Goal: Task Accomplishment & Management: Manage account settings

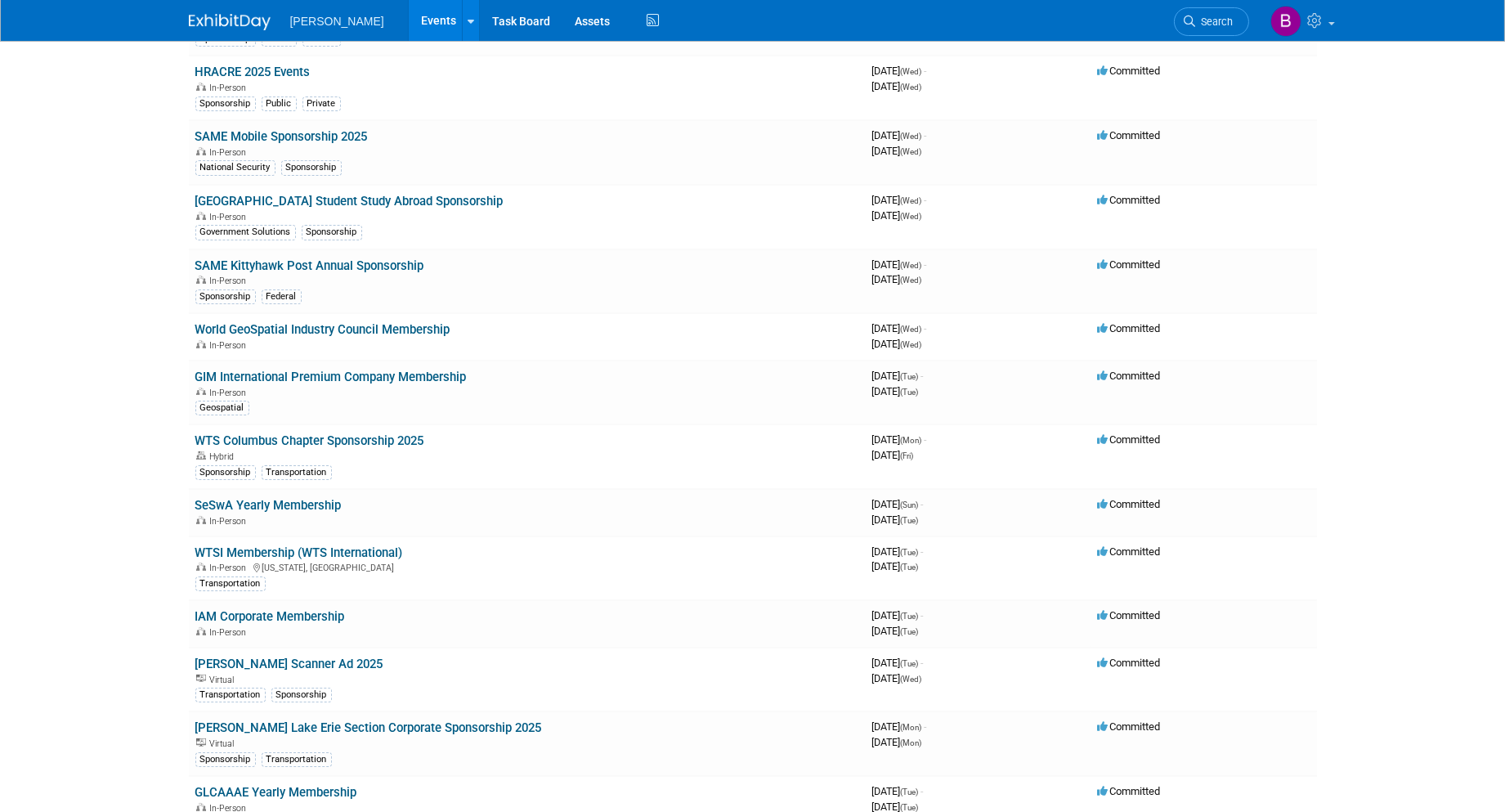
scroll to position [908, 0]
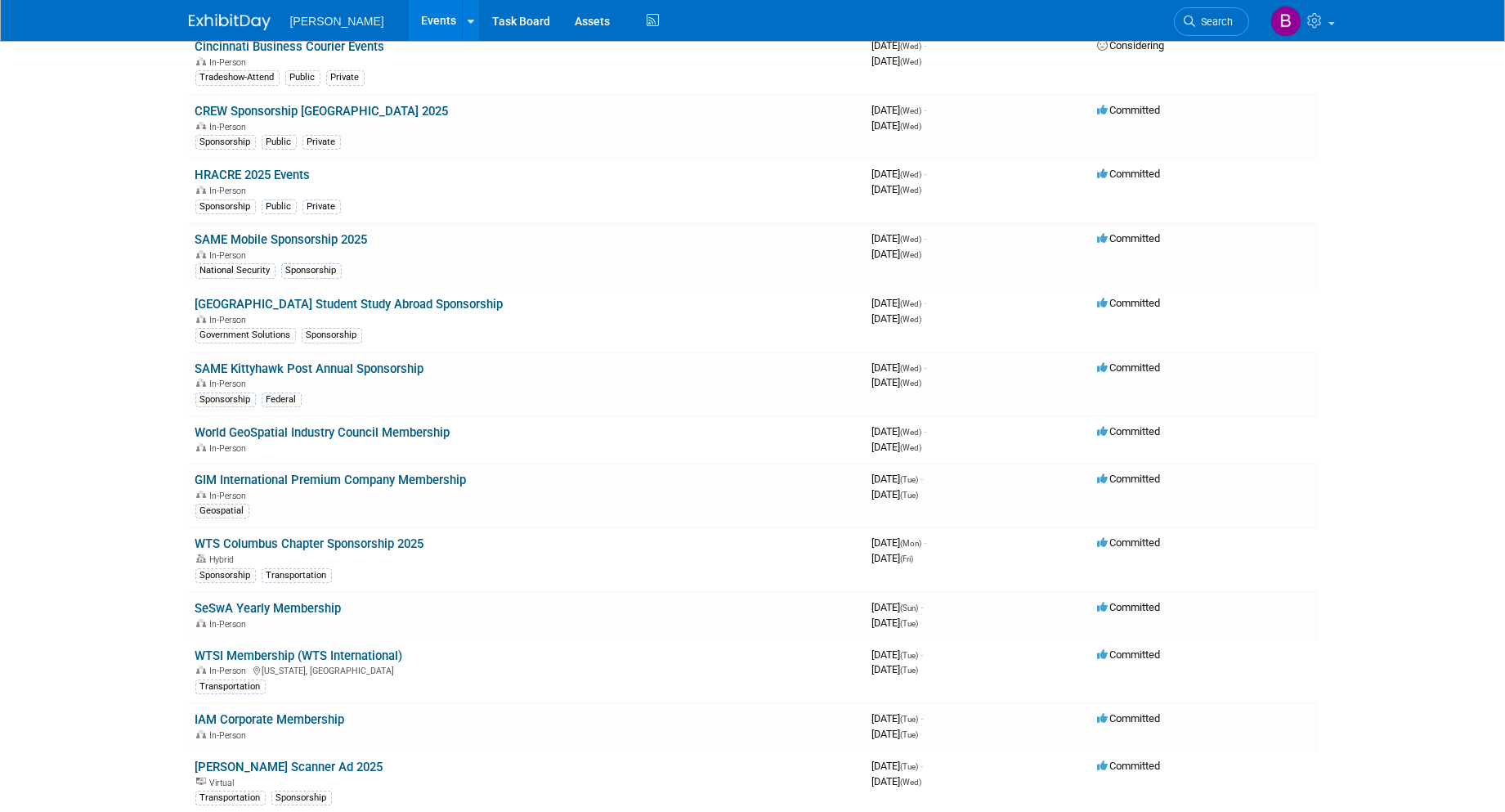
scroll to position [0, 0]
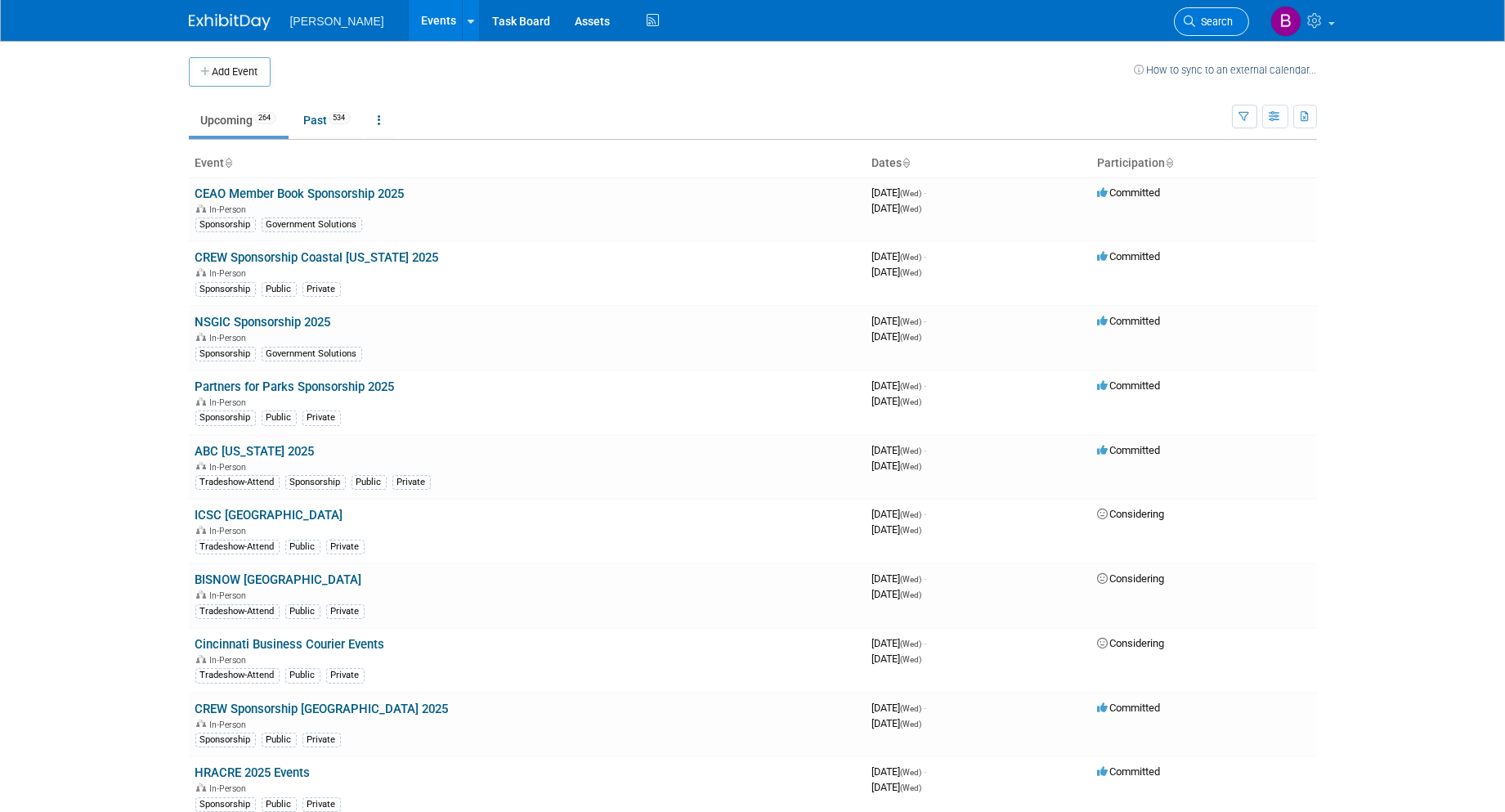
click at [1192, 17] on icon at bounding box center [1190, 21] width 11 height 11
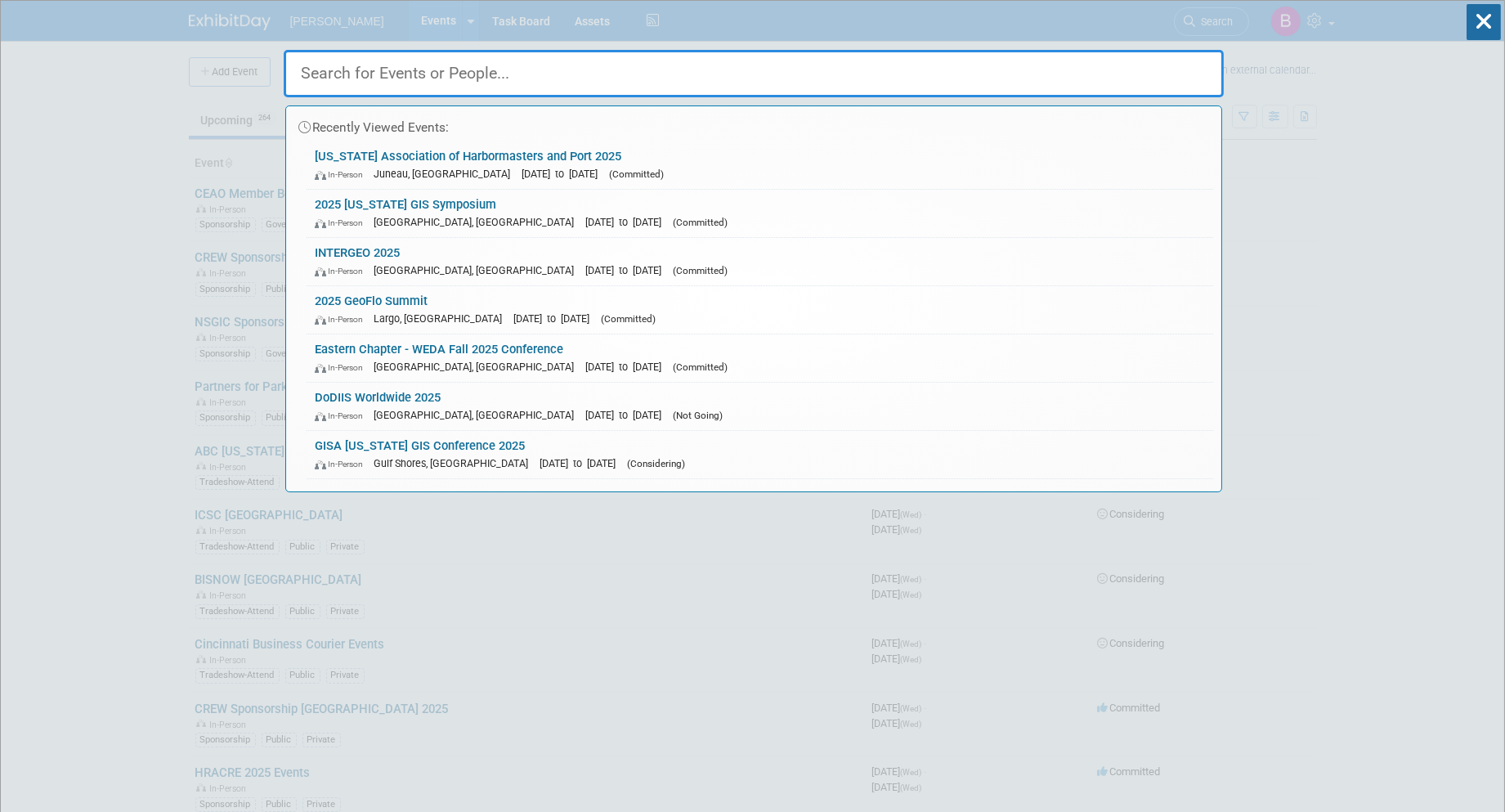
click at [1170, 79] on input "text" at bounding box center [753, 73] width 940 height 47
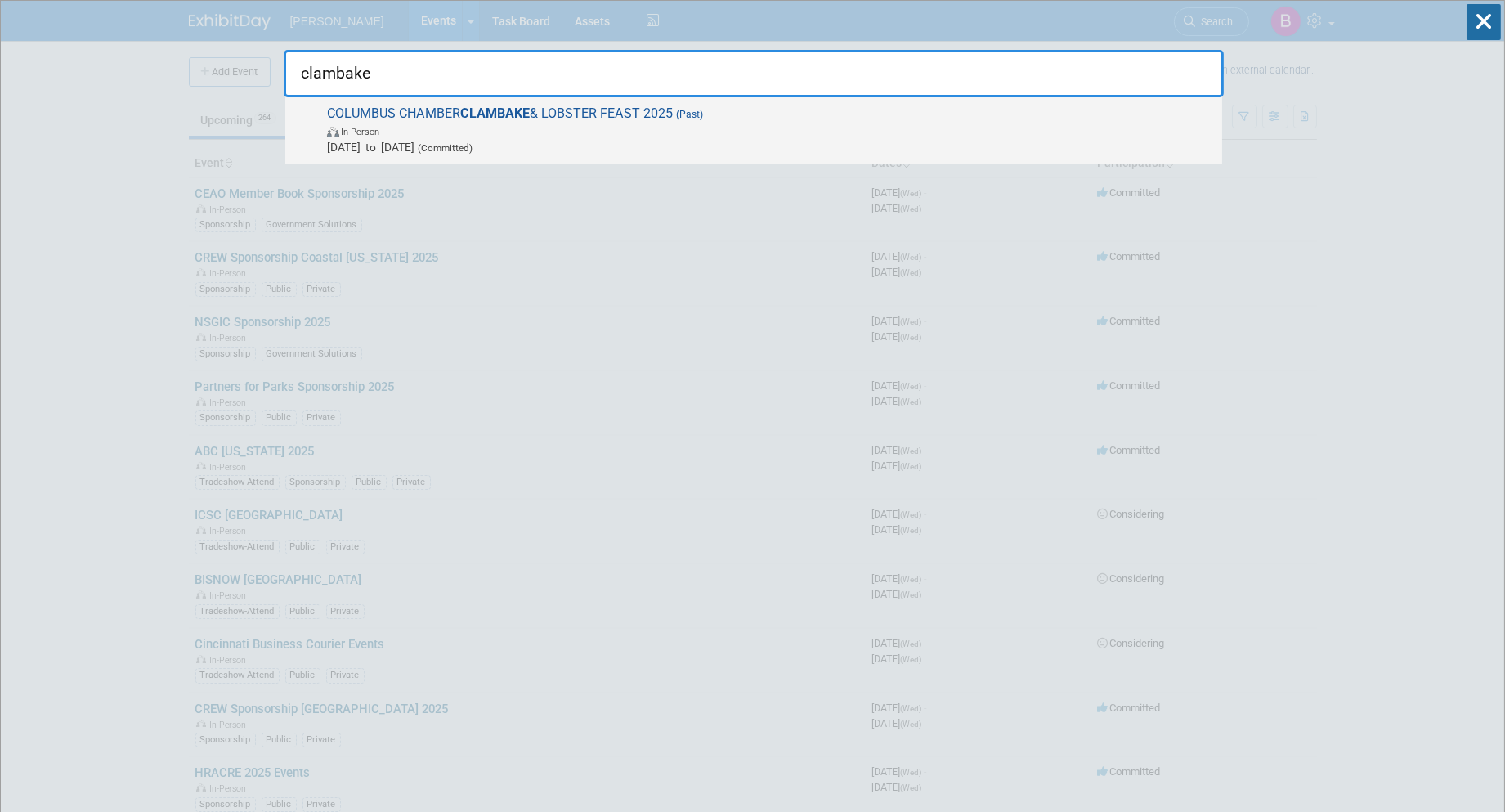
type input "clambake"
click at [955, 150] on span "Sep 21, 2025 to Sep 21, 2025 (Committed)" at bounding box center [770, 148] width 887 height 17
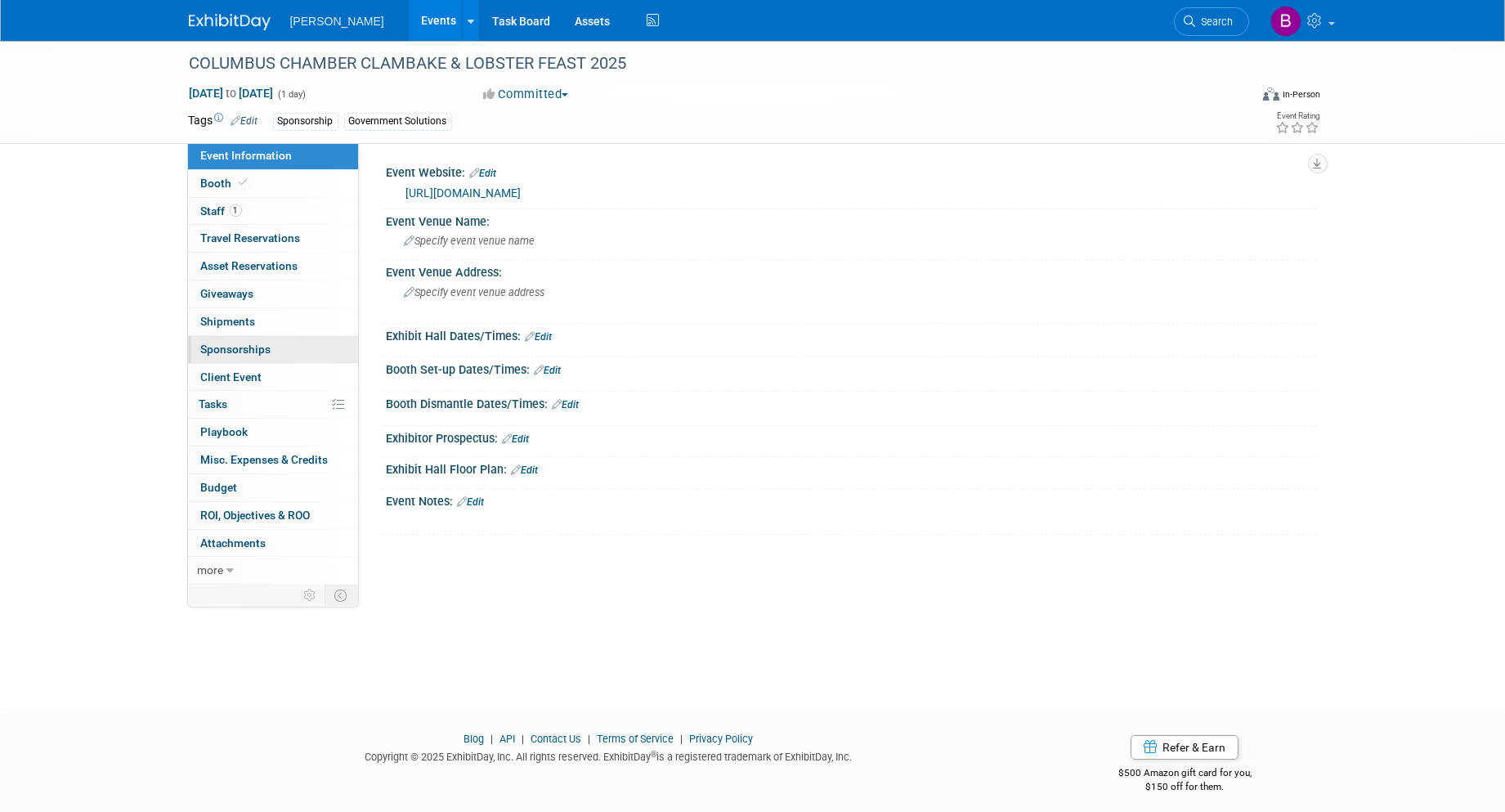
click at [270, 362] on link "0 Sponsorships 0" at bounding box center [273, 349] width 170 height 27
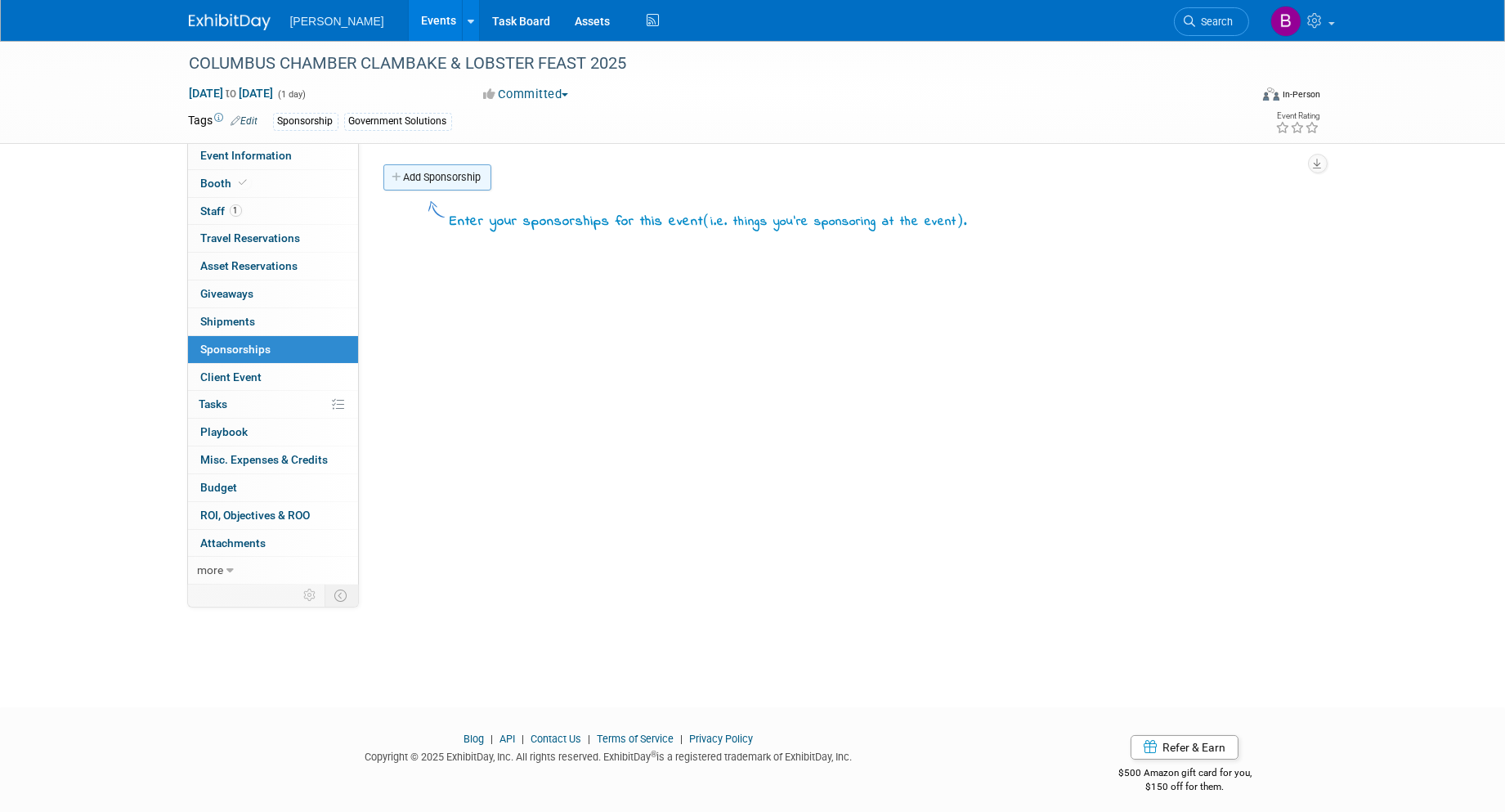
click at [463, 169] on link "Add Sponsorship" at bounding box center [437, 177] width 108 height 26
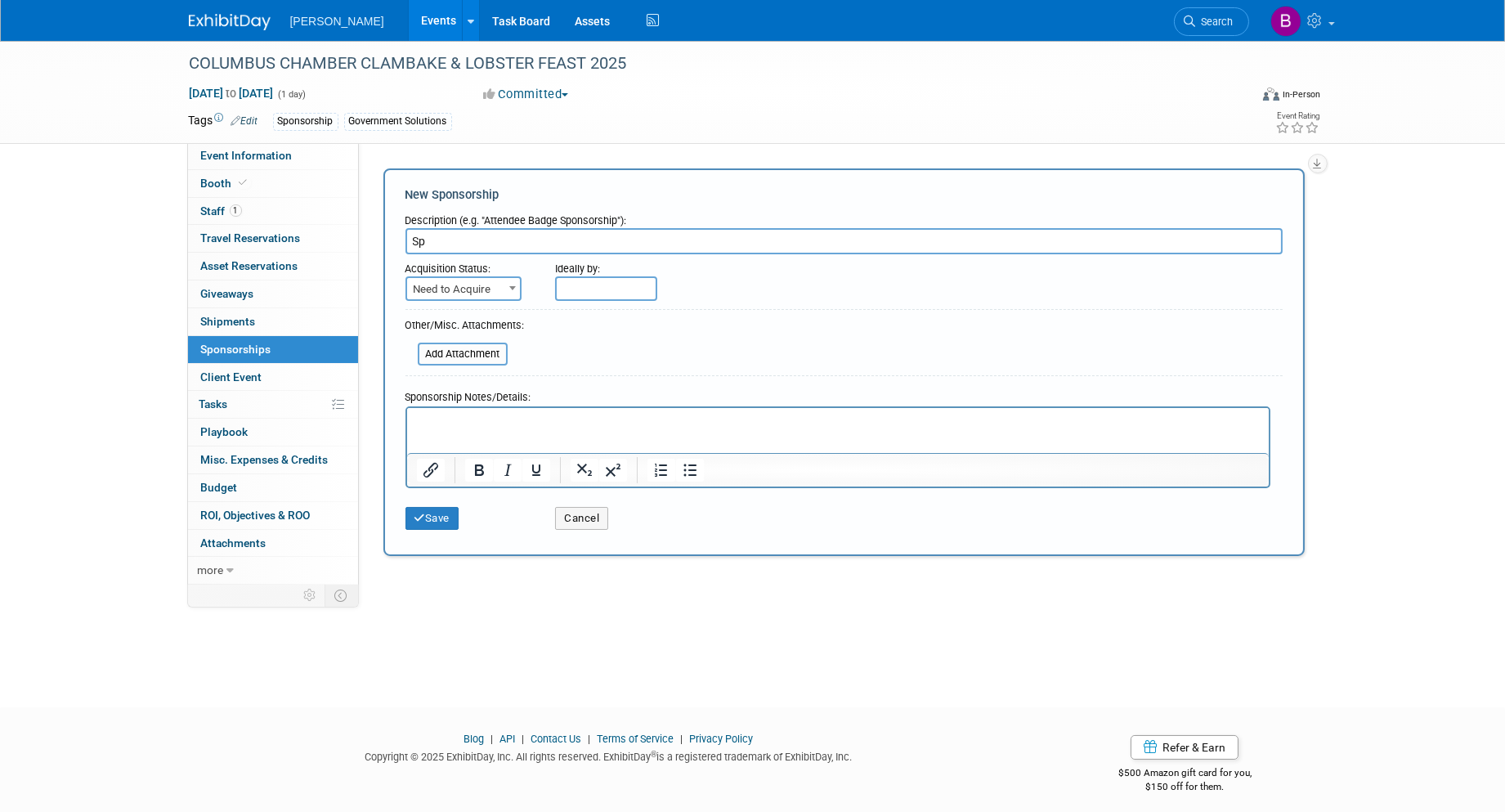
type input "S"
type input "3"
type input "1"
type input "2 tables"
click at [475, 292] on span "Need to Acquire" at bounding box center [463, 289] width 113 height 23
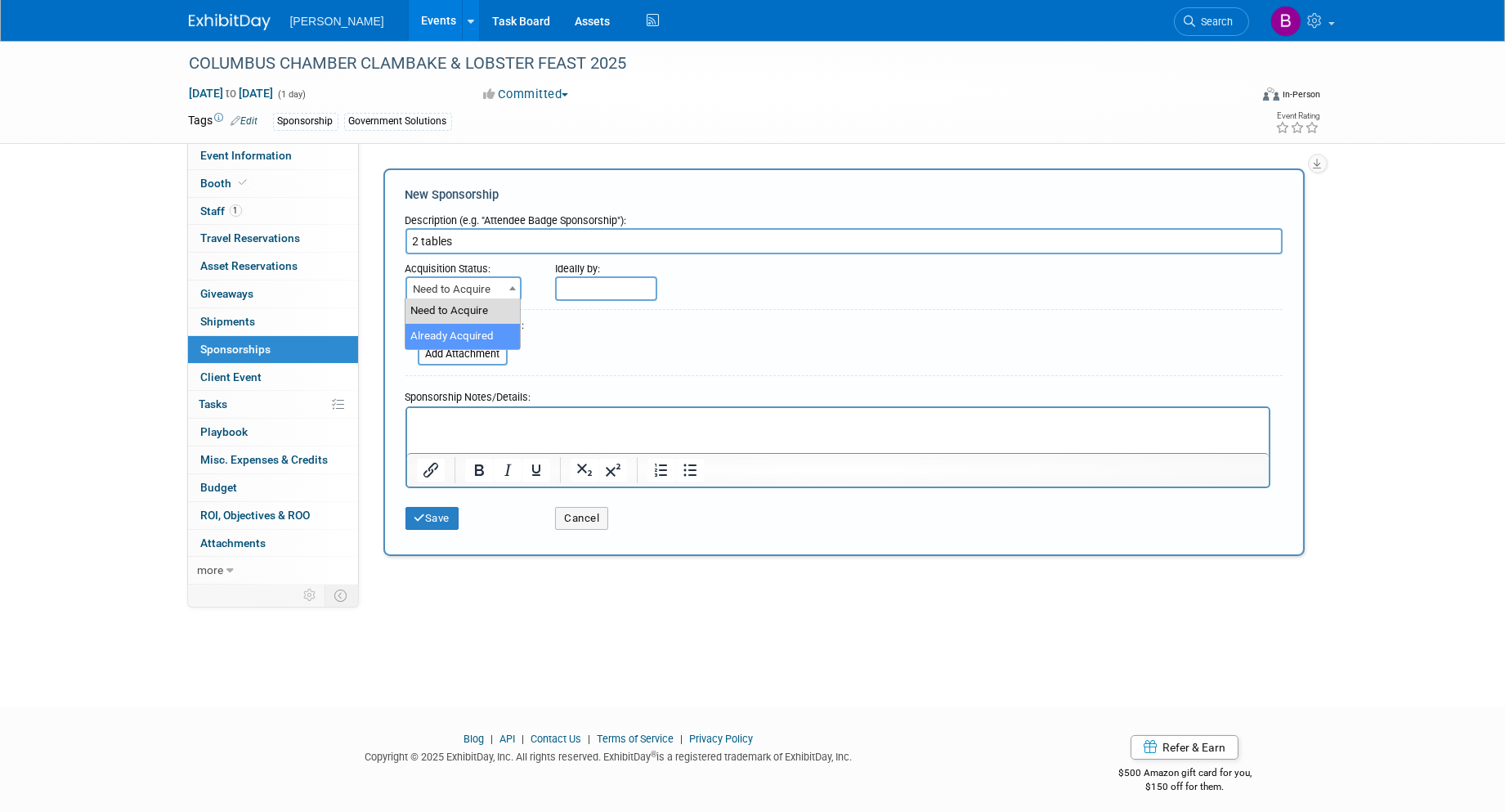
select select "2"
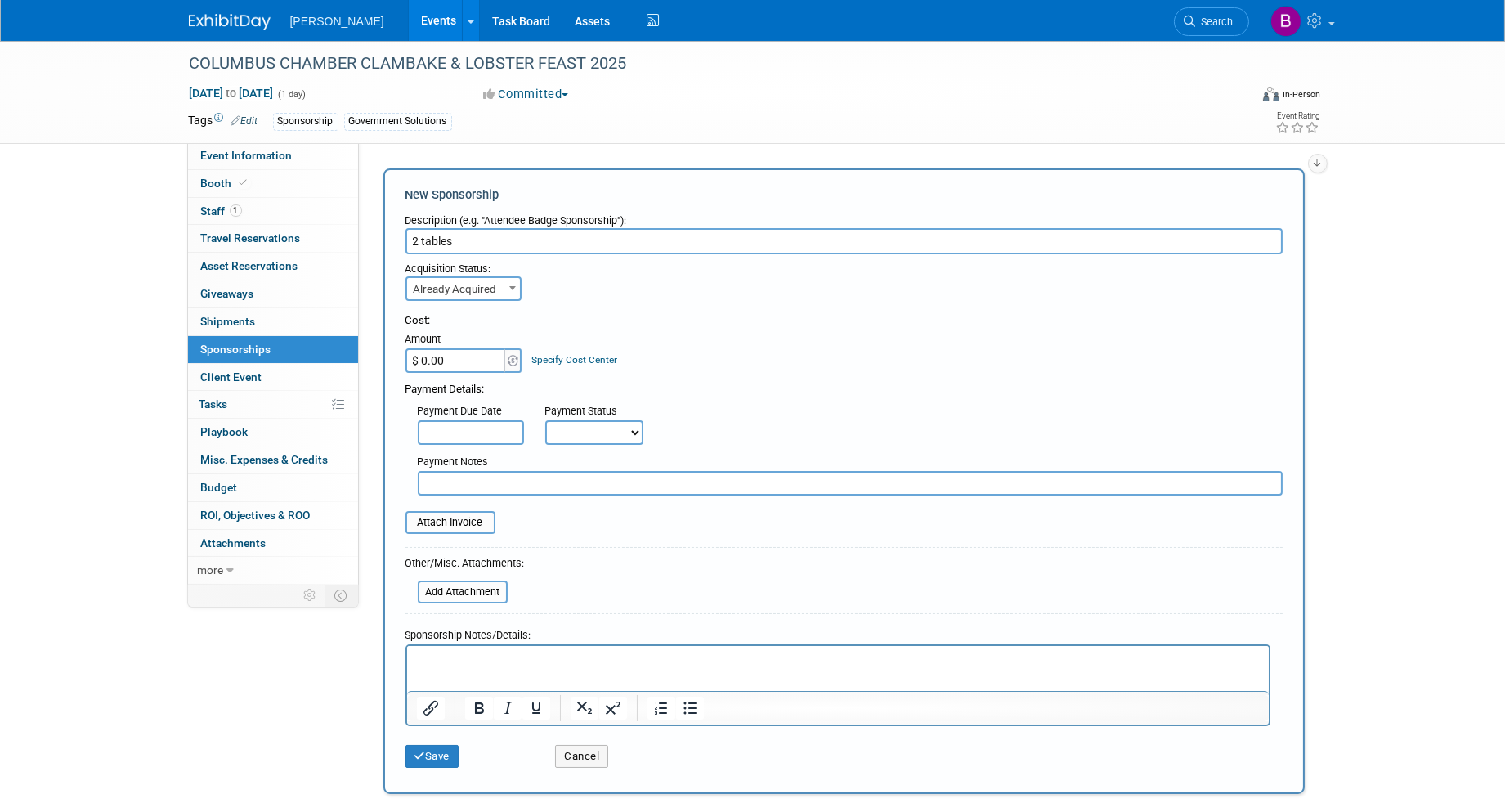
click at [479, 354] on input "$ 0.00" at bounding box center [456, 360] width 102 height 25
type input "$ 3,000.00"
click at [584, 420] on select "Not Paid Yet Partially Paid Paid in Full" at bounding box center [594, 432] width 98 height 25
click at [594, 354] on link "Specify Cost Center" at bounding box center [574, 360] width 86 height 11
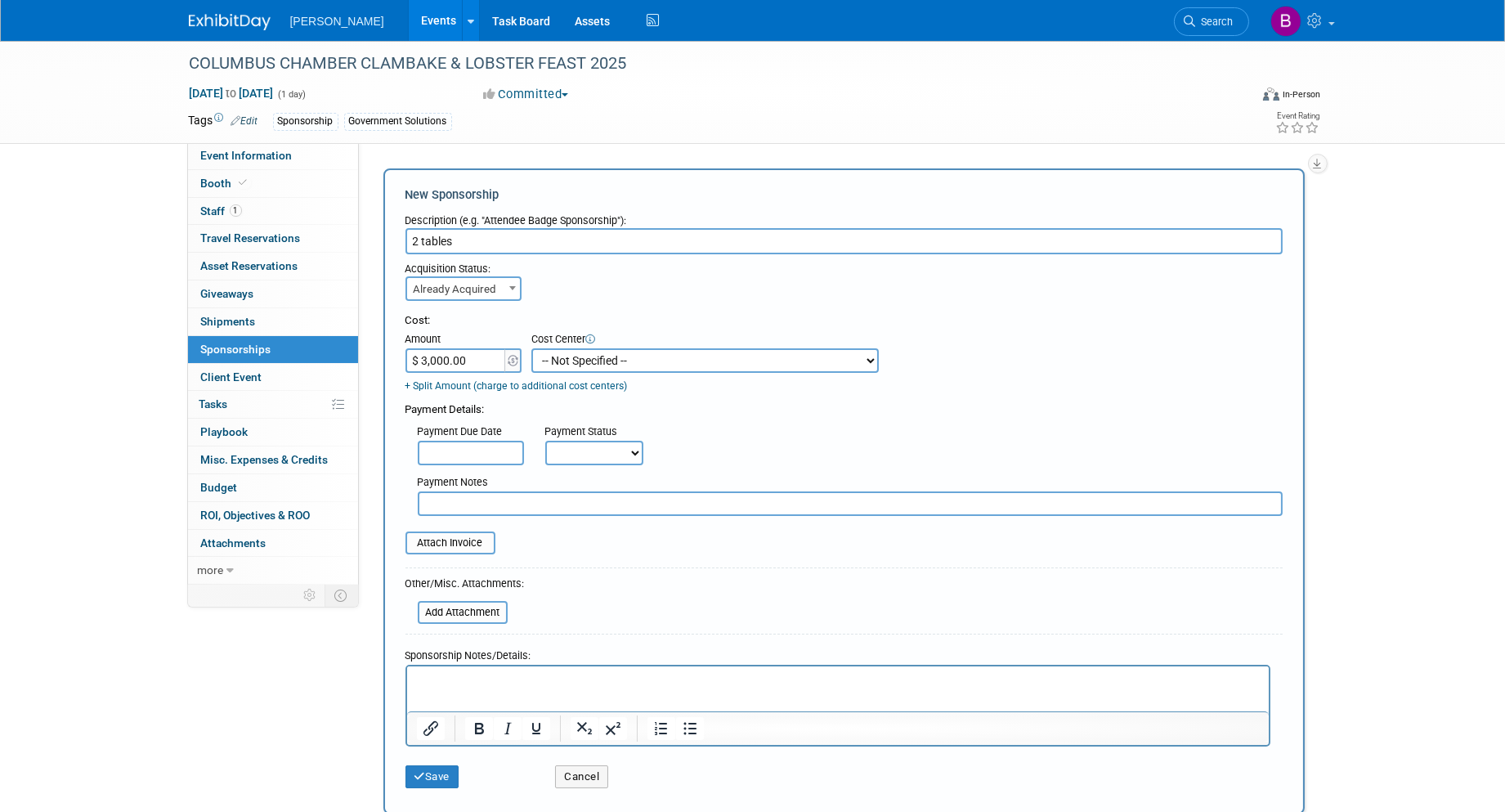
click at [577, 368] on select "-- Not Specified -- Advisory Services - Expenses_1001.502 Aerial Acquisition - …" at bounding box center [705, 360] width 348 height 25
select select "18966241"
click at [532, 348] on select "-- Not Specified -- Advisory Services - Expenses_1001.502 Aerial Acquisition - …" at bounding box center [705, 360] width 348 height 25
click at [581, 441] on select "Not Paid Yet Partially Paid Paid in Full" at bounding box center [594, 453] width 98 height 25
select select "1"
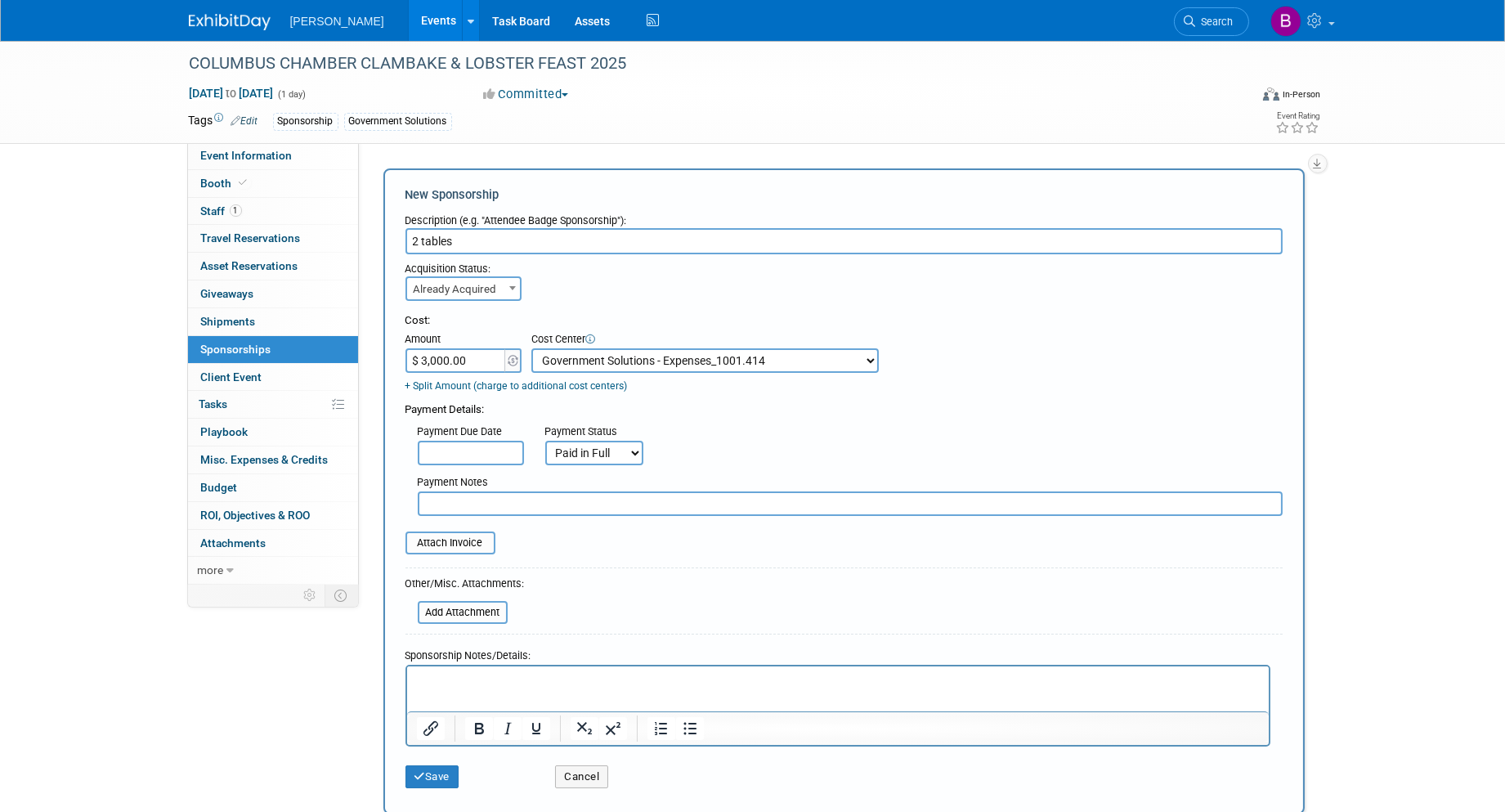
click at [545, 441] on select "Not Paid Yet Partially Paid Paid in Full" at bounding box center [594, 453] width 98 height 25
click at [434, 765] on button "Save" at bounding box center [432, 776] width 54 height 23
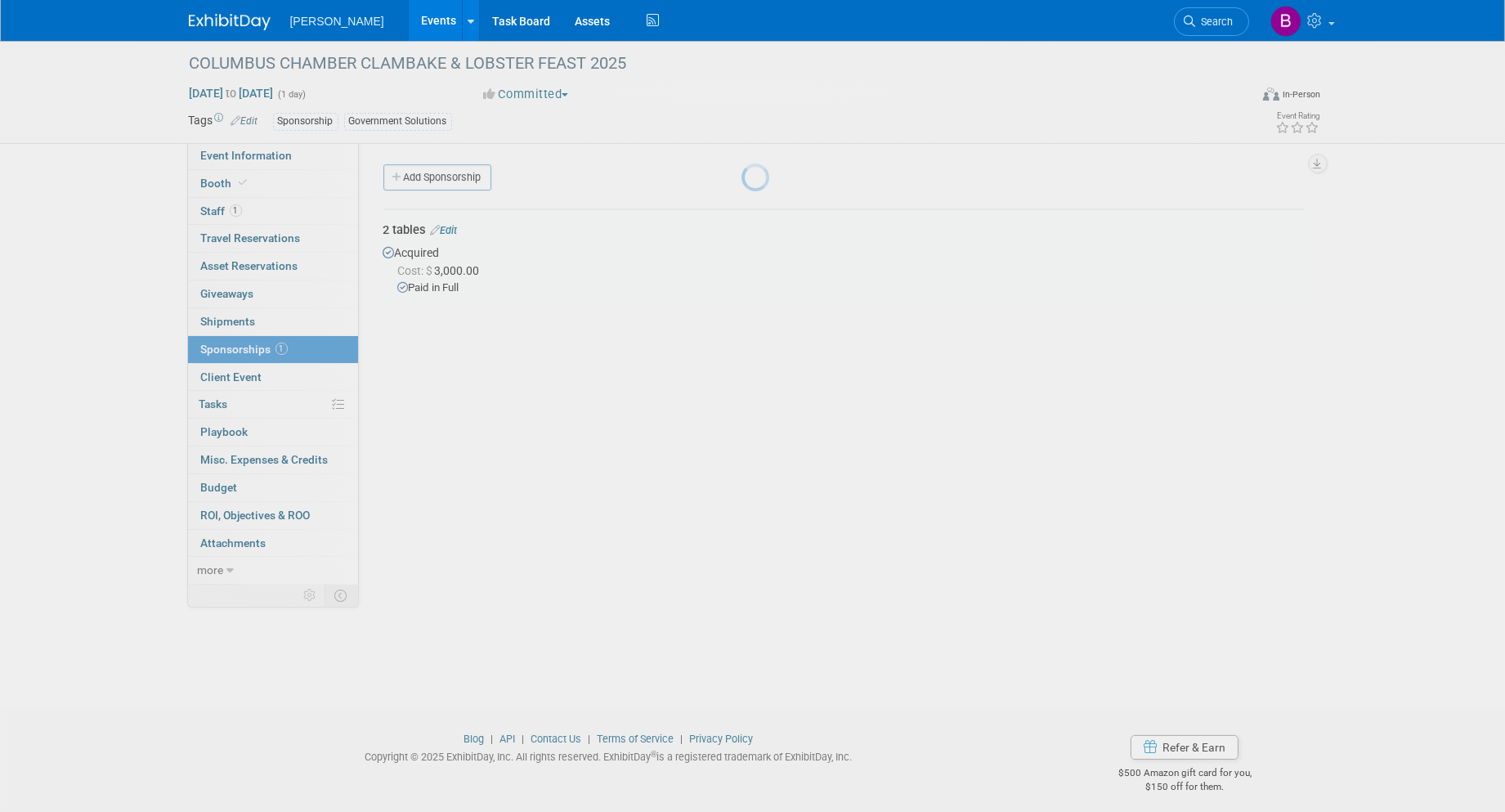
scroll to position [9, 0]
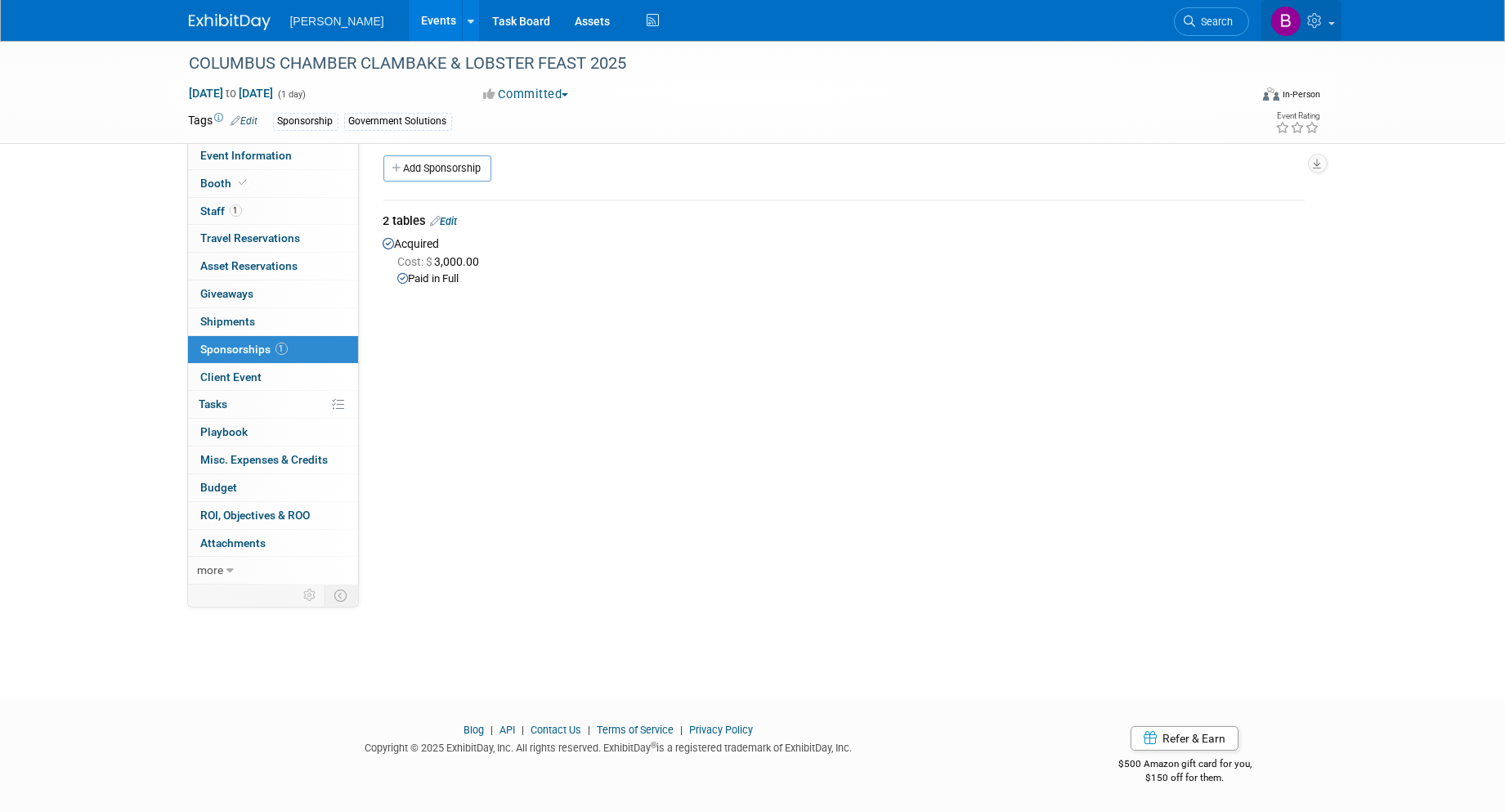
click at [1318, 18] on icon at bounding box center [1318, 20] width 18 height 15
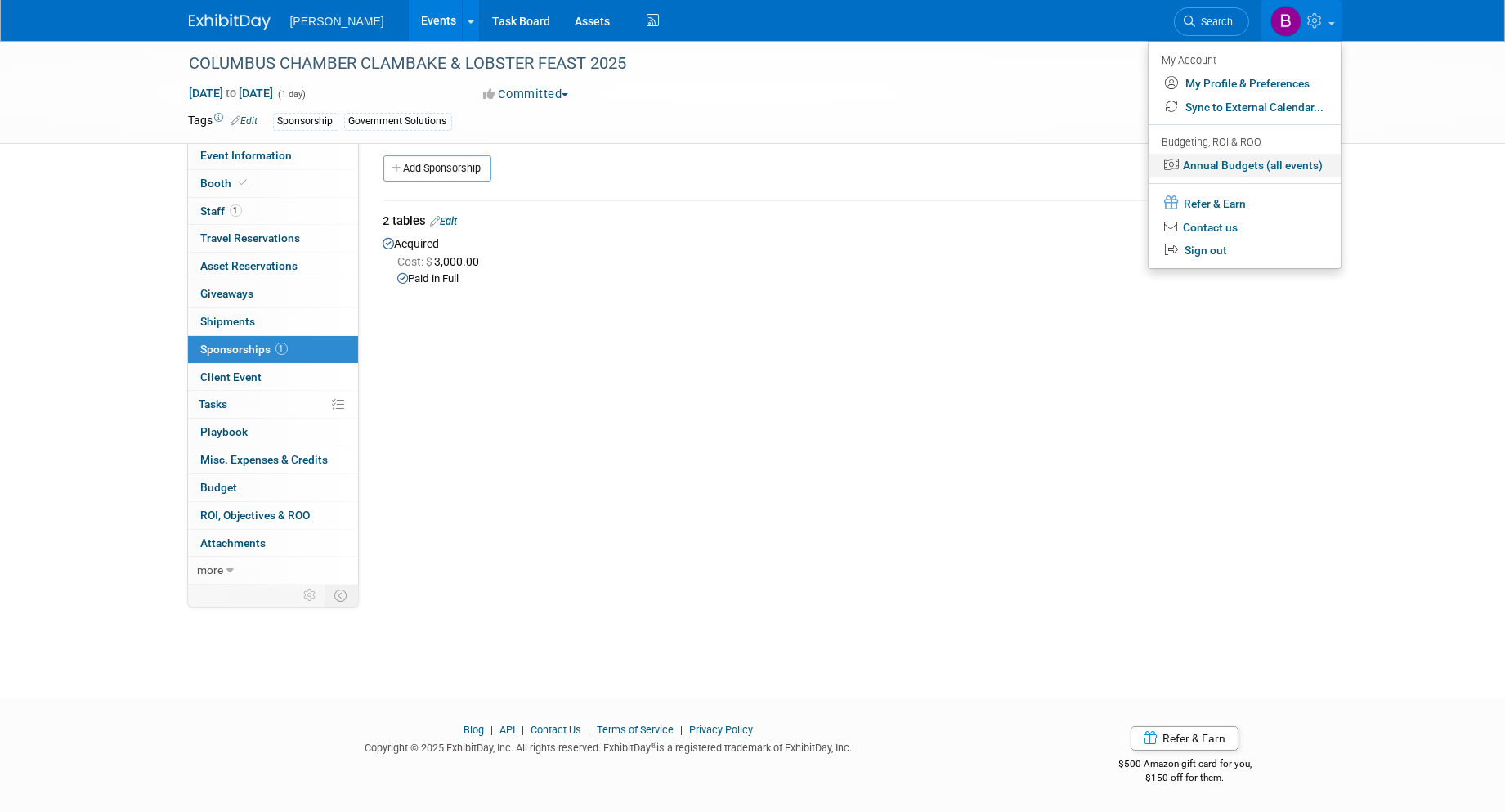
click at [1248, 154] on link "Annual Budgets (all events)" at bounding box center [1245, 166] width 192 height 24
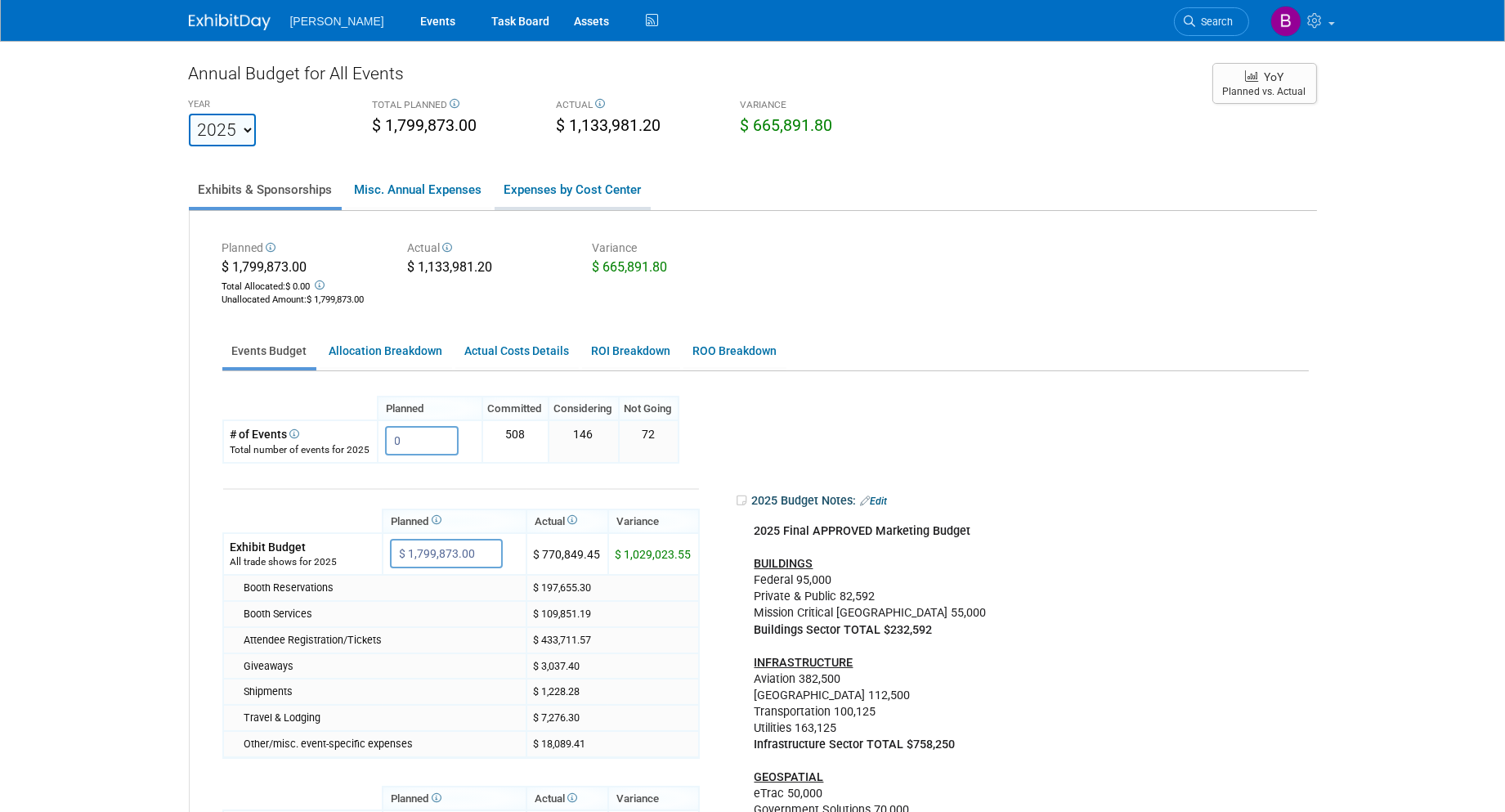
click at [560, 178] on link "Expenses by Cost Center" at bounding box center [572, 189] width 156 height 34
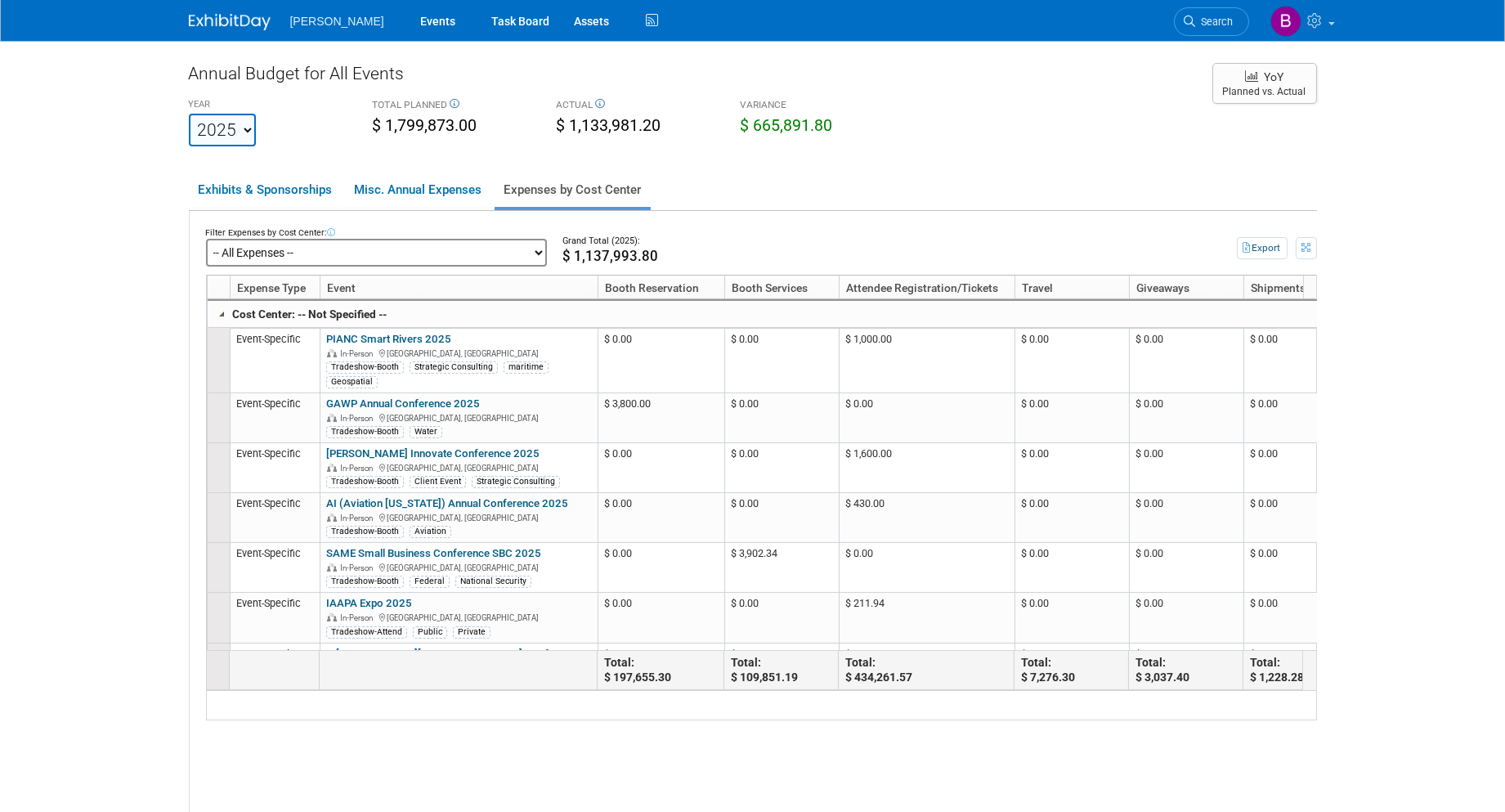
click at [1251, 34] on ul "Search" at bounding box center [1217, 19] width 88 height 40
click at [1232, 27] on link "Search" at bounding box center [1212, 21] width 76 height 29
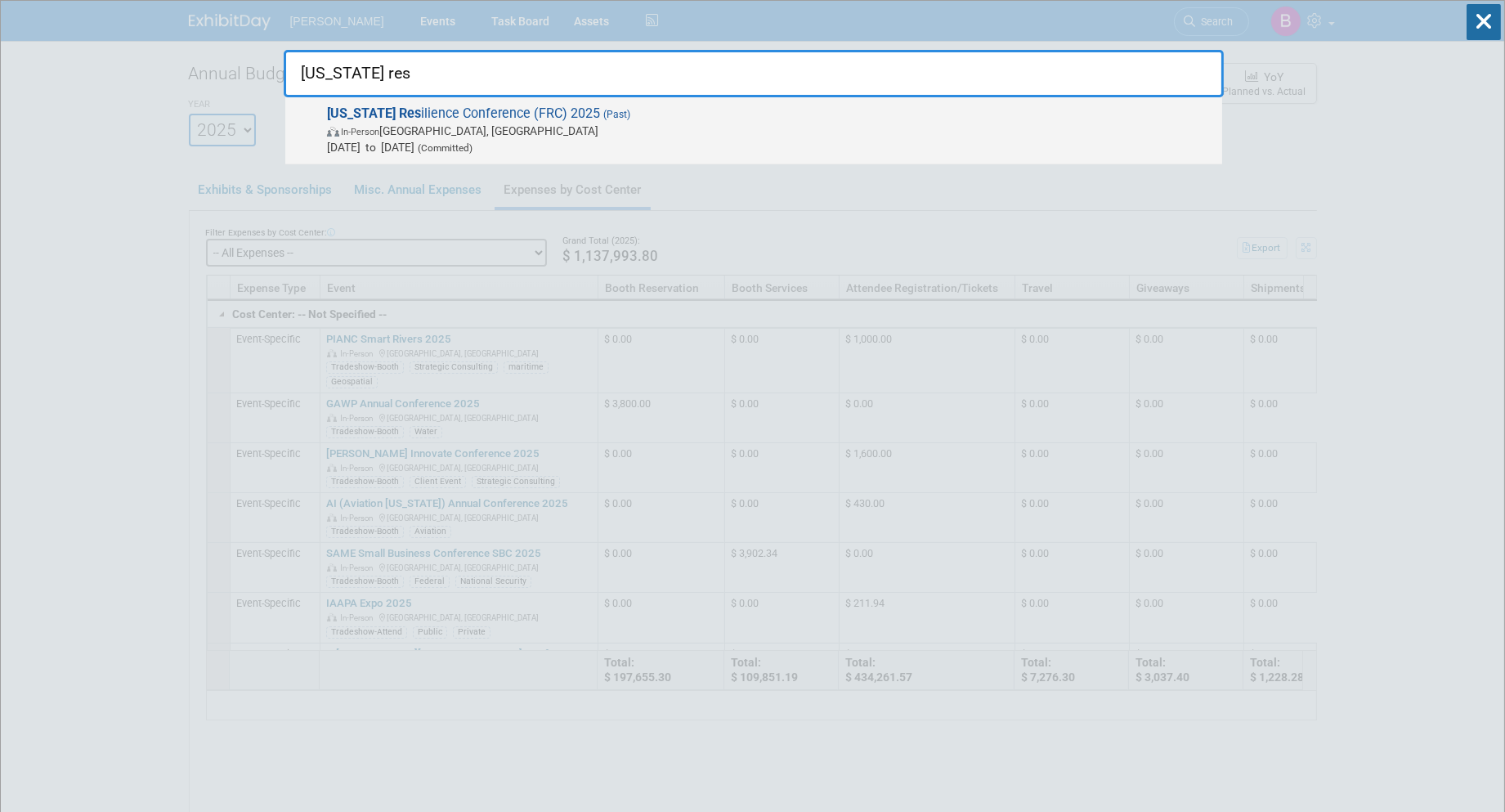
type input "florida res"
click at [713, 139] on span "Sep 17, 2025 to Sep 19, 2025 (Committed)" at bounding box center [770, 148] width 887 height 17
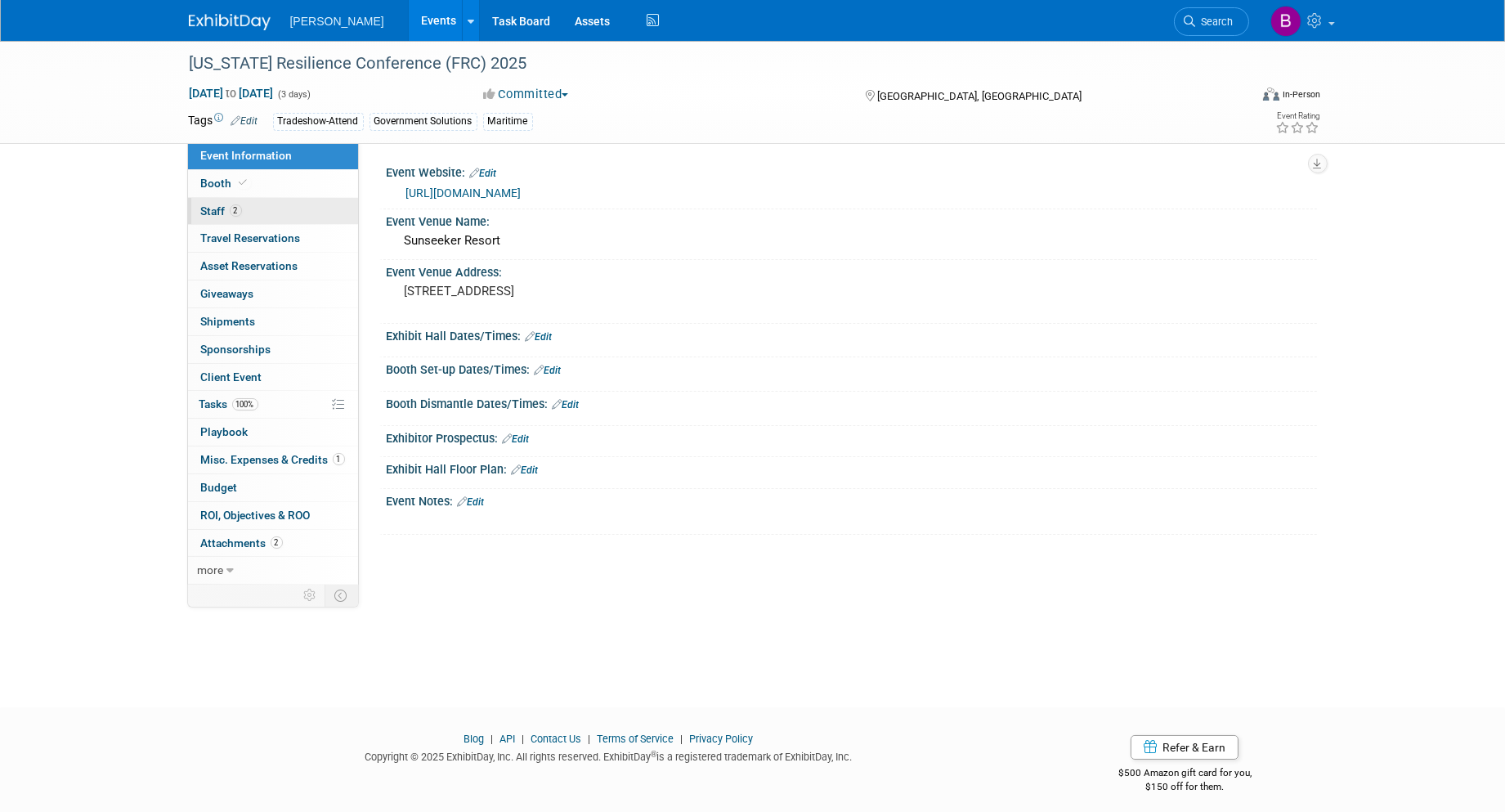
click at [252, 204] on link "2 Staff 2" at bounding box center [273, 210] width 170 height 27
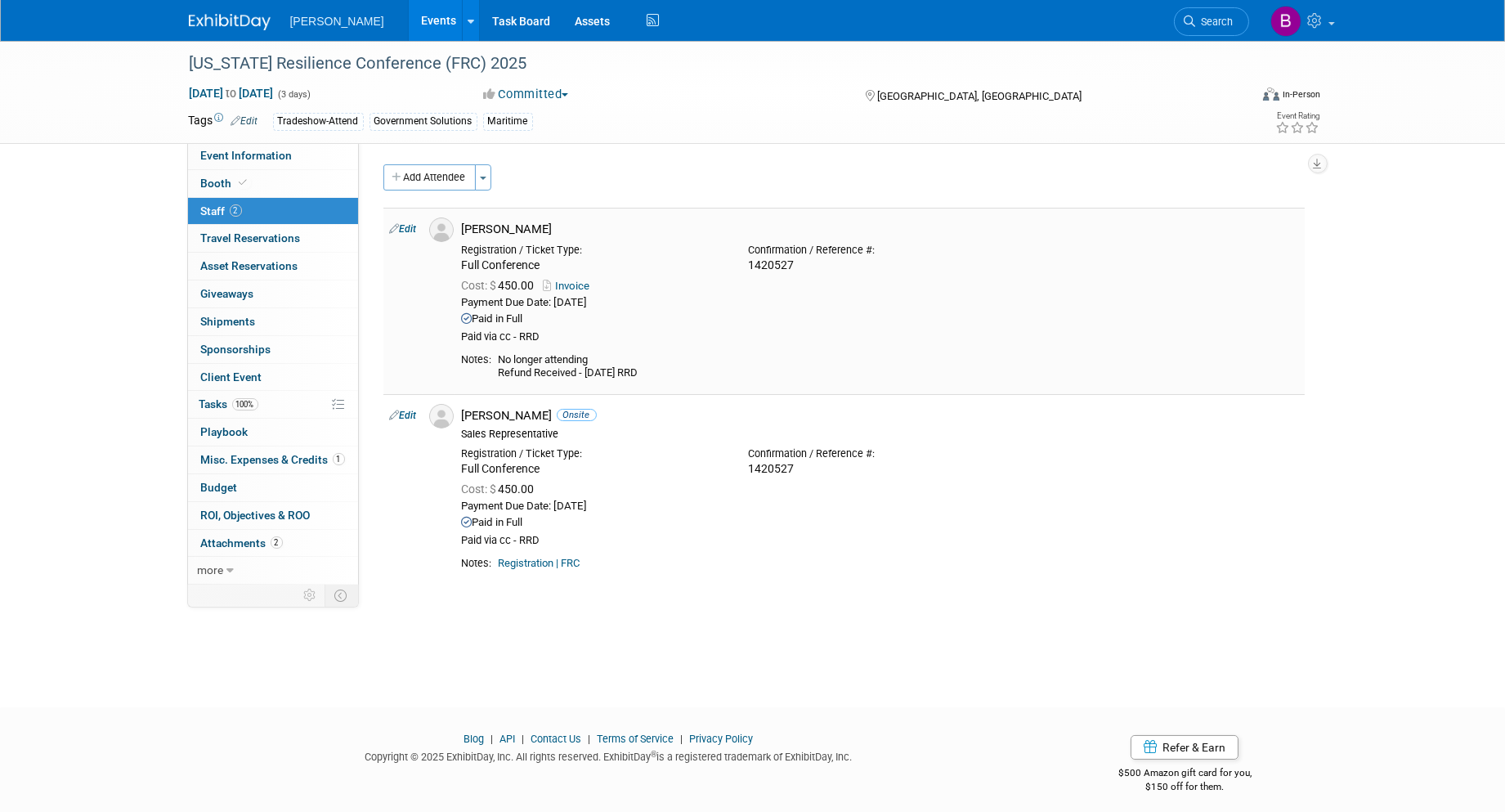
click at [405, 227] on link "Edit" at bounding box center [403, 229] width 27 height 11
select select "b5ea091b-3688-46cd-8440-7d5aafb7a3e1"
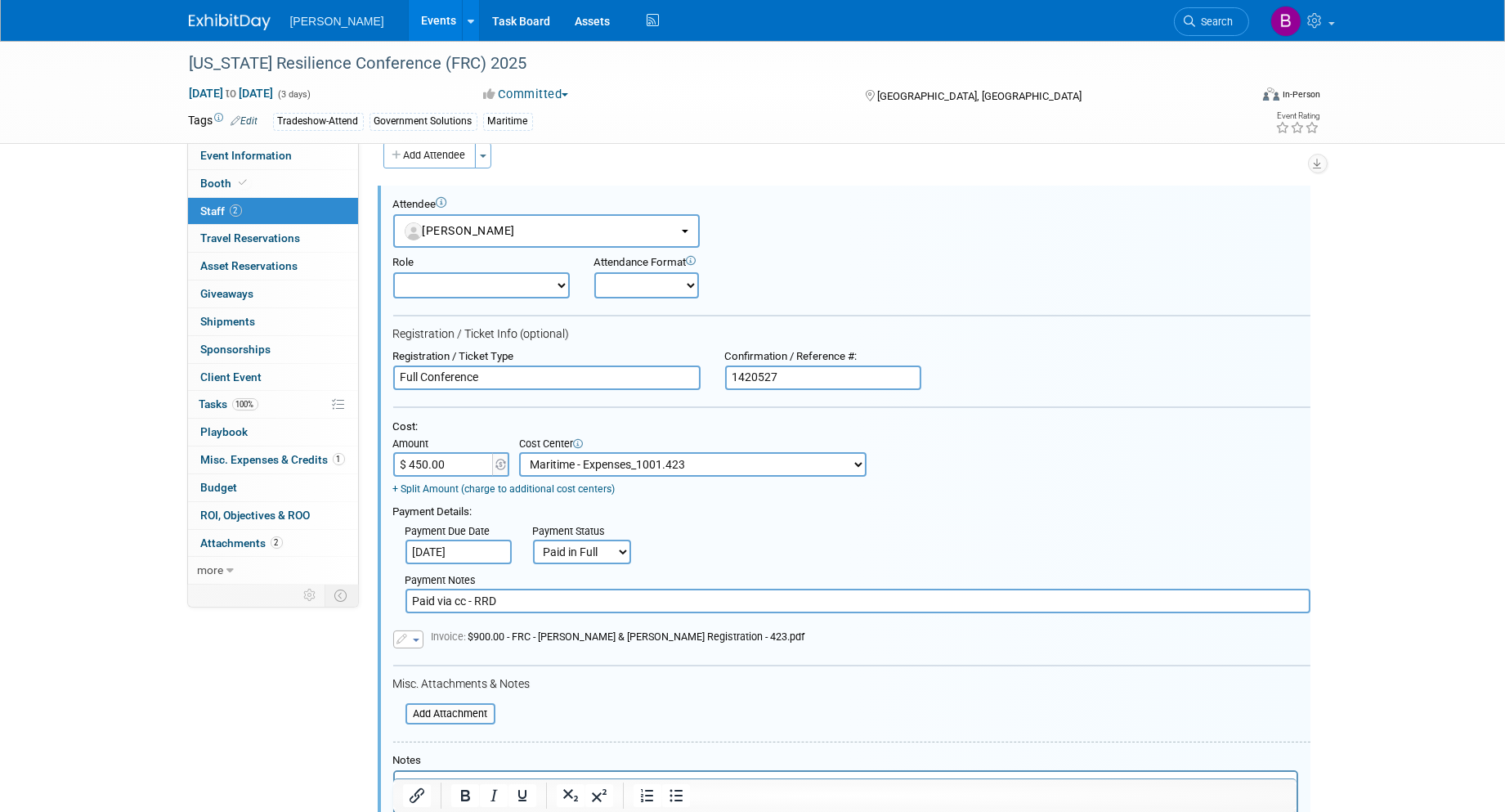
click at [297, 216] on link "2 Staff 2" at bounding box center [273, 210] width 170 height 27
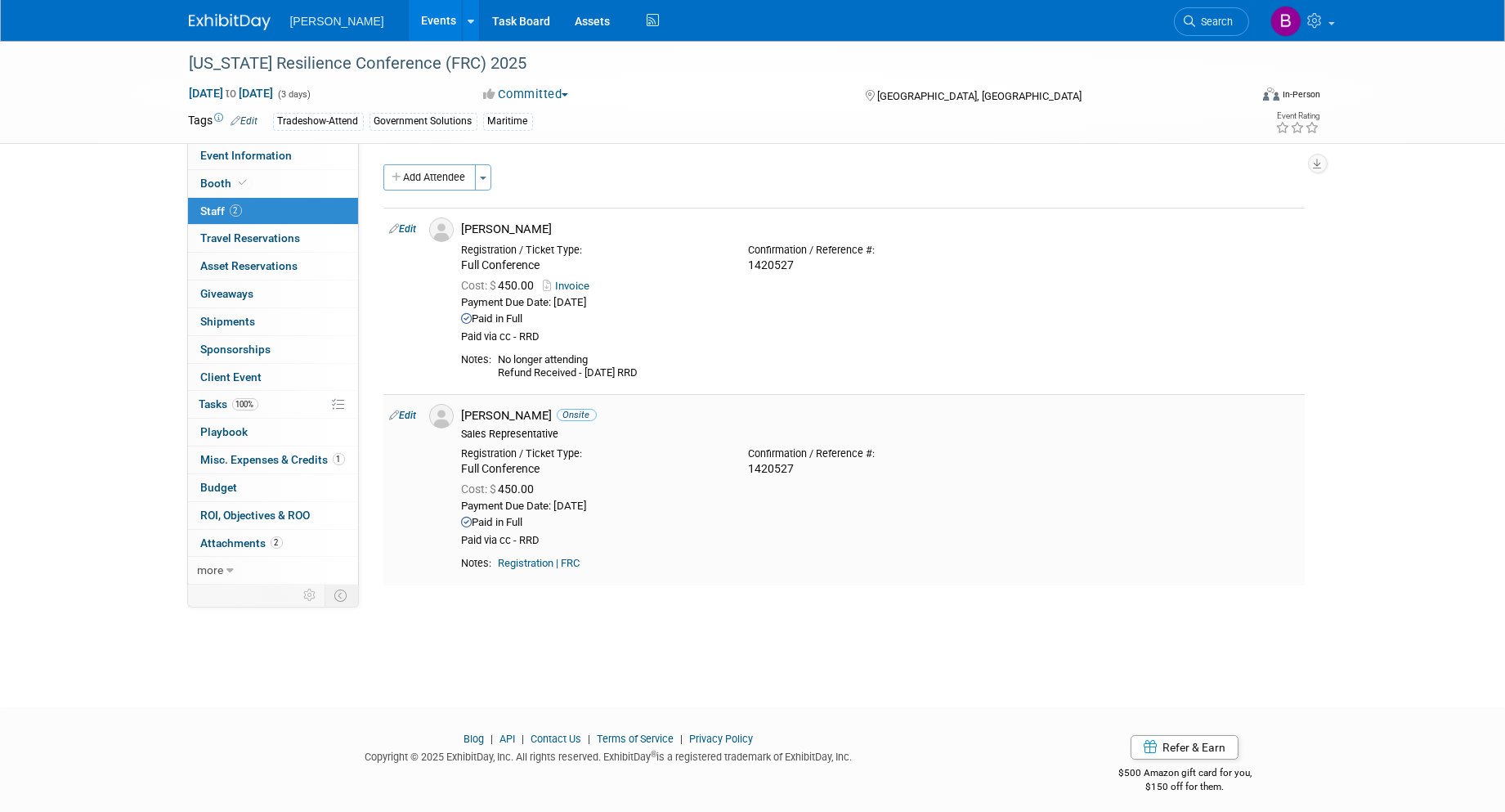
click at [411, 412] on link "Edit" at bounding box center [403, 415] width 27 height 11
select select "c53256a2-1286-44fb-921d-2feadd7113b8"
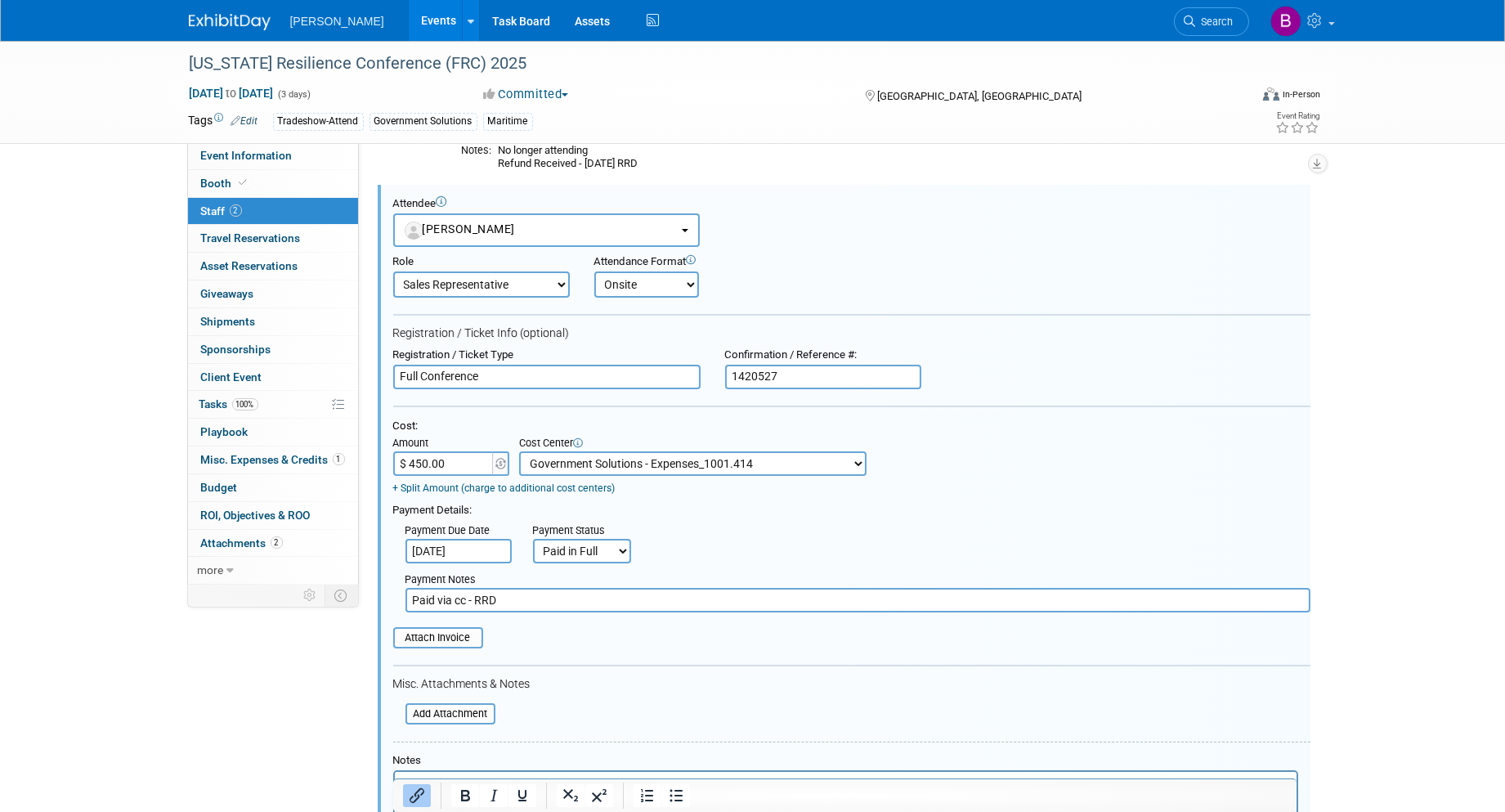
click at [663, 455] on select "-- Not Specified -- Advisory Services - Expenses_1001.502 Aerial Acquisition - …" at bounding box center [693, 463] width 348 height 25
select select "18966249"
click at [520, 451] on select "-- Not Specified -- Advisory Services - Expenses_1001.502 Aerial Acquisition - …" at bounding box center [693, 463] width 348 height 25
click at [455, 58] on div "[US_STATE] Resilience Conference (FRC) 2025" at bounding box center [704, 64] width 1041 height 30
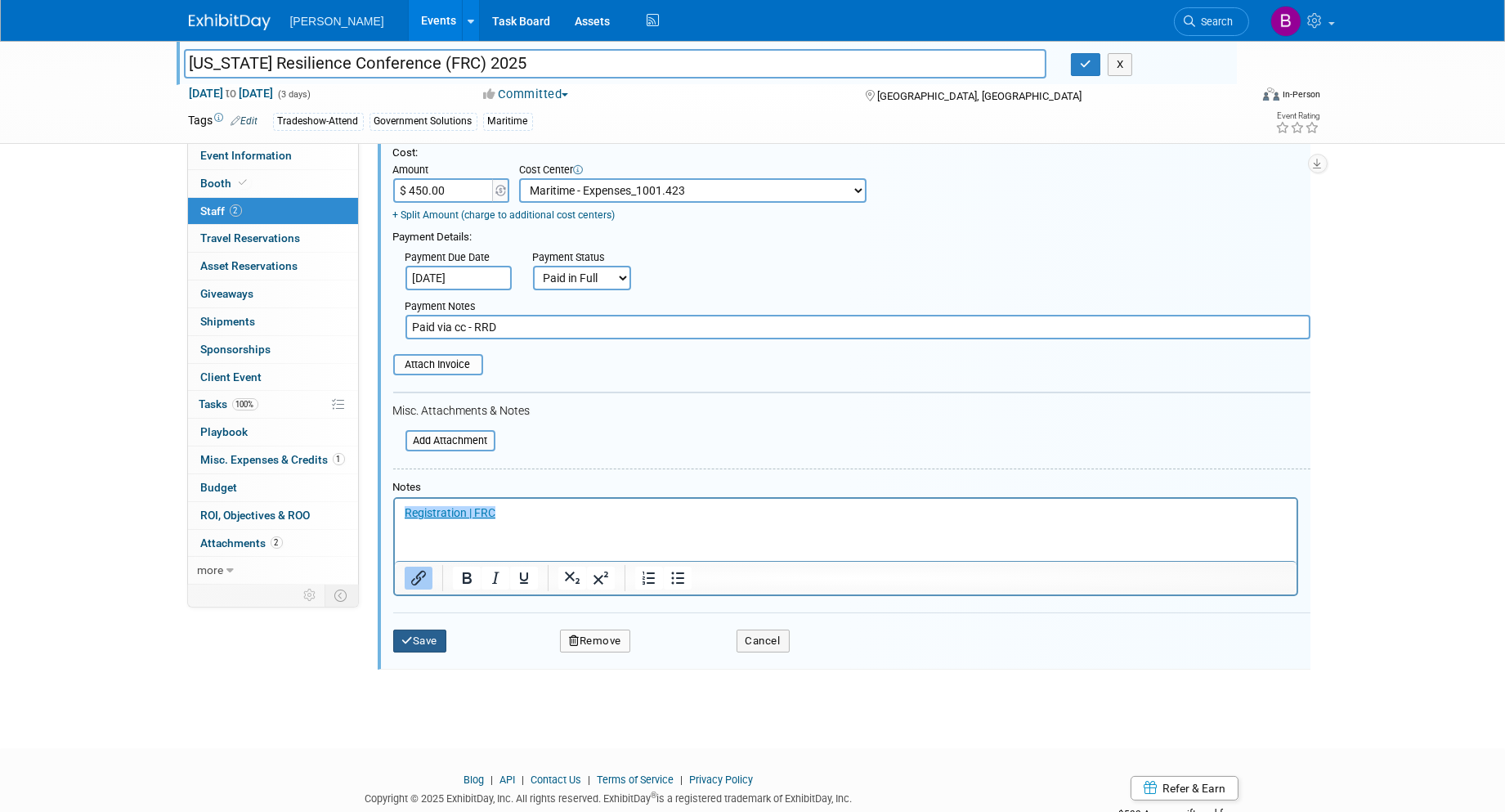
click at [441, 629] on button "Save" at bounding box center [420, 640] width 54 height 23
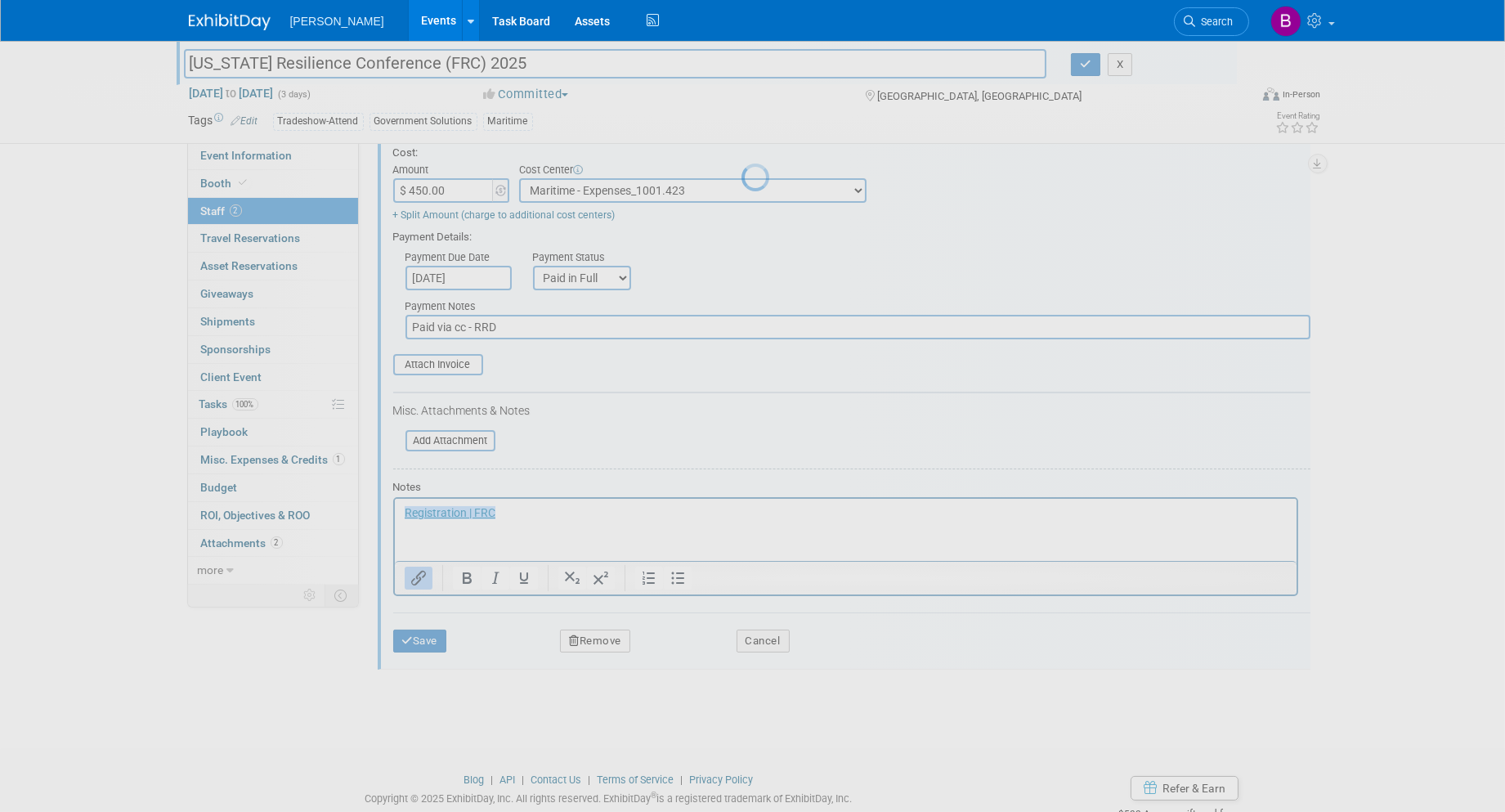
scroll to position [9, 0]
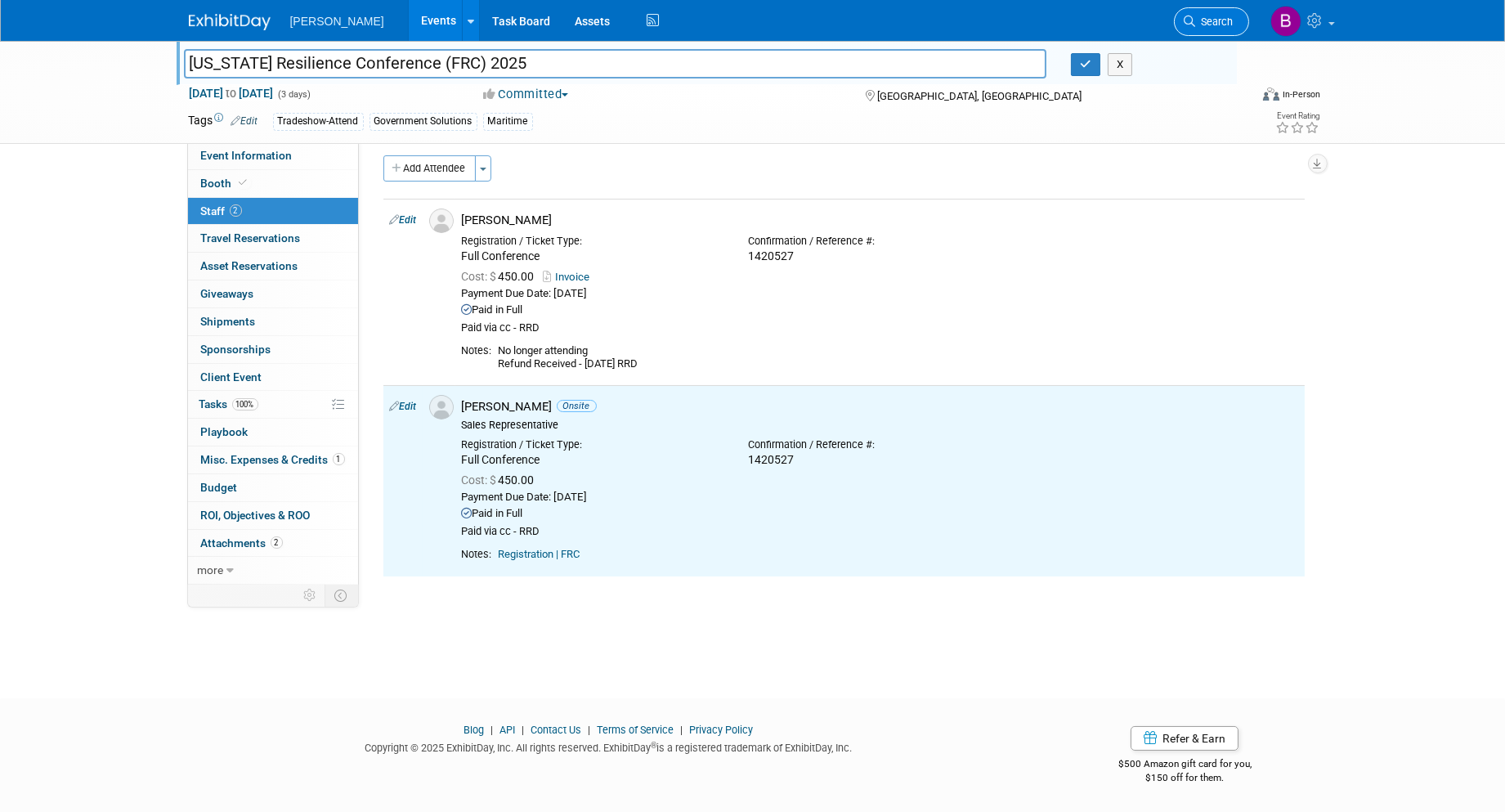
click at [1216, 33] on link "Search" at bounding box center [1212, 21] width 76 height 29
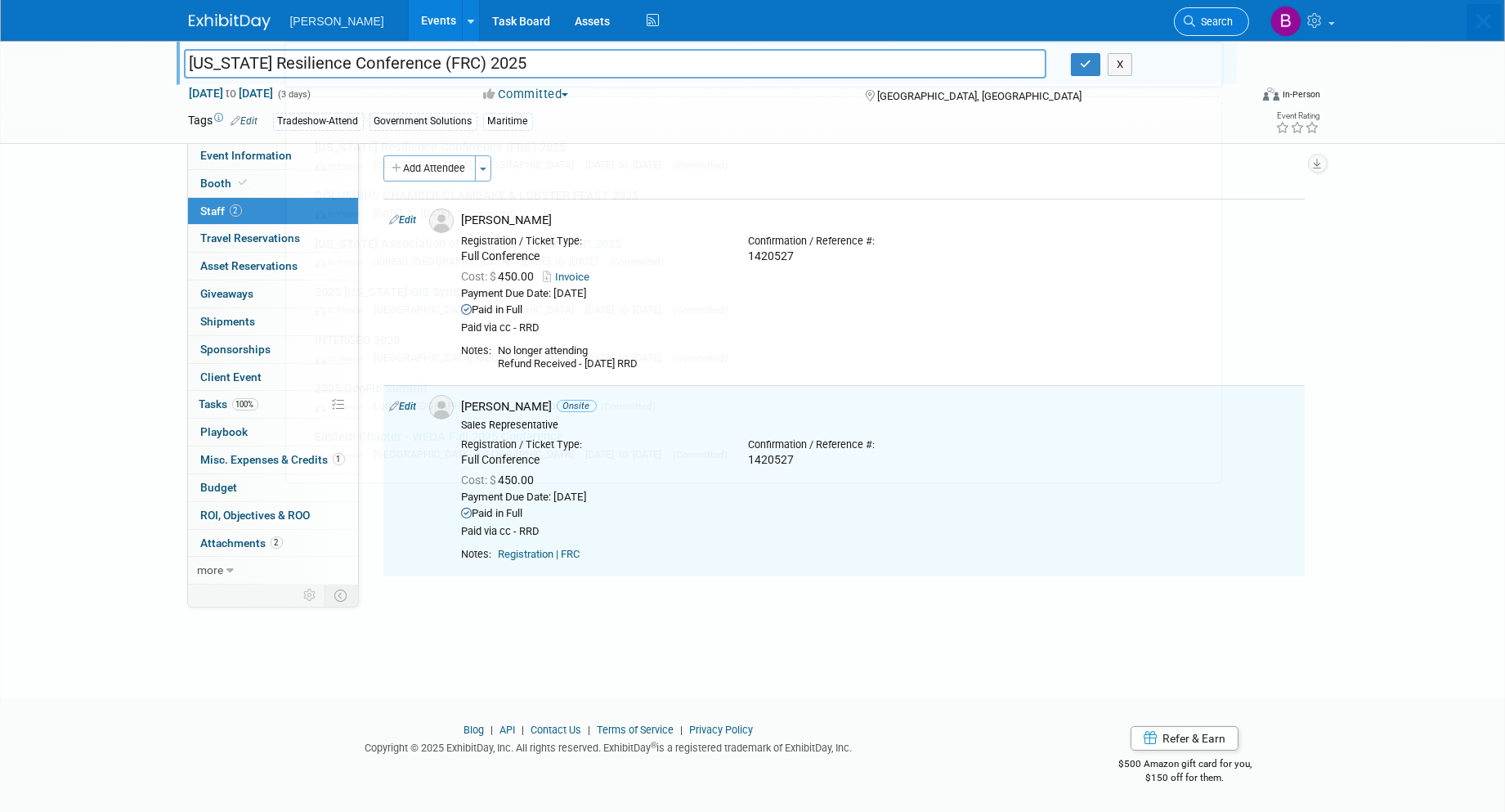
scroll to position [0, 0]
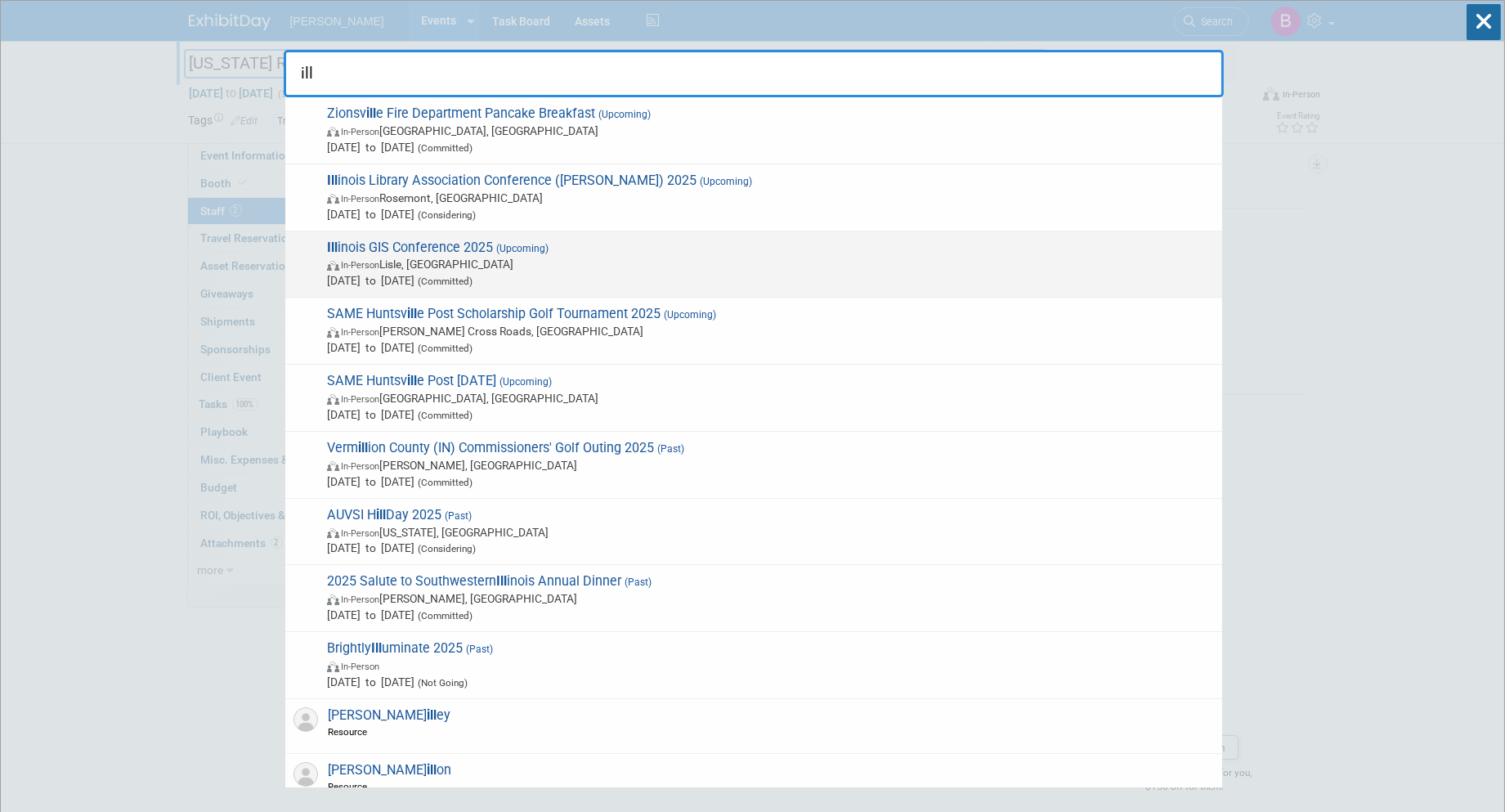
type input "ill"
click at [413, 249] on span "Ill inois GIS Conference 2025 (Upcoming) In-Person Lisle, IL Oct 19, 2025 to Oc…" at bounding box center [768, 265] width 892 height 50
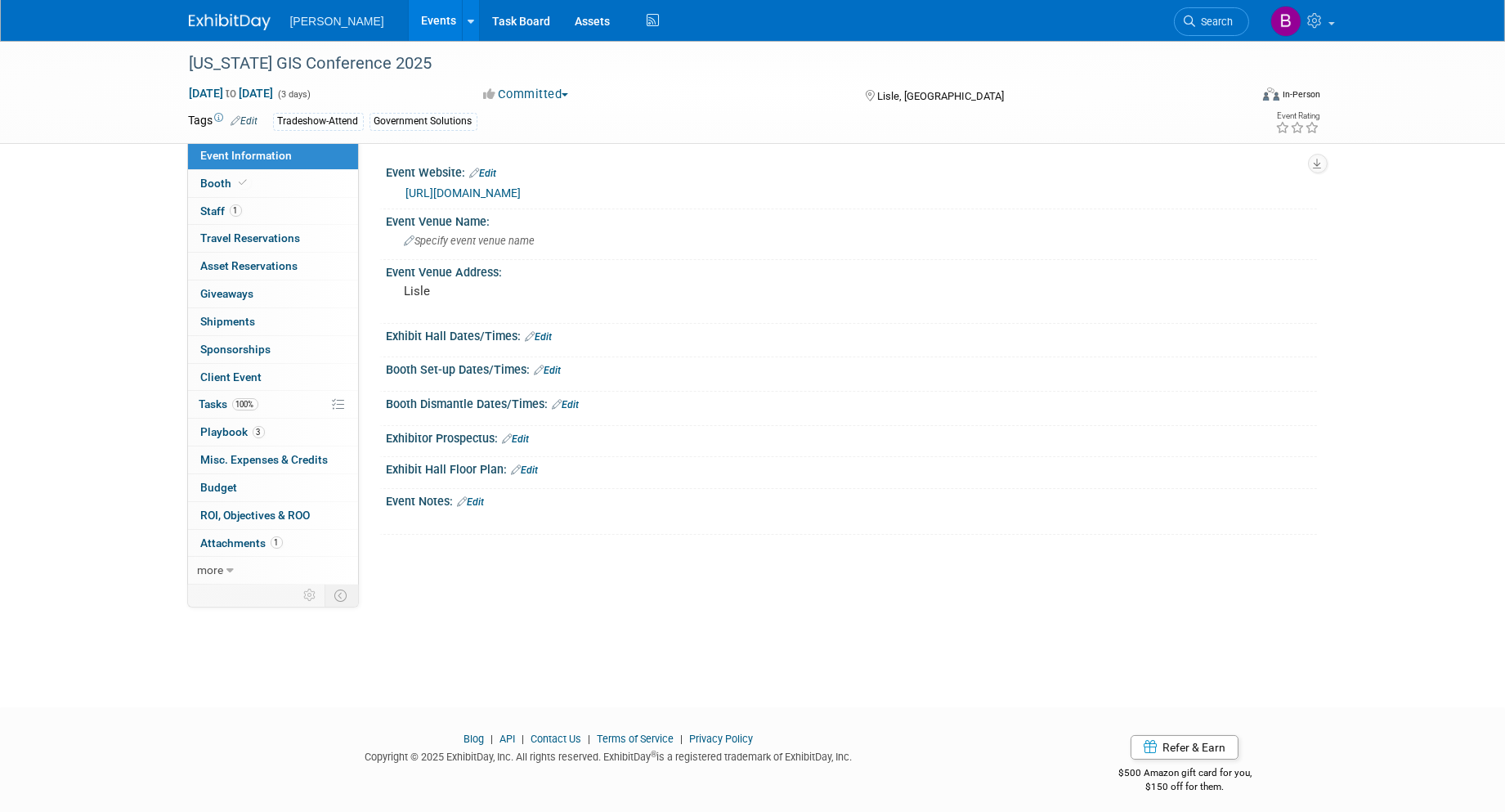
click at [424, 598] on div "[US_STATE] GIS Conference 2025 [DATE] to [DATE] (3 days) [DATE] to [DATE] Commi…" at bounding box center [752, 359] width 1505 height 637
click at [409, 12] on link "Events" at bounding box center [438, 20] width 60 height 41
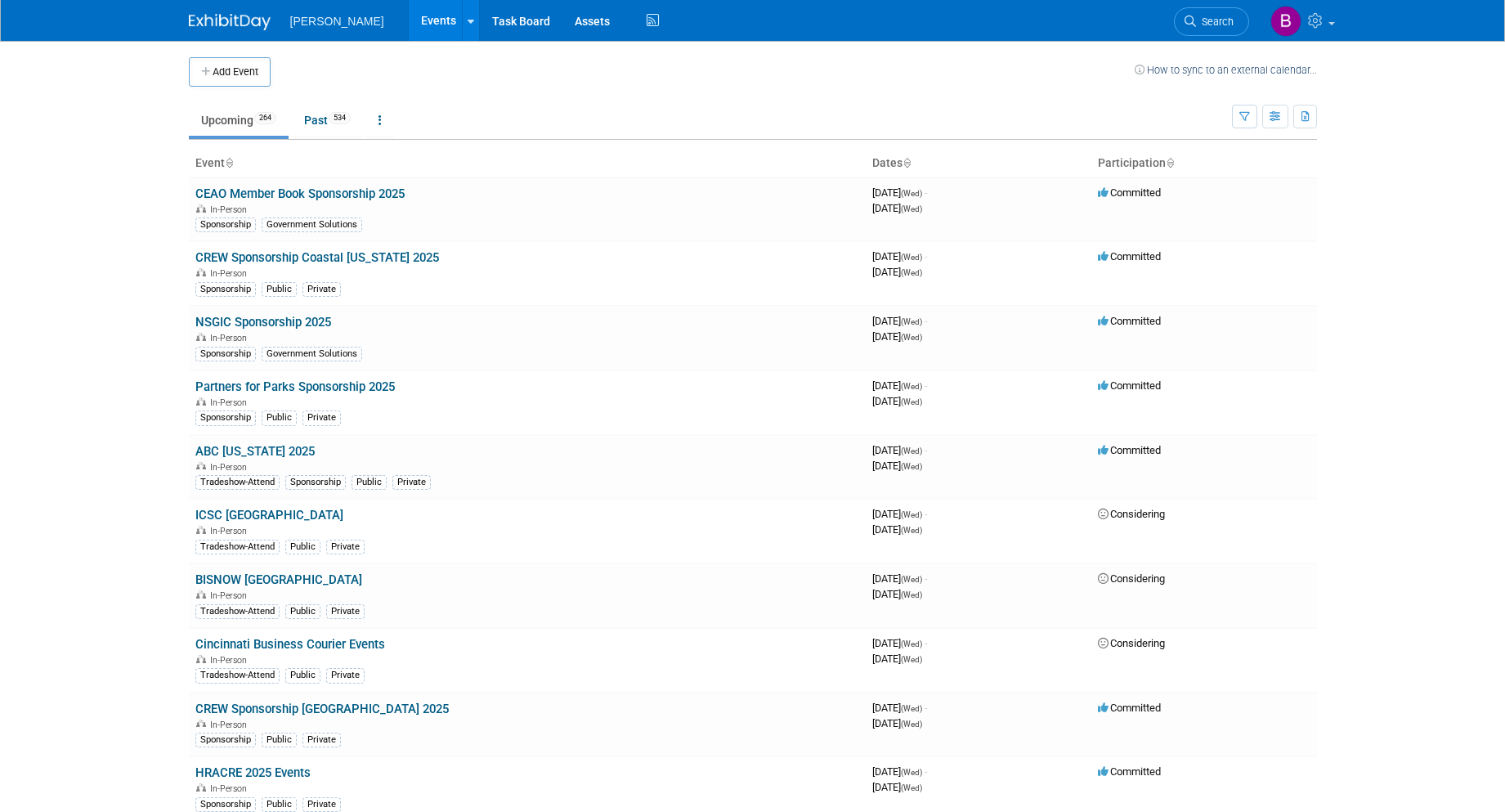
click at [1239, 119] on icon "button" at bounding box center [1245, 117] width 11 height 11
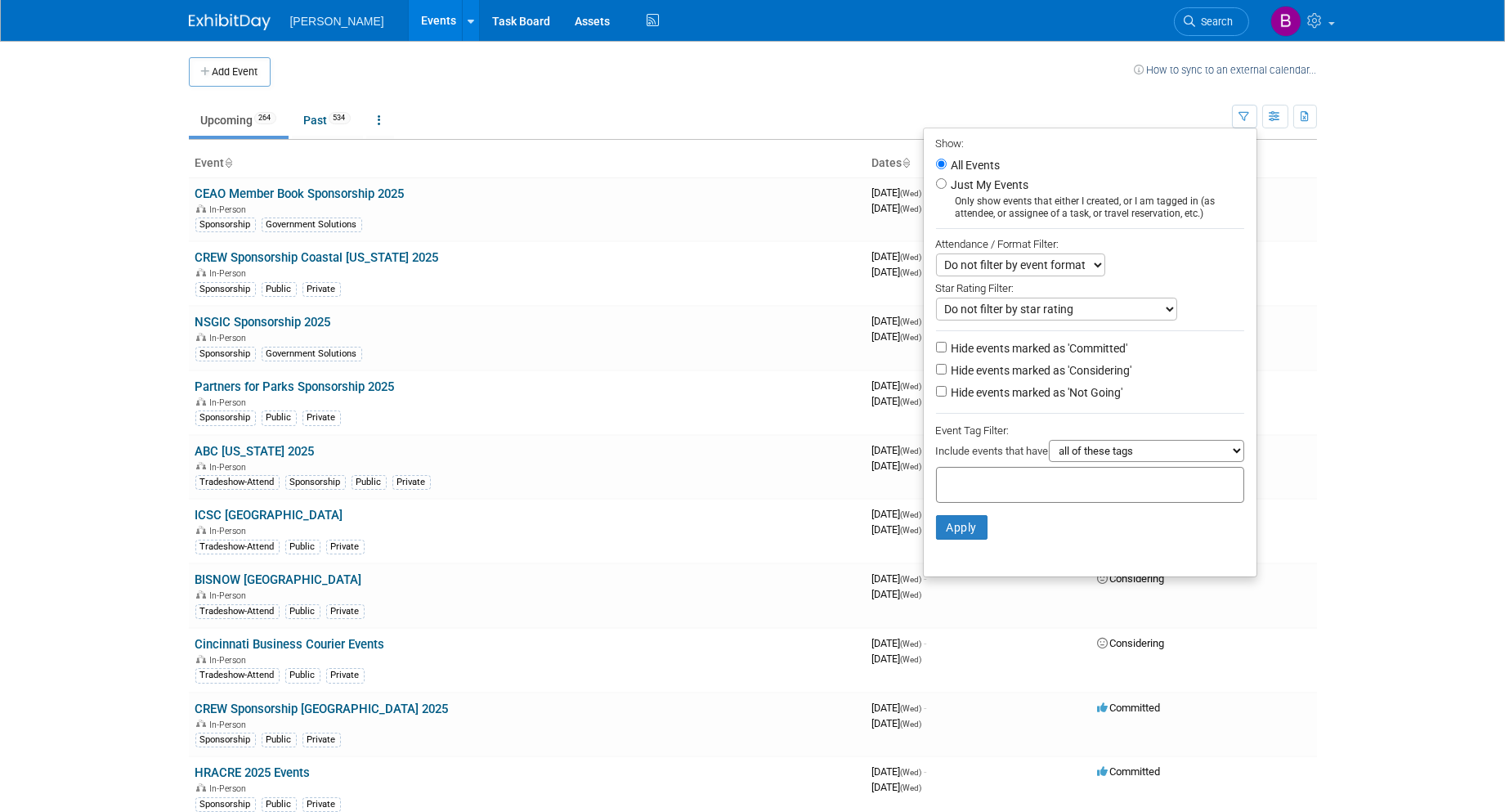
click at [976, 475] on div at bounding box center [1090, 484] width 308 height 36
click at [976, 476] on input "text" at bounding box center [1009, 483] width 131 height 17
type input "g"
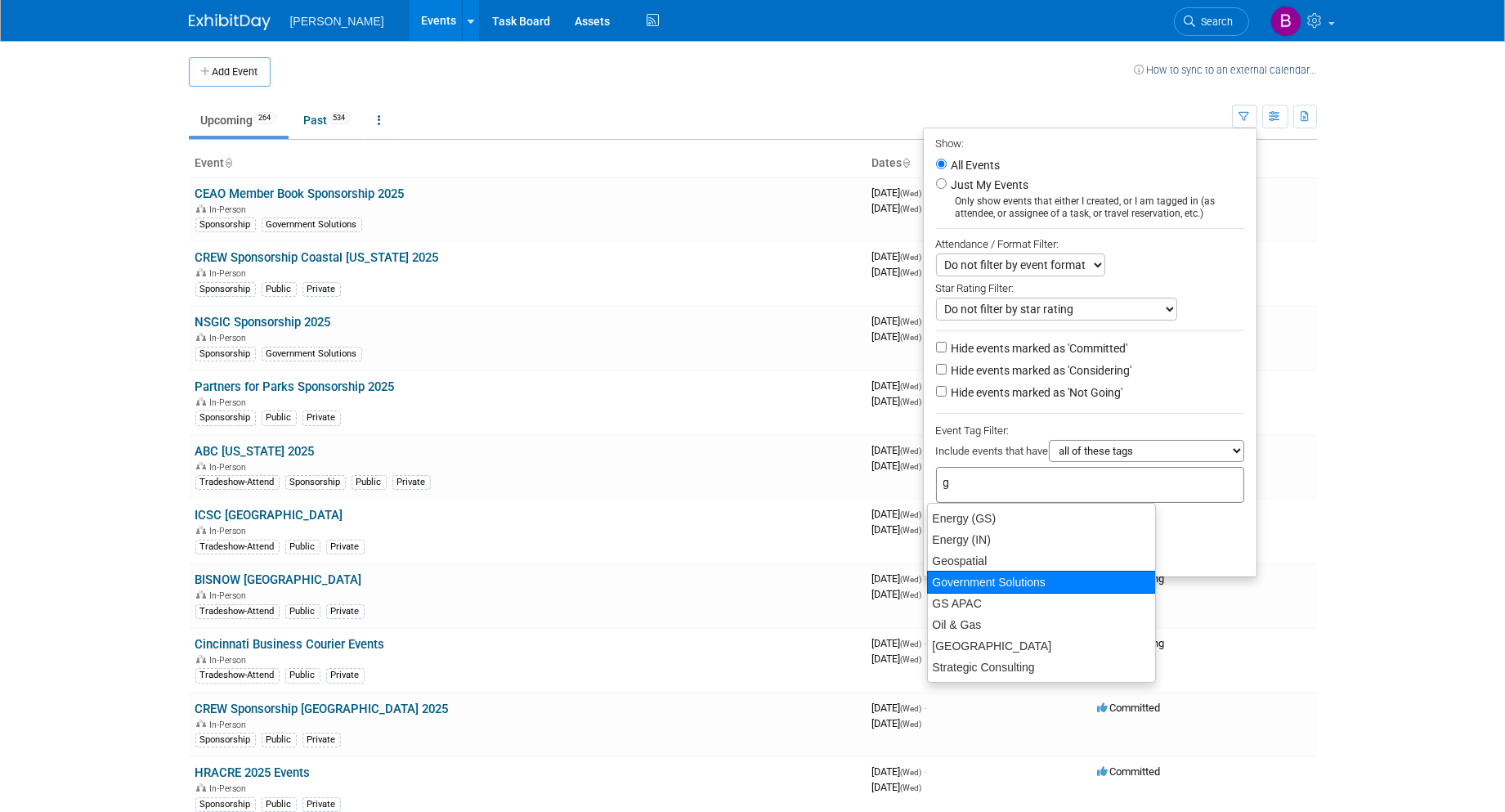
click at [982, 580] on div "Government Solutions" at bounding box center [1042, 581] width 229 height 23
type input "Government Solutions"
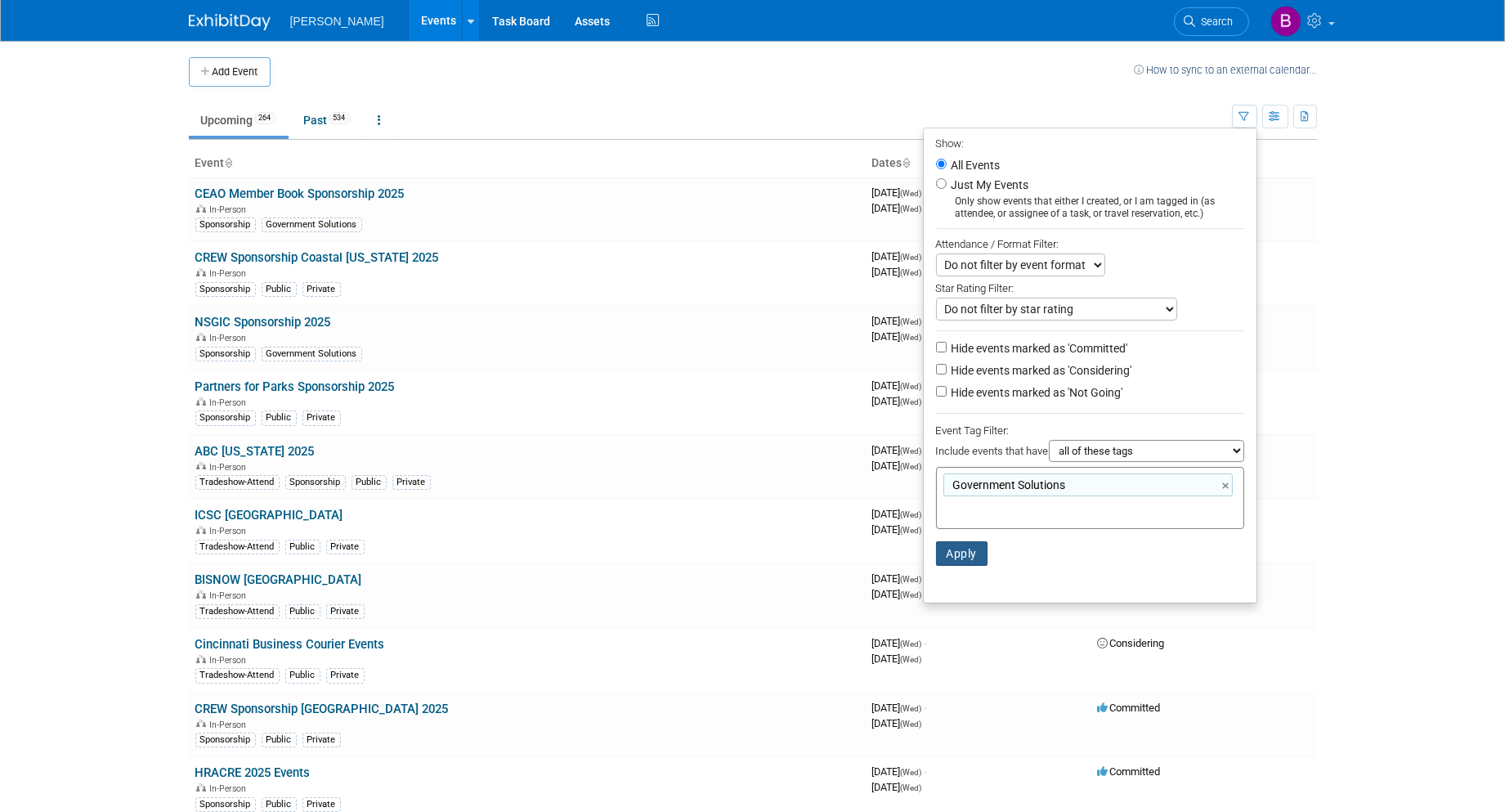
click at [950, 565] on button "Apply" at bounding box center [962, 554] width 53 height 25
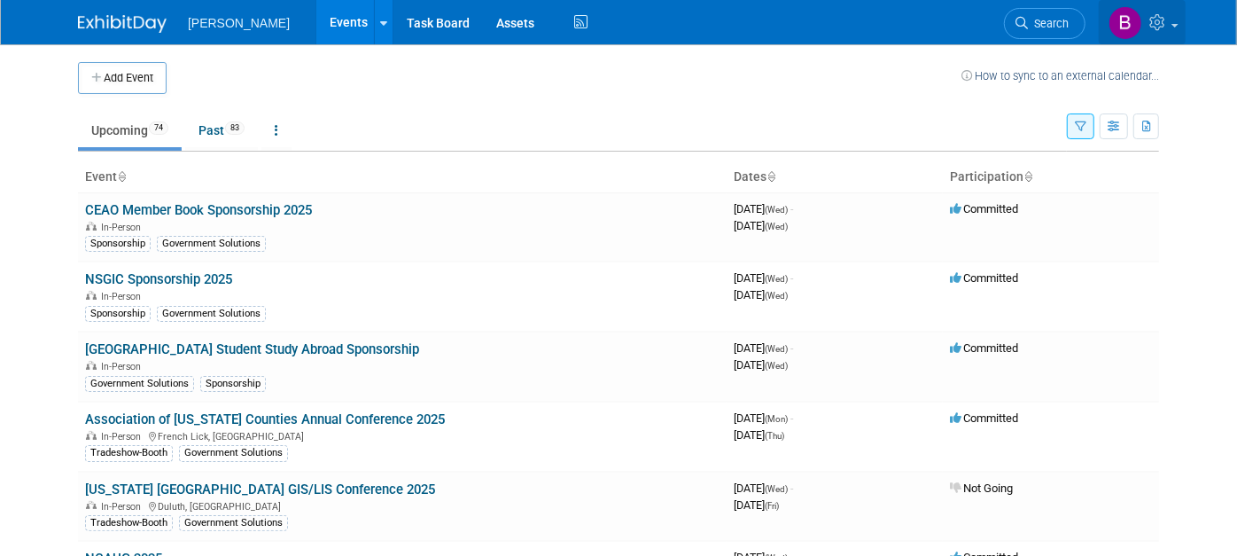
click at [1162, 25] on icon at bounding box center [1159, 22] width 20 height 16
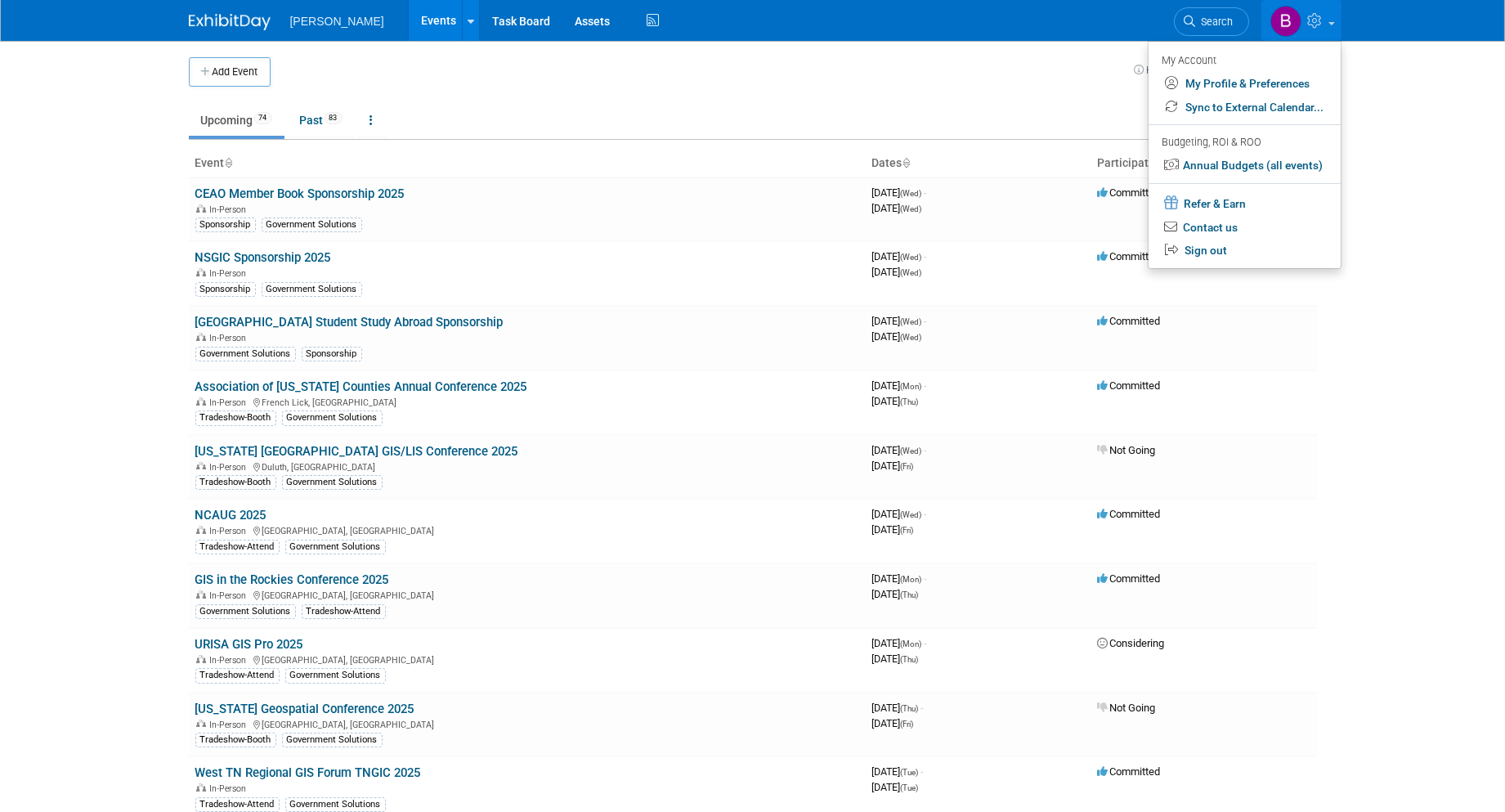
click at [1350, 330] on body "[PERSON_NAME] Events Add Event Bulk Upload Events Shareable Event Boards Recent…" at bounding box center [752, 406] width 1505 height 812
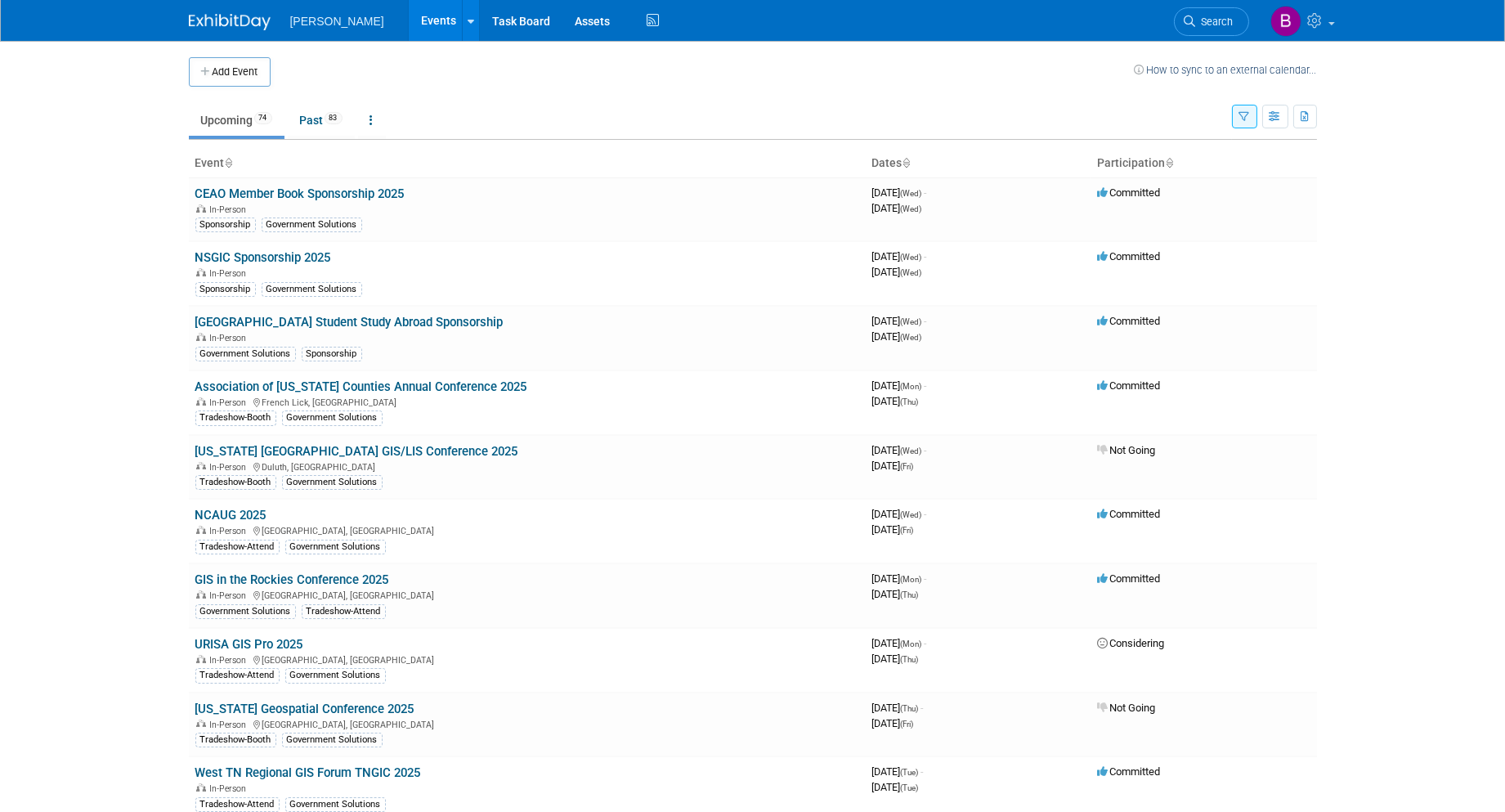
click at [1248, 121] on icon "button" at bounding box center [1245, 117] width 11 height 11
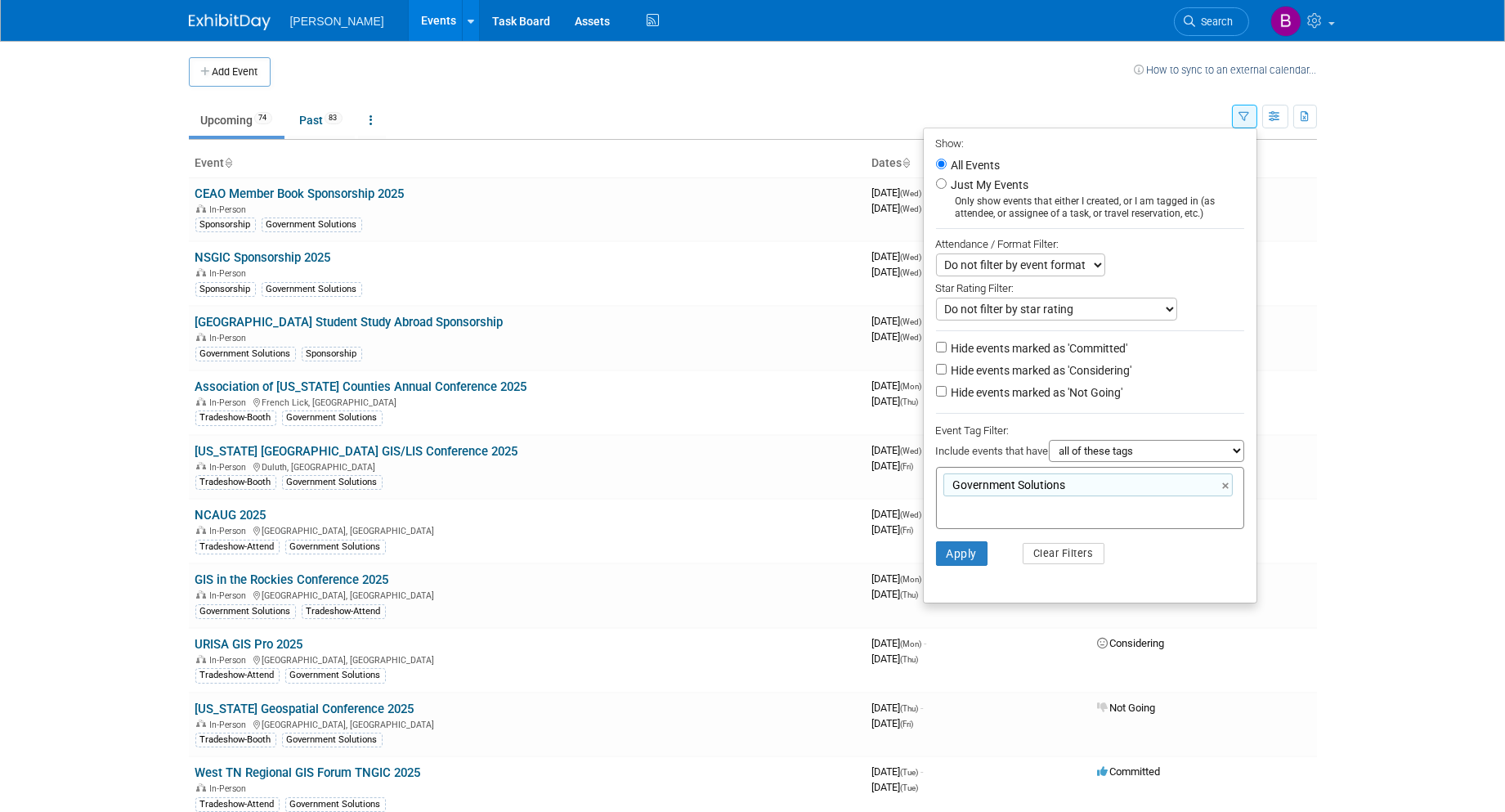
click at [1056, 381] on li "Hide events marked as 'Considering'" at bounding box center [1090, 372] width 333 height 22
click at [1048, 374] on label "Hide events marked as 'Considering'" at bounding box center [1040, 370] width 184 height 17
click at [947, 374] on input "Hide events marked as 'Considering'" at bounding box center [941, 369] width 11 height 11
checkbox input "true"
click at [1042, 389] on label "Hide events marked as 'Not Going'" at bounding box center [1036, 392] width 175 height 17
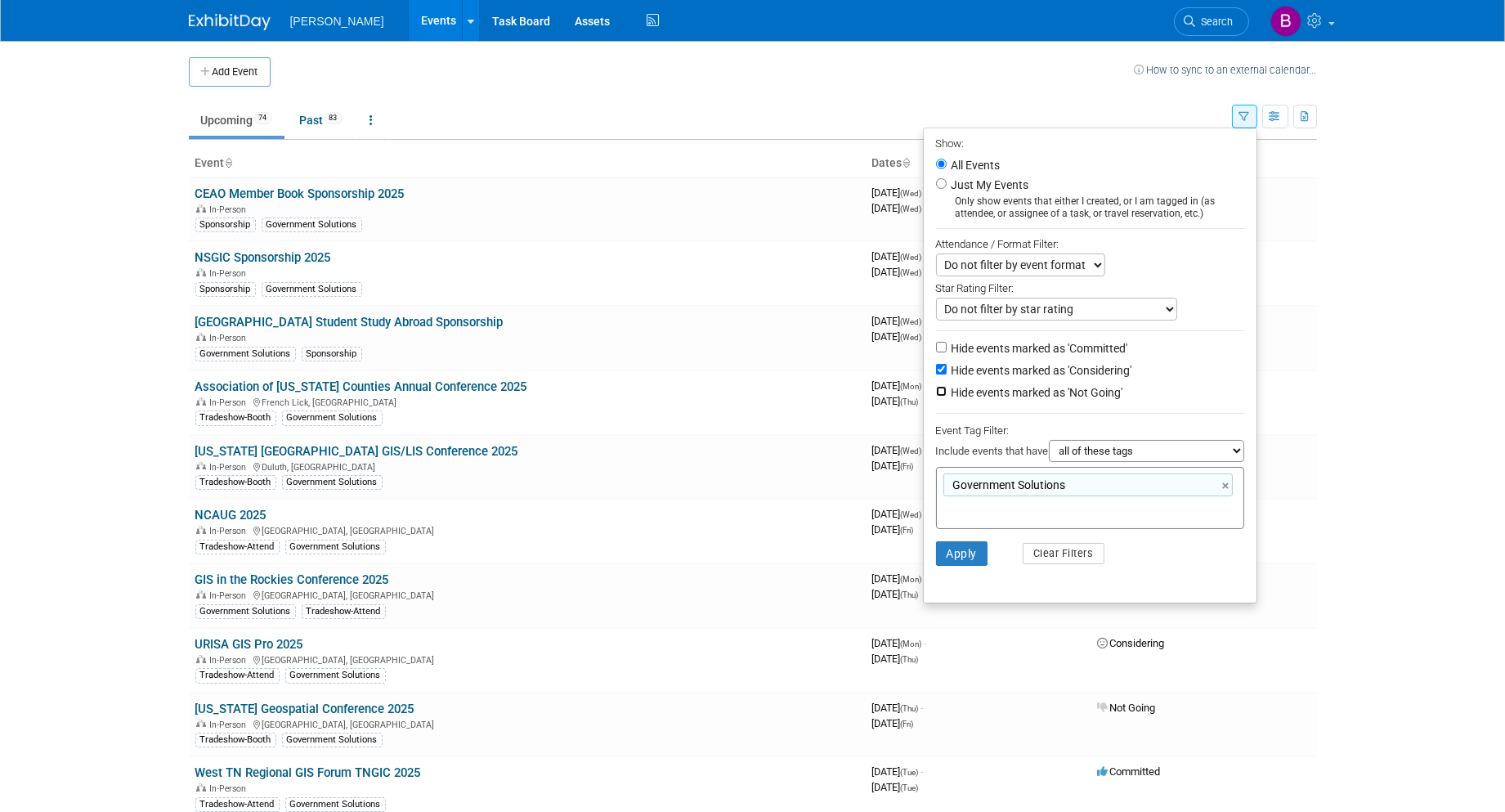
click at [947, 389] on input "Hide events marked as 'Not Going'" at bounding box center [941, 391] width 11 height 11
checkbox input "true"
click at [947, 556] on button "Apply" at bounding box center [962, 554] width 53 height 25
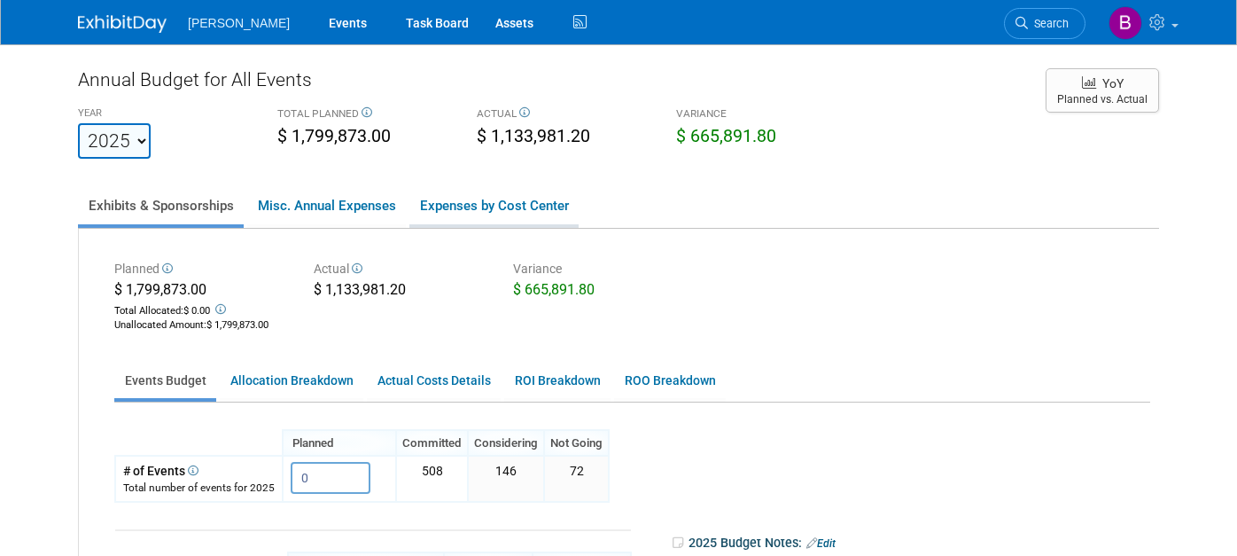
click at [448, 214] on link "Expenses by Cost Center" at bounding box center [493, 205] width 169 height 37
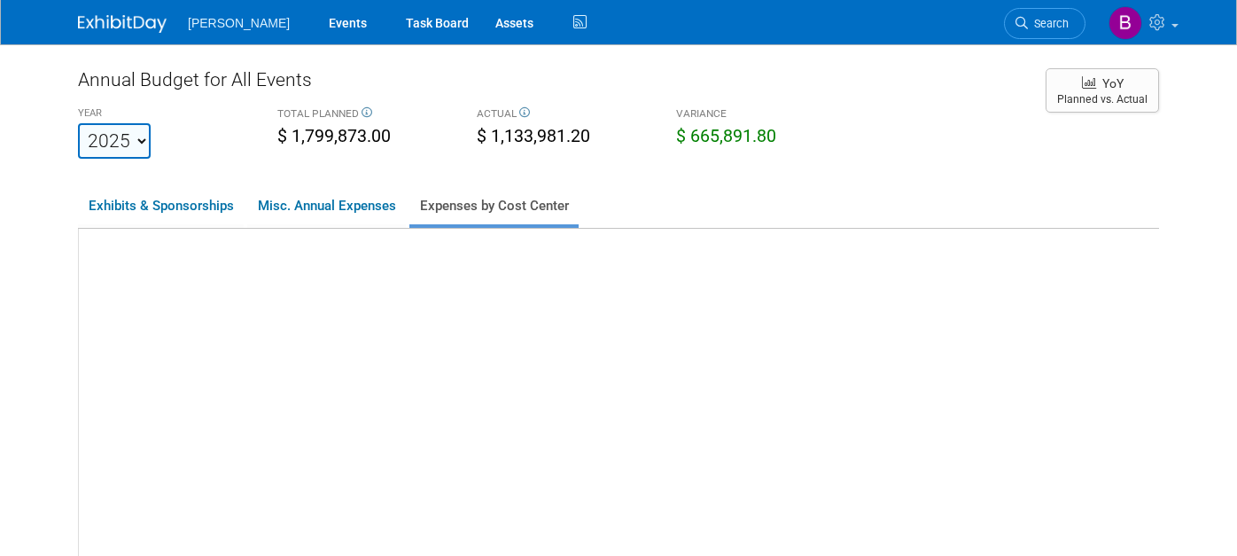
click at [448, 211] on link "Expenses by Cost Center" at bounding box center [493, 205] width 169 height 37
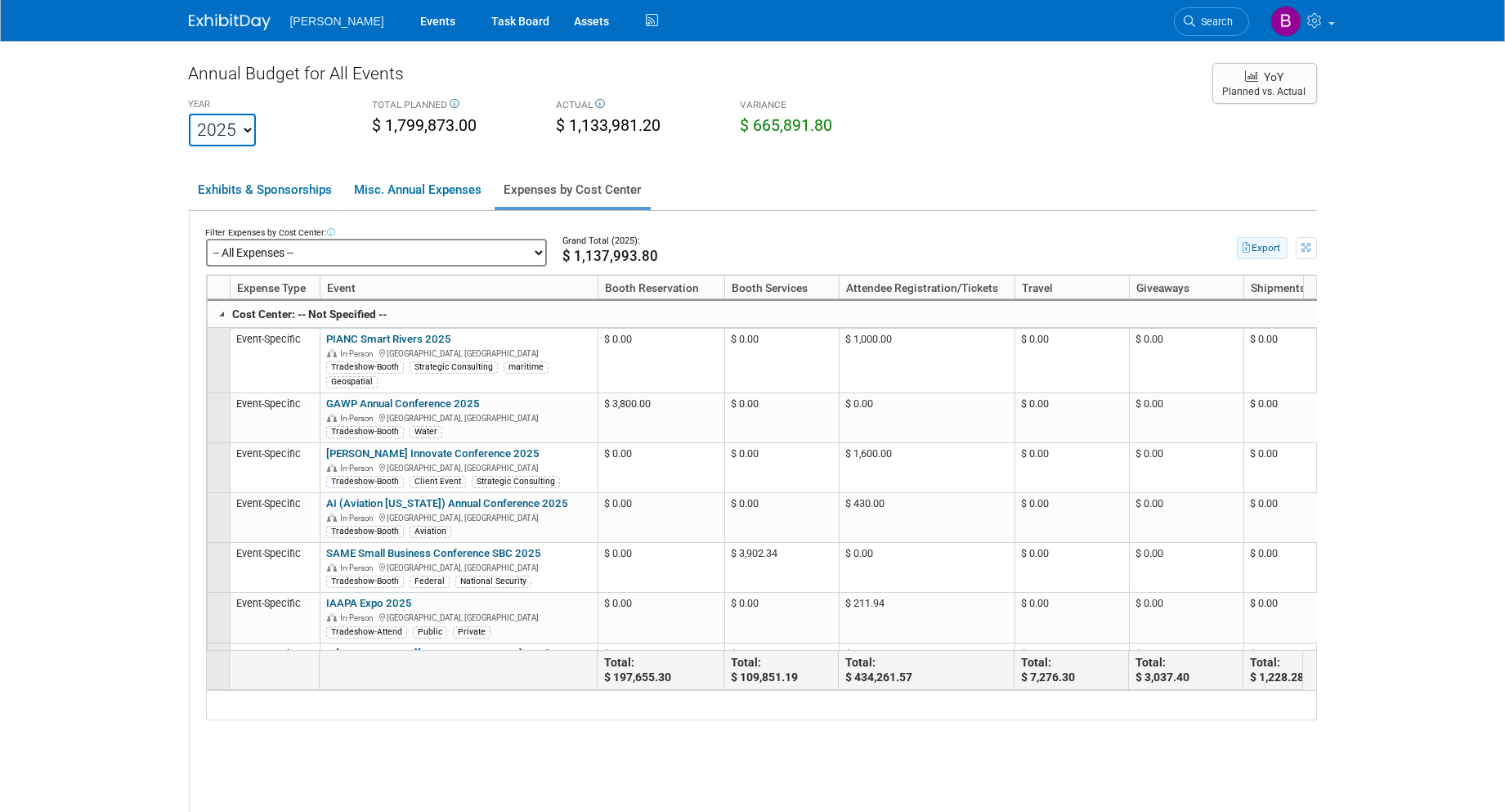
click at [1141, 252] on button "Export" at bounding box center [1262, 248] width 51 height 22
click at [957, 96] on div "YEAR 2022 2023 2024 2025 2026 2027 2028 2029 2030 2031 TOTAL PLANNED $ 1,799,87…" at bounding box center [692, 120] width 1032 height 53
click at [1141, 247] on icon "button" at bounding box center [1248, 247] width 9 height 10
click at [1141, 247] on button "Export" at bounding box center [1262, 248] width 51 height 22
click at [912, 78] on div "Annual Budget for All Events" at bounding box center [693, 77] width 1008 height 32
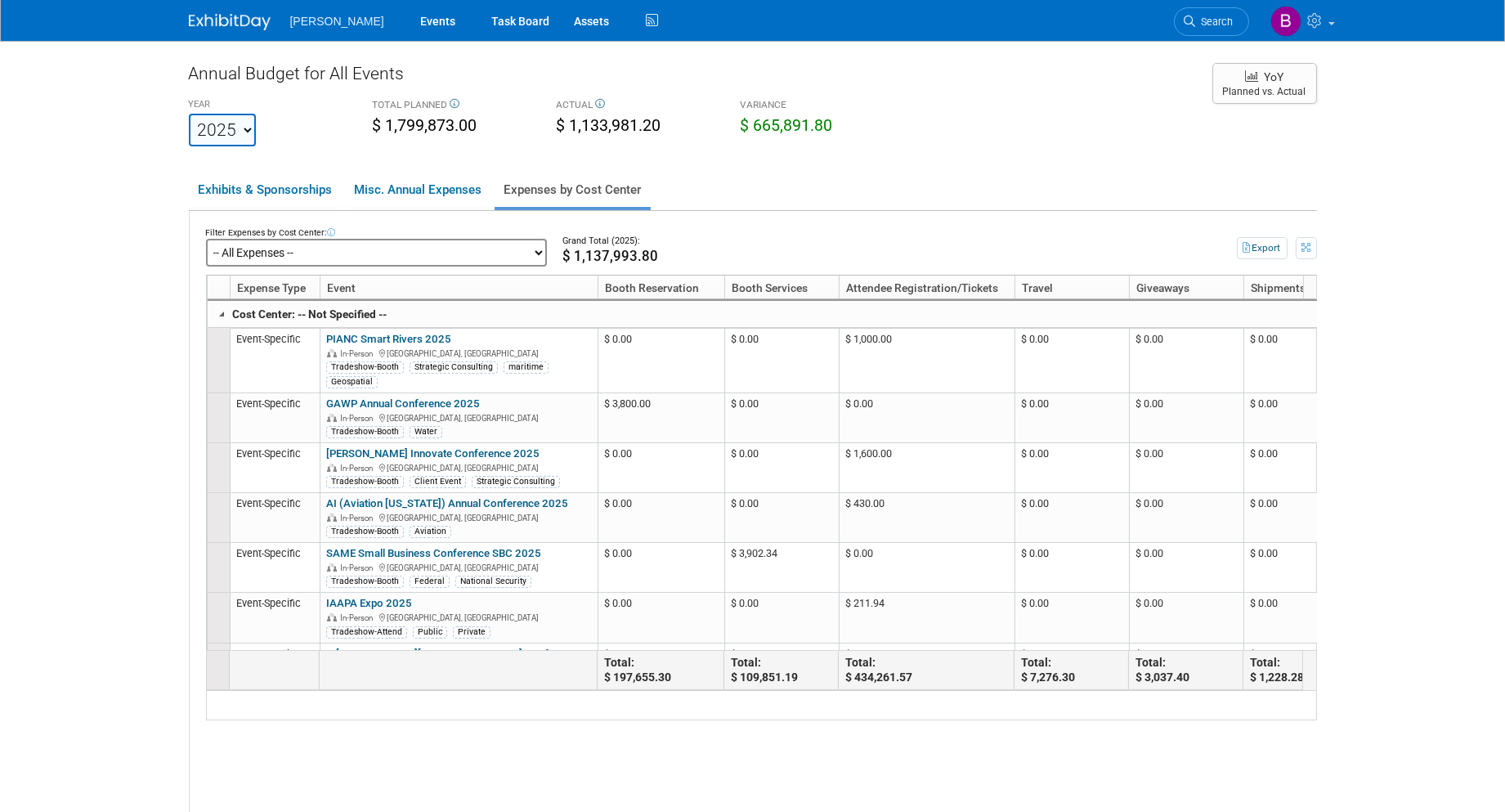
click at [1141, 29] on link "Search" at bounding box center [1212, 21] width 76 height 29
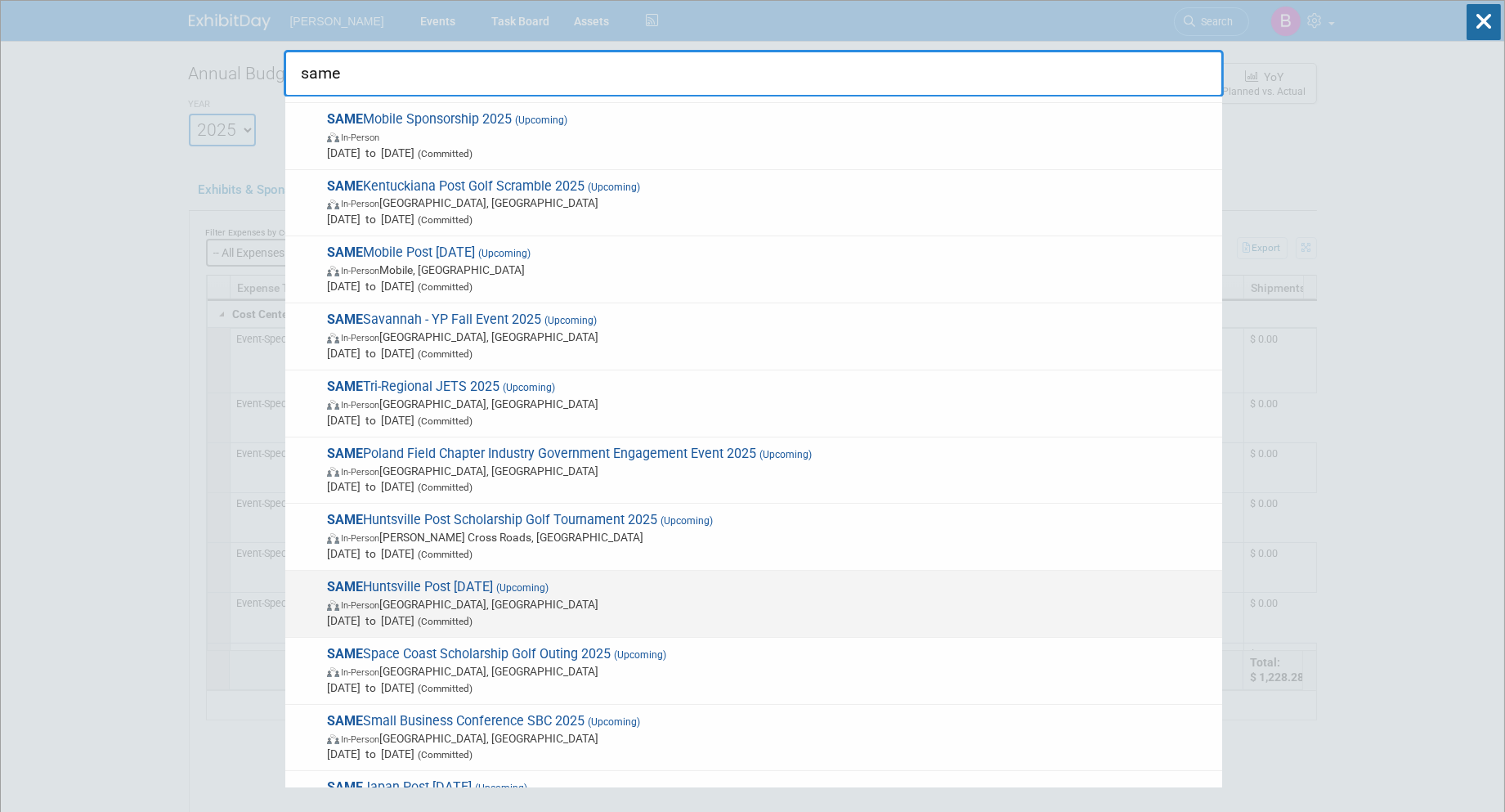
scroll to position [90, 0]
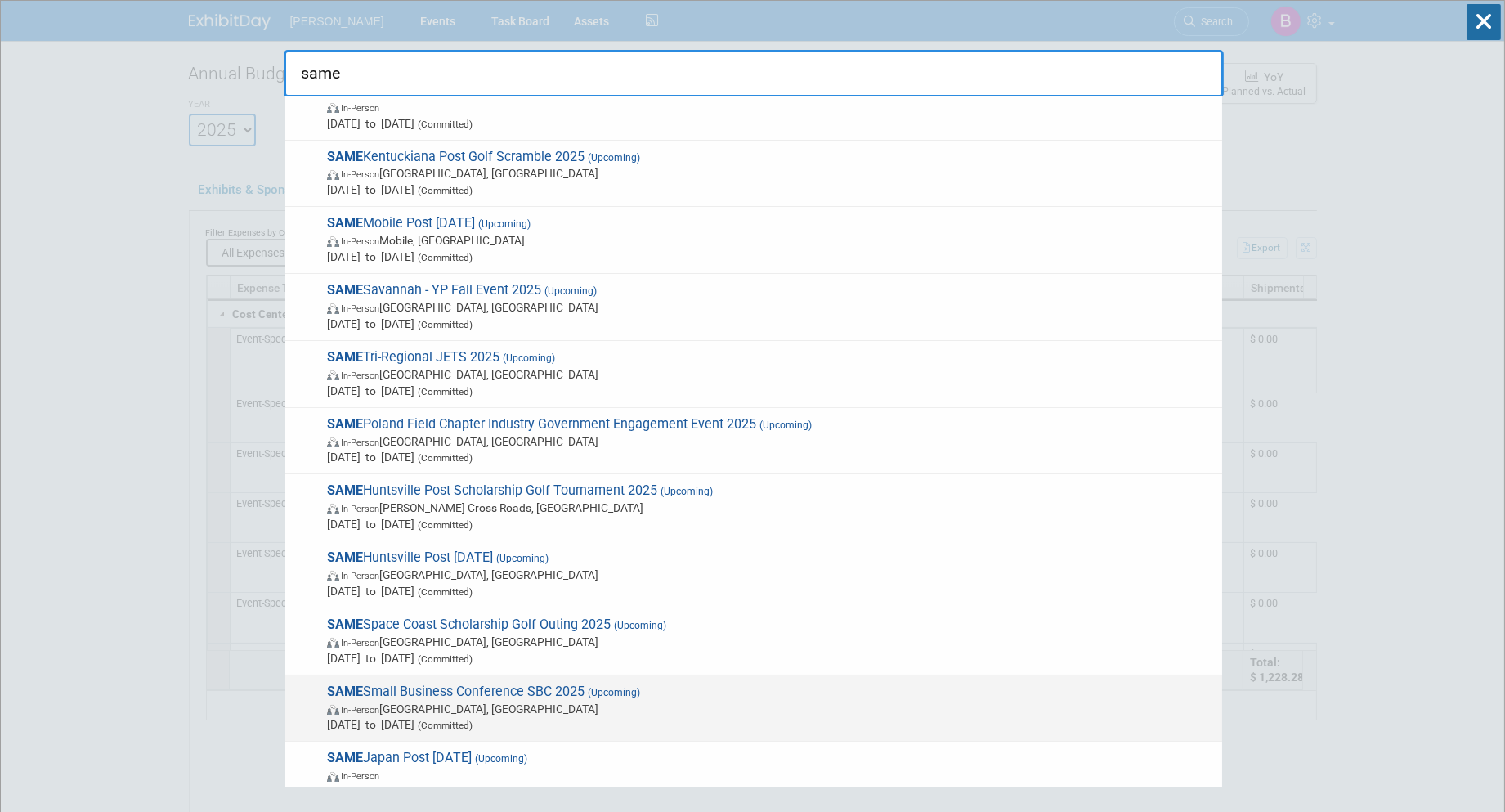
type input "same"
click at [470, 512] on span "SAME Small Business Conference SBC 2025 (Upcoming) In-Person Phoenix, AZ Nov 19…" at bounding box center [768, 709] width 892 height 50
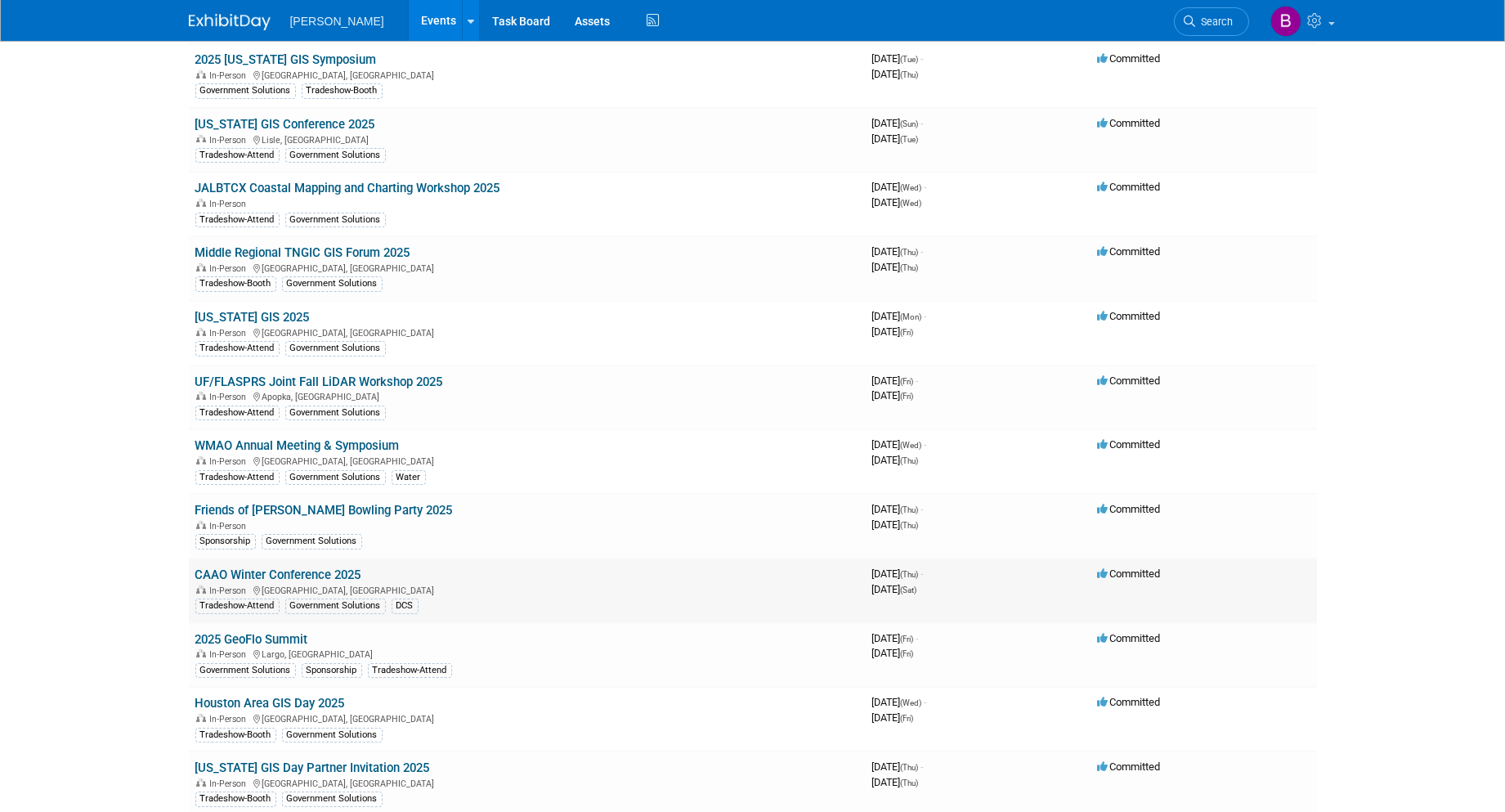
scroll to position [544, 0]
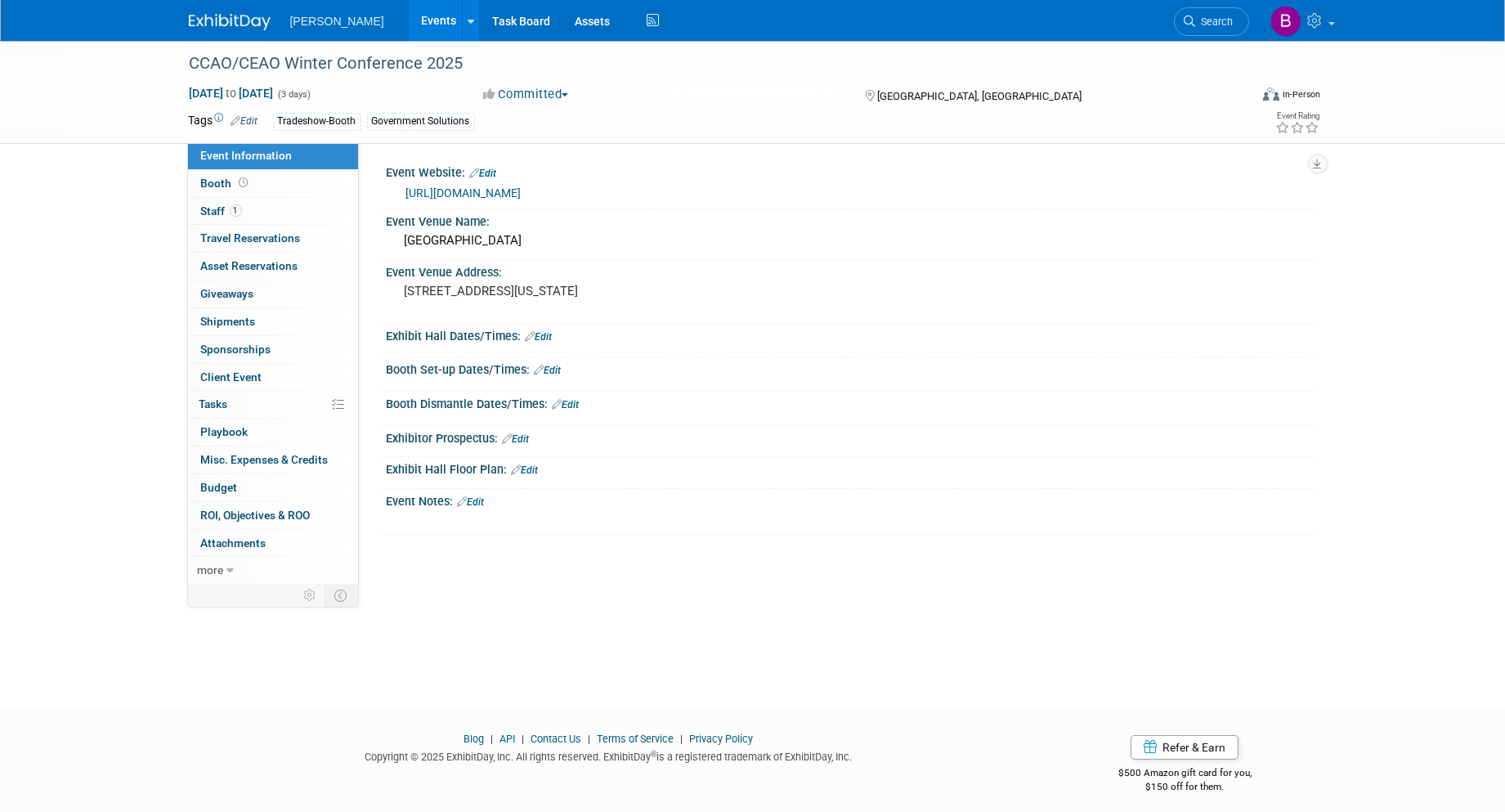
click at [256, 350] on span "Sponsorships 0" at bounding box center [236, 349] width 70 height 13
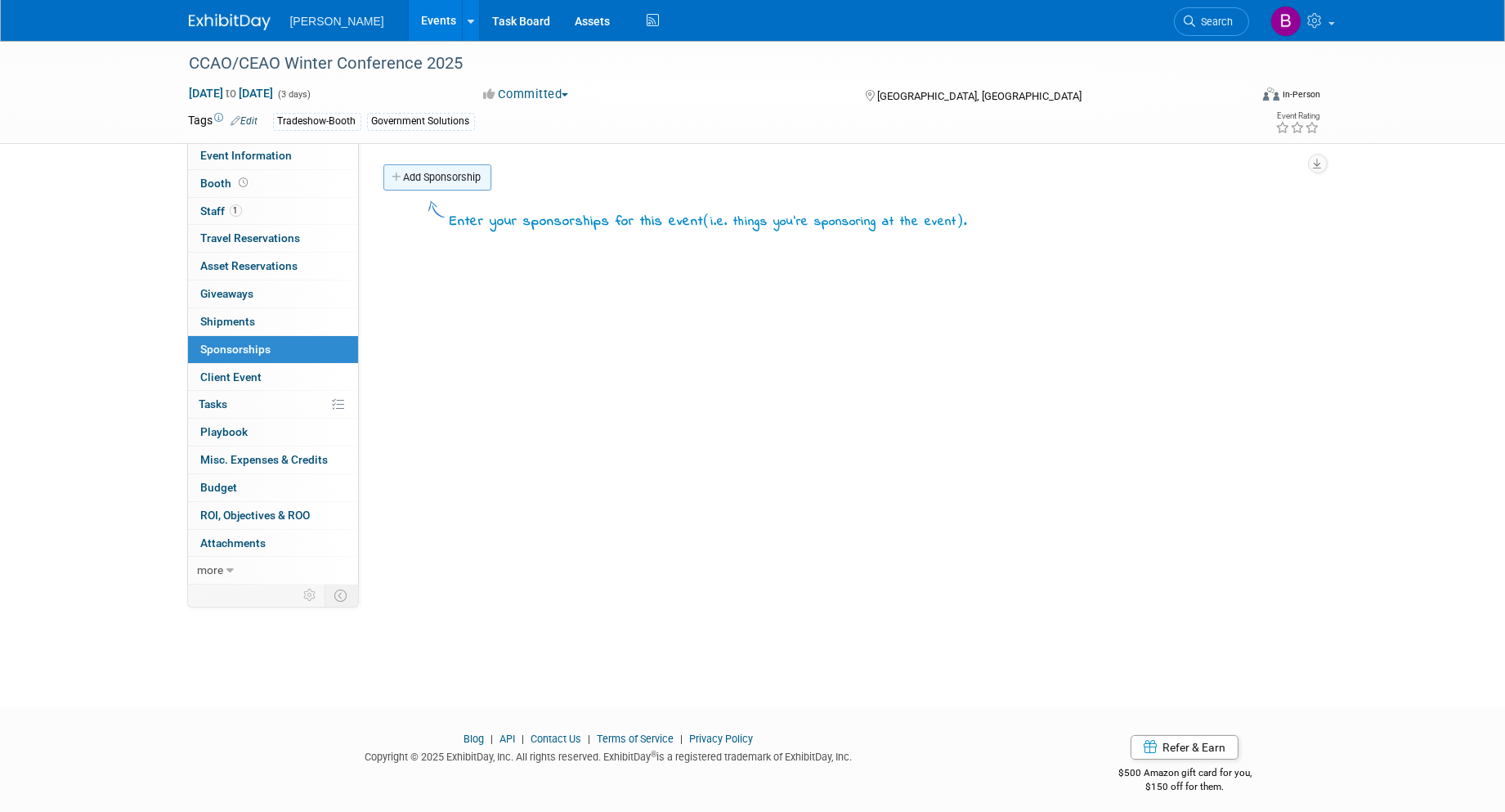
click at [434, 183] on link "Add Sponsorship" at bounding box center [437, 177] width 108 height 26
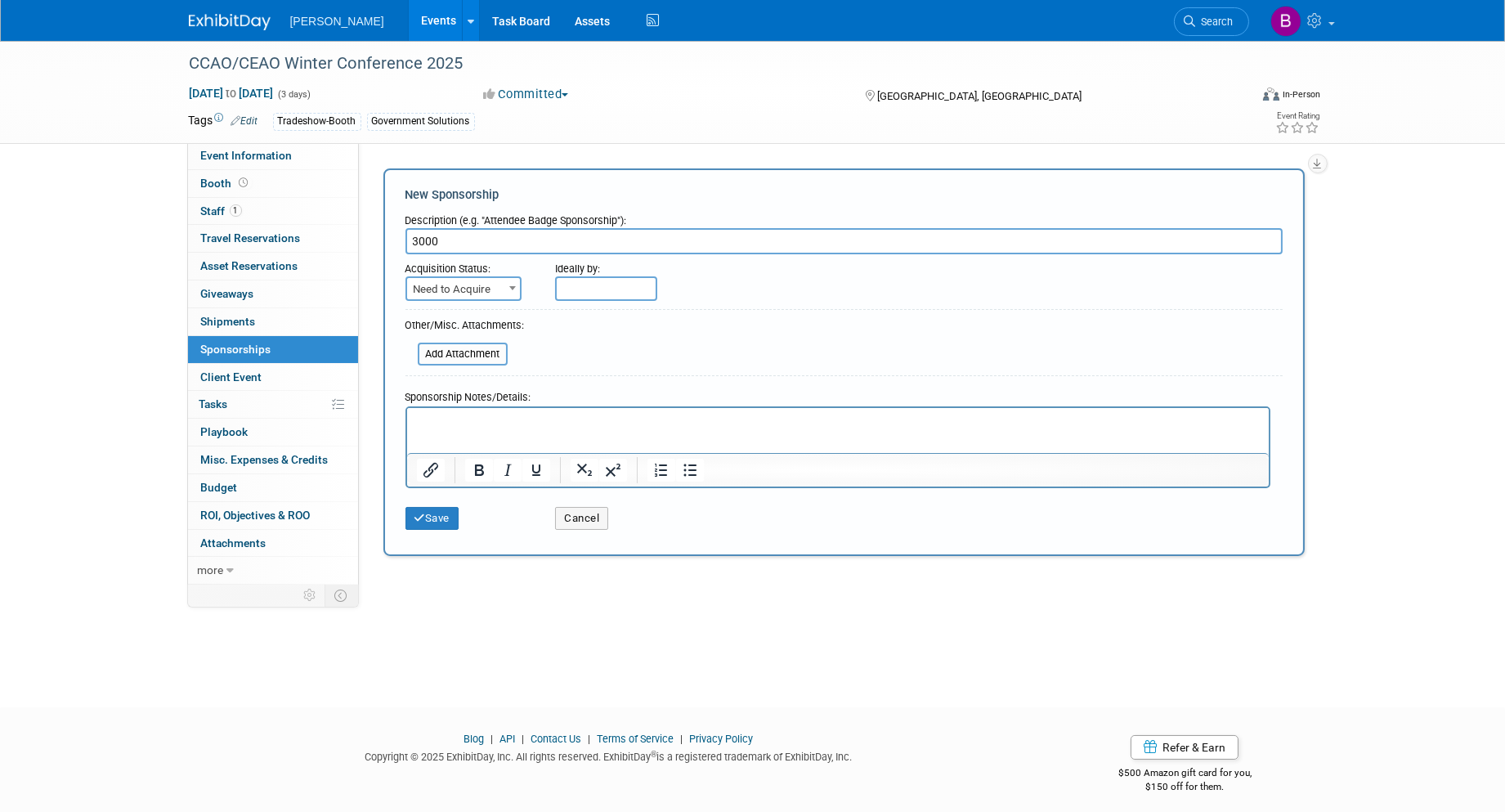
type input "3000"
click at [440, 531] on div "Save Cancel" at bounding box center [843, 513] width 878 height 50
click at [436, 515] on button "Save" at bounding box center [432, 518] width 54 height 23
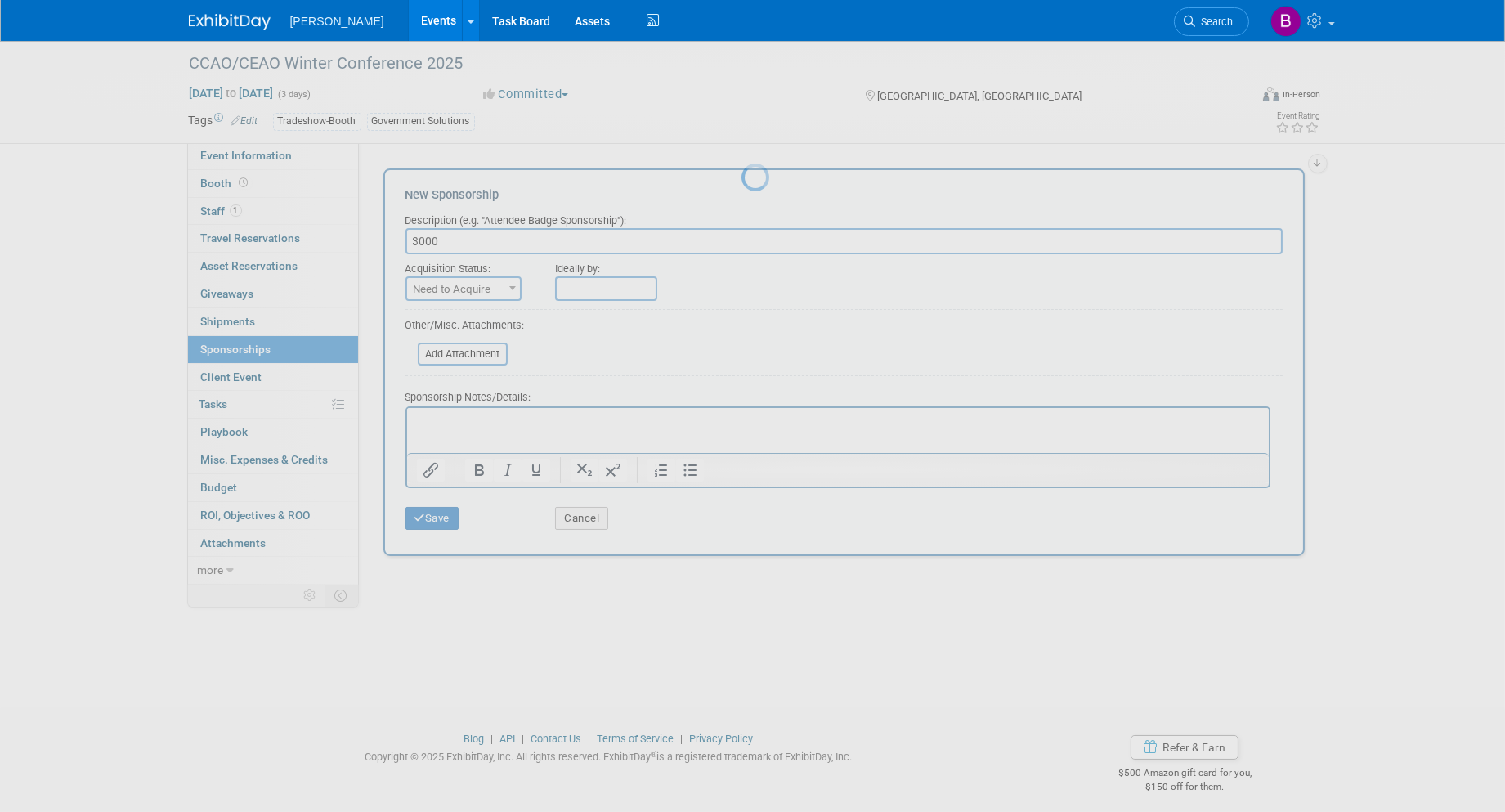
scroll to position [9, 0]
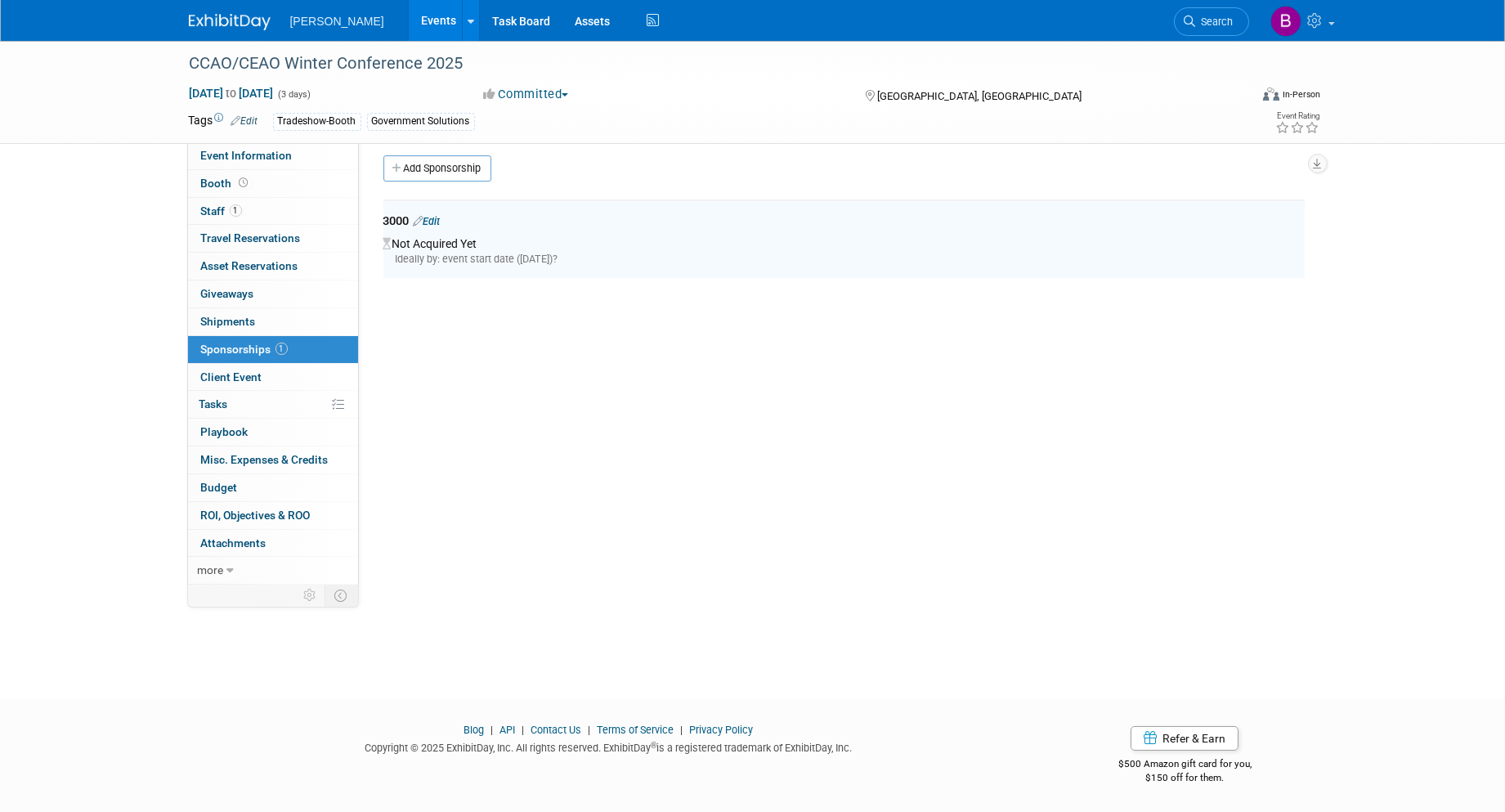
click at [439, 222] on link "Edit" at bounding box center [426, 221] width 27 height 12
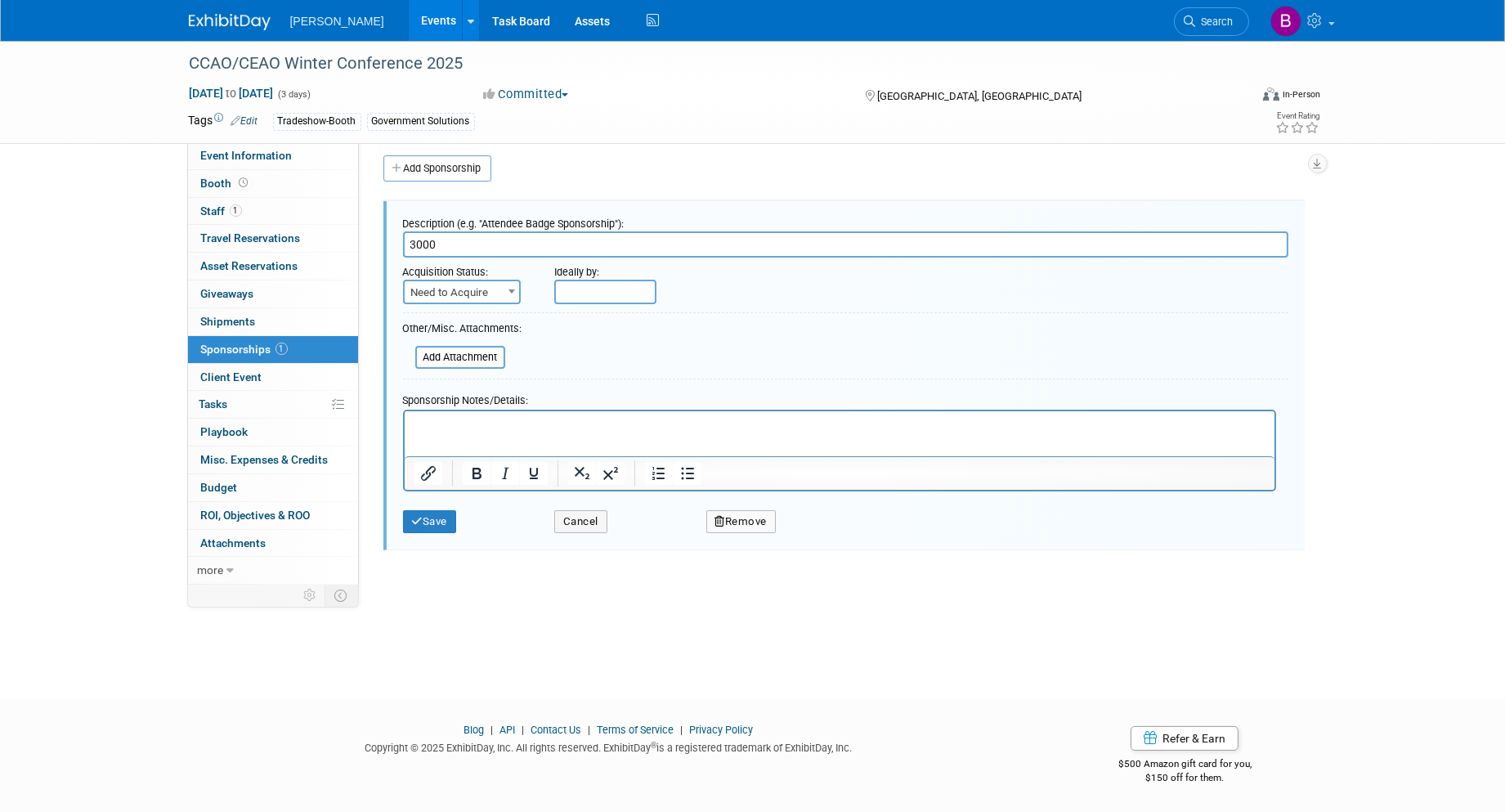
scroll to position [0, 0]
drag, startPoint x: 447, startPoint y: 249, endPoint x: 390, endPoint y: 240, distance: 57.7
click at [390, 240] on div "Description (e.g. "Attendee Badge Sponsorship"): 3000 Acquisition Status: Need …" at bounding box center [844, 376] width 922 height 349
type input "Hospitality Suite"
click at [484, 291] on span "Need to Acquire" at bounding box center [462, 293] width 115 height 23
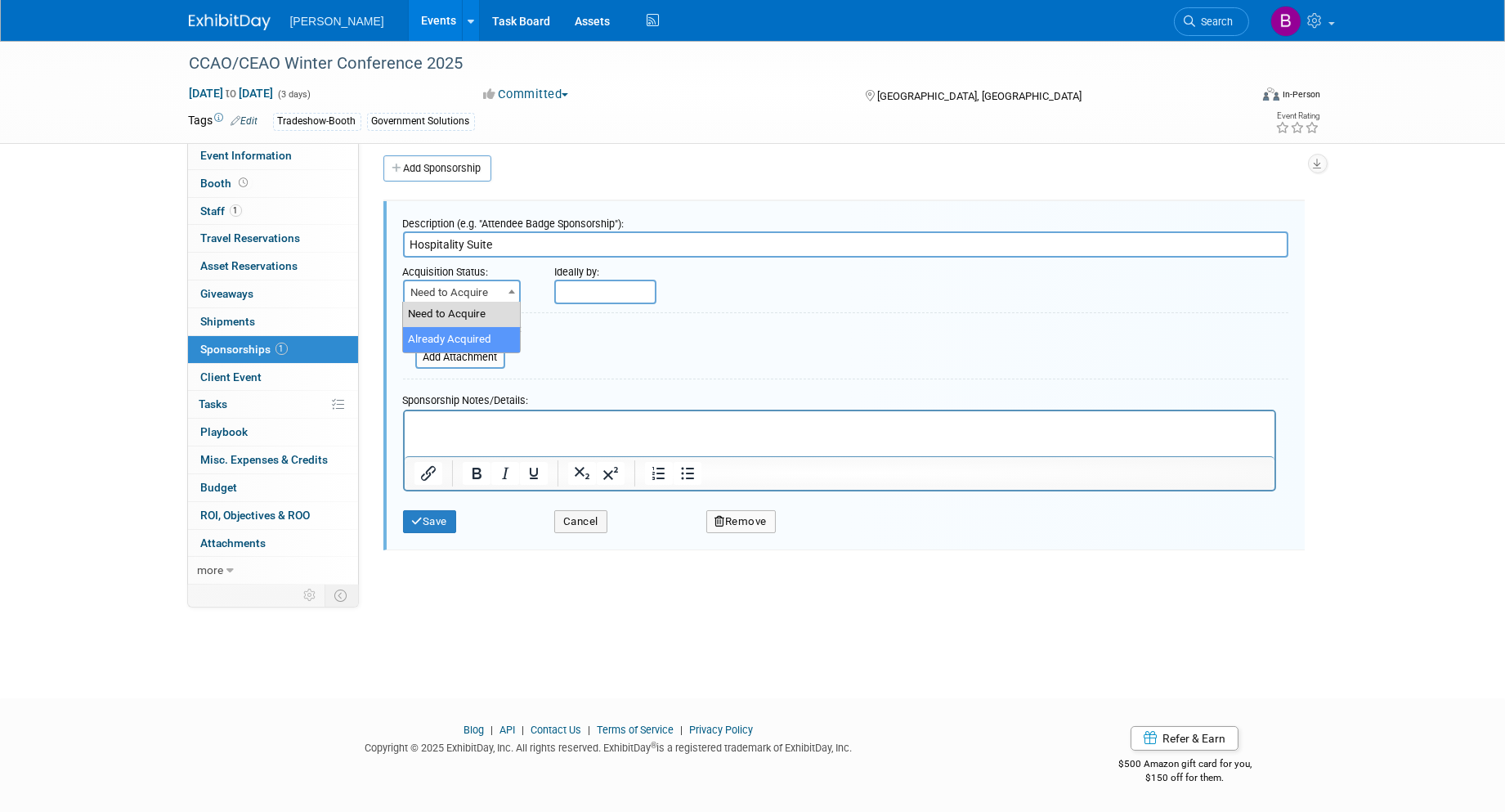
select select "2"
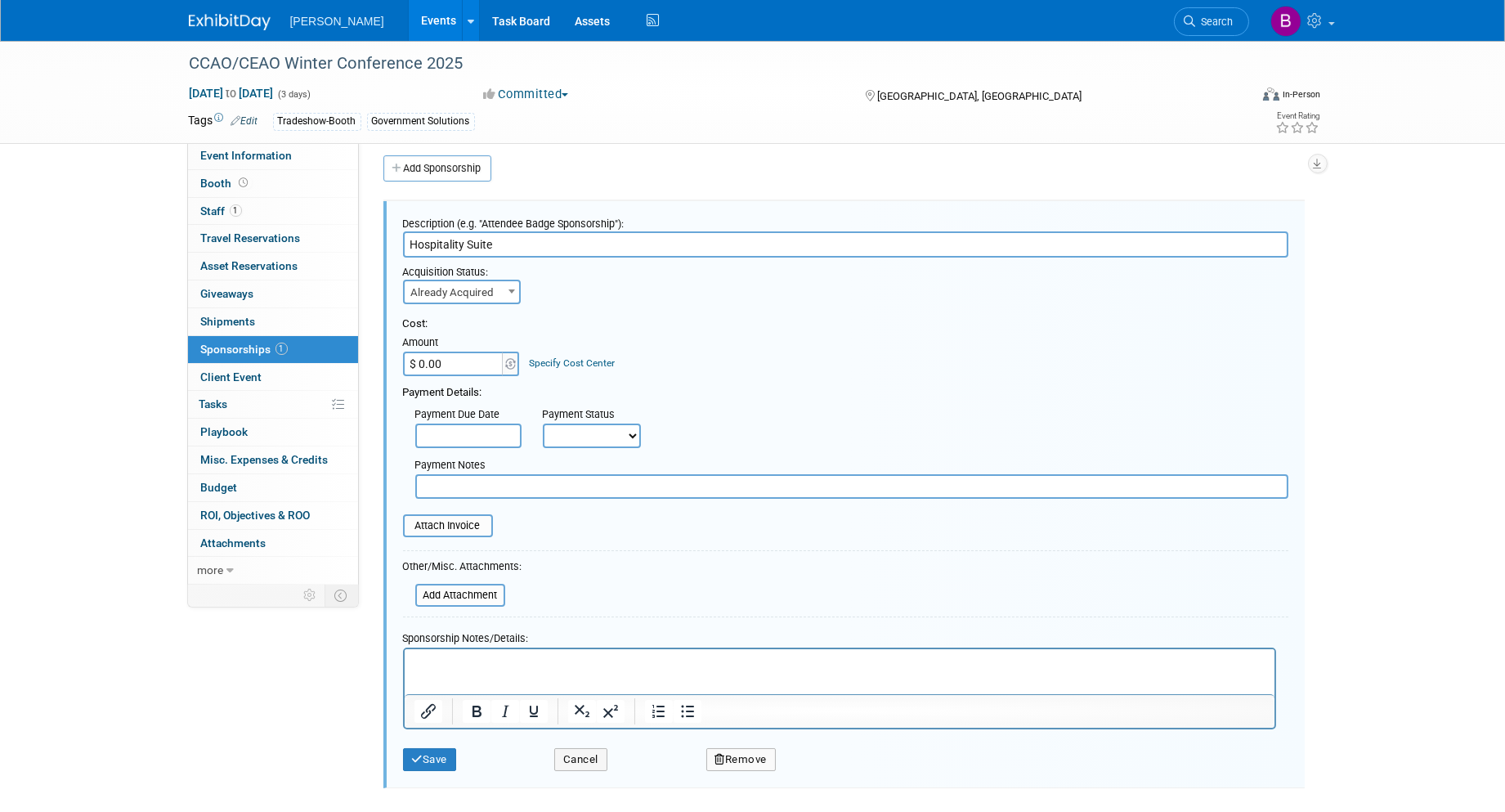
click at [461, 355] on input "$ 0.00" at bounding box center [454, 364] width 102 height 25
type input "$ 3,000.00"
click at [608, 353] on div "Specify Cost Center" at bounding box center [571, 355] width 86 height 30
click at [592, 357] on link "Specify Cost Center" at bounding box center [571, 363] width 86 height 11
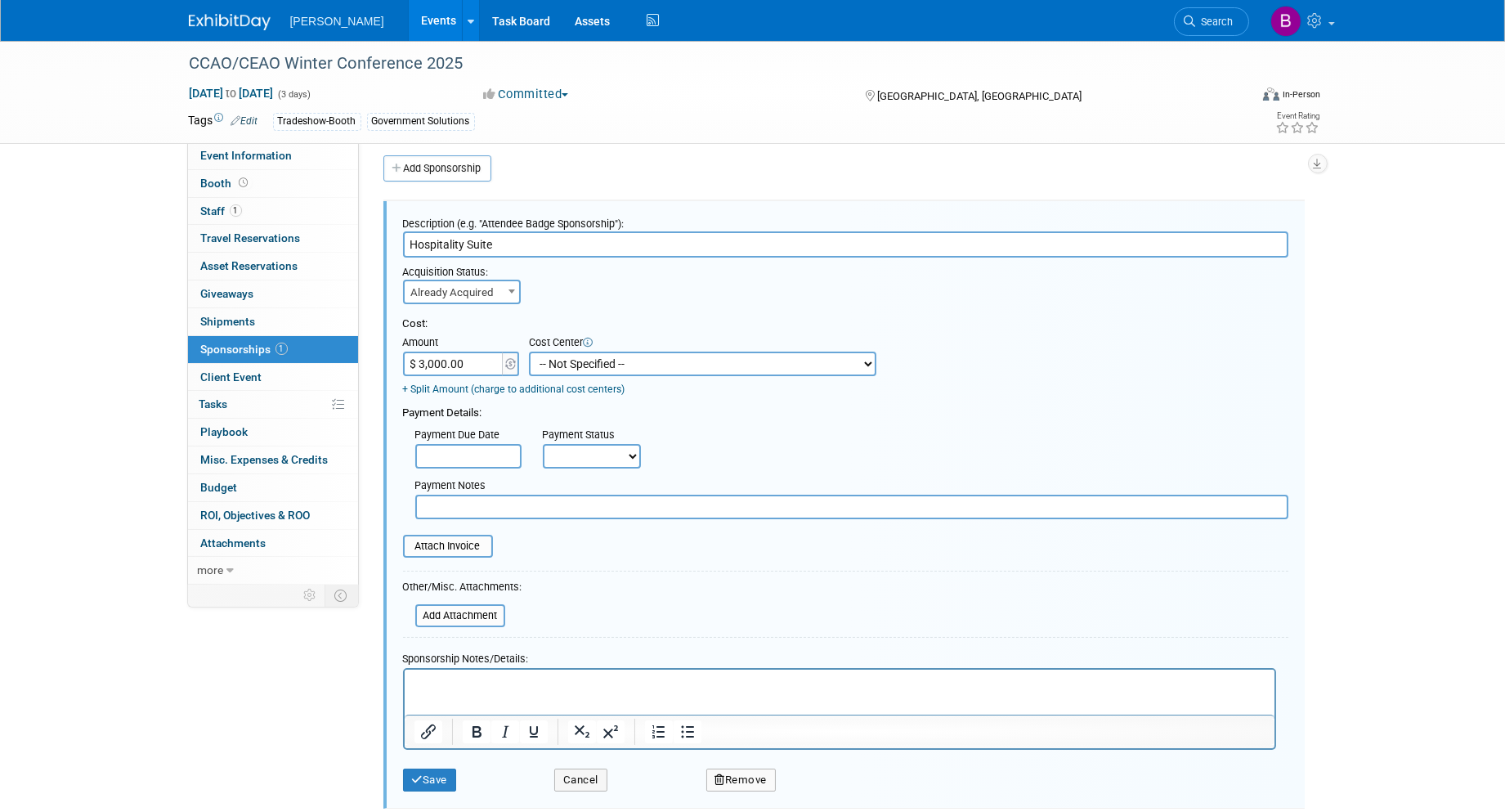
click at [650, 370] on select "-- Not Specified -- Advisory Services - Expenses_1001.502 Aerial Acquisition - …" at bounding box center [702, 364] width 348 height 25
select select "18966241"
click at [529, 352] on select "-- Not Specified -- Advisory Services - Expenses_1001.502 Aerial Acquisition - …" at bounding box center [702, 364] width 348 height 25
click at [426, 769] on button "Save" at bounding box center [430, 780] width 54 height 23
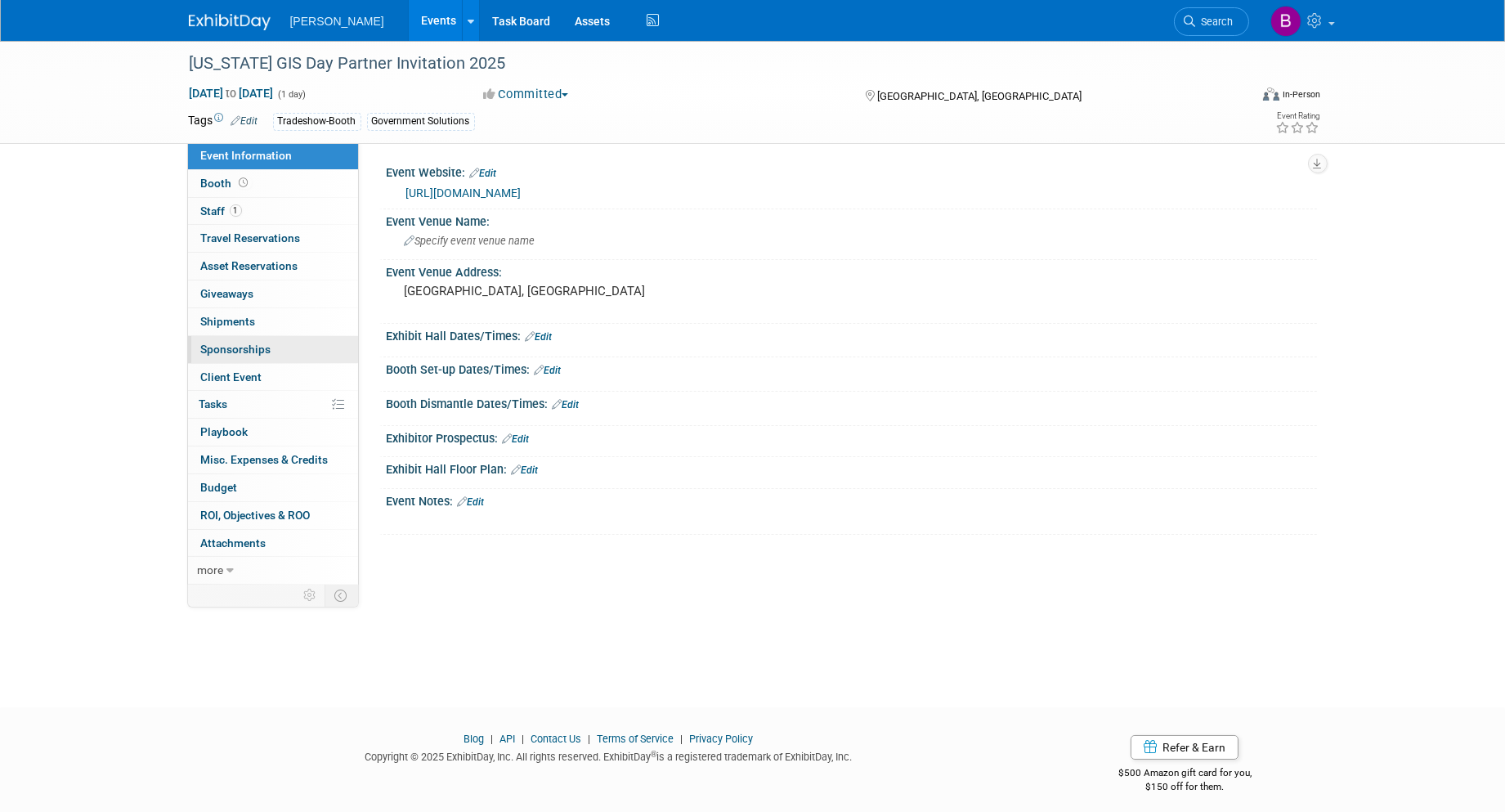
click at [266, 350] on span "Sponsorships 0" at bounding box center [236, 349] width 70 height 13
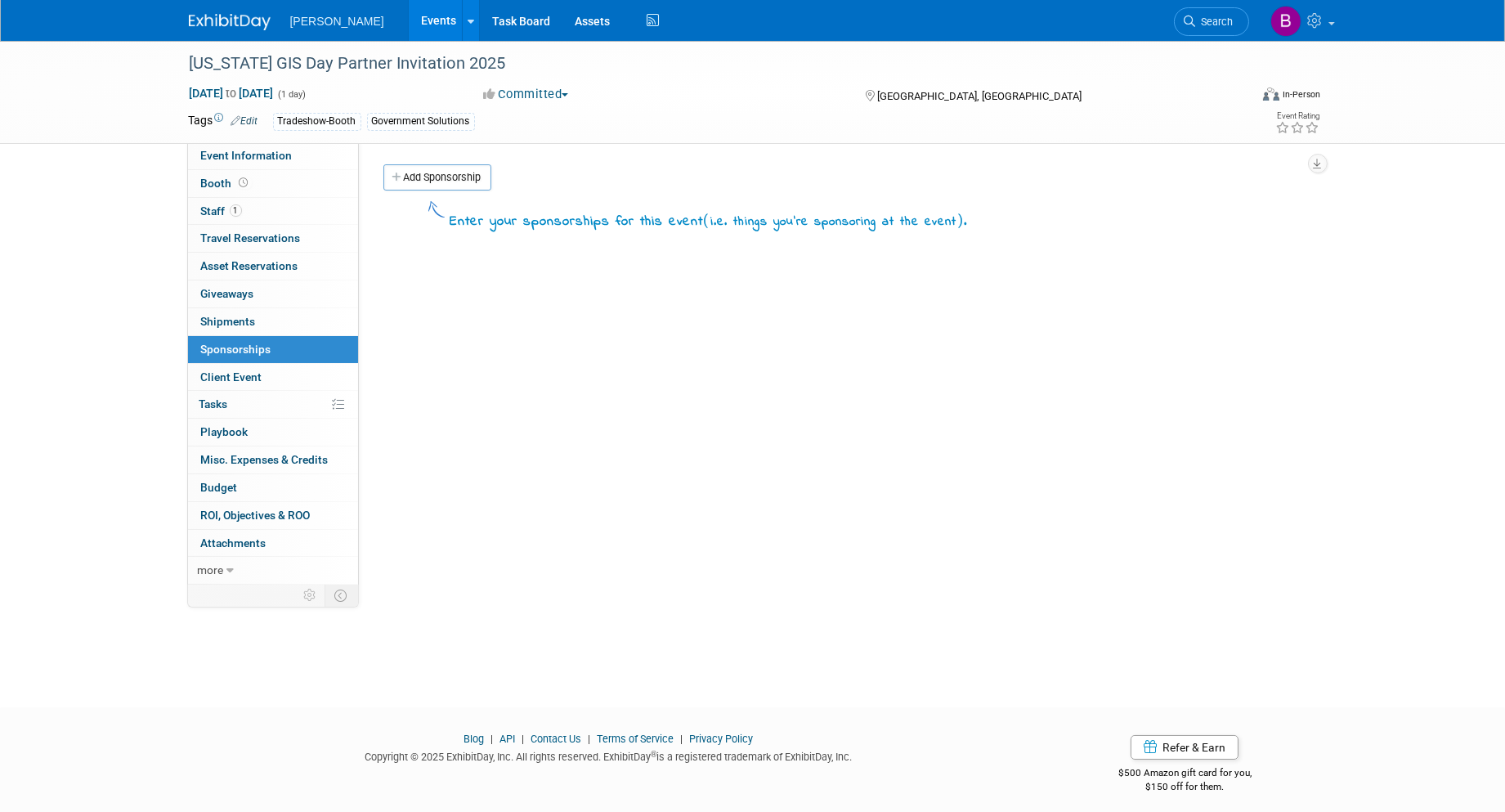
click at [419, 183] on link "Add Sponsorship" at bounding box center [437, 177] width 108 height 26
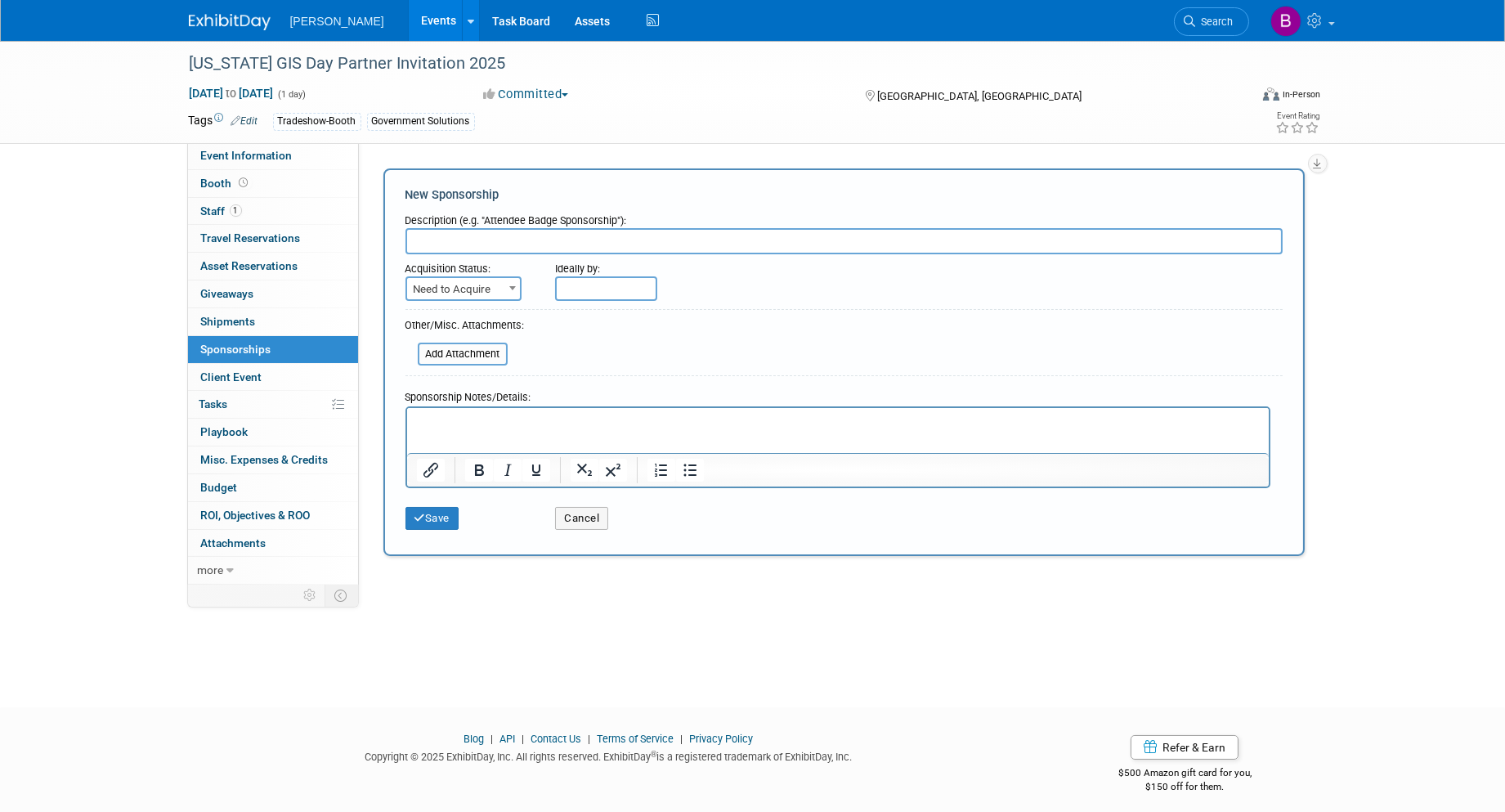
click at [471, 239] on input "text" at bounding box center [843, 241] width 878 height 26
type input "Lunch Sponsorship"
click at [505, 284] on span at bounding box center [513, 287] width 17 height 21
select select "2"
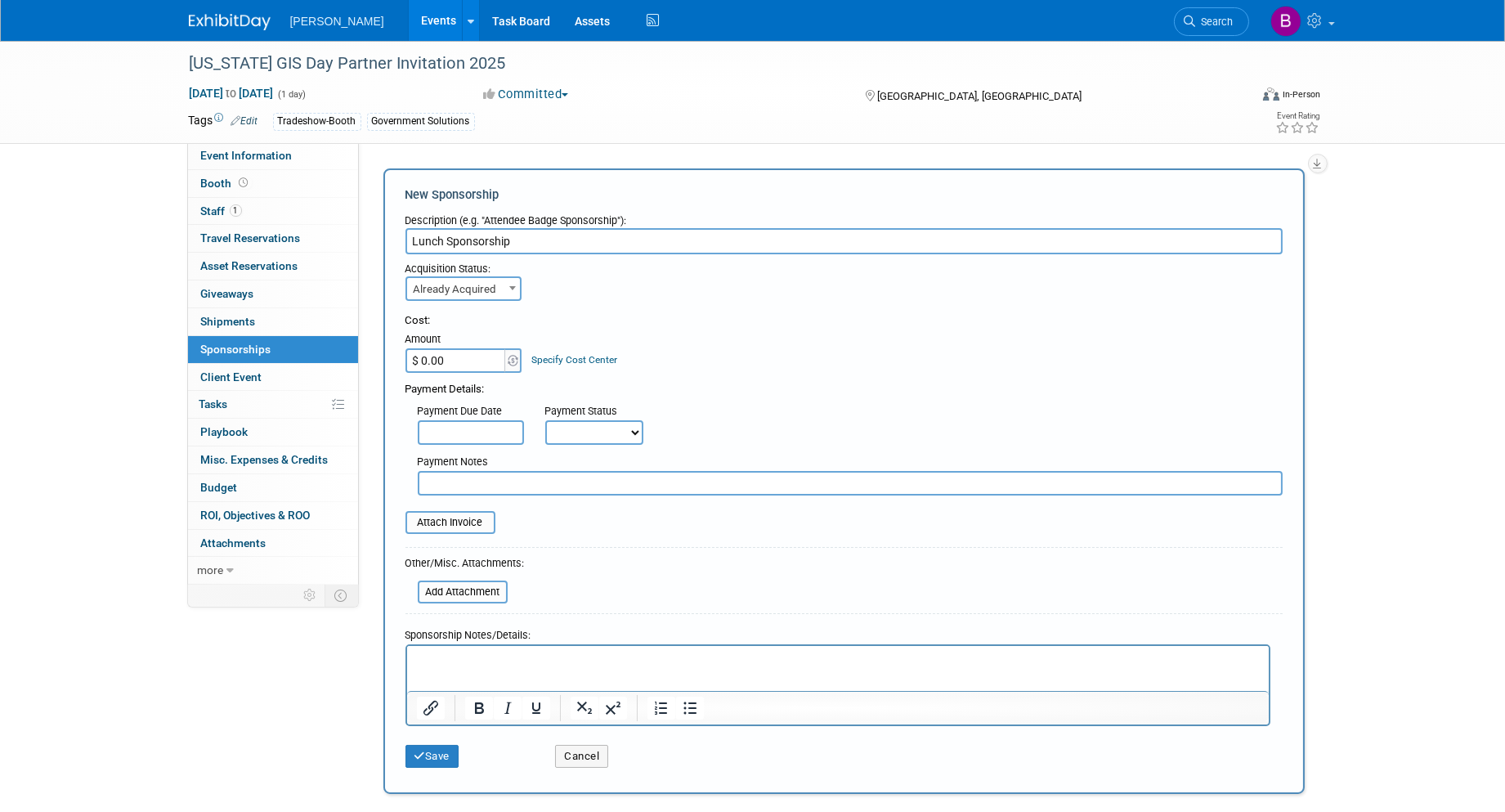
click at [430, 364] on input "$ 0.00" at bounding box center [456, 360] width 102 height 25
type input "$ 4,000.00"
click at [555, 347] on div "Specify Cost Center" at bounding box center [574, 352] width 86 height 30
click at [559, 357] on link "Specify Cost Center" at bounding box center [574, 360] width 86 height 11
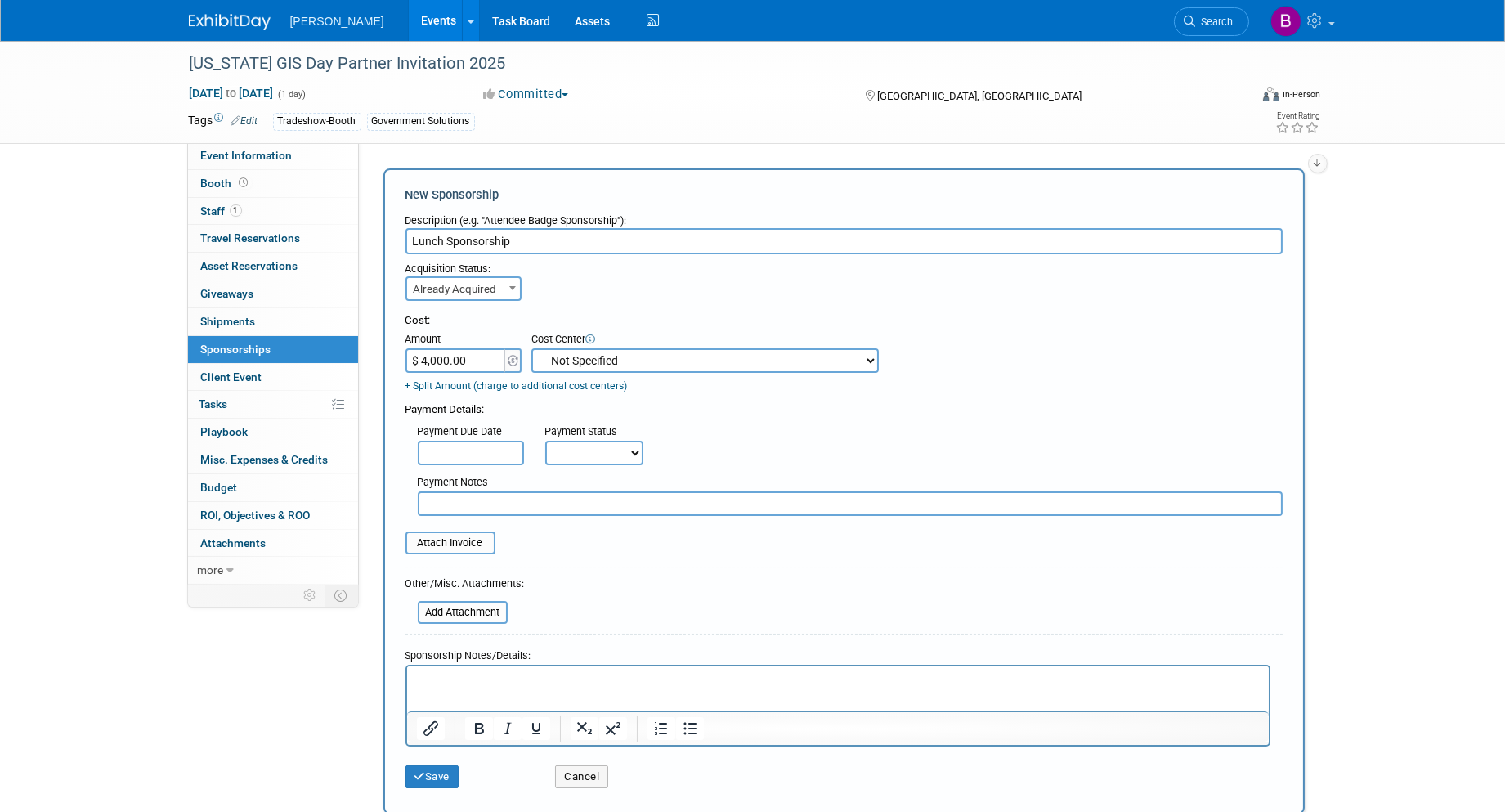
click at [567, 362] on select "-- Not Specified -- Advisory Services - Expenses_1001.502 Aerial Acquisition - …" at bounding box center [705, 360] width 348 height 25
select select "18966241"
click at [532, 348] on select "-- Not Specified -- Advisory Services - Expenses_1001.502 Aerial Acquisition - …" at bounding box center [705, 360] width 348 height 25
click at [430, 774] on button "Save" at bounding box center [432, 776] width 54 height 23
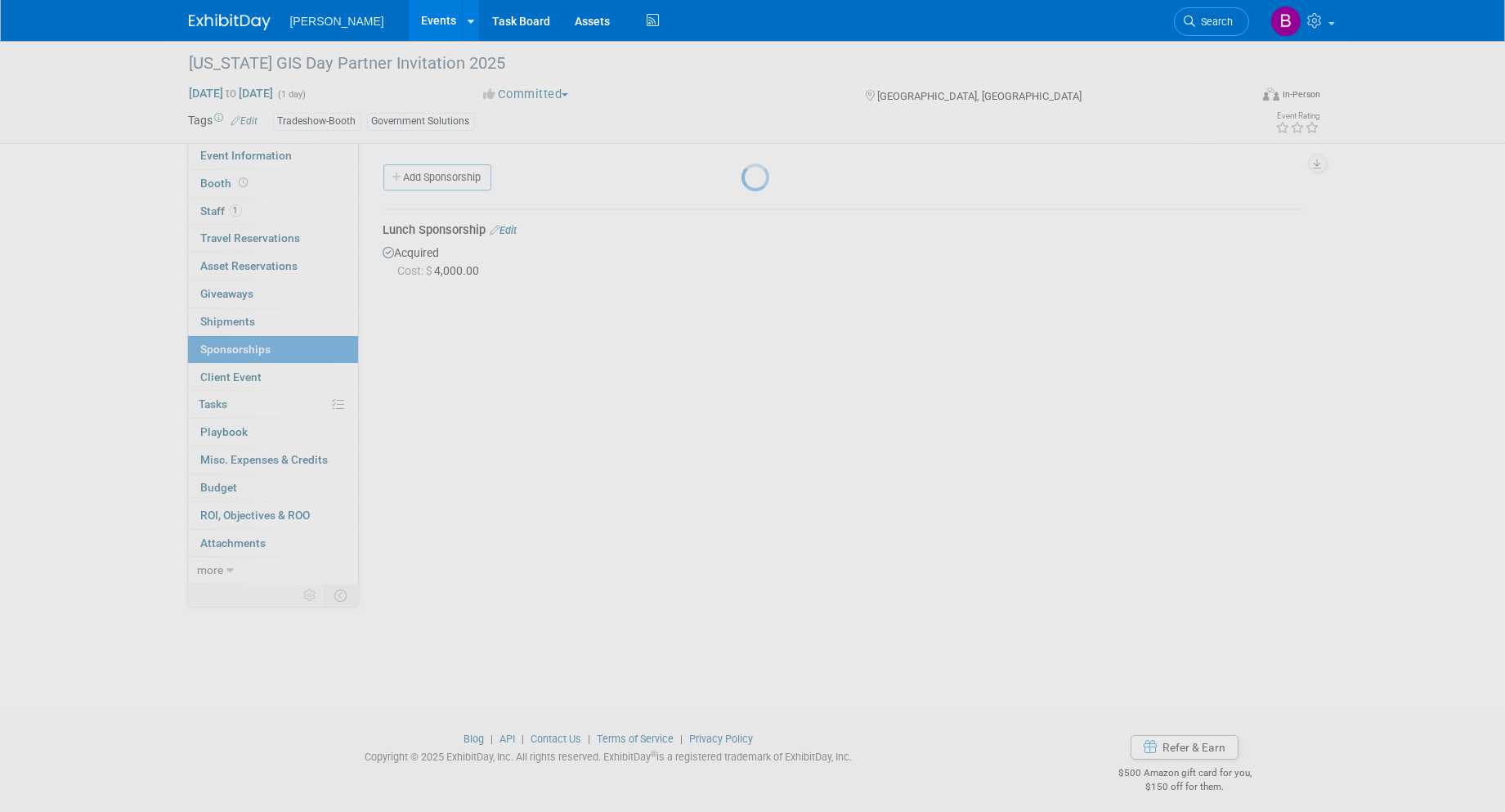
scroll to position [9, 0]
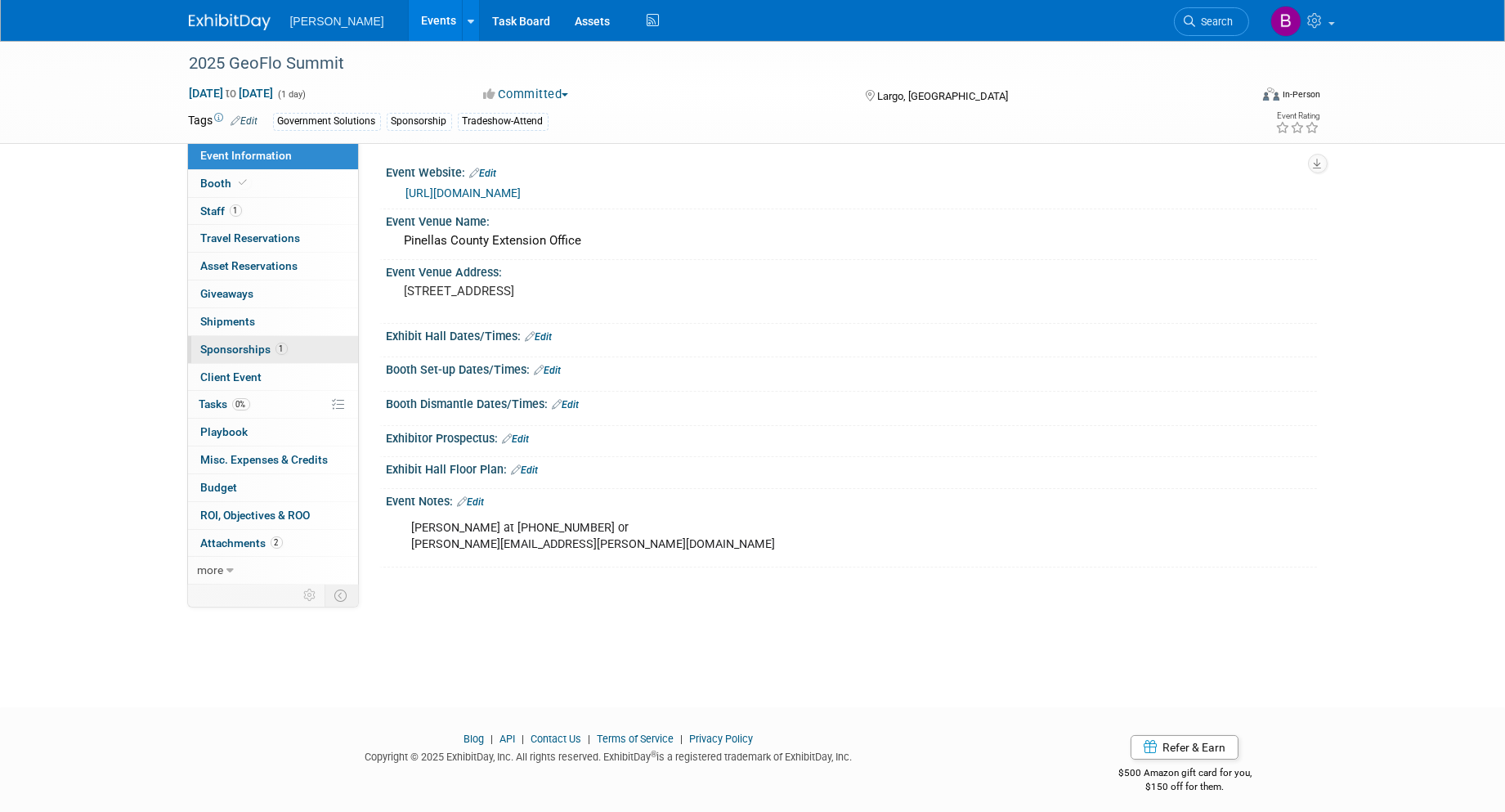
click at [254, 346] on span "Sponsorships 1" at bounding box center [245, 349] width 87 height 13
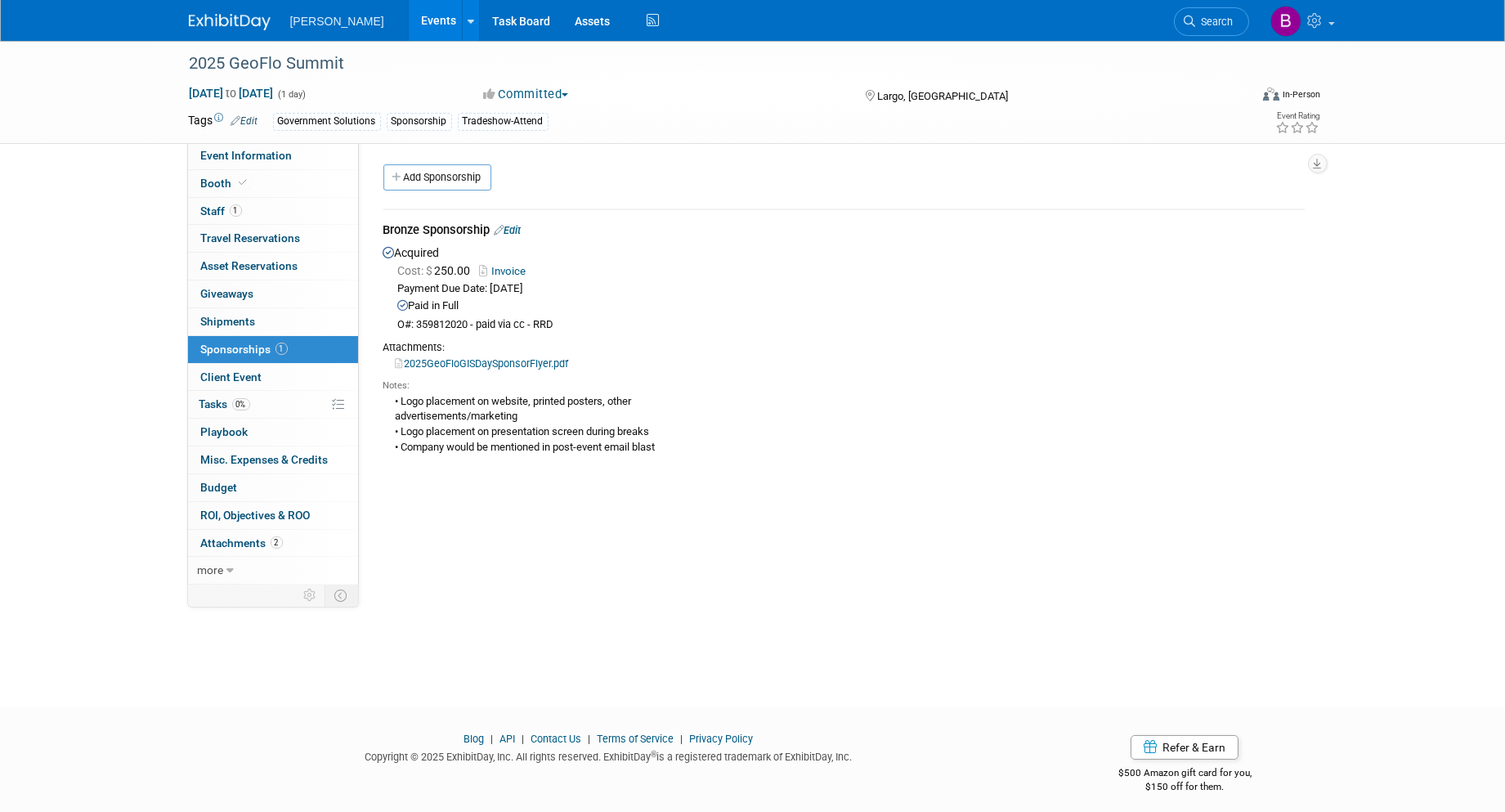
click at [505, 227] on icon at bounding box center [499, 231] width 10 height 11
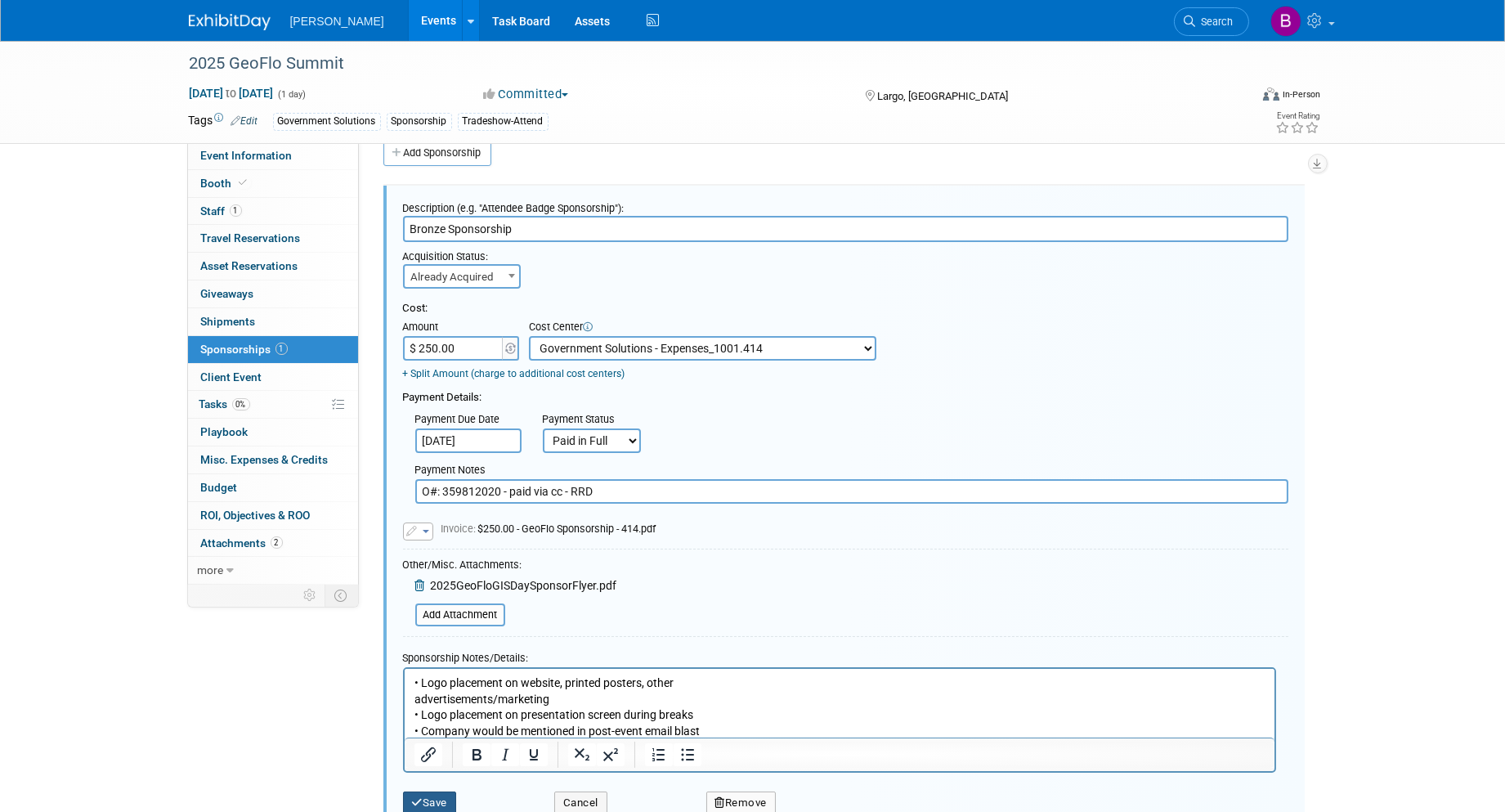
click at [439, 792] on button "Save" at bounding box center [430, 803] width 54 height 23
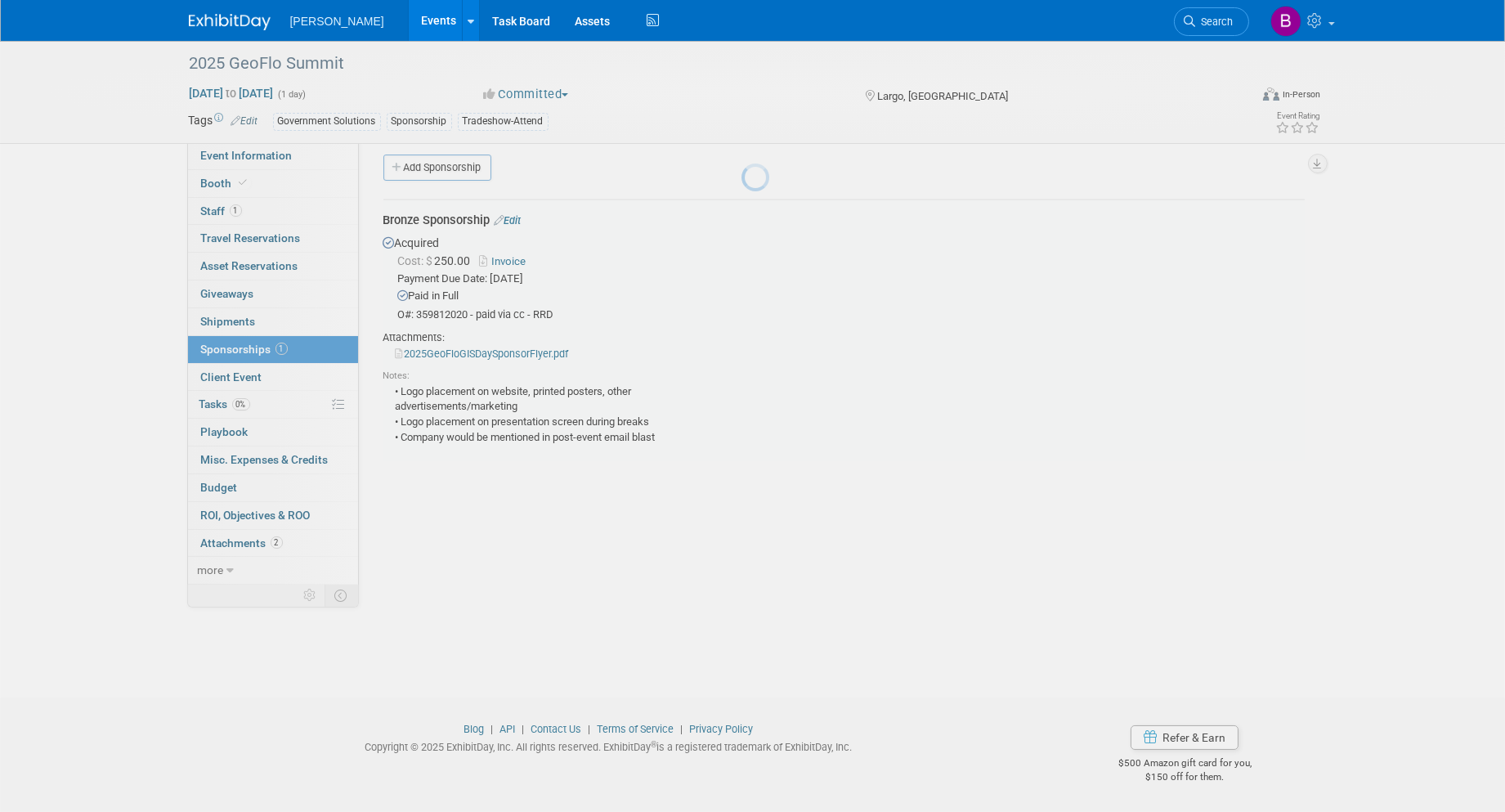
scroll to position [9, 0]
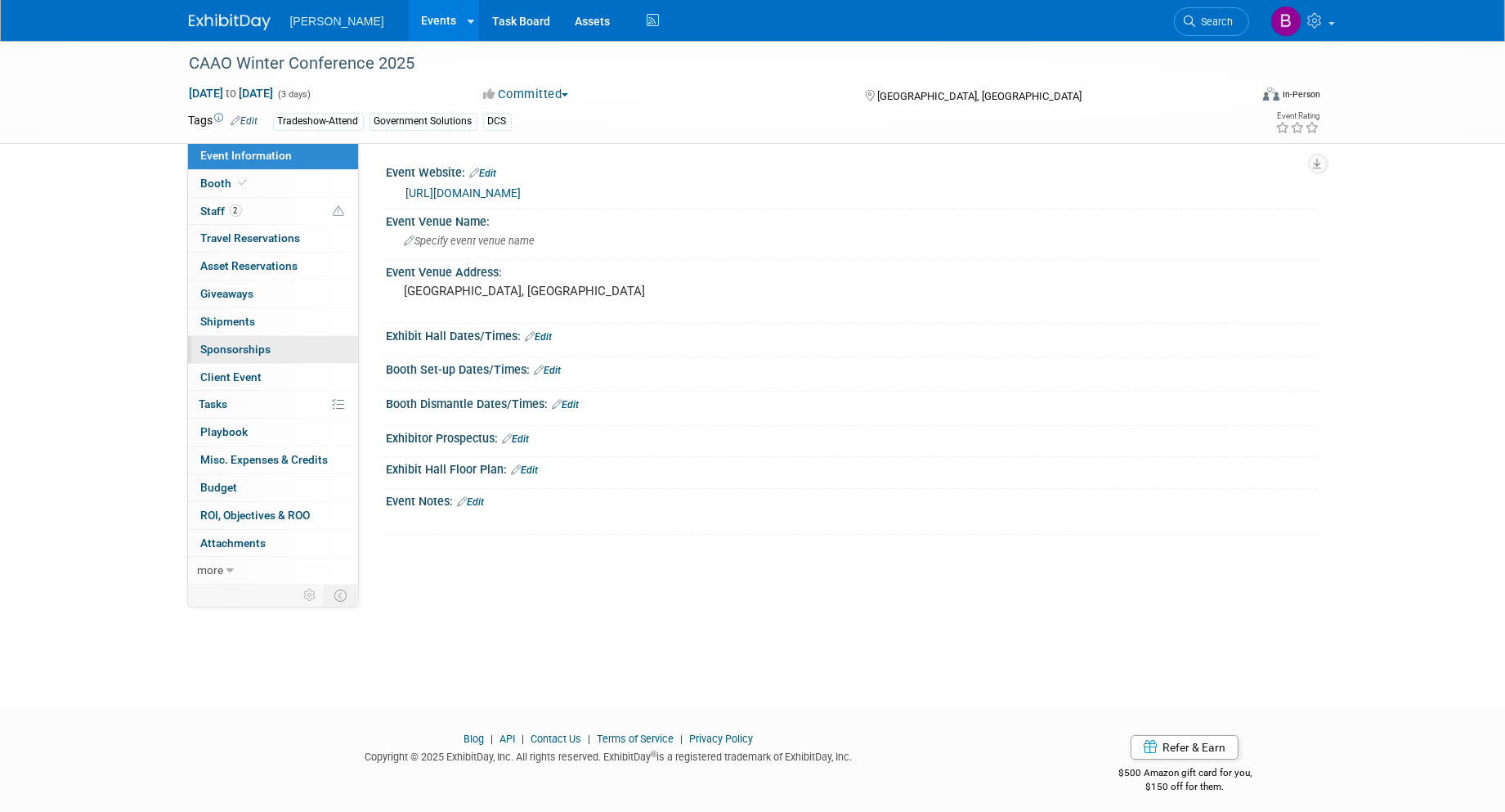
click at [227, 344] on span "Sponsorships 0" at bounding box center [236, 349] width 70 height 13
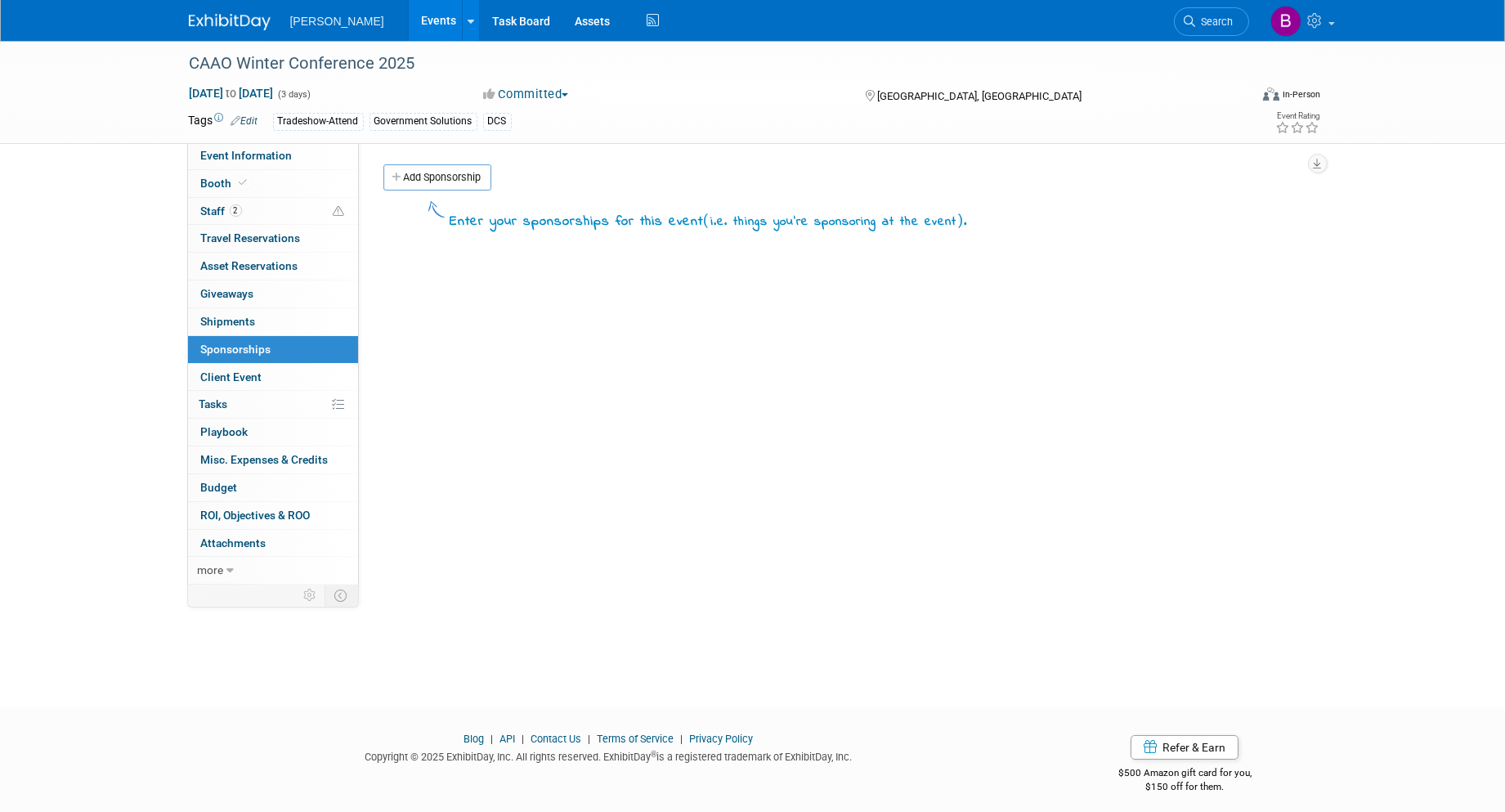
click at [454, 191] on div "Add Sponsorship" at bounding box center [848, 179] width 938 height 30
click at [450, 183] on link "Add Sponsorship" at bounding box center [437, 177] width 108 height 26
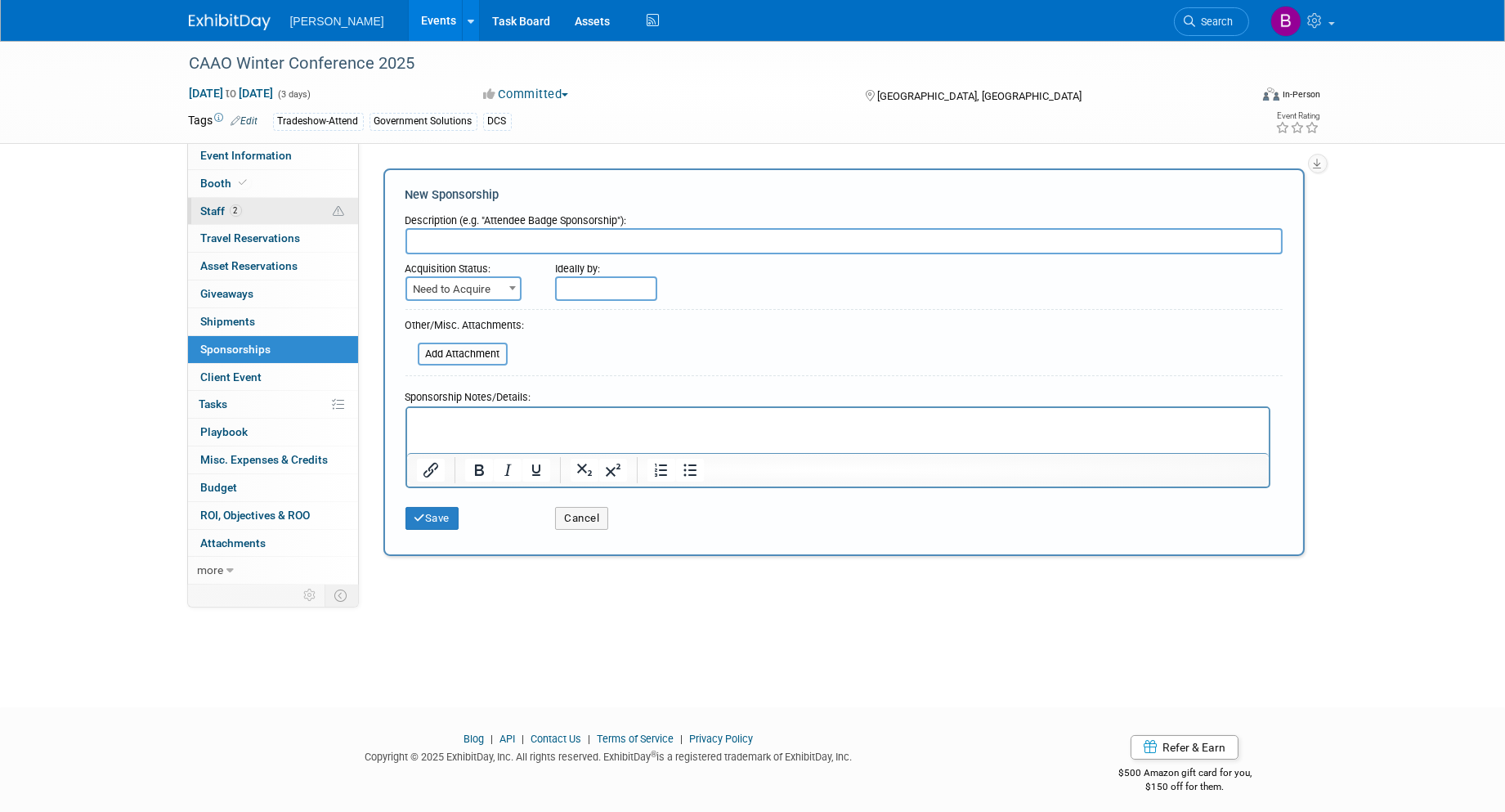
click at [291, 214] on link "2 Staff 2" at bounding box center [273, 210] width 170 height 27
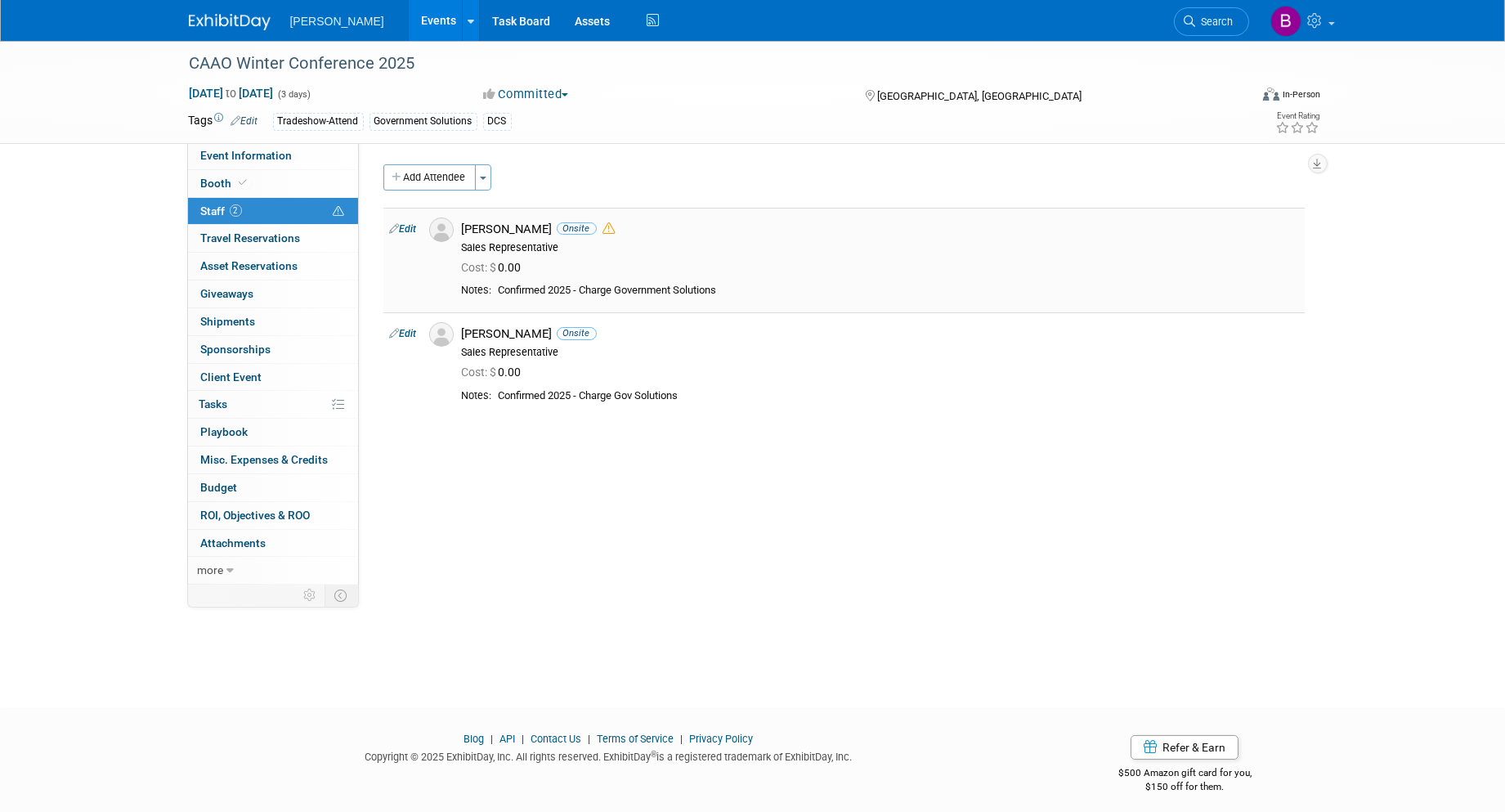
click at [402, 224] on link "Edit" at bounding box center [403, 229] width 27 height 11
select select "c130bd55-1d2a-47a8-99c3-9e2c94ab857a"
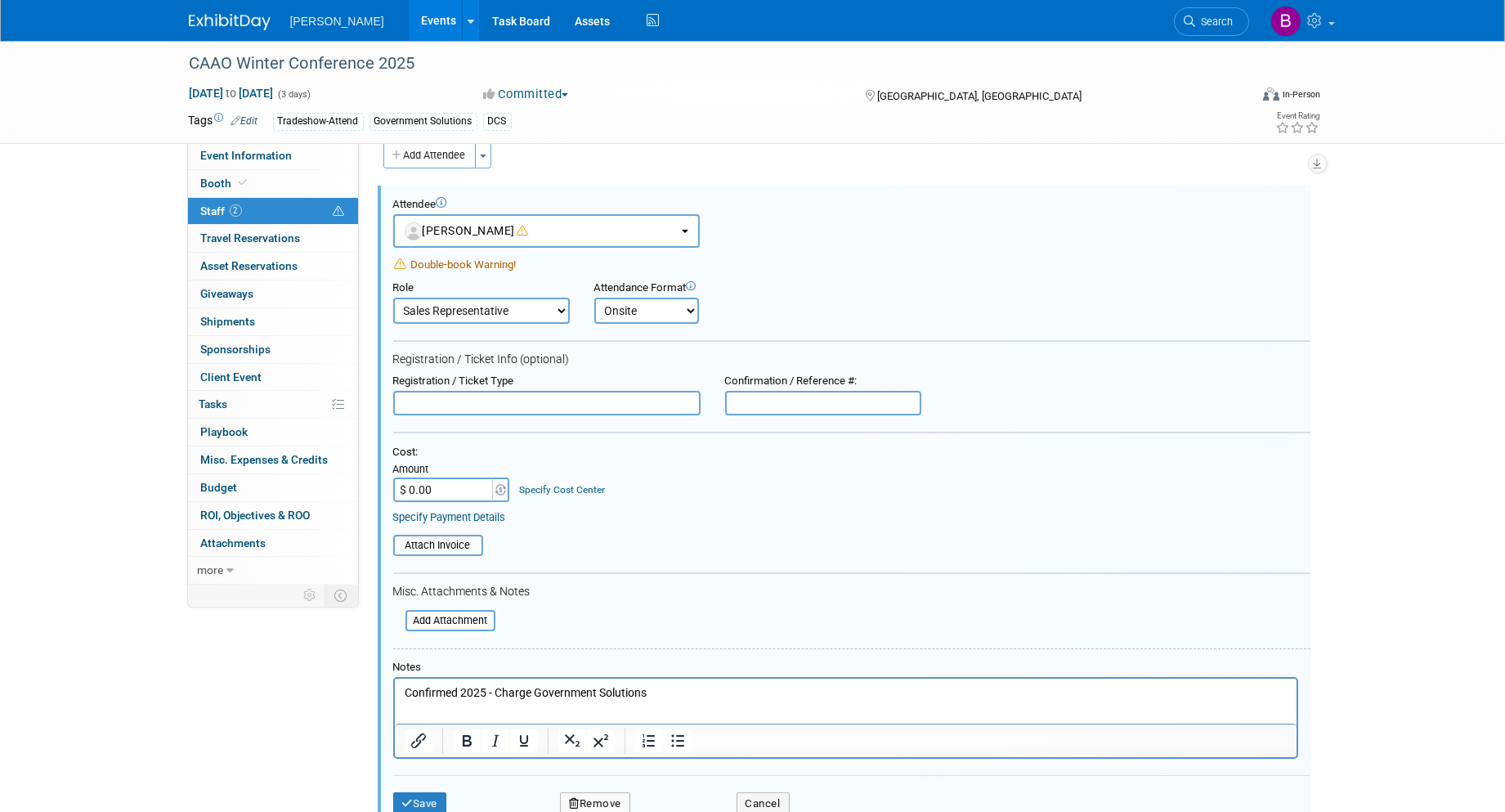
click at [617, 404] on input "text" at bounding box center [546, 403] width 307 height 25
click at [459, 477] on input "$ 0.00" at bounding box center [444, 489] width 102 height 25
type input "$ 375.00"
click at [524, 484] on link "Specify Cost Center" at bounding box center [562, 490] width 86 height 11
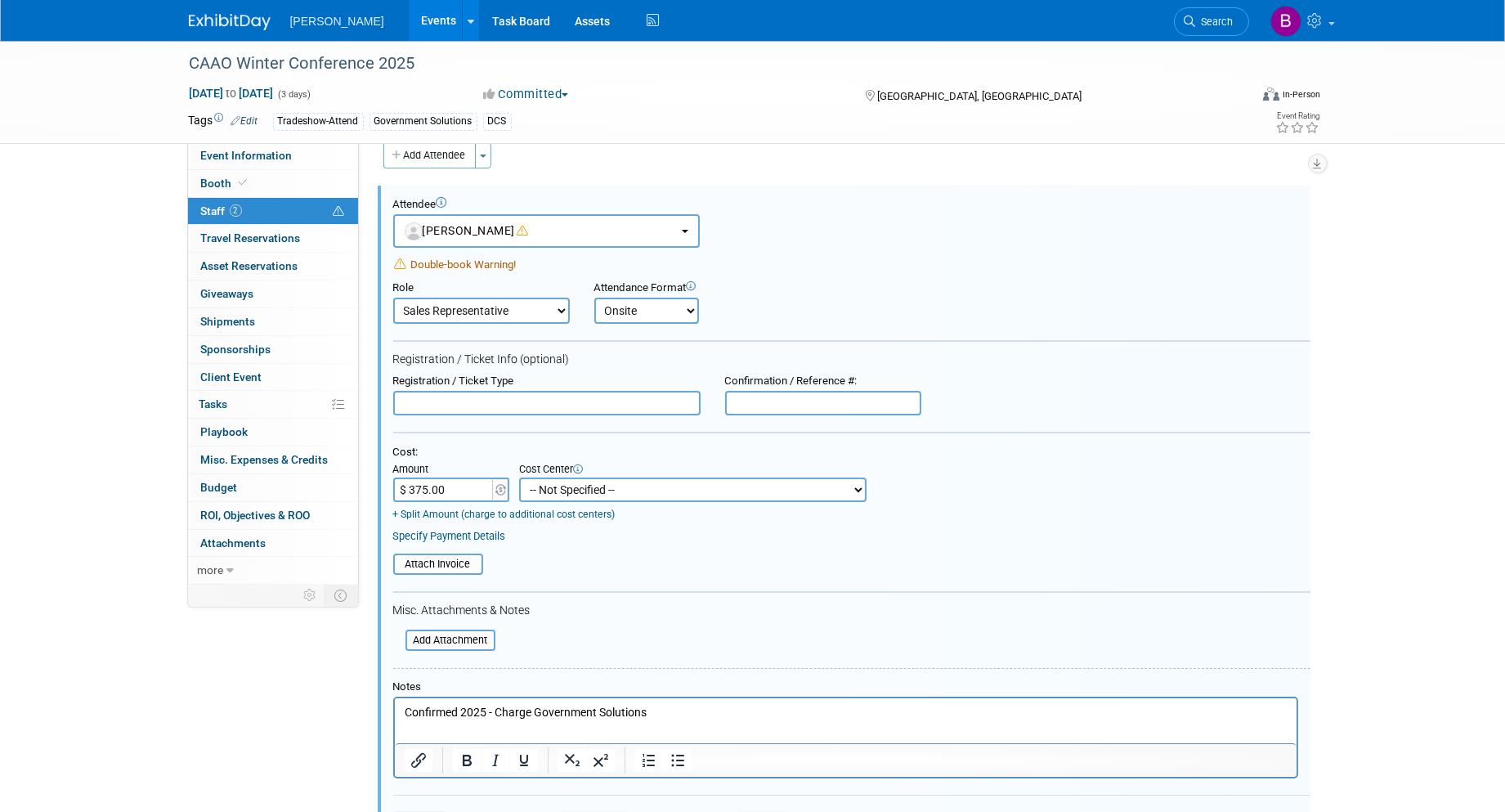
click at [592, 484] on select "-- Not Specified -- Advisory Services - Expenses_1001.502 Aerial Acquisition - …" at bounding box center [693, 489] width 348 height 25
select select "18966241"
click at [520, 477] on select "-- Not Specified -- Advisory Services - Expenses_1001.502 Aerial Acquisition - …" at bounding box center [693, 489] width 348 height 25
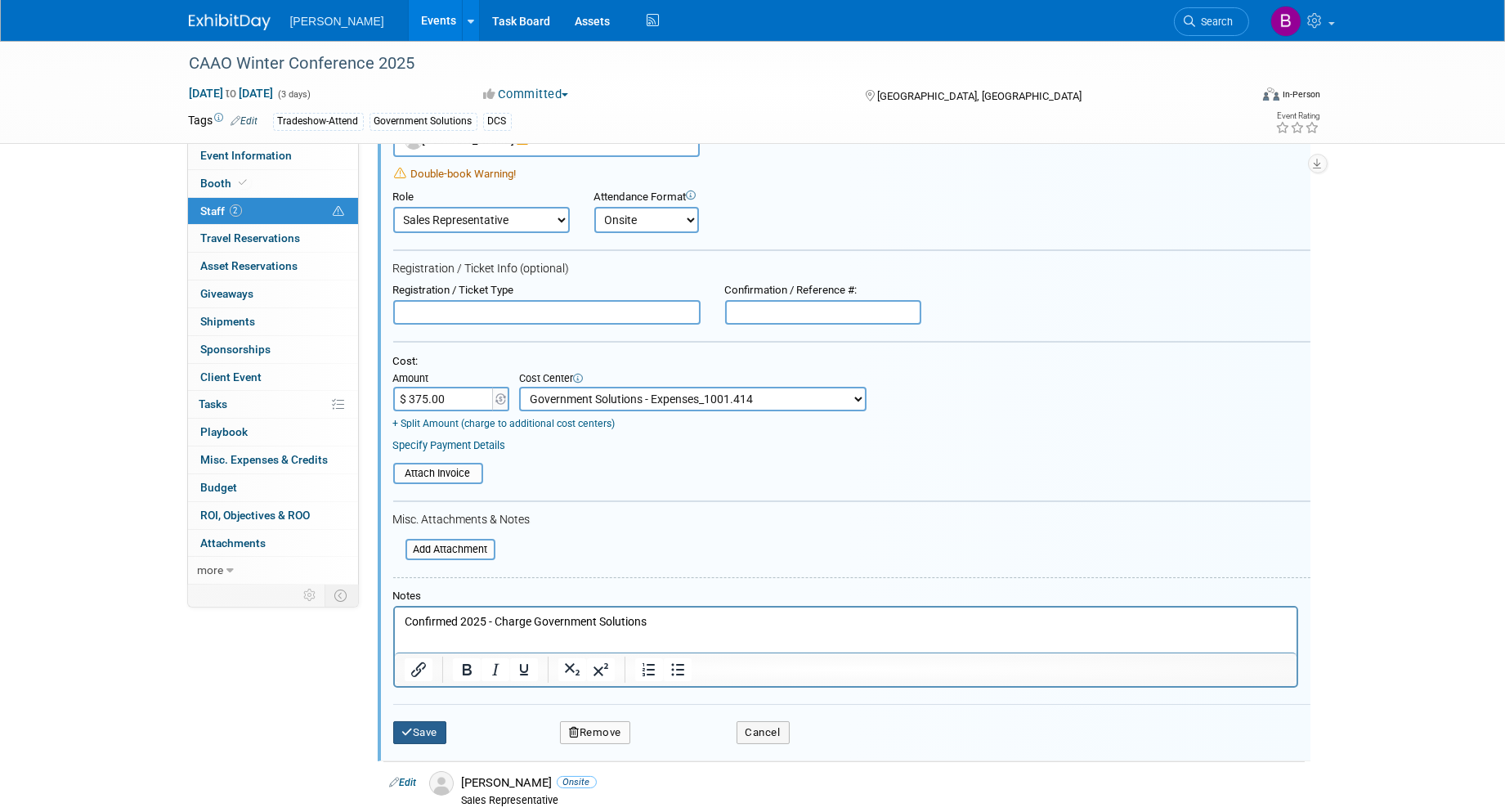
click at [430, 724] on button "Save" at bounding box center [420, 732] width 54 height 23
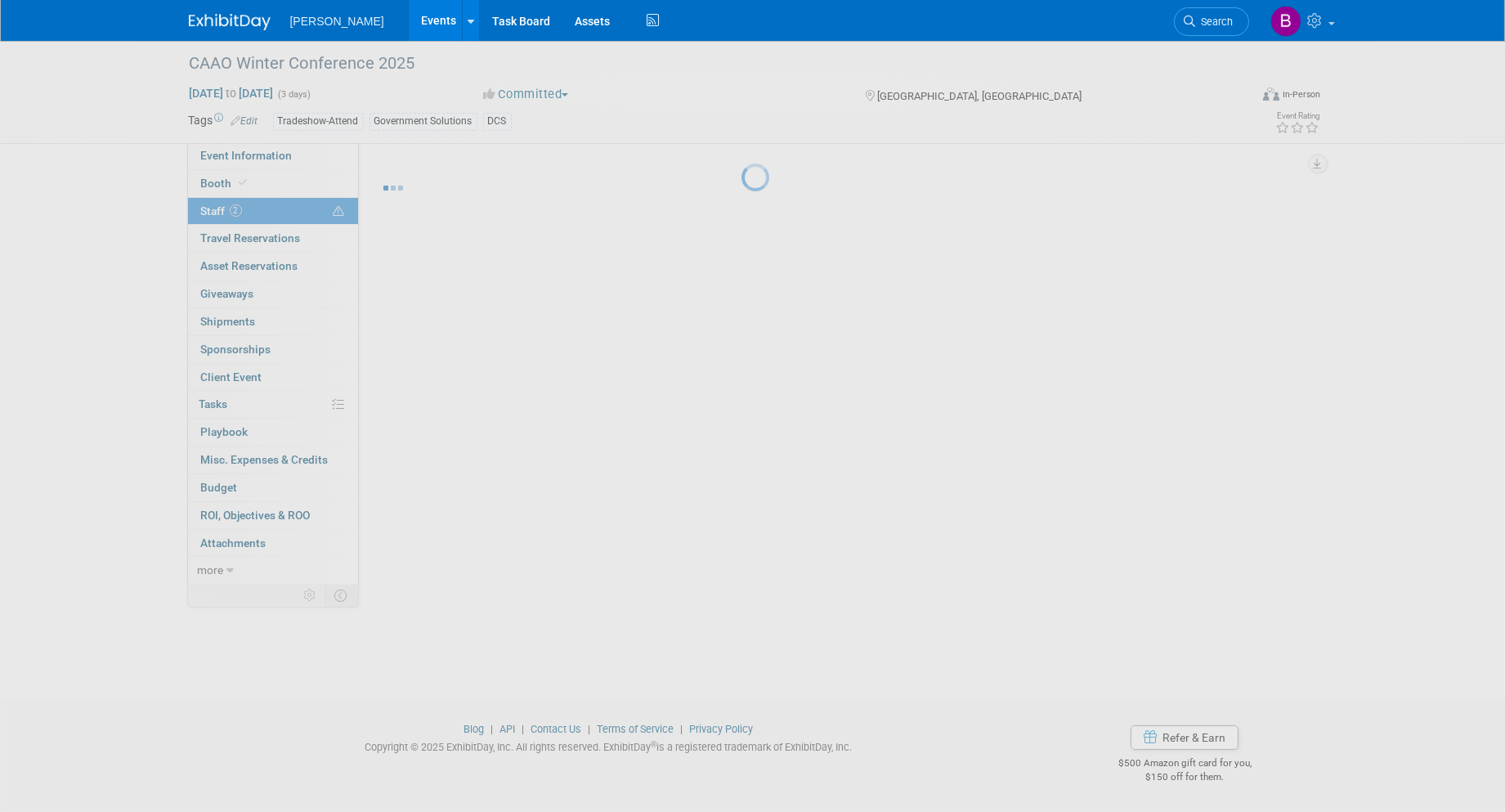
scroll to position [9, 0]
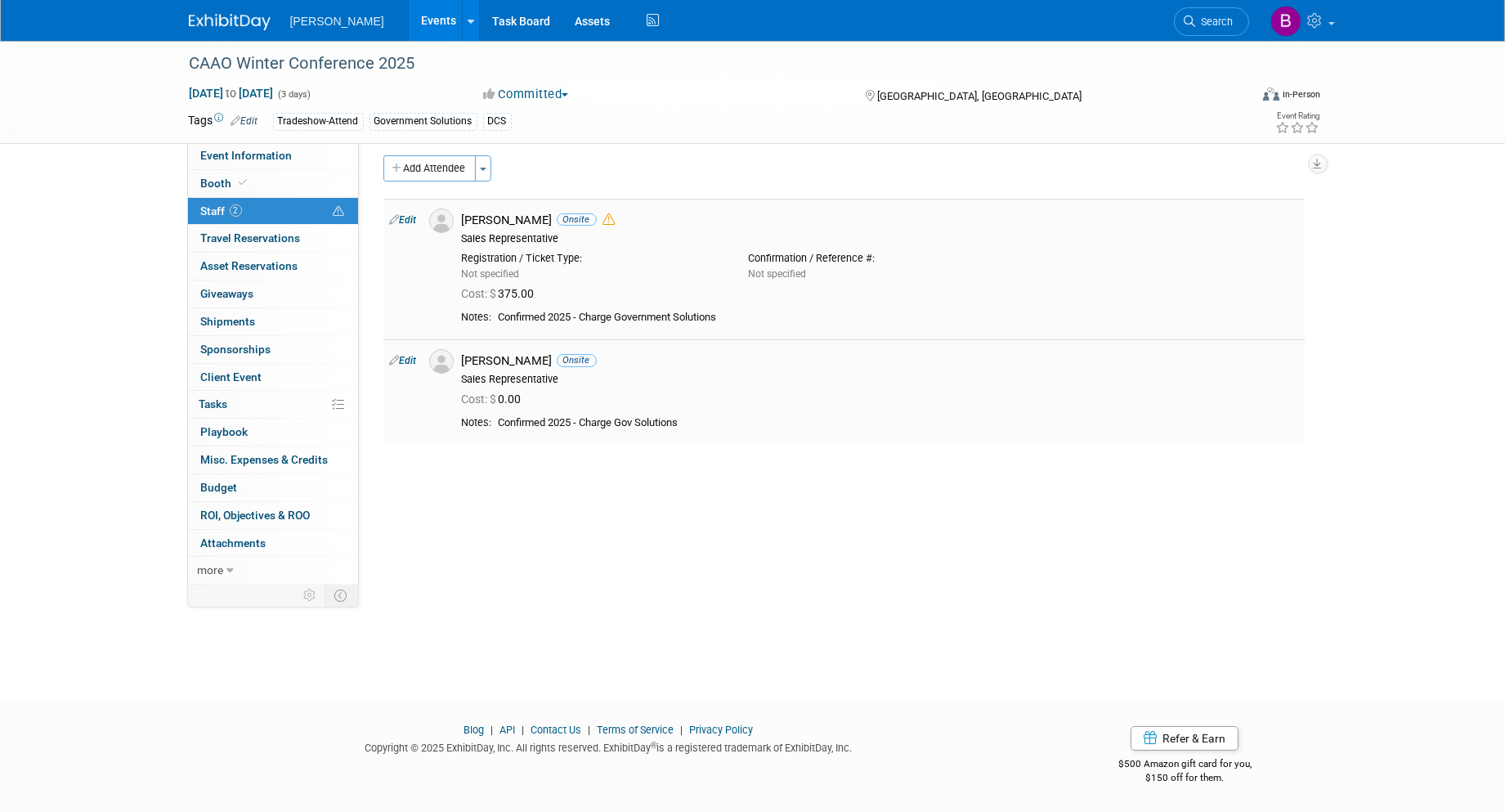
click at [413, 364] on link "Edit" at bounding box center [403, 361] width 27 height 11
select select "e6557bc5-71c1-44b9-8140-af2c29b8f0ed"
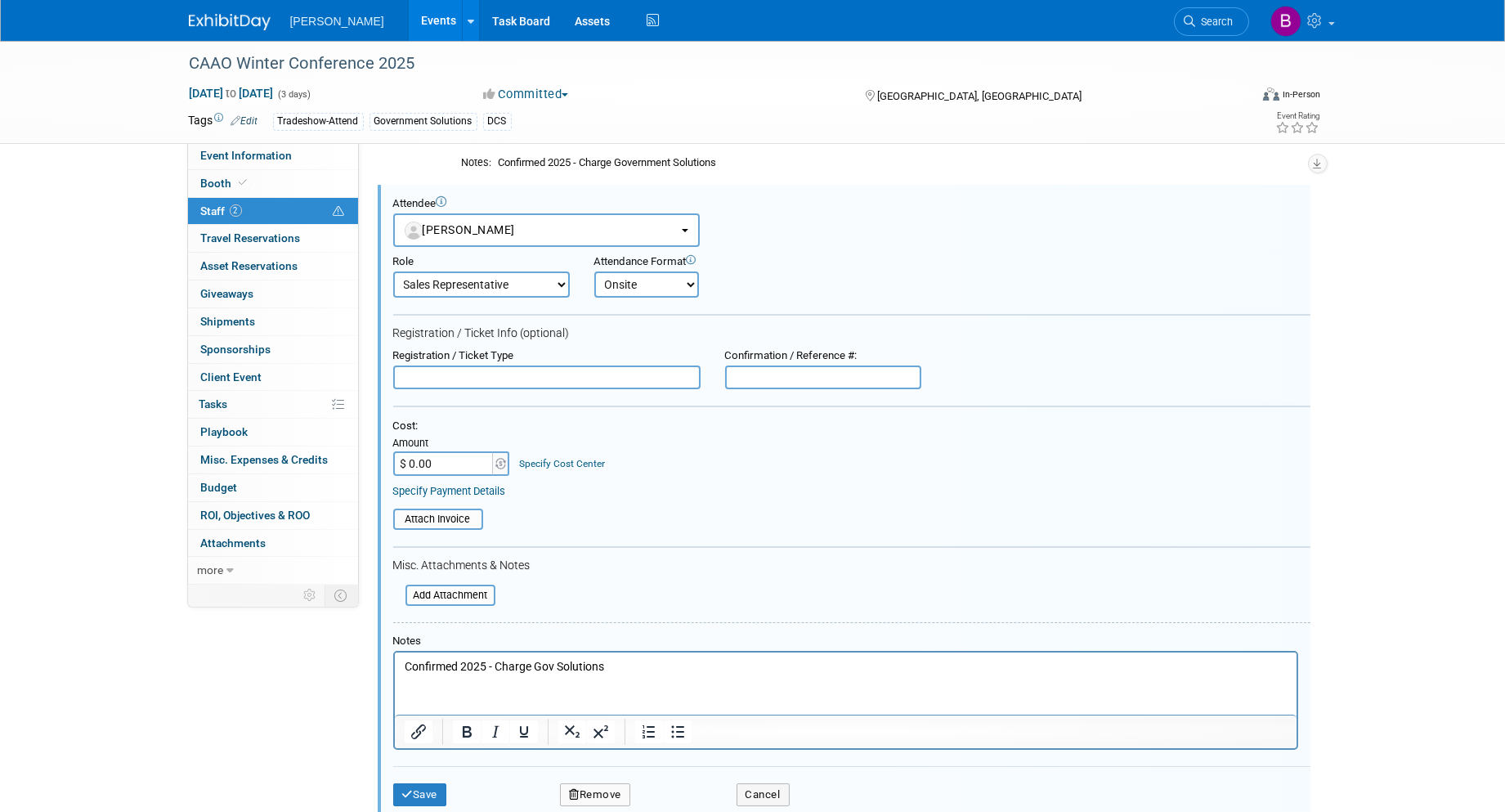
scroll to position [0, 0]
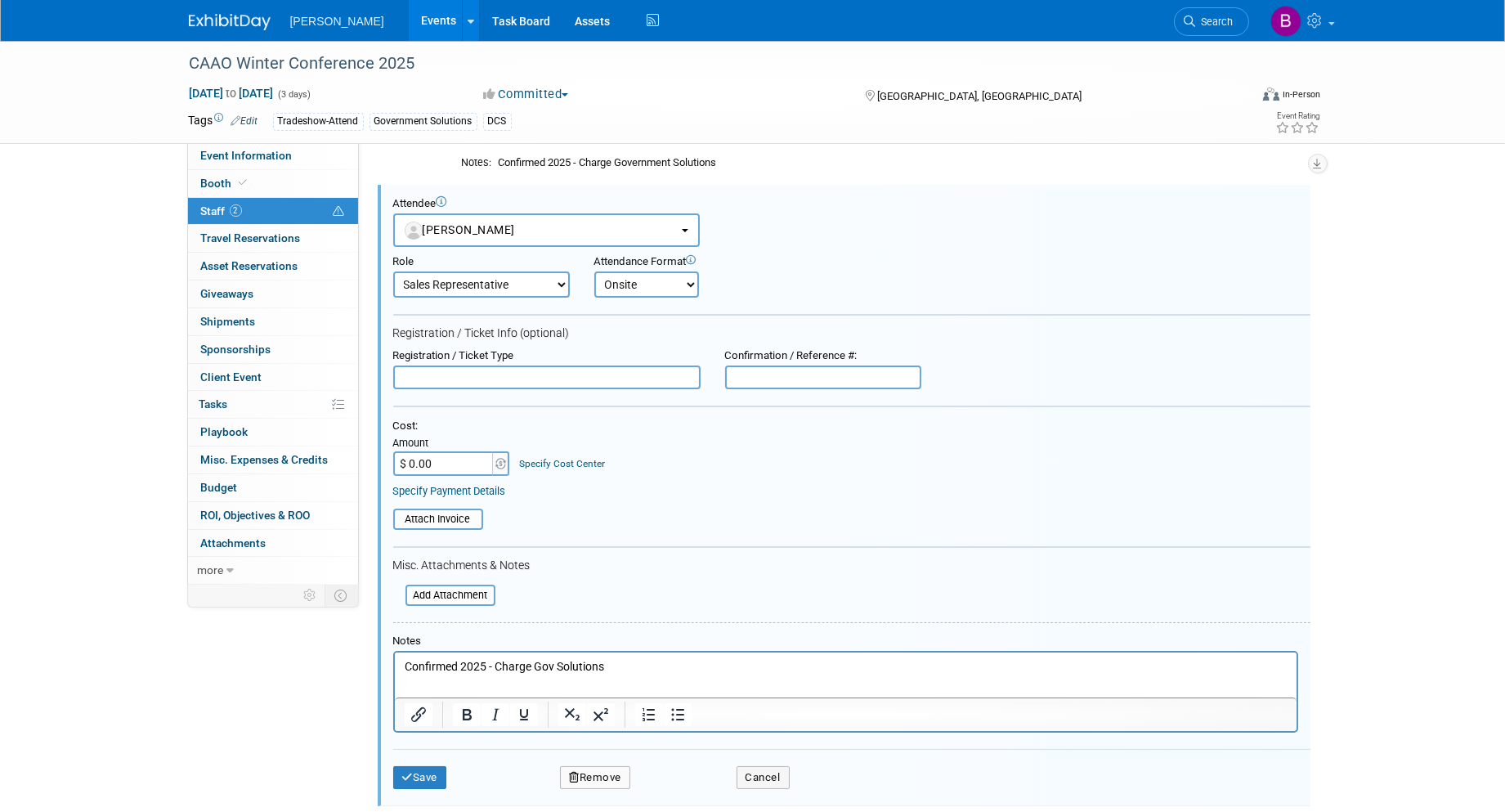
click at [447, 459] on input "$ 0.00" at bounding box center [444, 463] width 102 height 25
type input "$ 375.00"
click at [527, 448] on div "Specify Cost Center" at bounding box center [562, 456] width 86 height 29
click at [529, 458] on link "Specify Cost Center" at bounding box center [562, 463] width 86 height 11
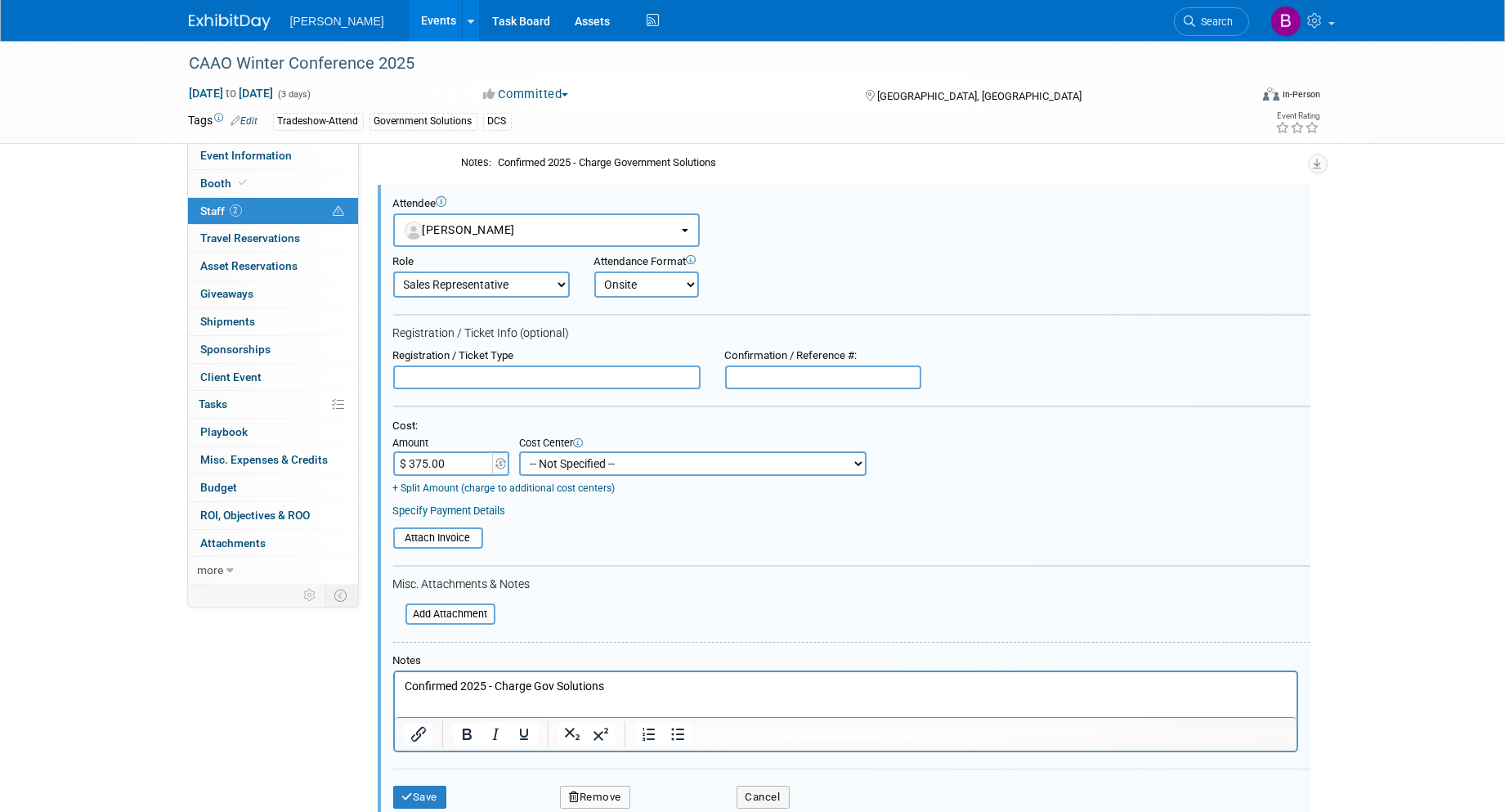
click at [597, 456] on select "-- Not Specified -- Advisory Services - Expenses_1001.502 Aerial Acquisition - …" at bounding box center [693, 463] width 348 height 25
select select "18966241"
click at [520, 451] on select "-- Not Specified -- Advisory Services - Expenses_1001.502 Aerial Acquisition - …" at bounding box center [693, 463] width 348 height 25
click at [434, 785] on button "Save" at bounding box center [420, 796] width 54 height 23
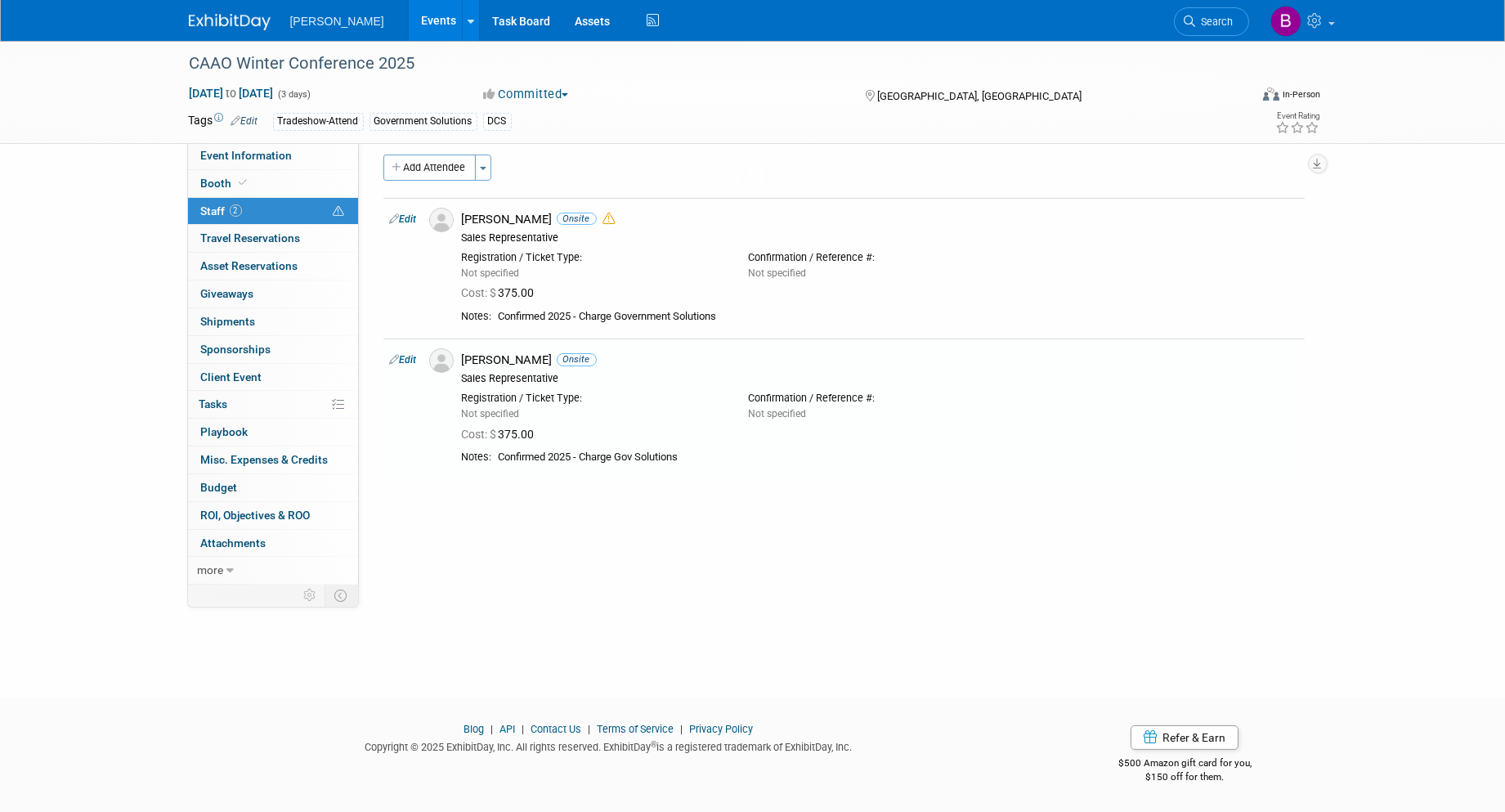
scroll to position [9, 0]
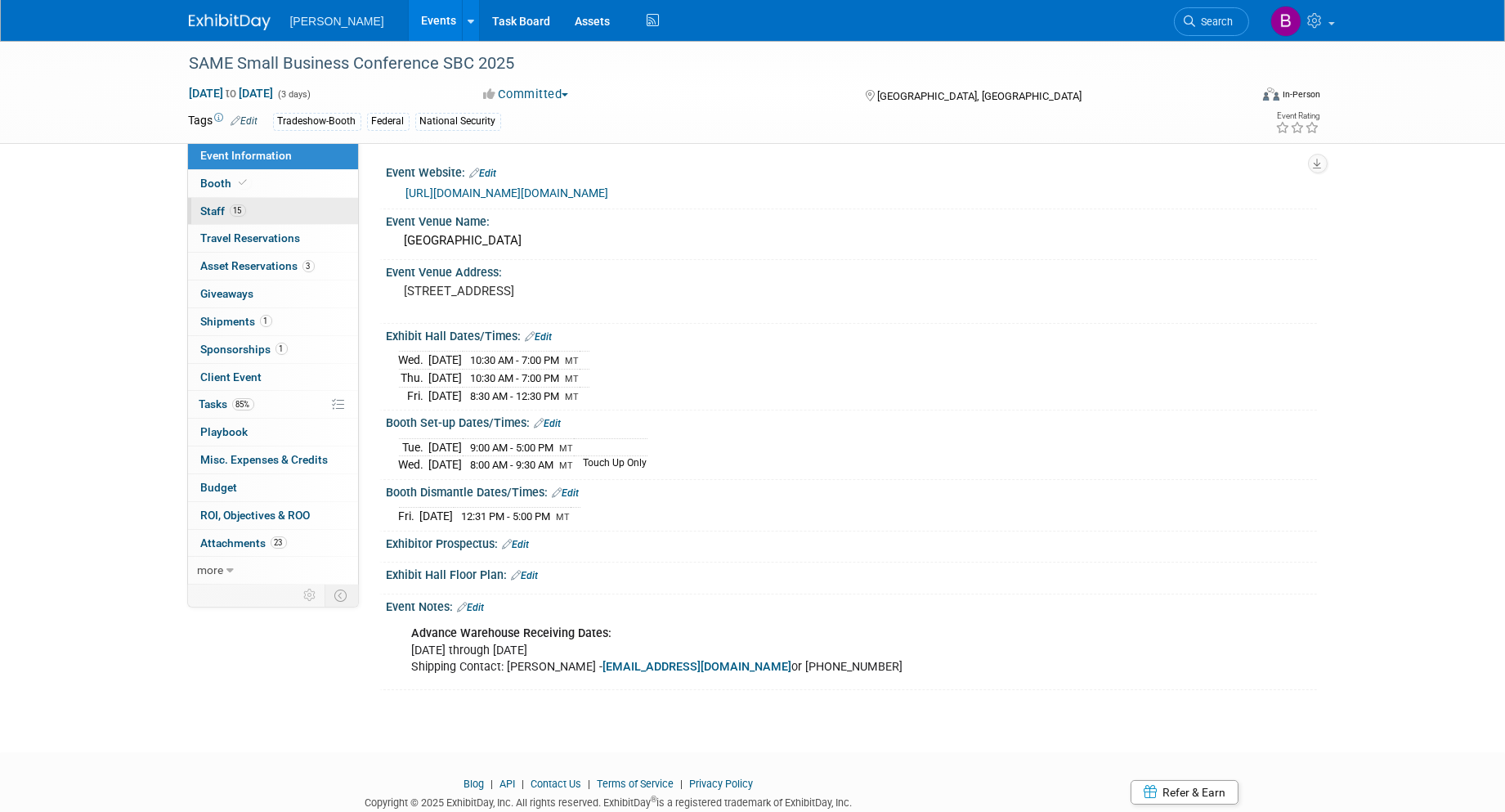
click at [223, 197] on link "15 Staff 15" at bounding box center [273, 210] width 170 height 27
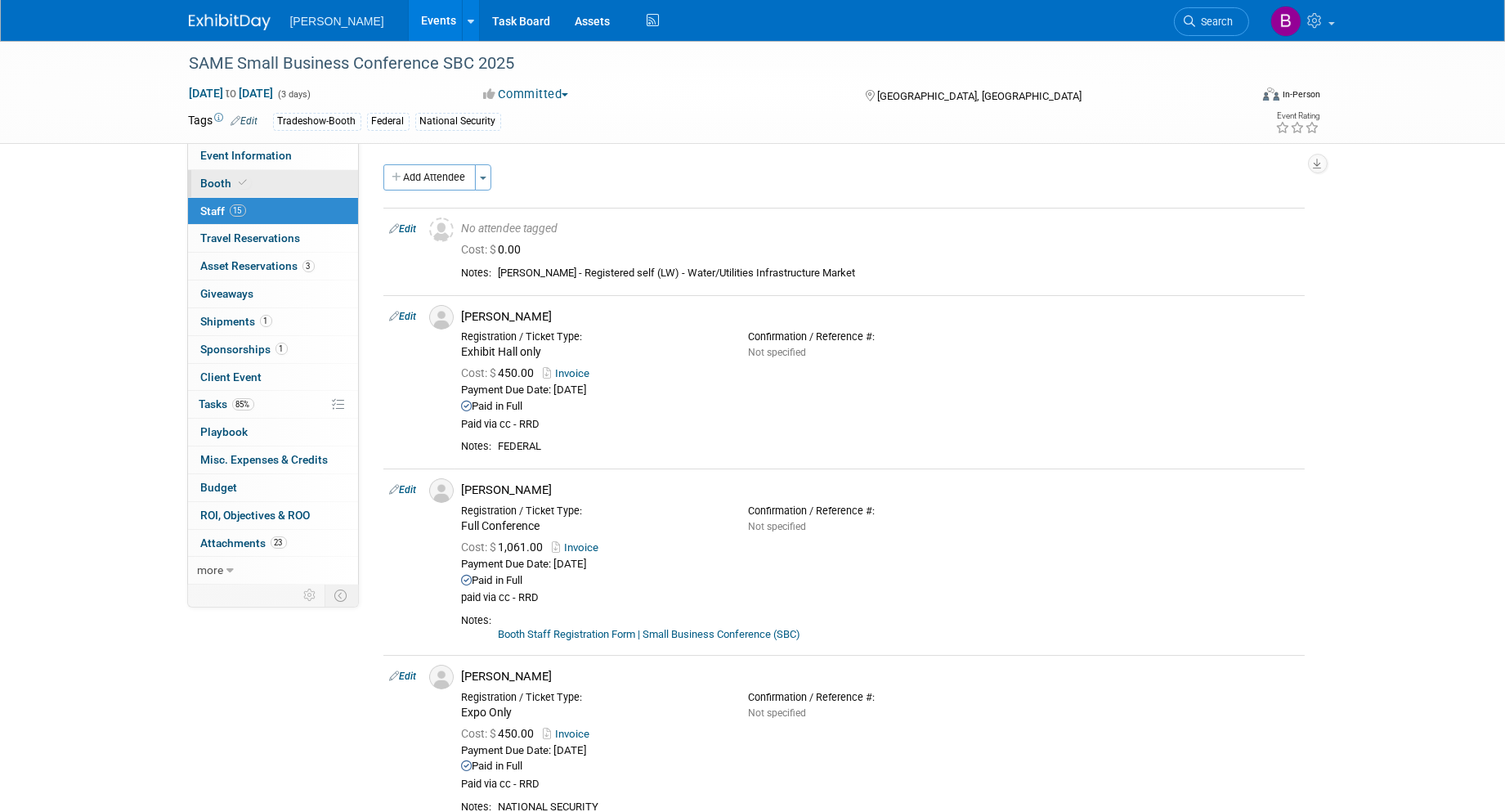
click at [219, 185] on span "Booth" at bounding box center [226, 183] width 50 height 13
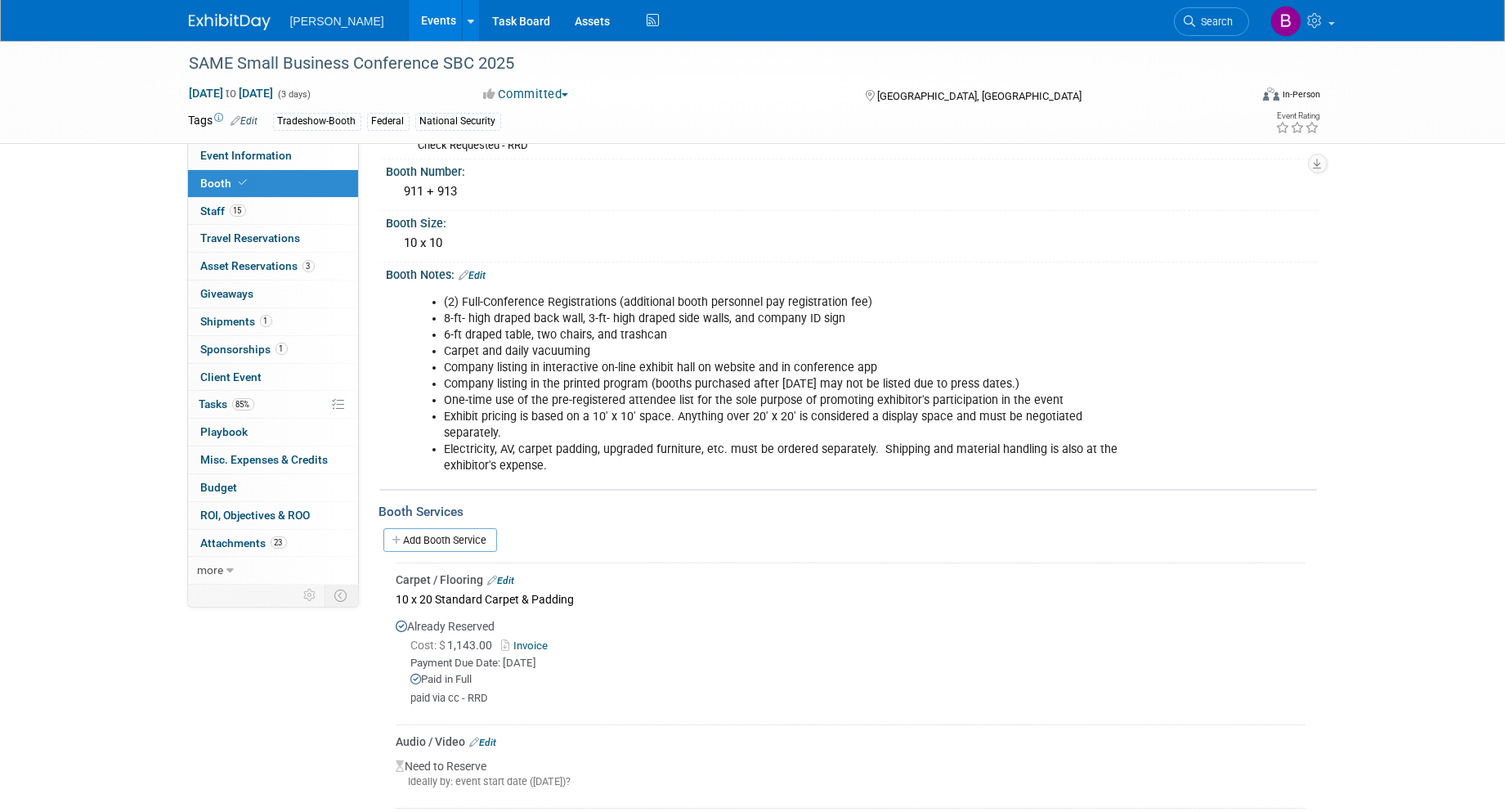
scroll to position [272, 0]
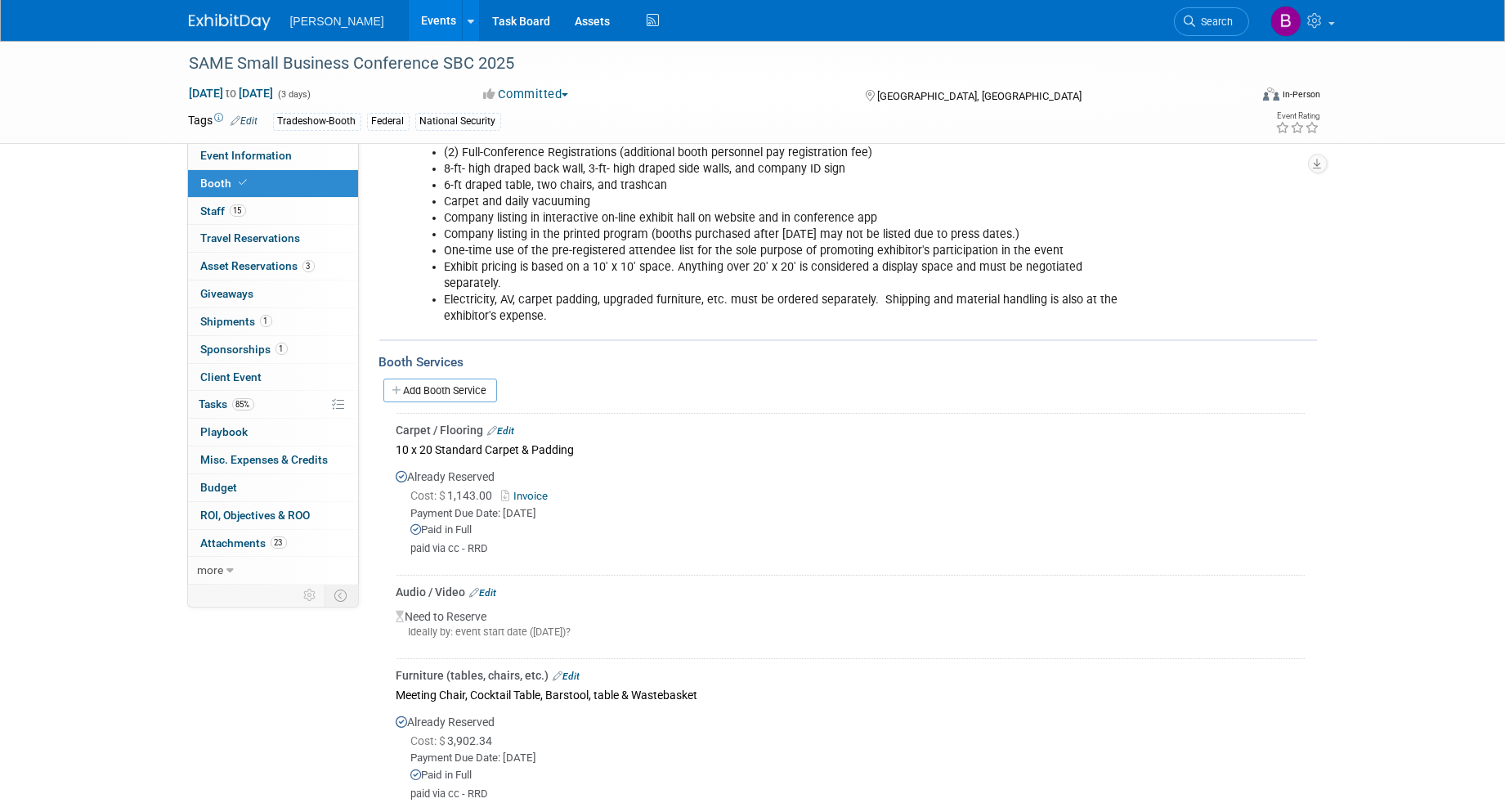
click at [503, 425] on link "Edit" at bounding box center [501, 431] width 27 height 11
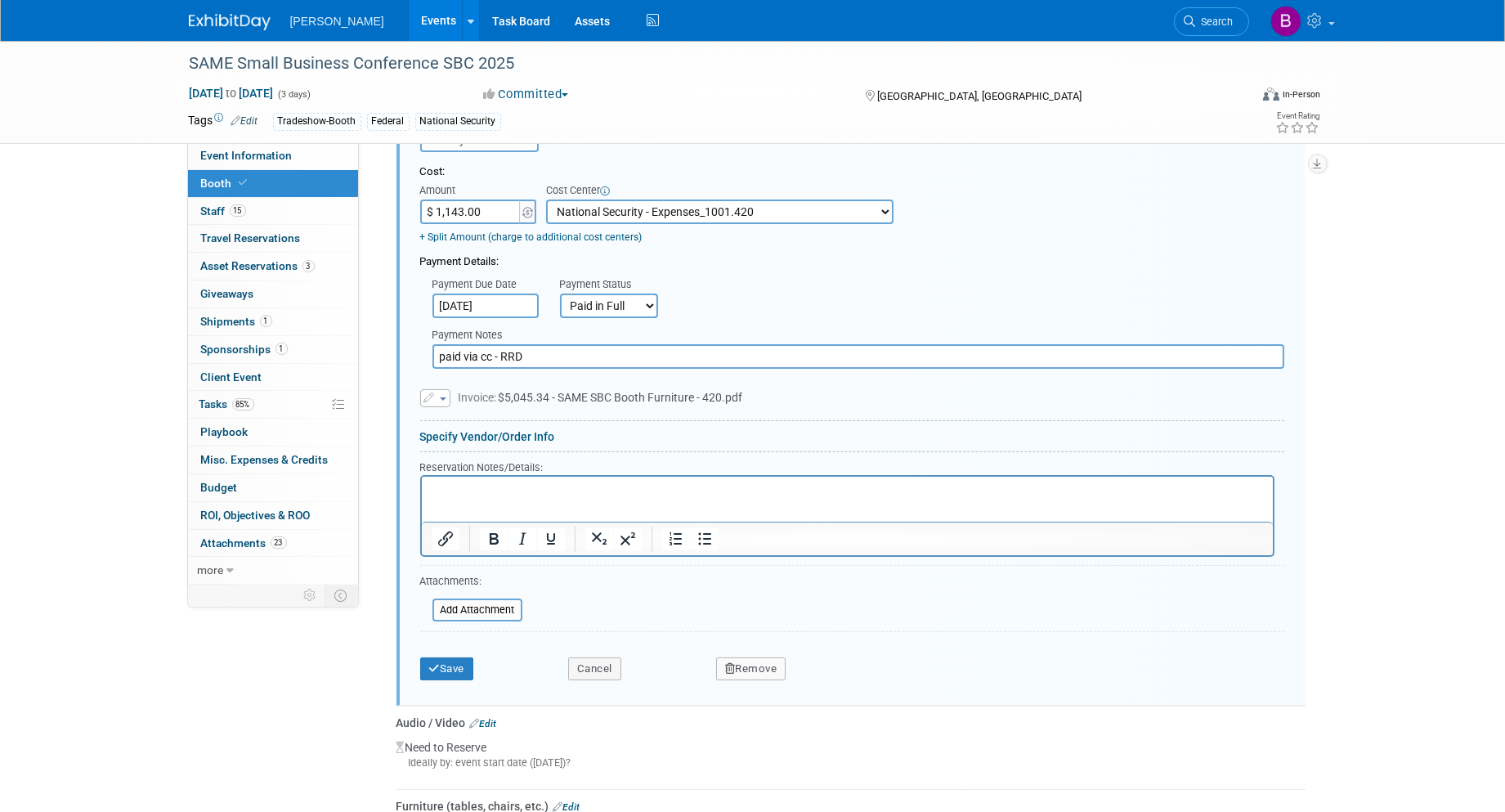
scroll to position [676, 0]
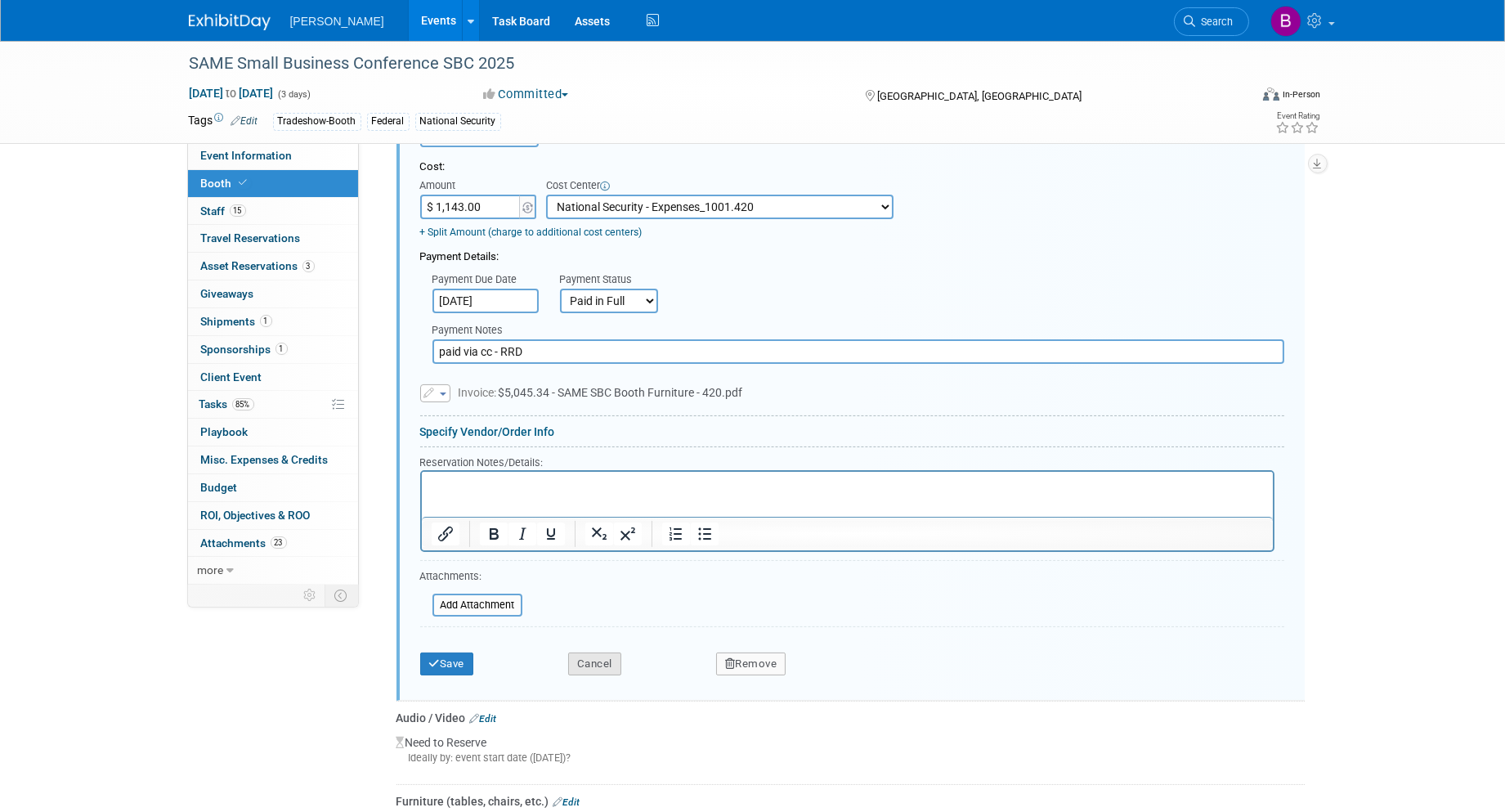
click at [598, 661] on button "Cancel" at bounding box center [595, 663] width 54 height 23
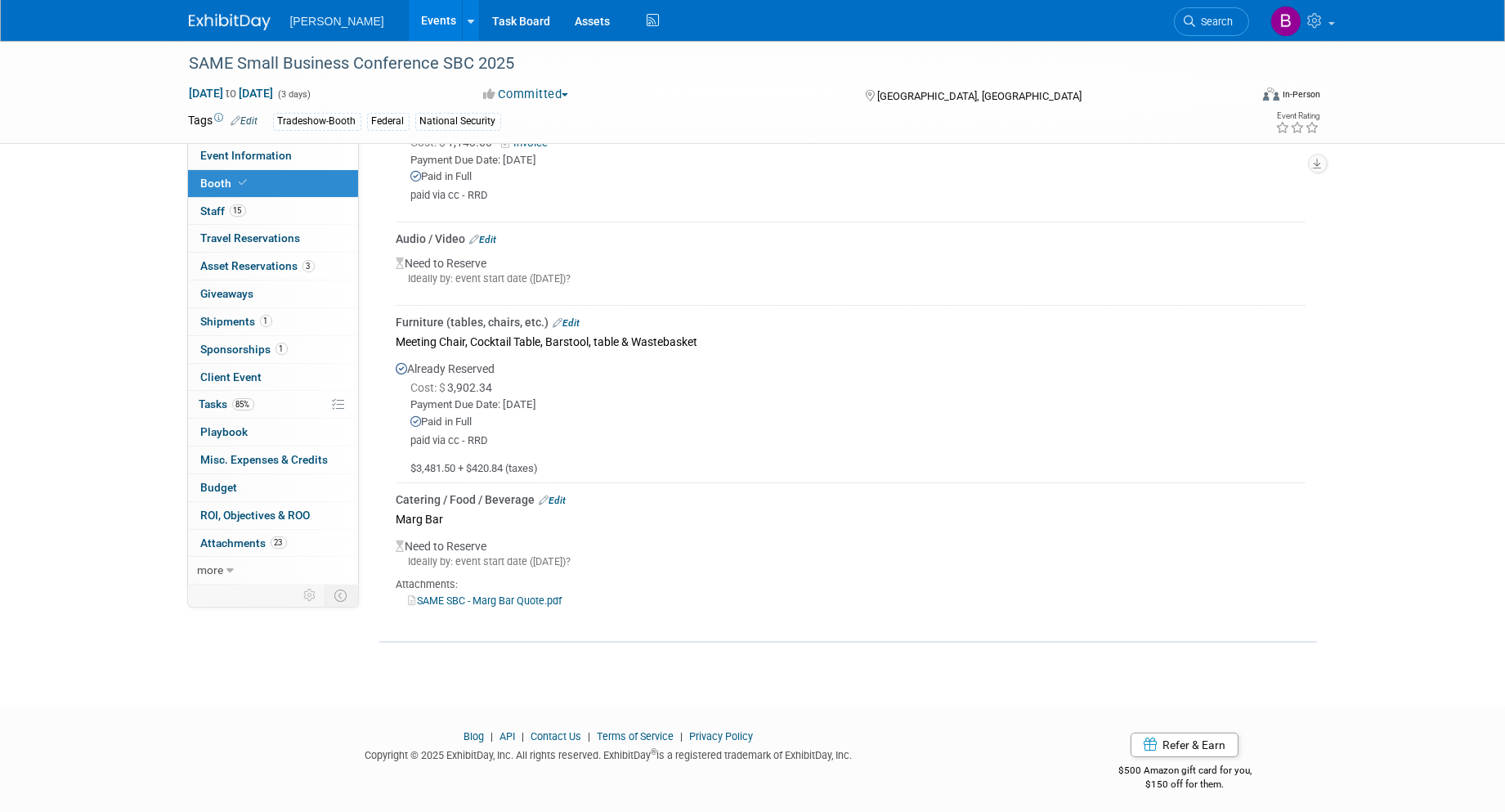
click at [572, 317] on link "Edit" at bounding box center [567, 323] width 27 height 11
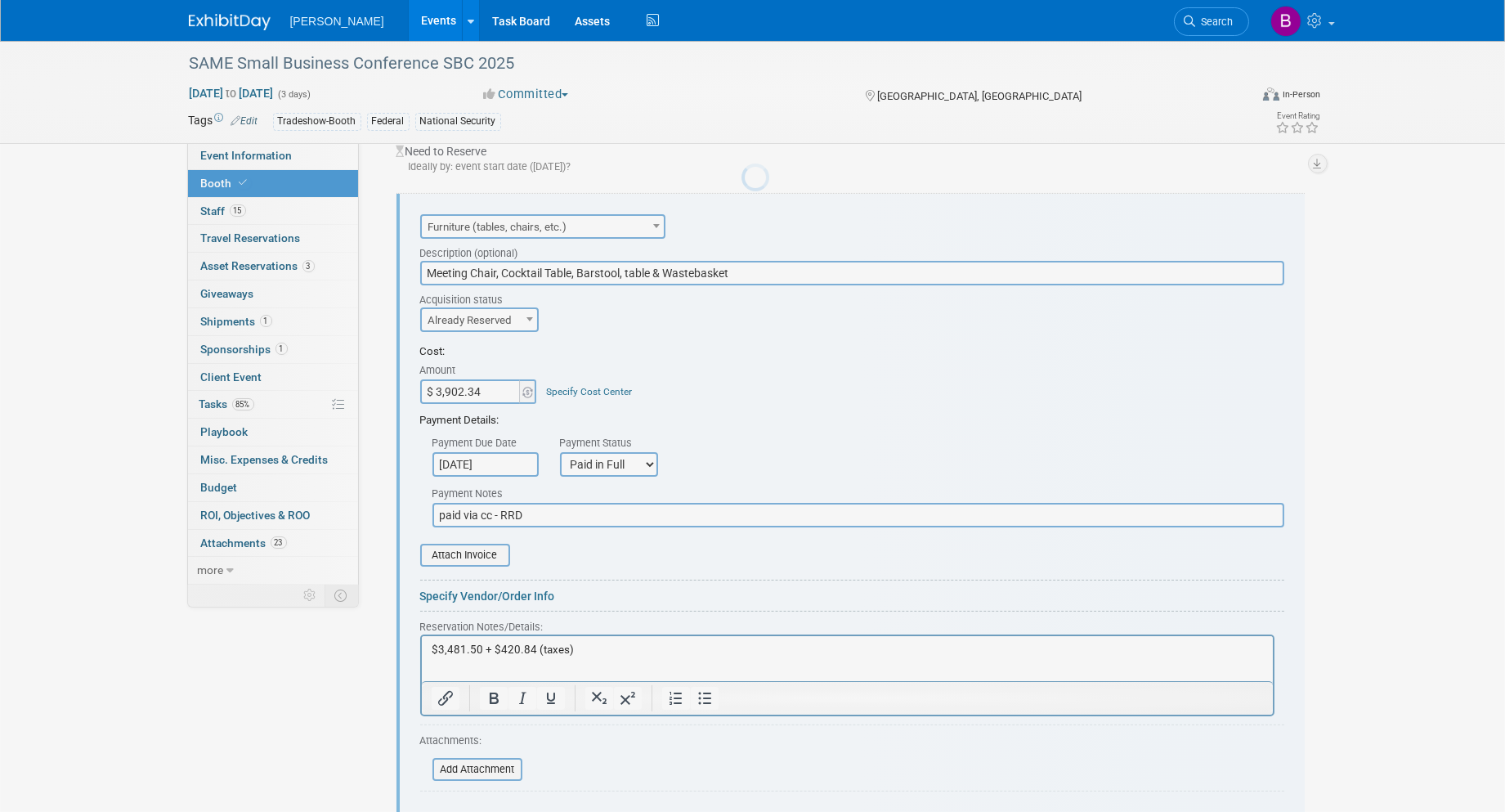
scroll to position [740, 0]
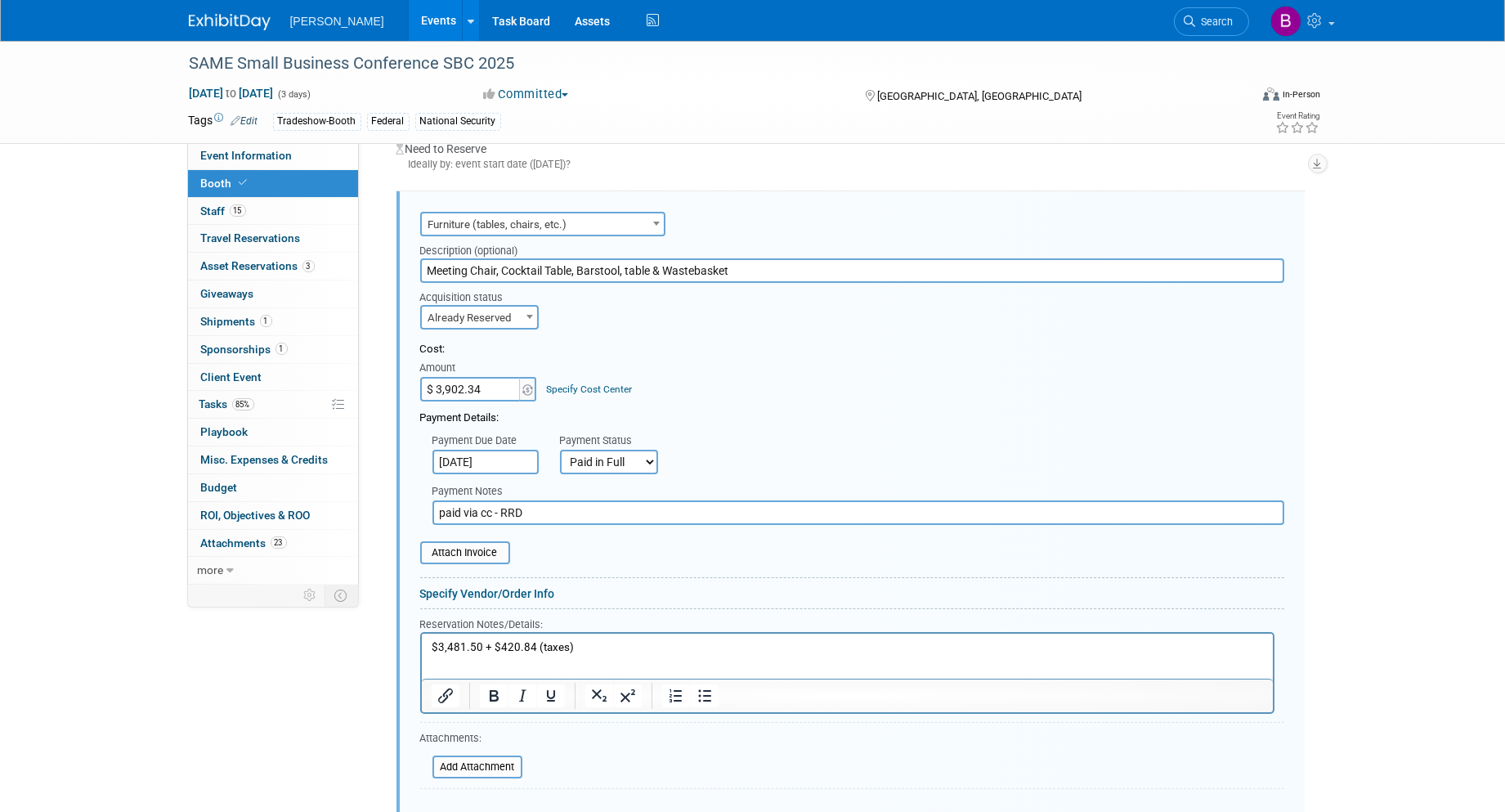
click at [591, 384] on link "Specify Cost Center" at bounding box center [589, 389] width 86 height 11
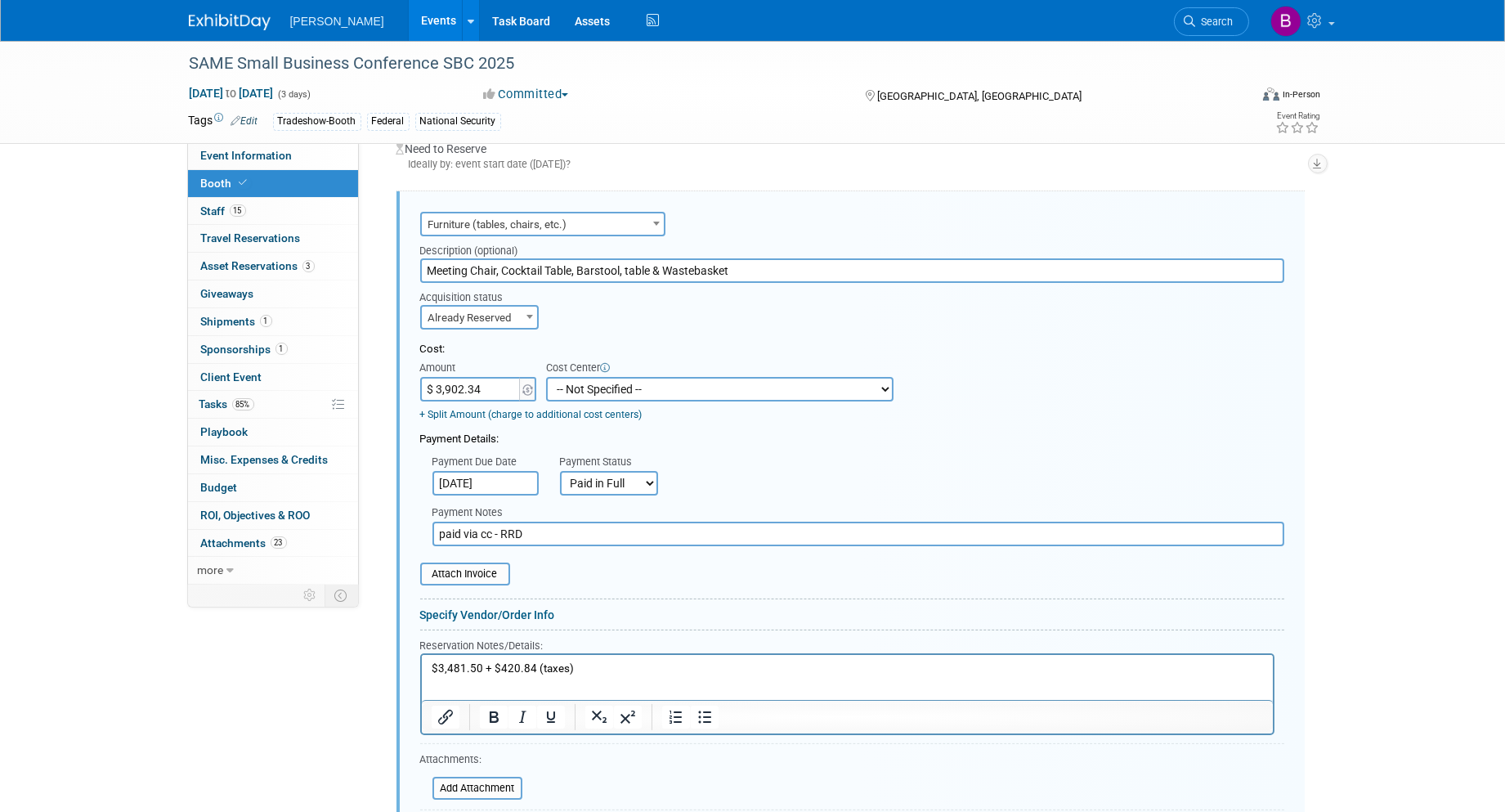
click at [591, 378] on select "-- Not Specified -- Advisory Services - Expenses_1001.502 Aerial Acquisition - …" at bounding box center [720, 388] width 348 height 25
select select "18966242"
click at [546, 376] on select "-- Not Specified -- Advisory Services - Expenses_1001.502 Aerial Acquisition - …" at bounding box center [720, 388] width 348 height 25
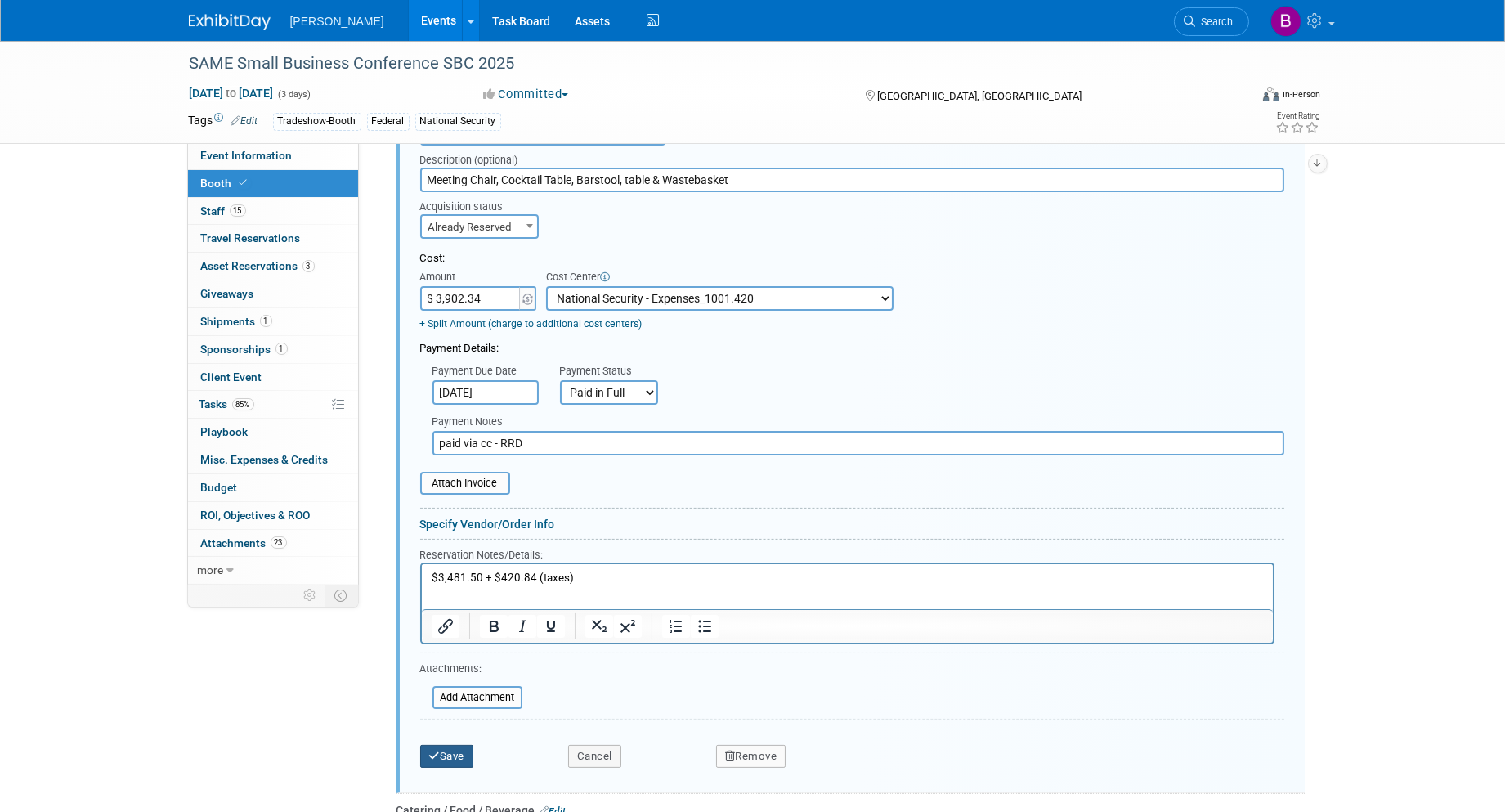
click at [449, 749] on button "Save" at bounding box center [447, 756] width 54 height 23
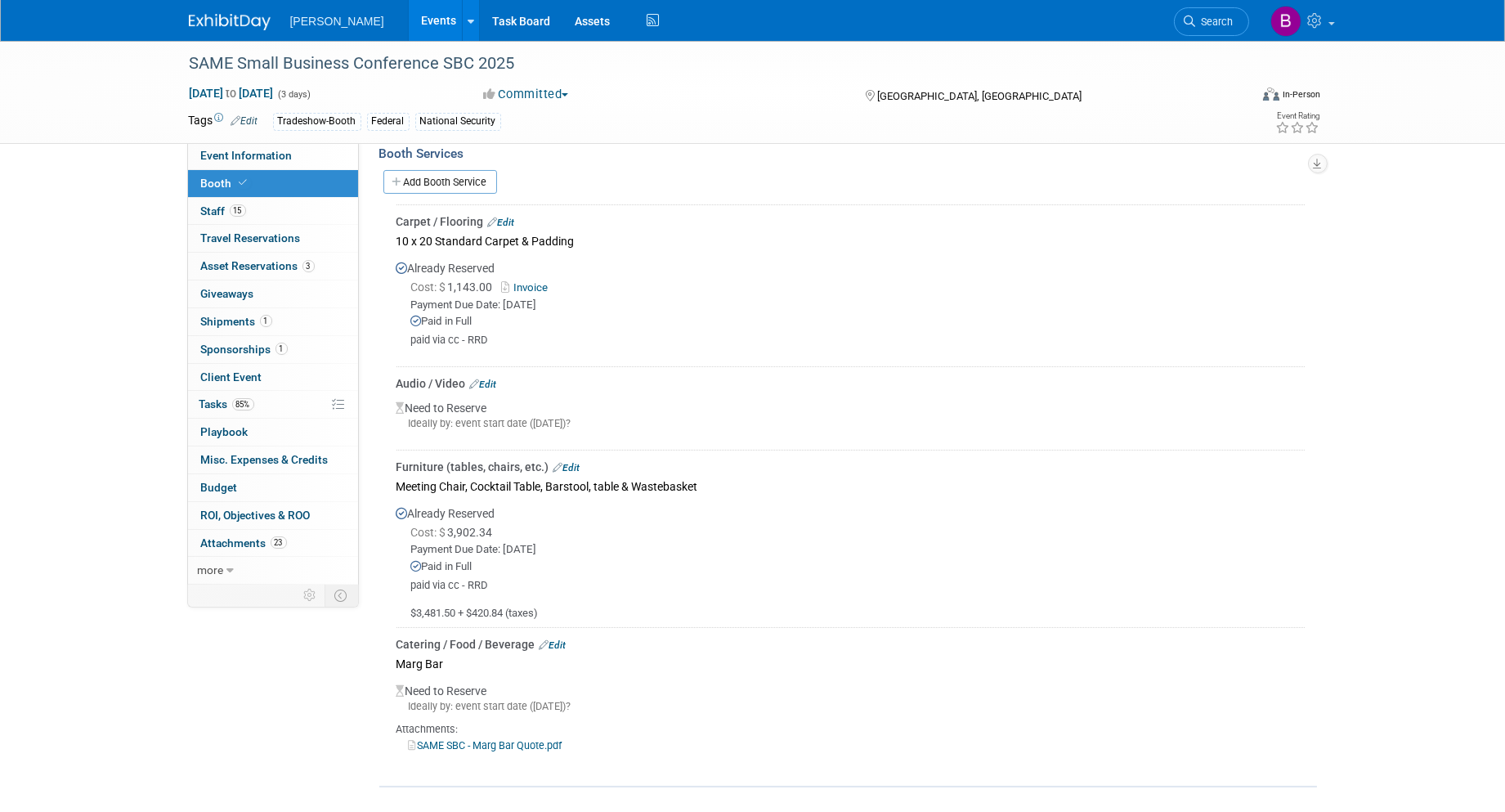
scroll to position [444, 0]
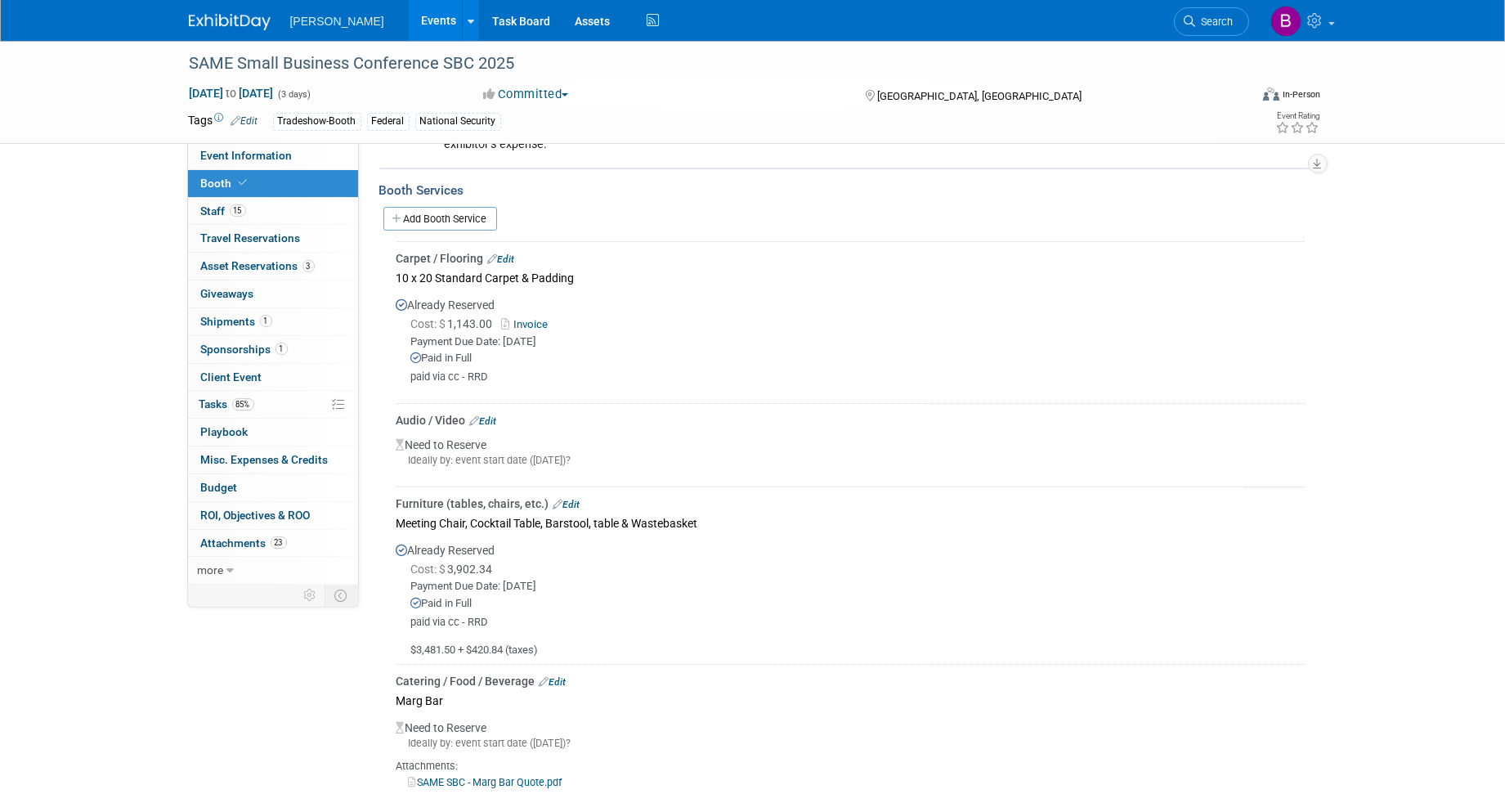
click at [496, 415] on link "Edit" at bounding box center [483, 421] width 27 height 11
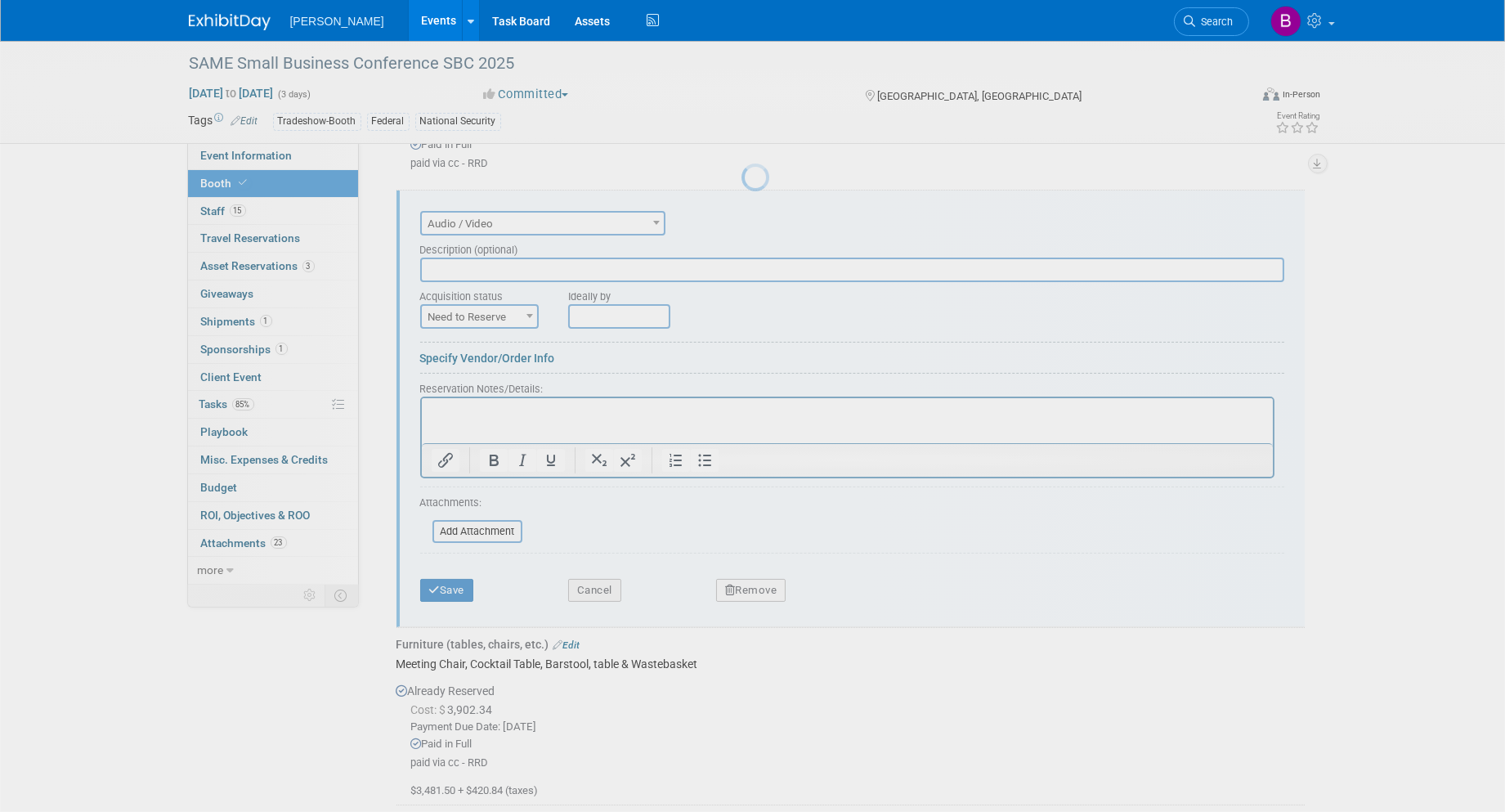
scroll to position [0, 0]
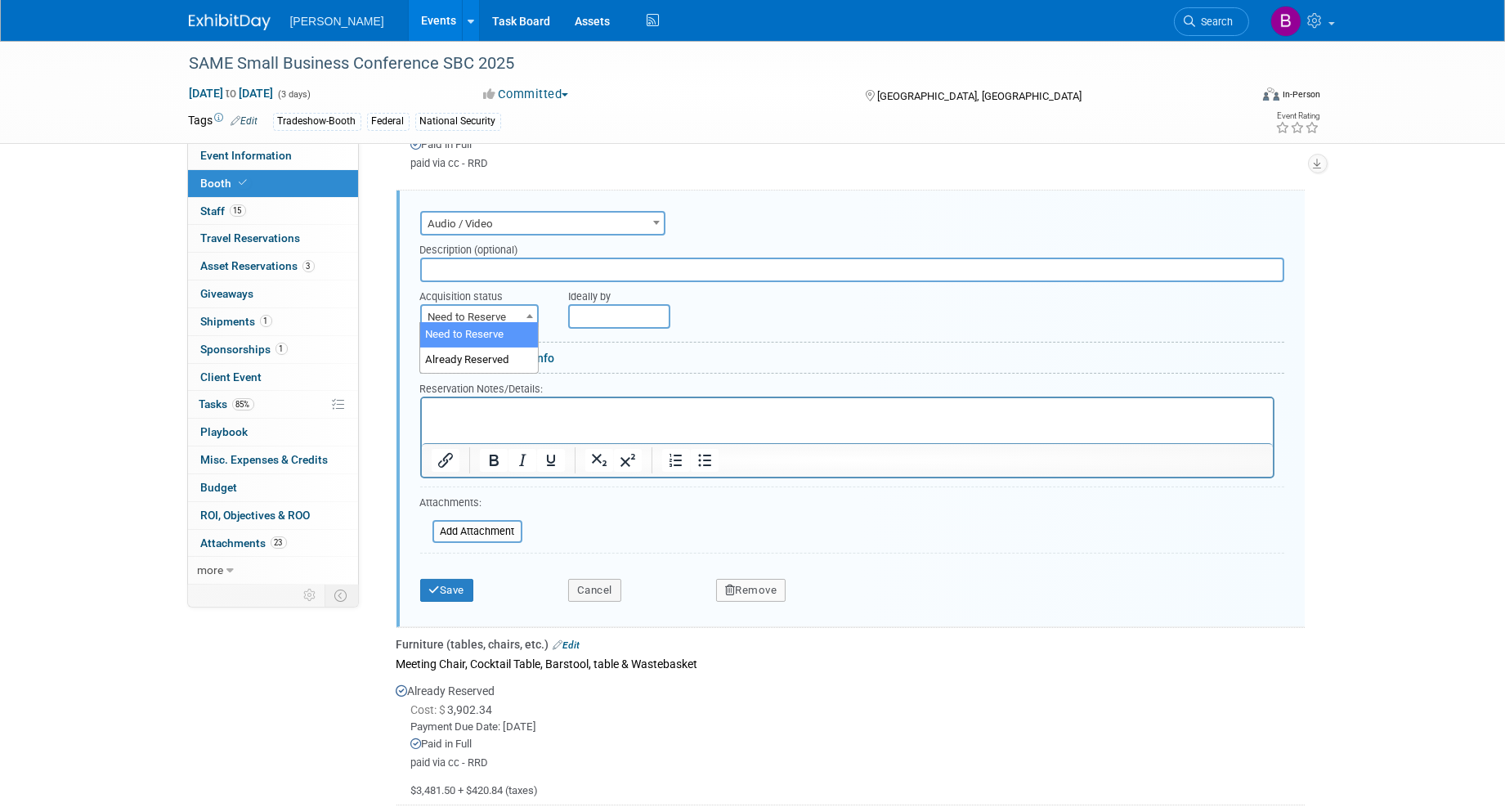
click at [458, 319] on span "Need to Reserve" at bounding box center [480, 316] width 116 height 23
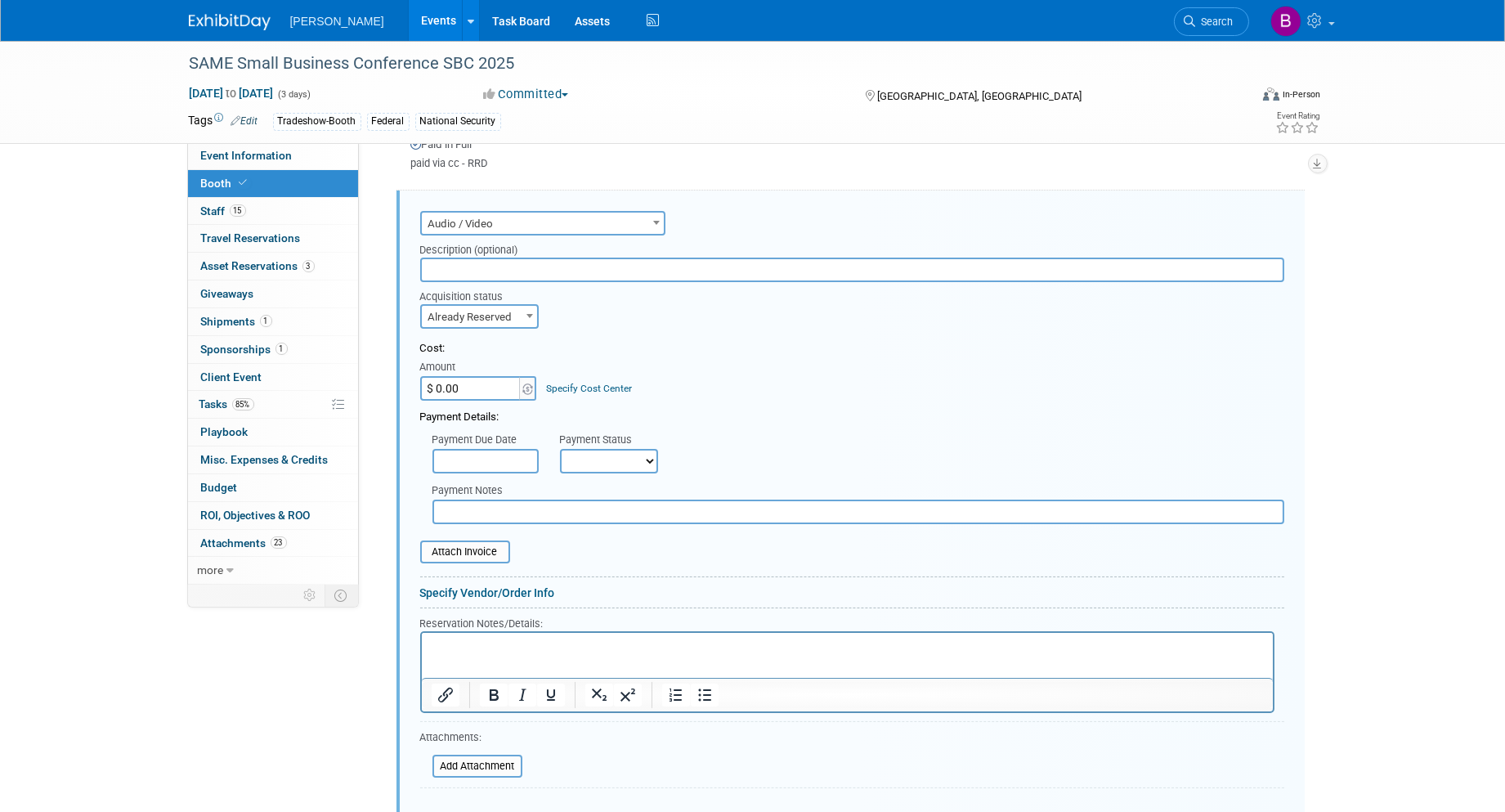
select select "2"
click at [485, 385] on input "$ 0.00" at bounding box center [471, 388] width 102 height 25
paste input "1,427.58"
type input "$ 1,427.58"
click at [451, 811] on button "Save" at bounding box center [447, 825] width 54 height 23
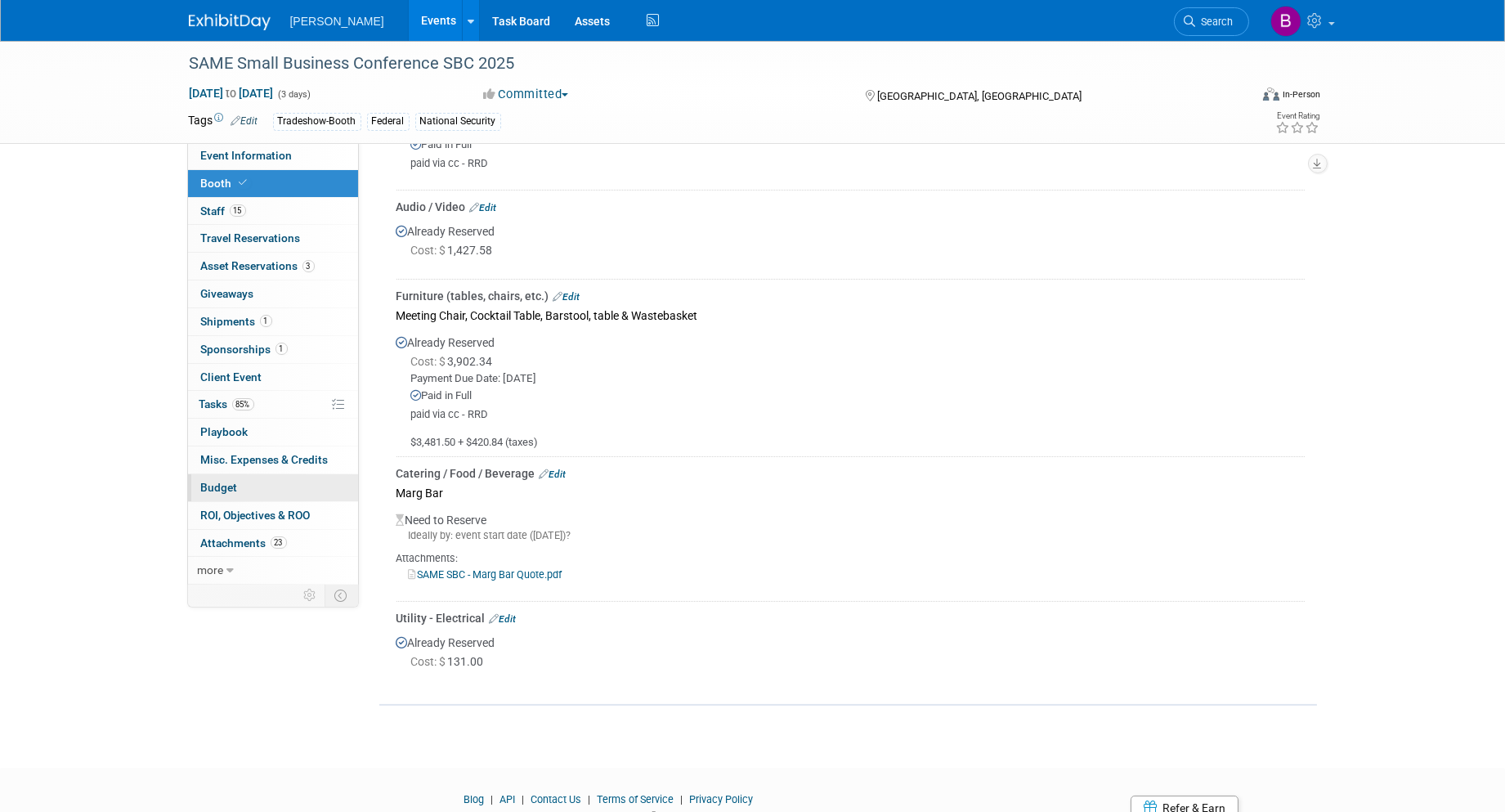
click at [211, 493] on span "Budget" at bounding box center [220, 487] width 37 height 13
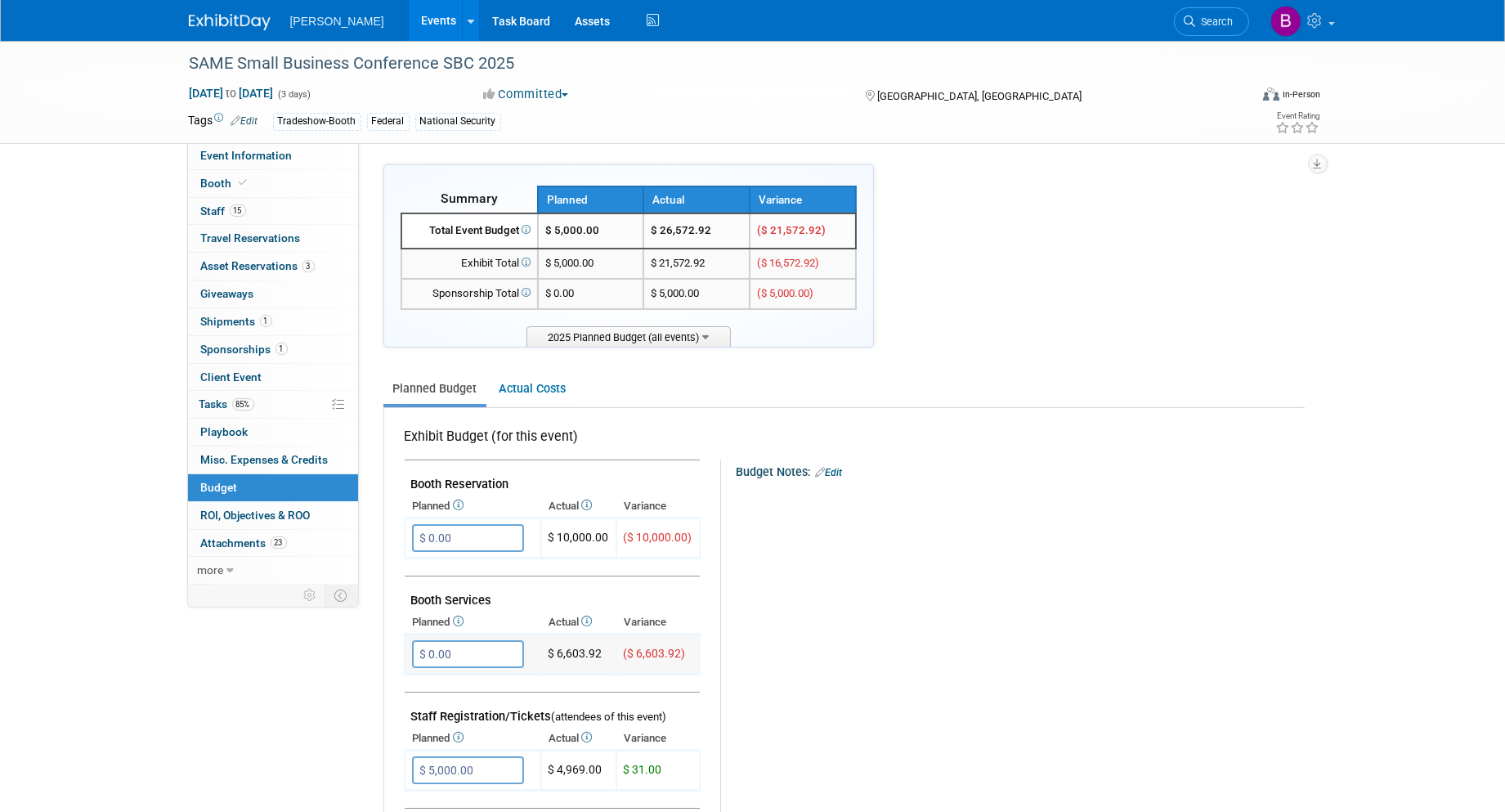
drag, startPoint x: 603, startPoint y: 649, endPoint x: 543, endPoint y: 651, distance: 60.0
click at [543, 651] on td "$ 6,603.92" at bounding box center [579, 654] width 76 height 40
copy td "$ 6,603.92"
drag, startPoint x: 543, startPoint y: 651, endPoint x: 864, endPoint y: 656, distance: 321.0
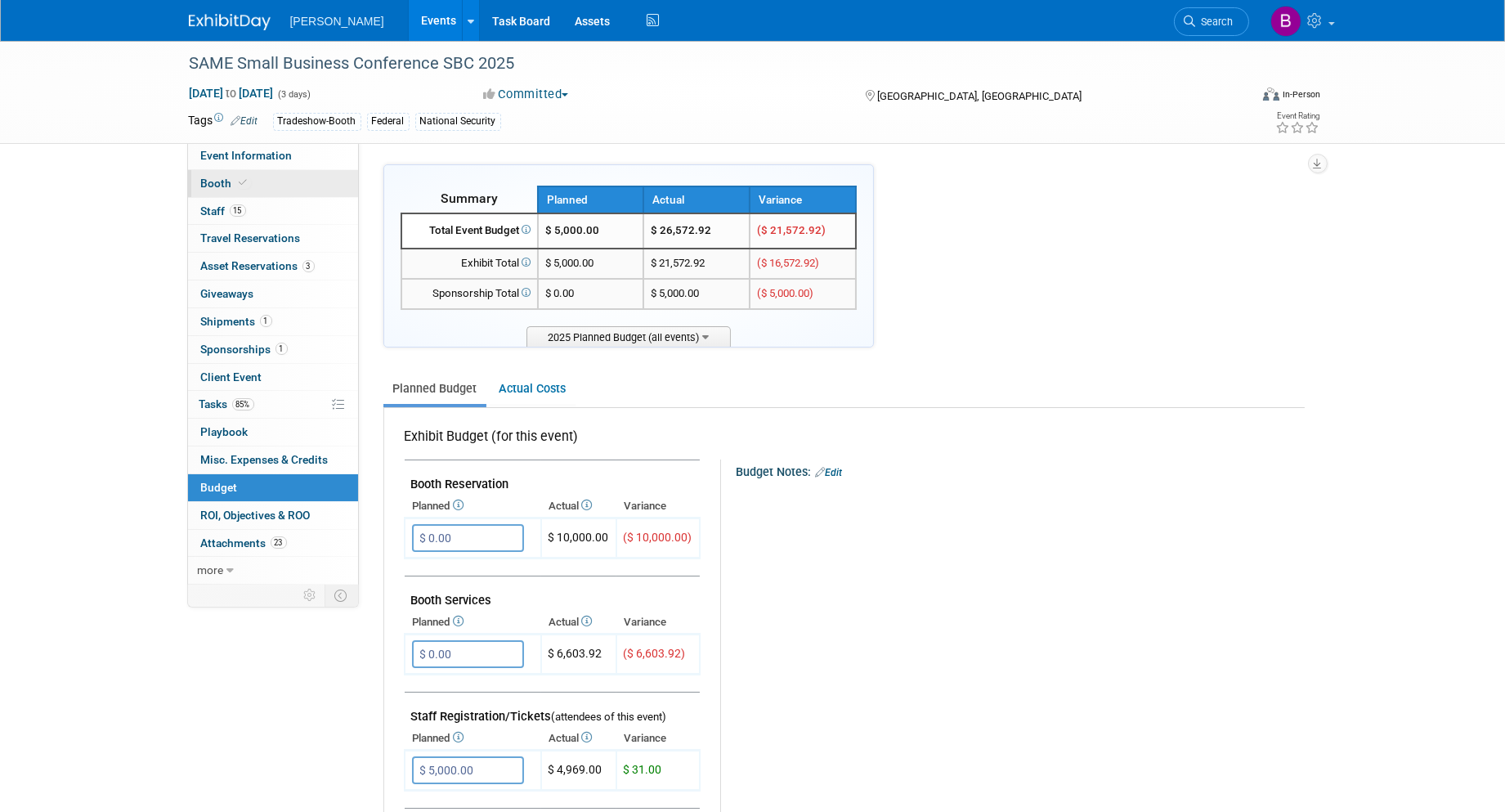
click at [219, 186] on span "Booth" at bounding box center [226, 183] width 50 height 13
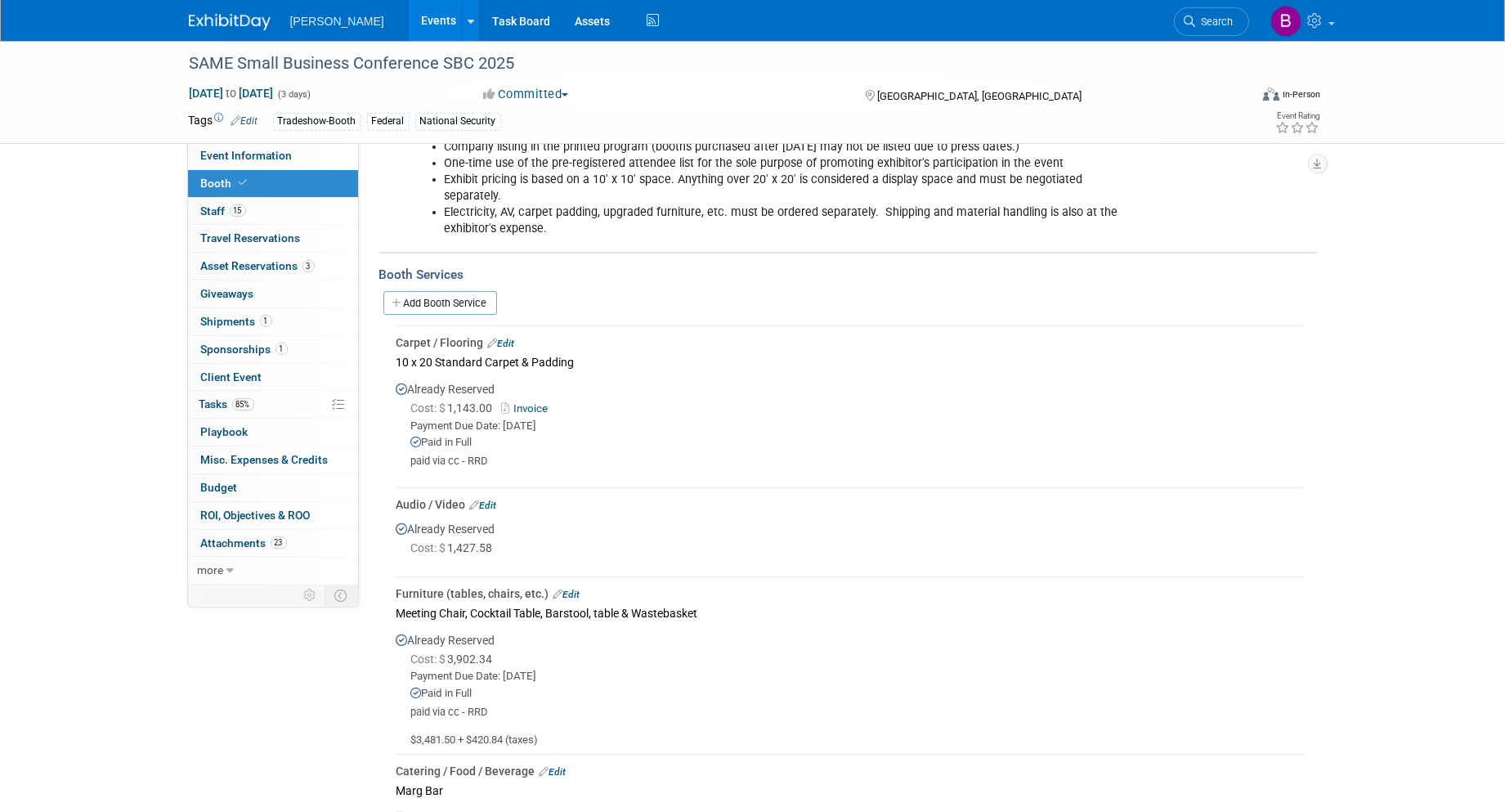
scroll to position [363, 0]
click at [486, 496] on link "Edit" at bounding box center [483, 502] width 27 height 11
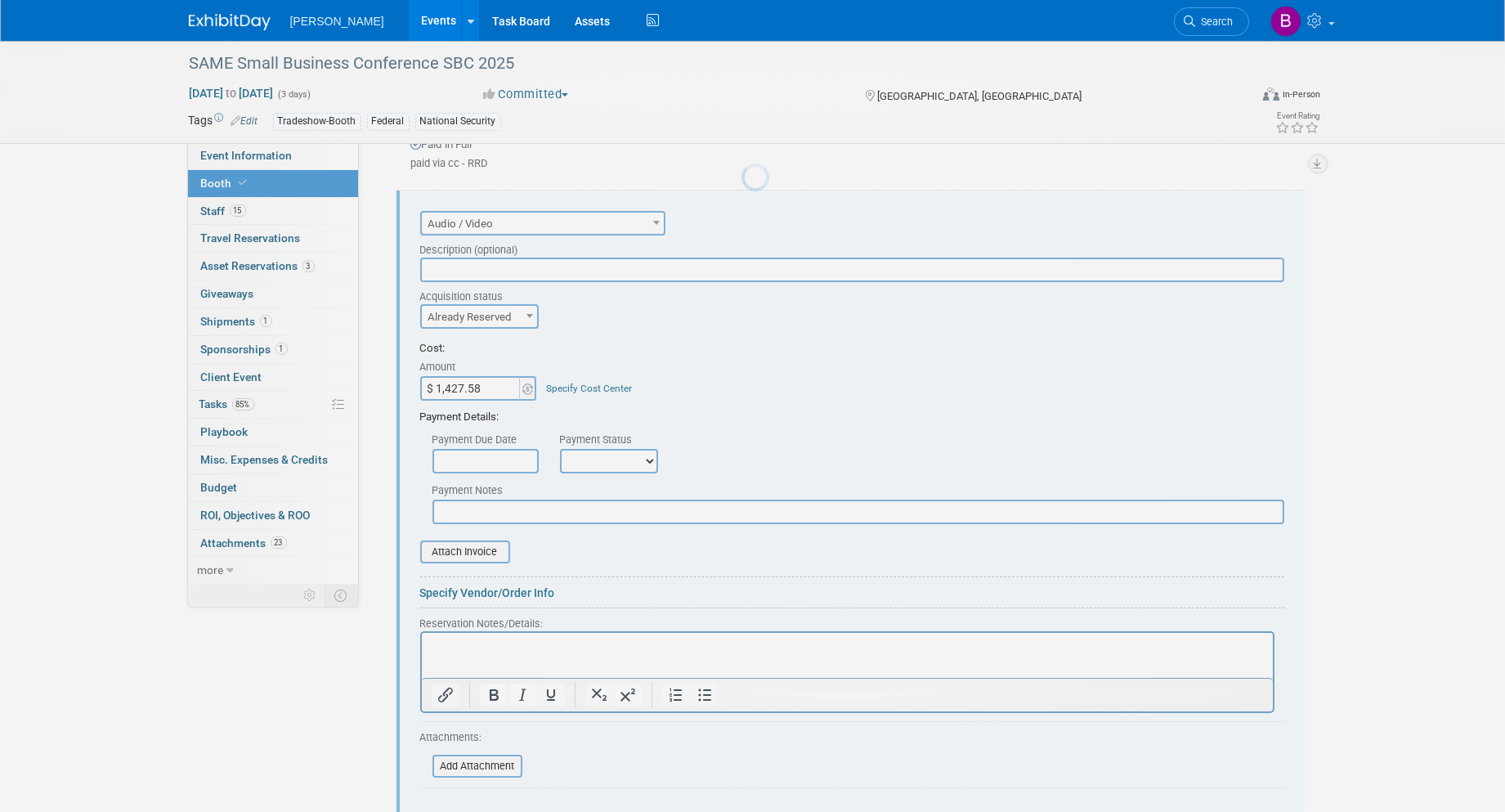
scroll to position [0, 0]
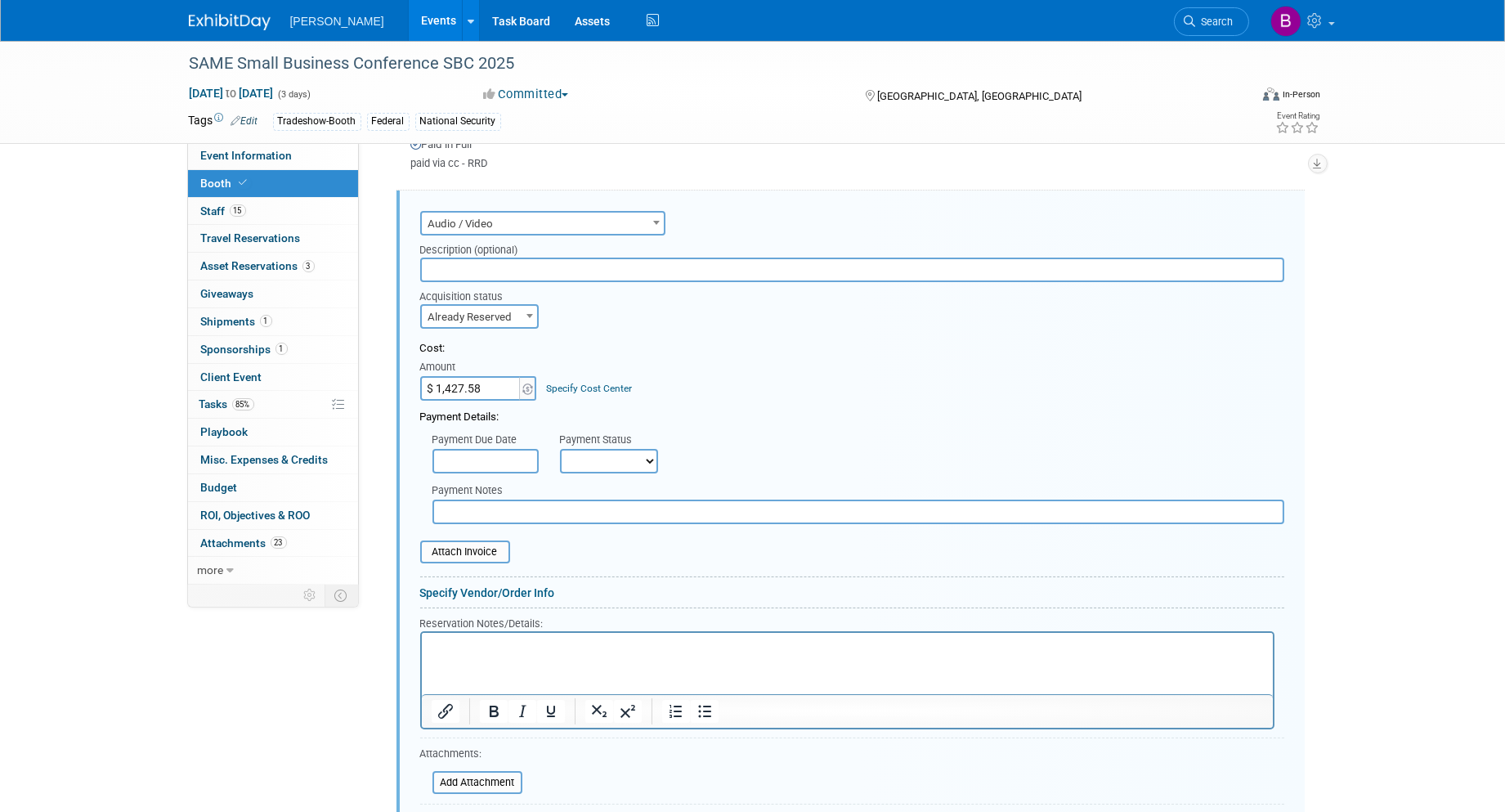
click at [484, 245] on div "Description (optional)" at bounding box center [852, 246] width 864 height 22
click at [485, 257] on input "text" at bounding box center [852, 269] width 864 height 25
click at [734, 269] on input "Reserve 50 inch tv." at bounding box center [852, 269] width 864 height 25
paste input "1,427.58"
type input "Reserve 50 inch tv.: cost: 1,427.58"
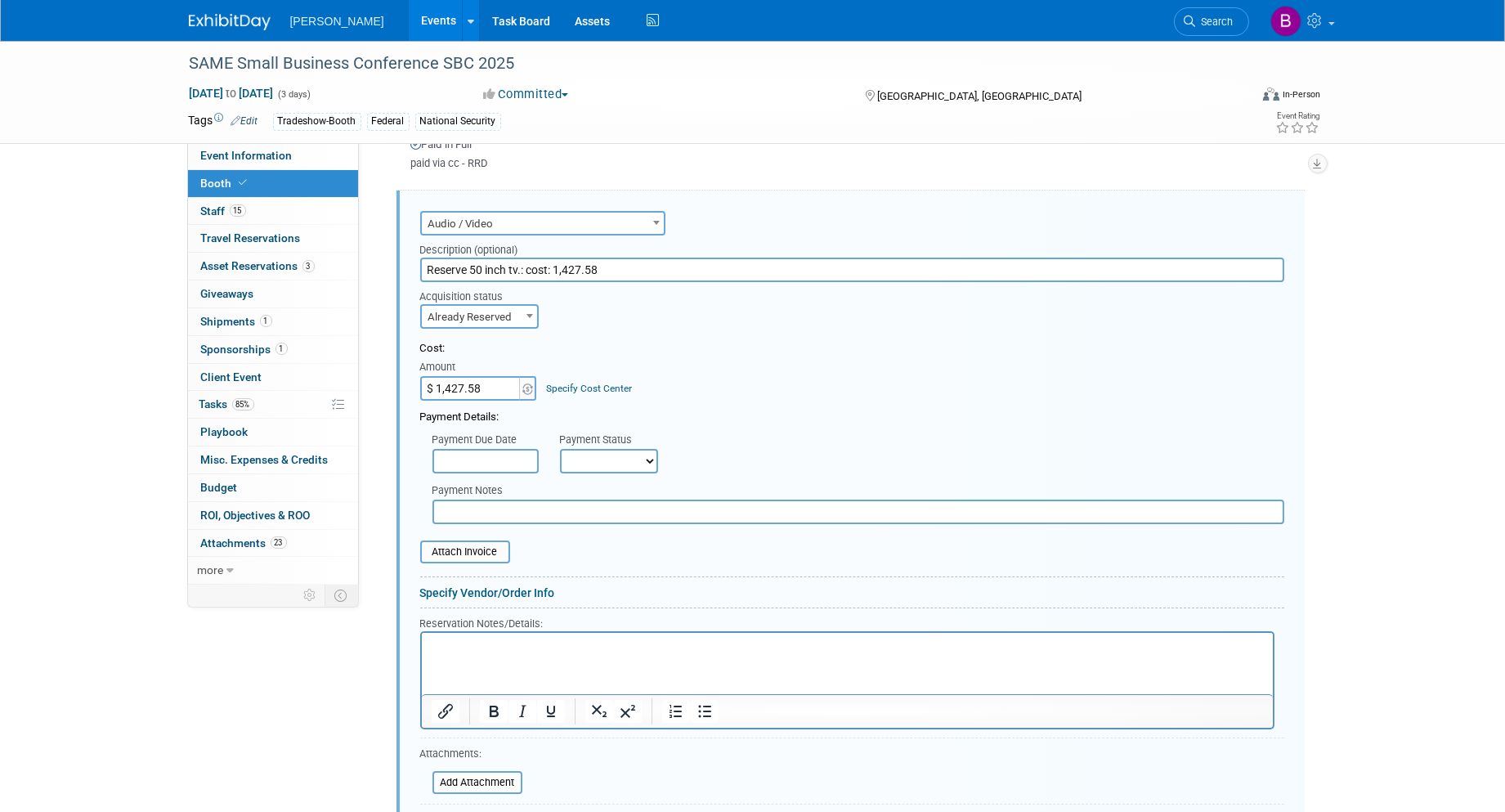
type input "$"
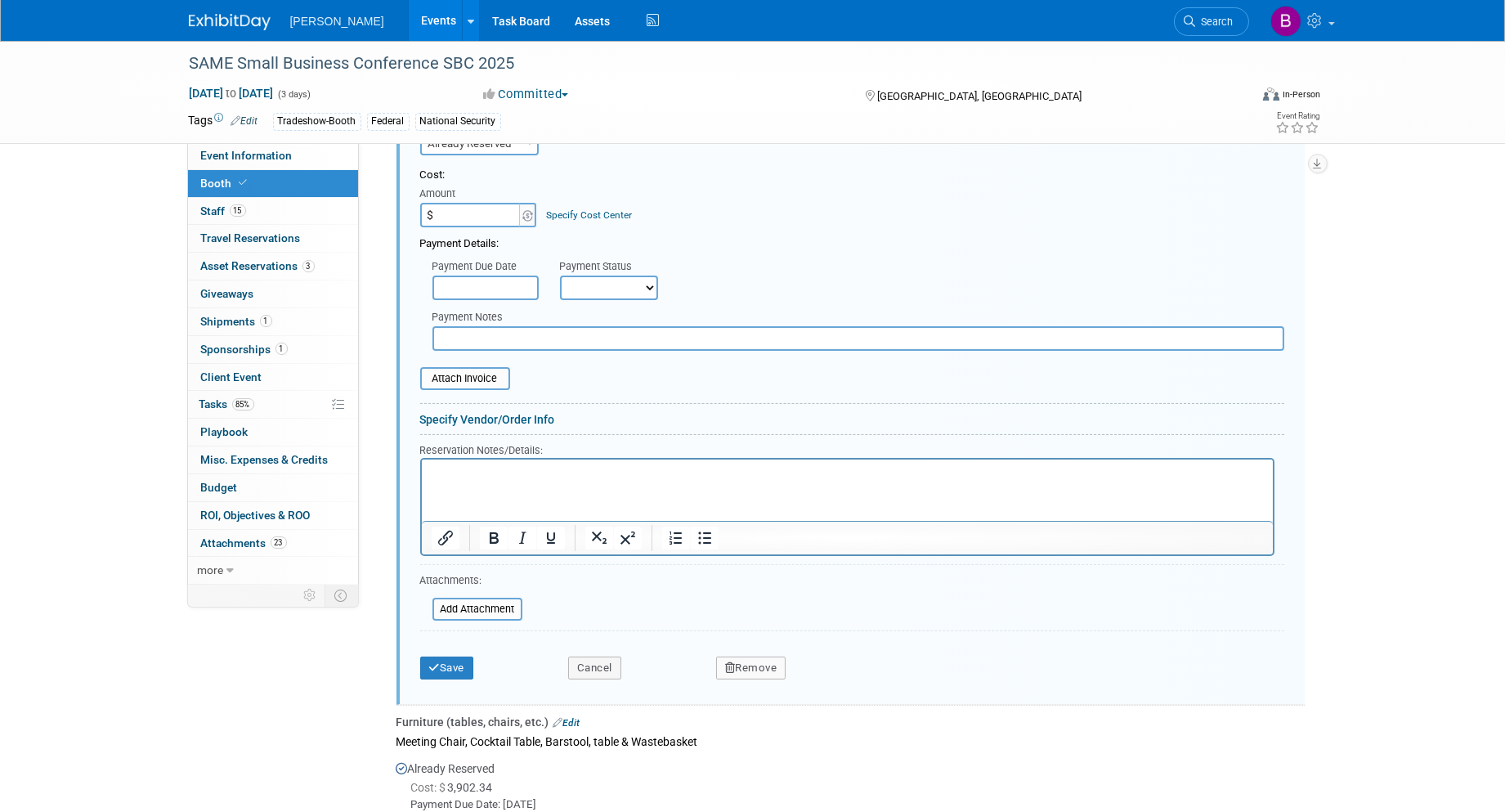
scroll to position [839, 0]
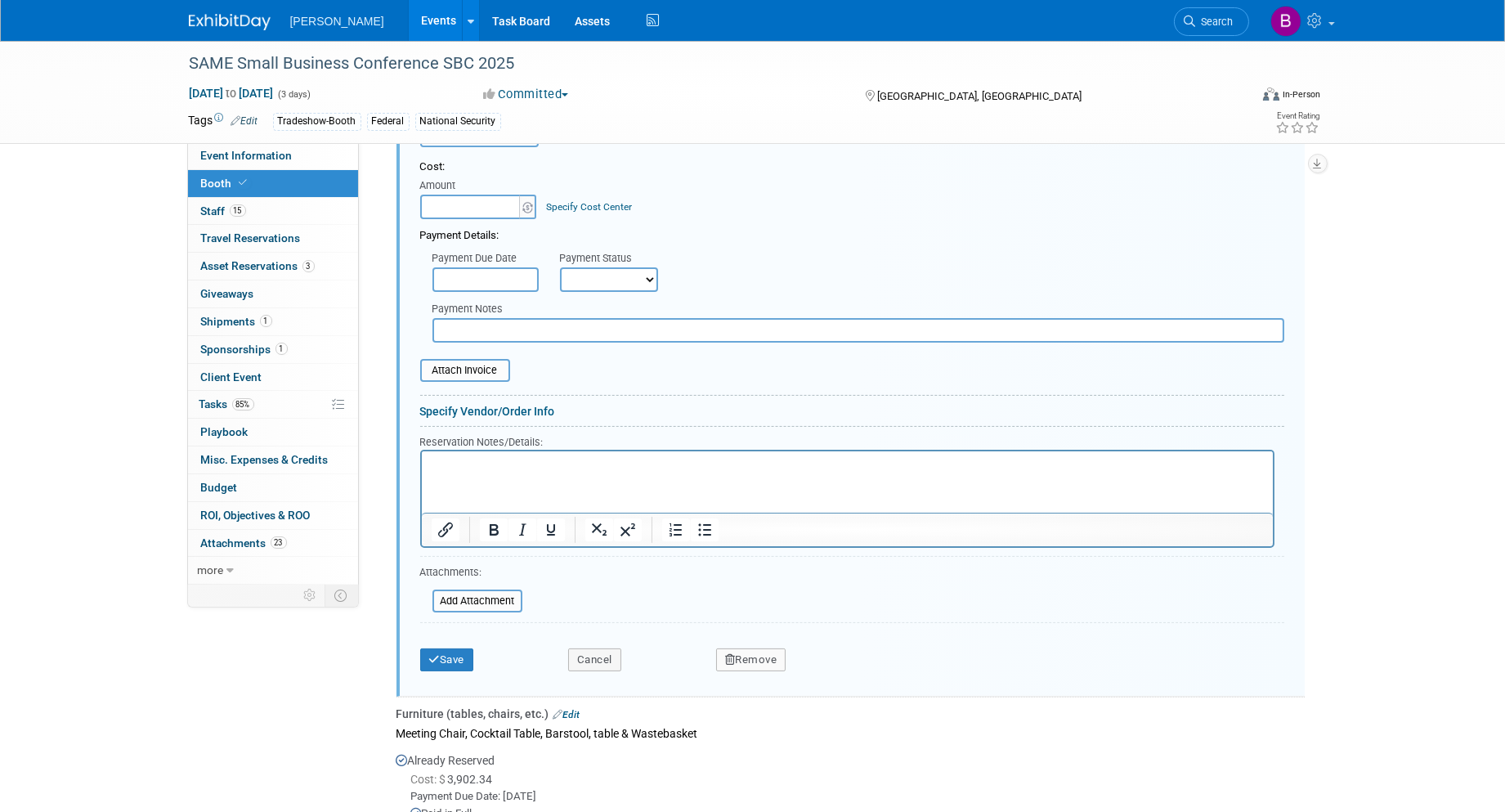
type input "$ 0.00"
click at [560, 188] on div "Specify Cost Center" at bounding box center [589, 198] width 86 height 30
click at [567, 201] on link "Specify Cost Center" at bounding box center [589, 207] width 86 height 11
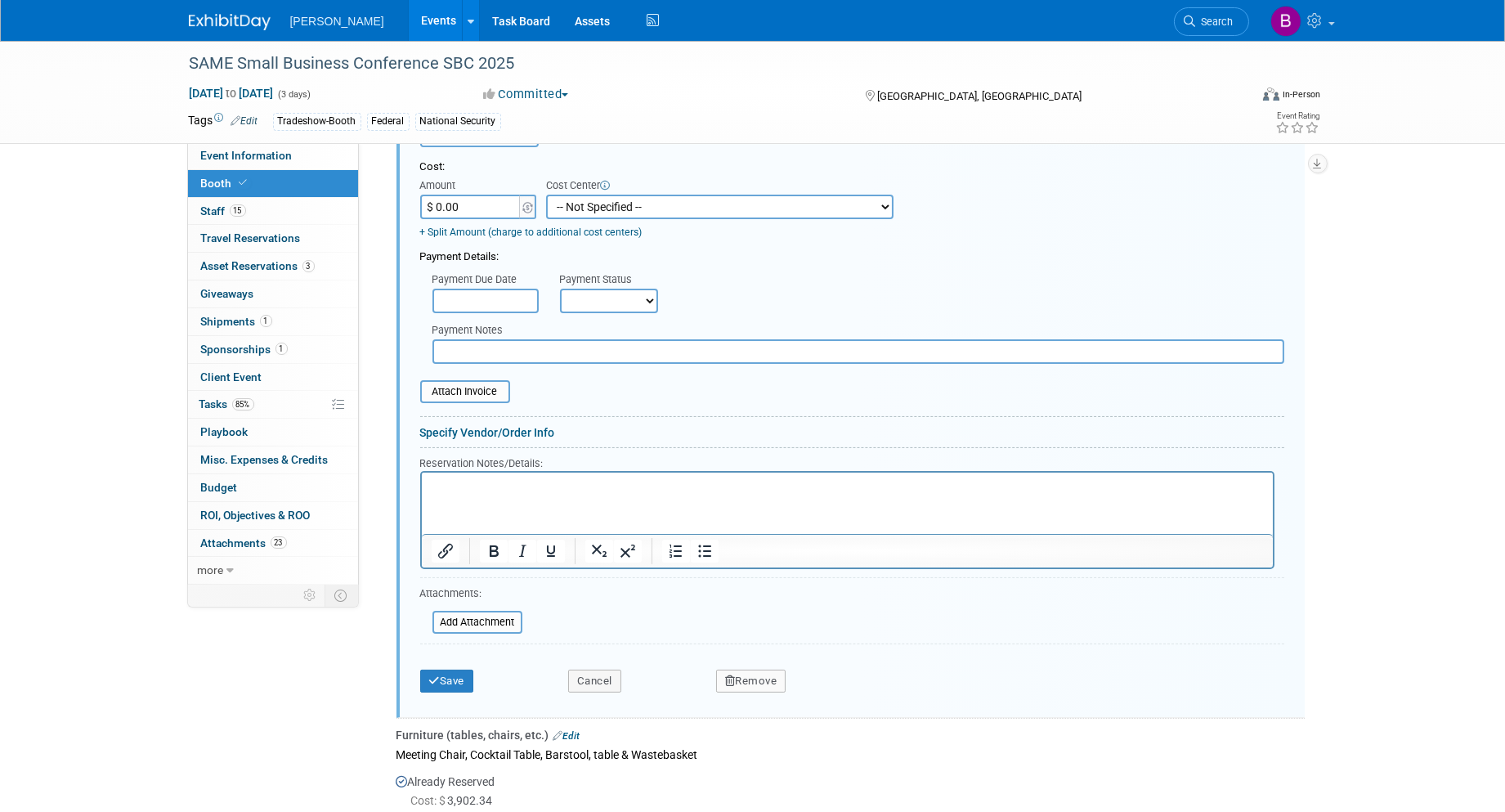
click at [605, 206] on select "-- Not Specified -- Advisory Services - Expenses_1001.502 Aerial Acquisition - …" at bounding box center [720, 207] width 348 height 25
select select "18966242"
click at [546, 195] on select "-- Not Specified -- Advisory Services - Expenses_1001.502 Aerial Acquisition - …" at bounding box center [720, 207] width 348 height 25
click at [456, 670] on button "Save" at bounding box center [447, 681] width 54 height 23
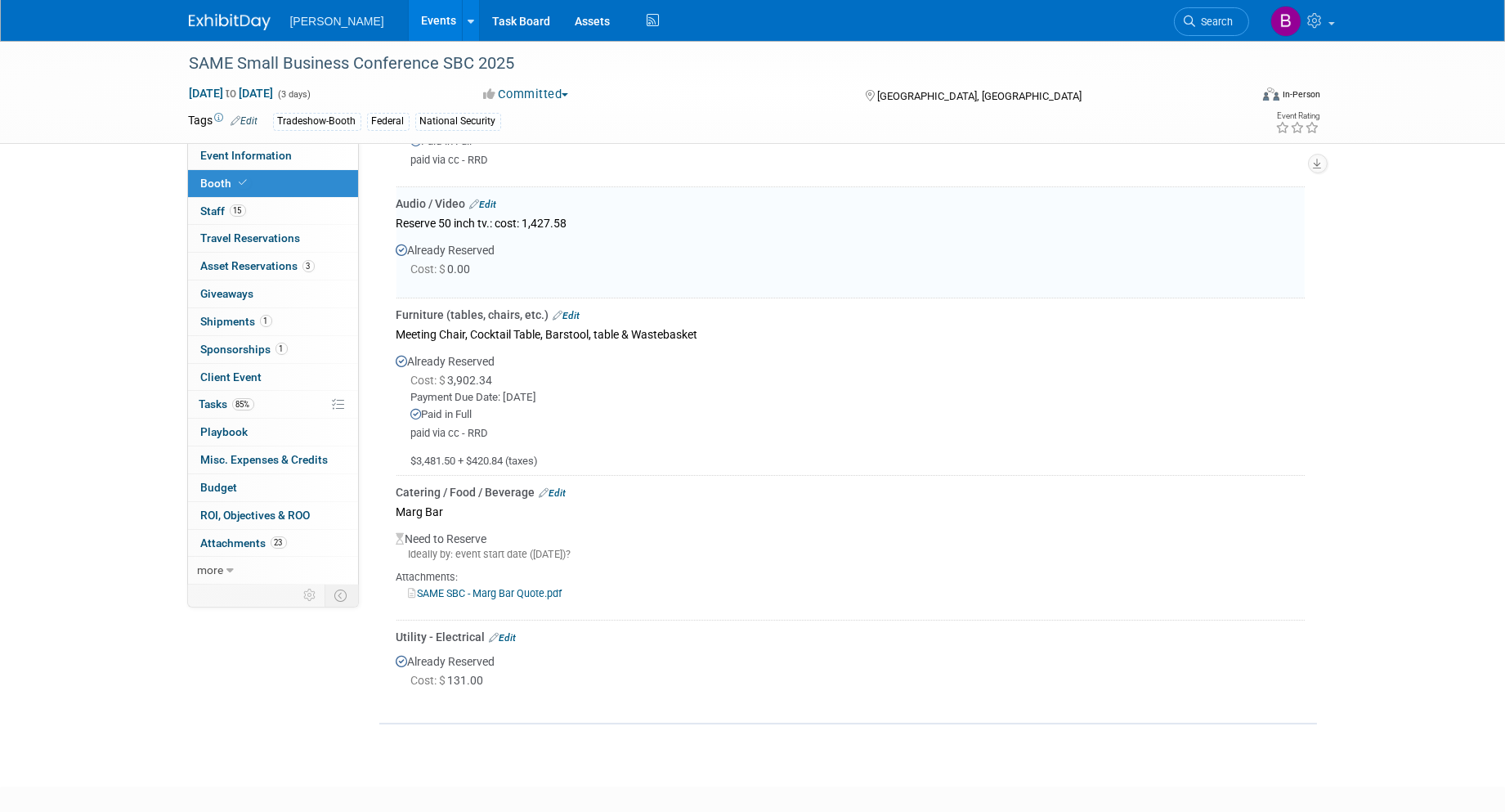
scroll to position [657, 0]
click at [493, 202] on link "Edit" at bounding box center [483, 208] width 27 height 11
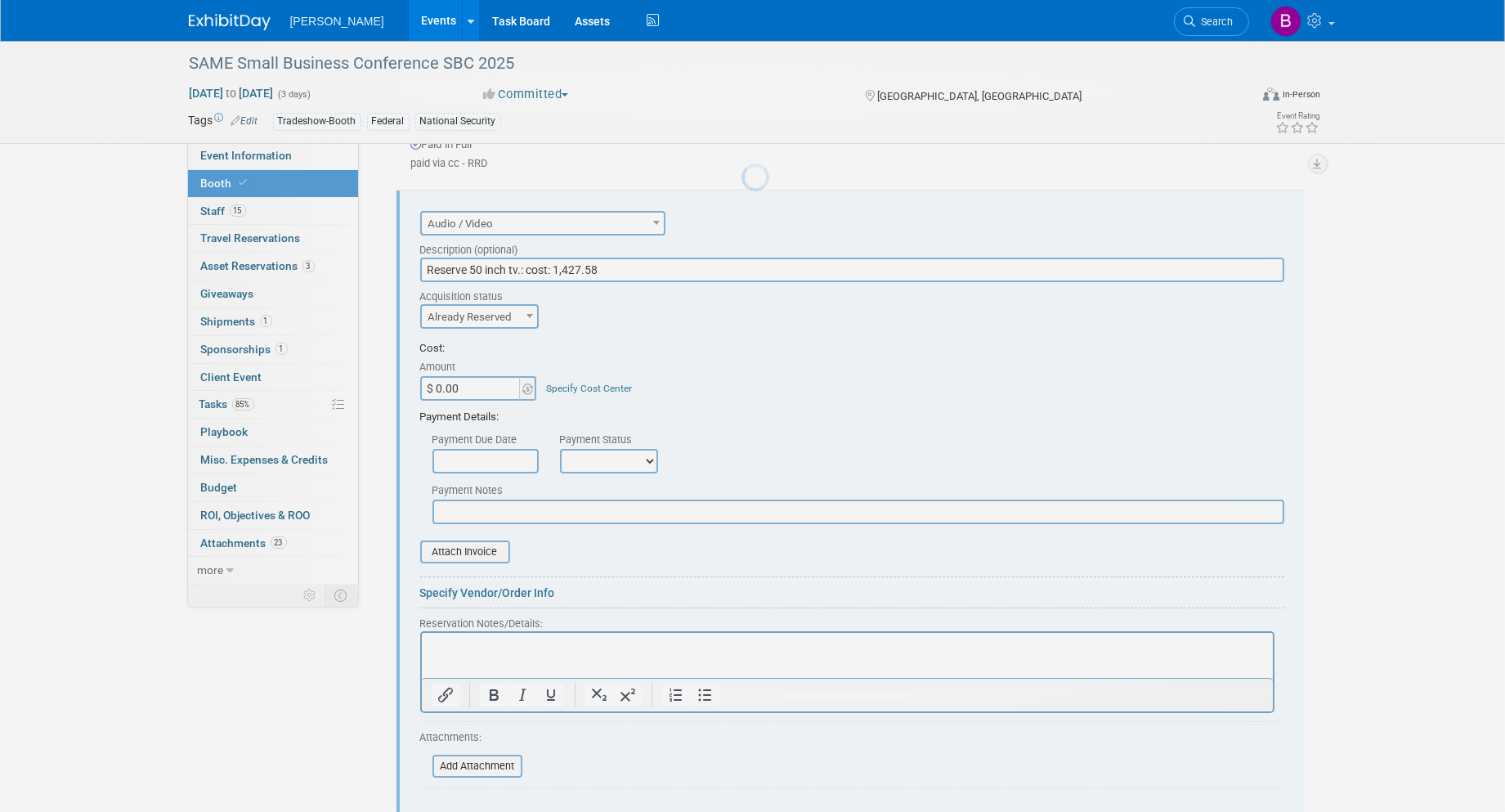
scroll to position [0, 0]
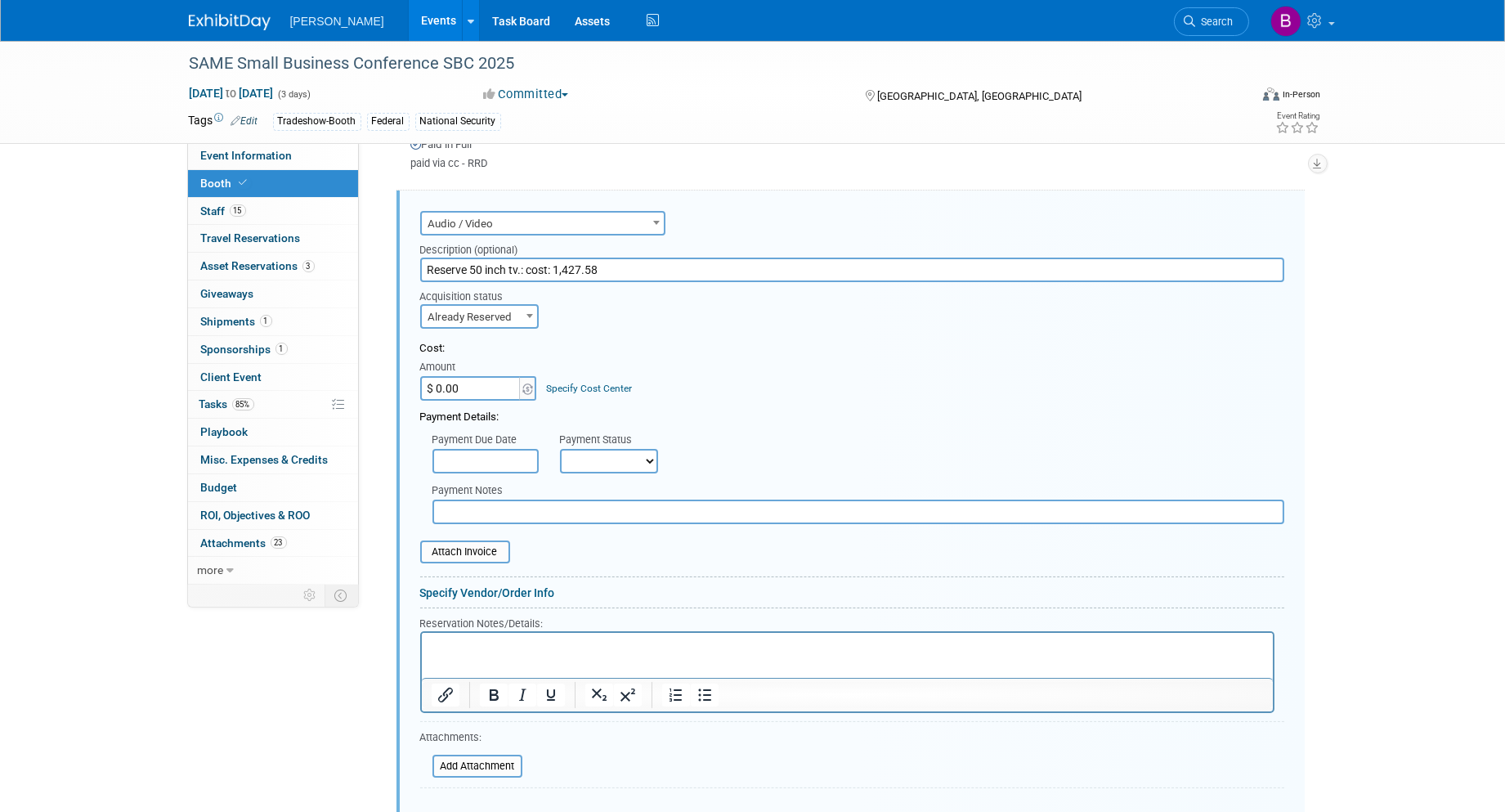
click at [493, 316] on span "Already Reserved" at bounding box center [480, 316] width 116 height 23
drag, startPoint x: 480, startPoint y: 336, endPoint x: 521, endPoint y: 548, distance: 215.9
select select "1"
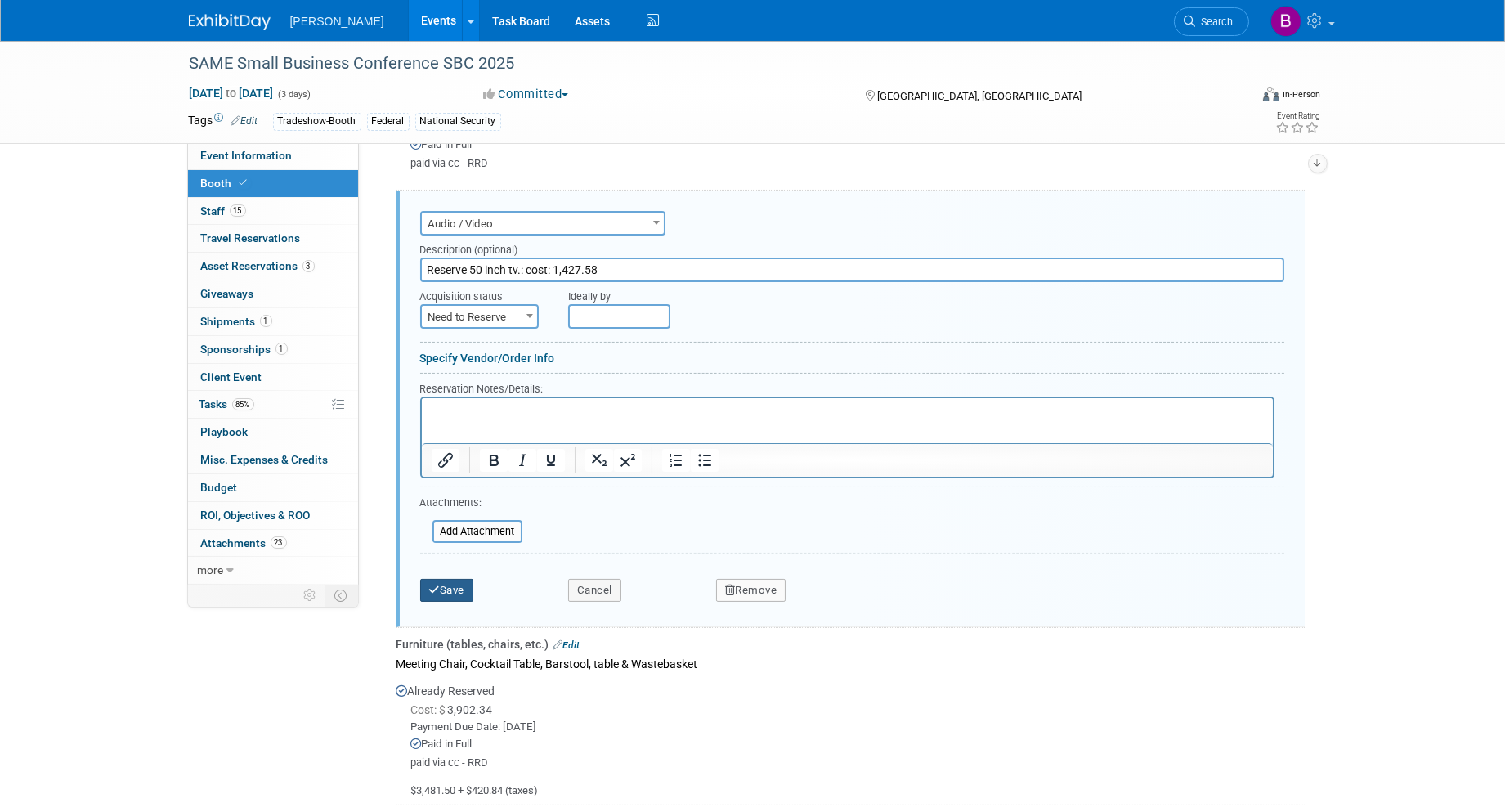
click at [448, 579] on button "Save" at bounding box center [447, 590] width 54 height 23
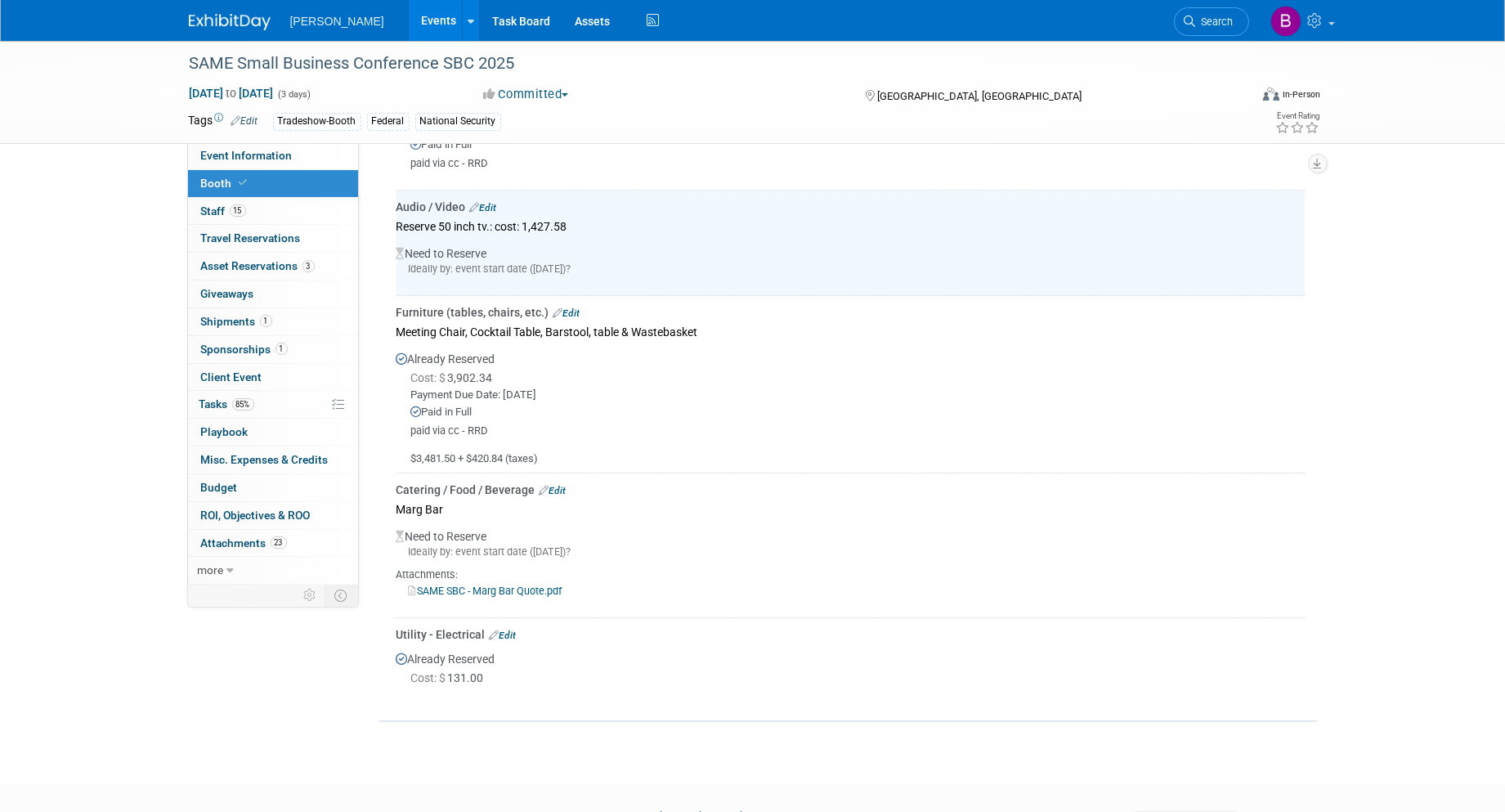
click at [505, 629] on link "Edit" at bounding box center [503, 635] width 27 height 11
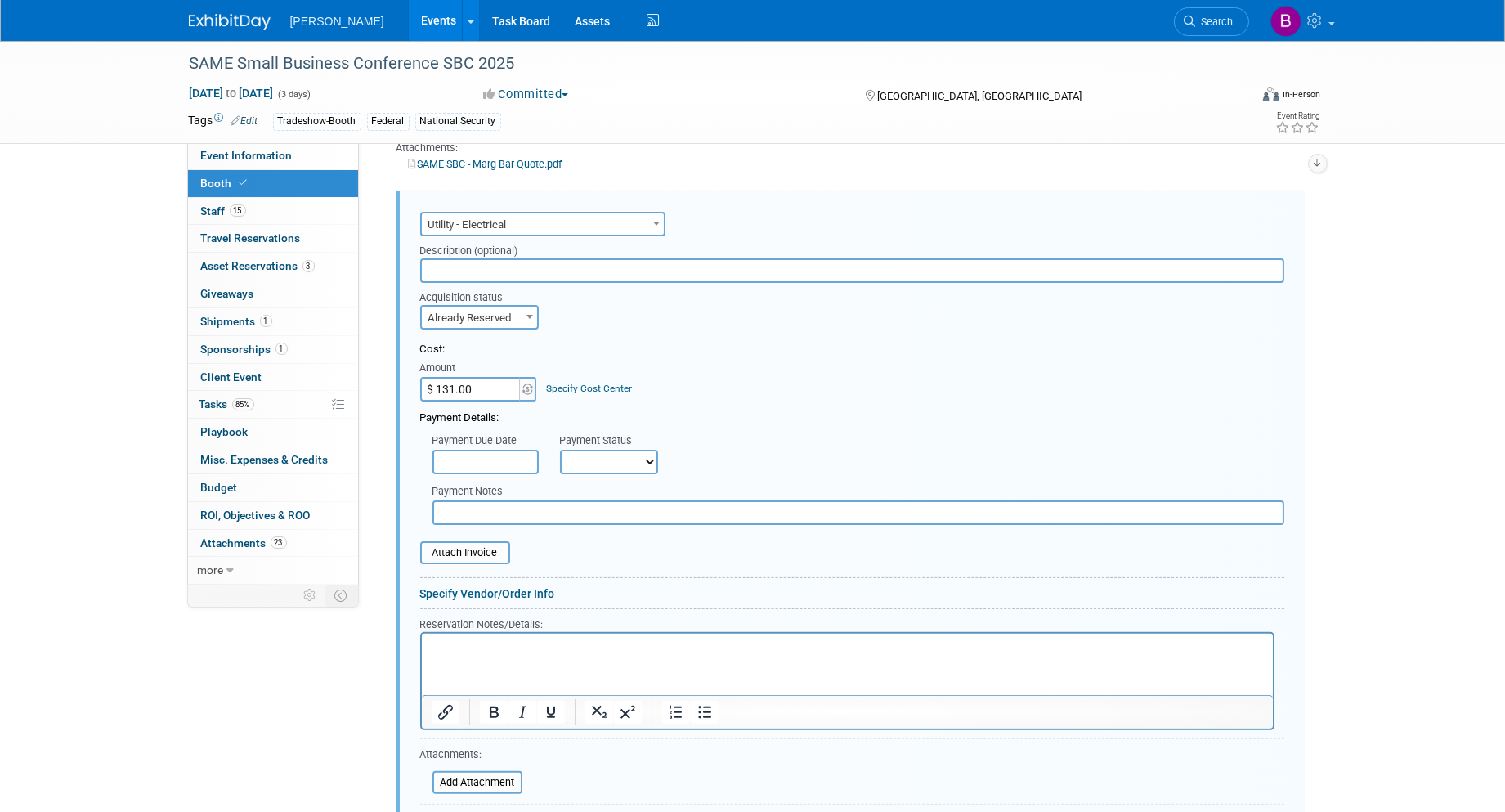
type input "$"
type input "$ 0.00"
click at [521, 307] on span at bounding box center [530, 316] width 17 height 21
select select "1"
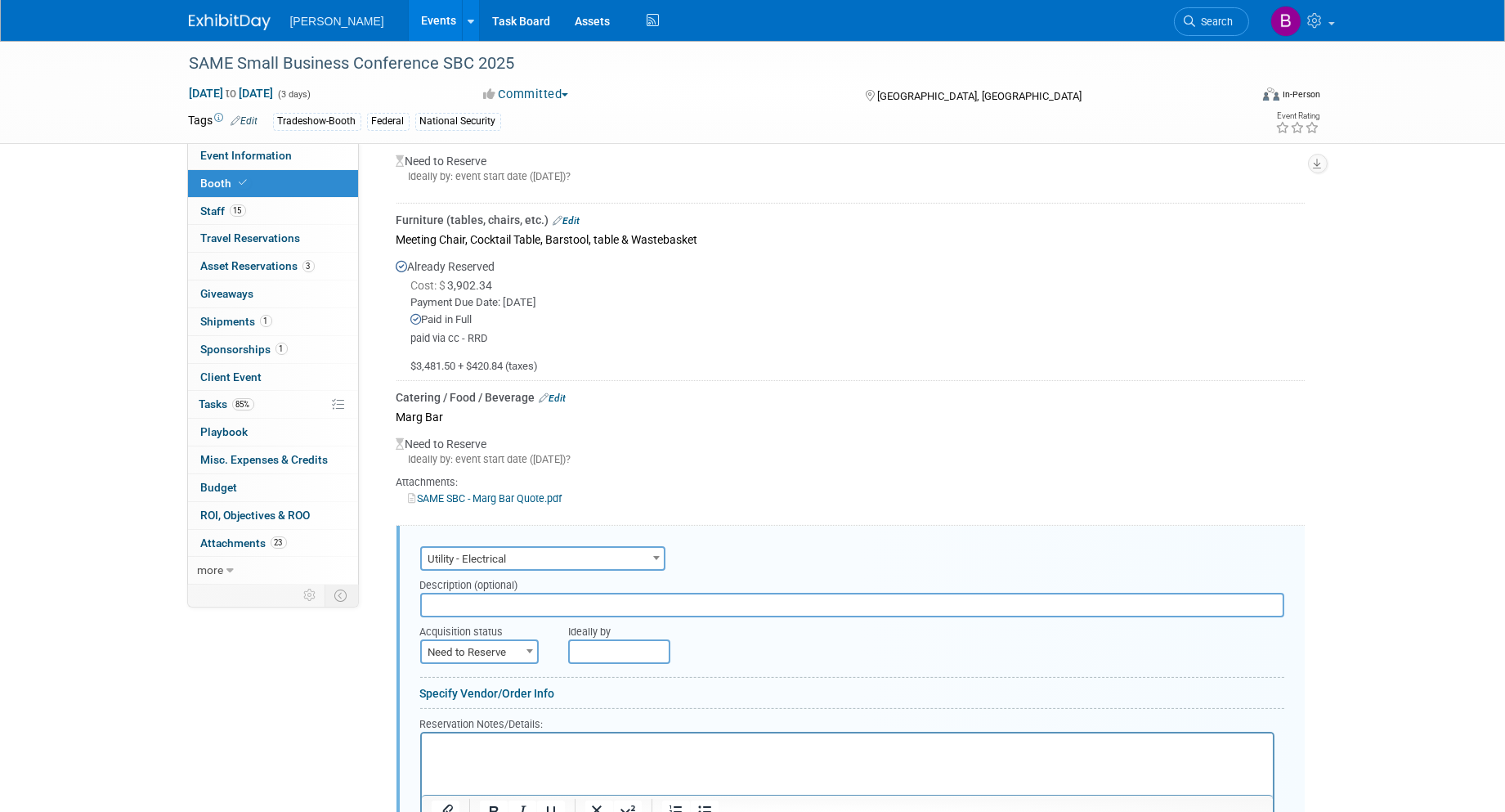
scroll to position [630, 0]
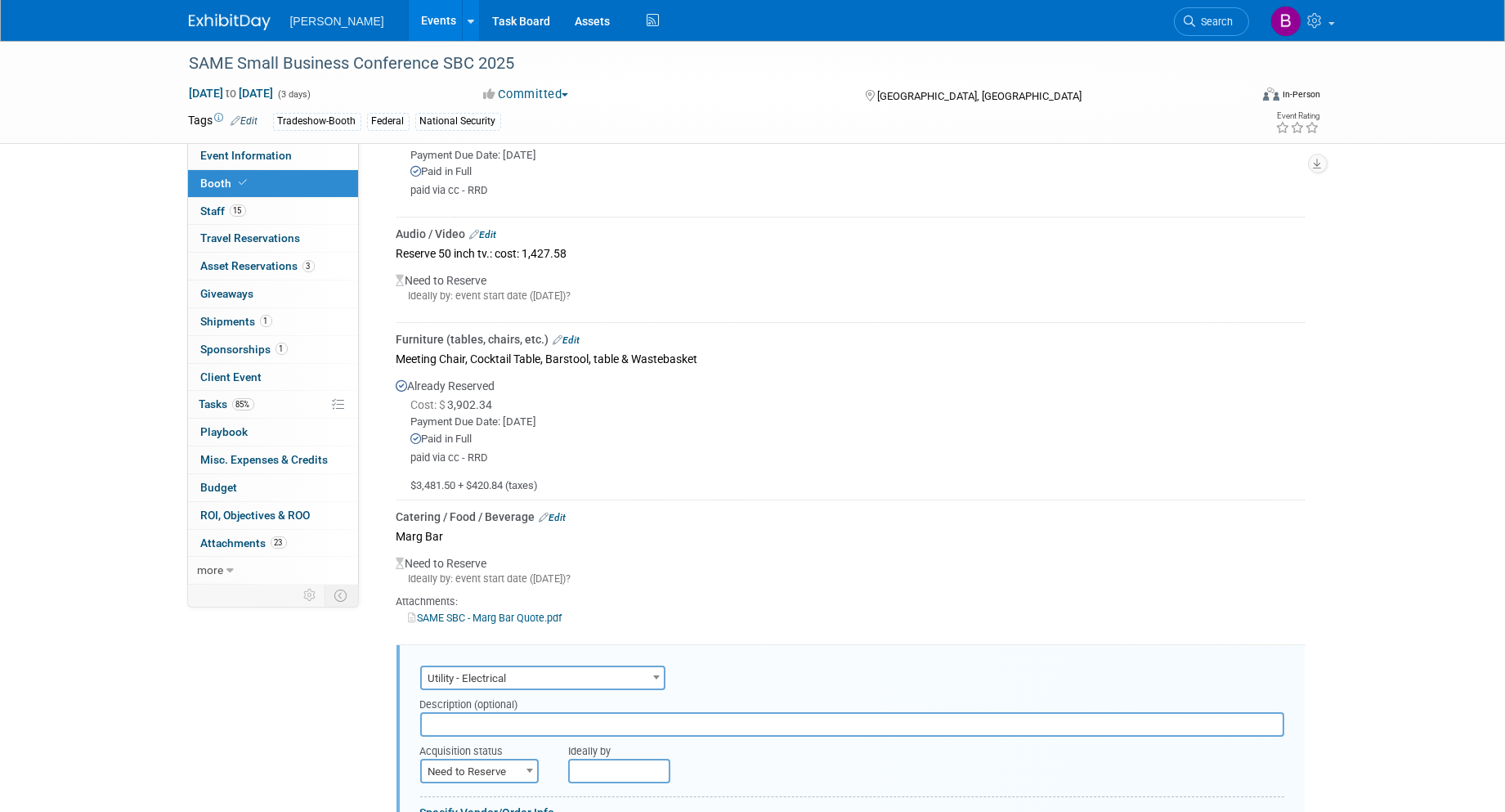
click at [488, 229] on link "Edit" at bounding box center [483, 234] width 27 height 11
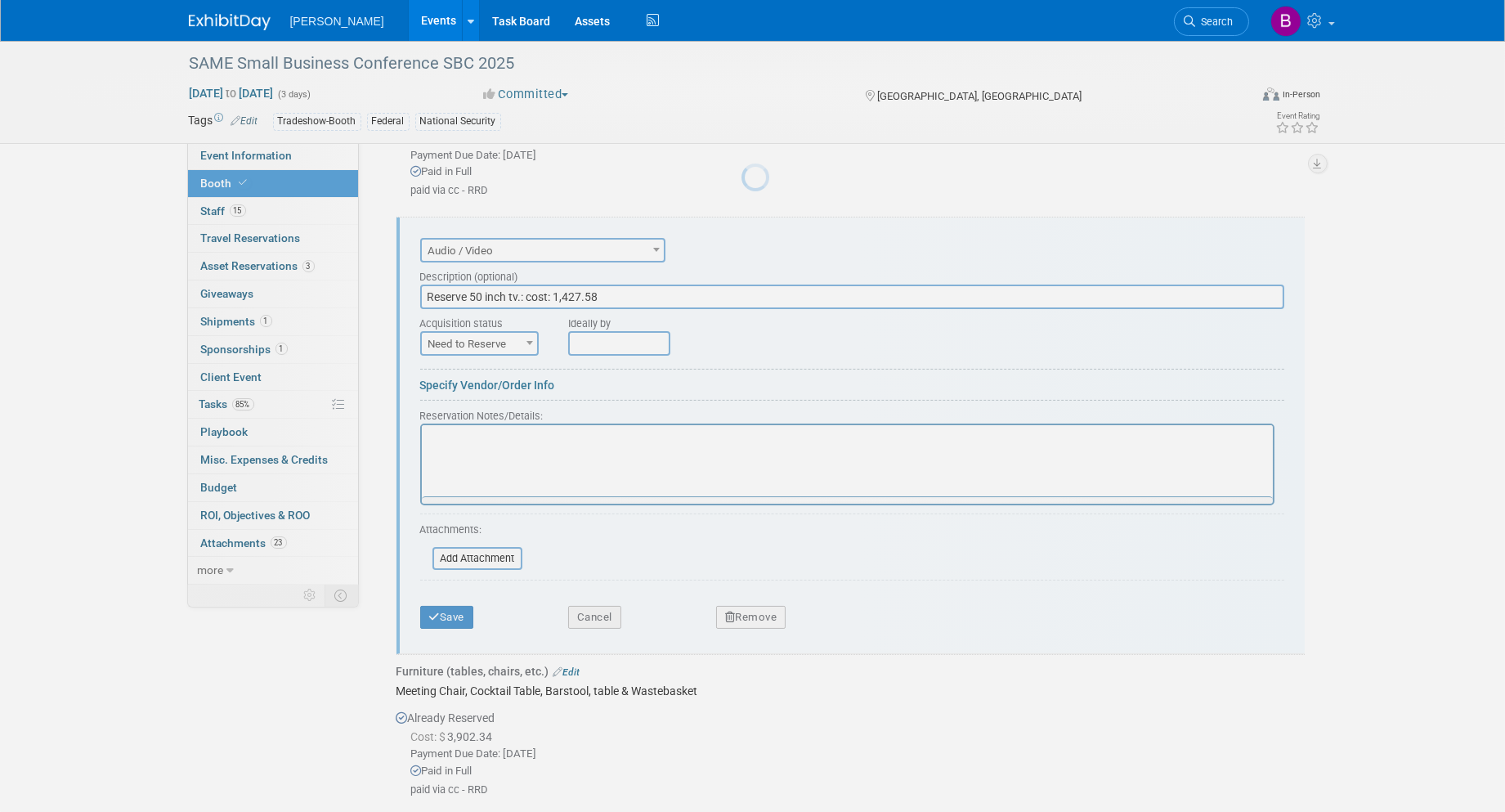
click at [742, 226] on div at bounding box center [753, 406] width 23 height 812
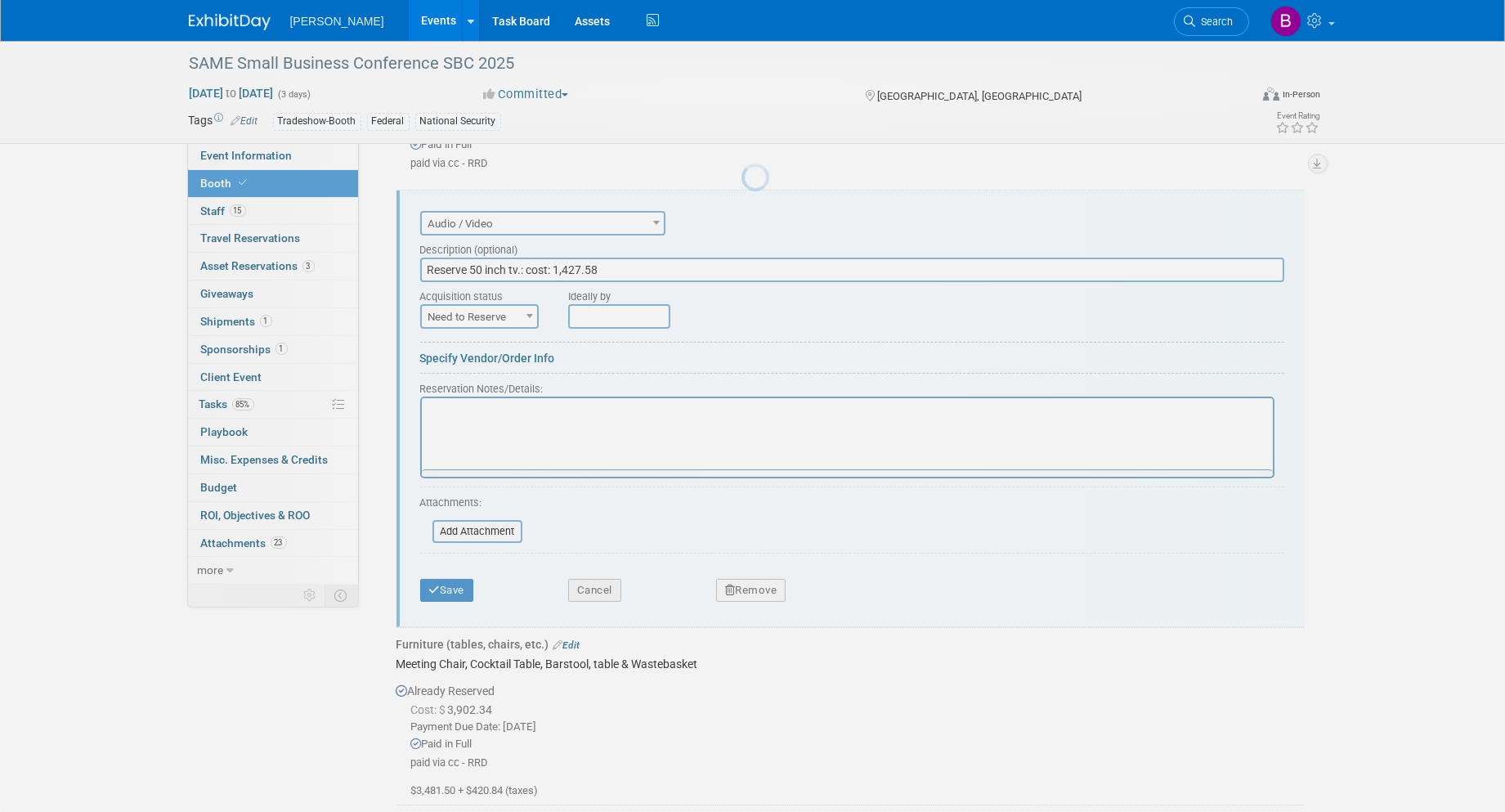
scroll to position [0, 0]
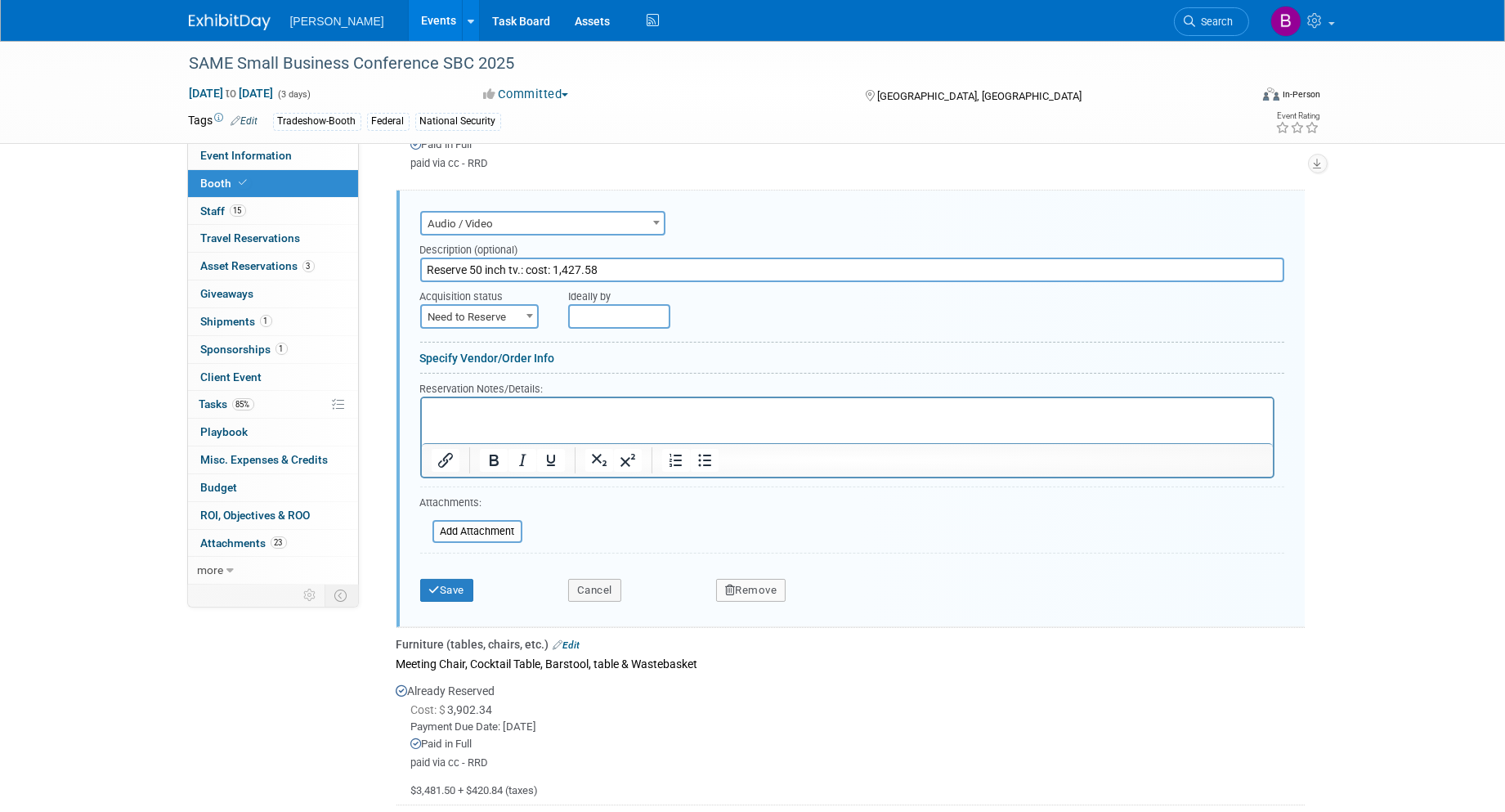
click at [567, 412] on p "Rich Text Area. Press ALT-0 for help." at bounding box center [847, 412] width 832 height 16
click at [453, 583] on button "Save" at bounding box center [447, 590] width 54 height 23
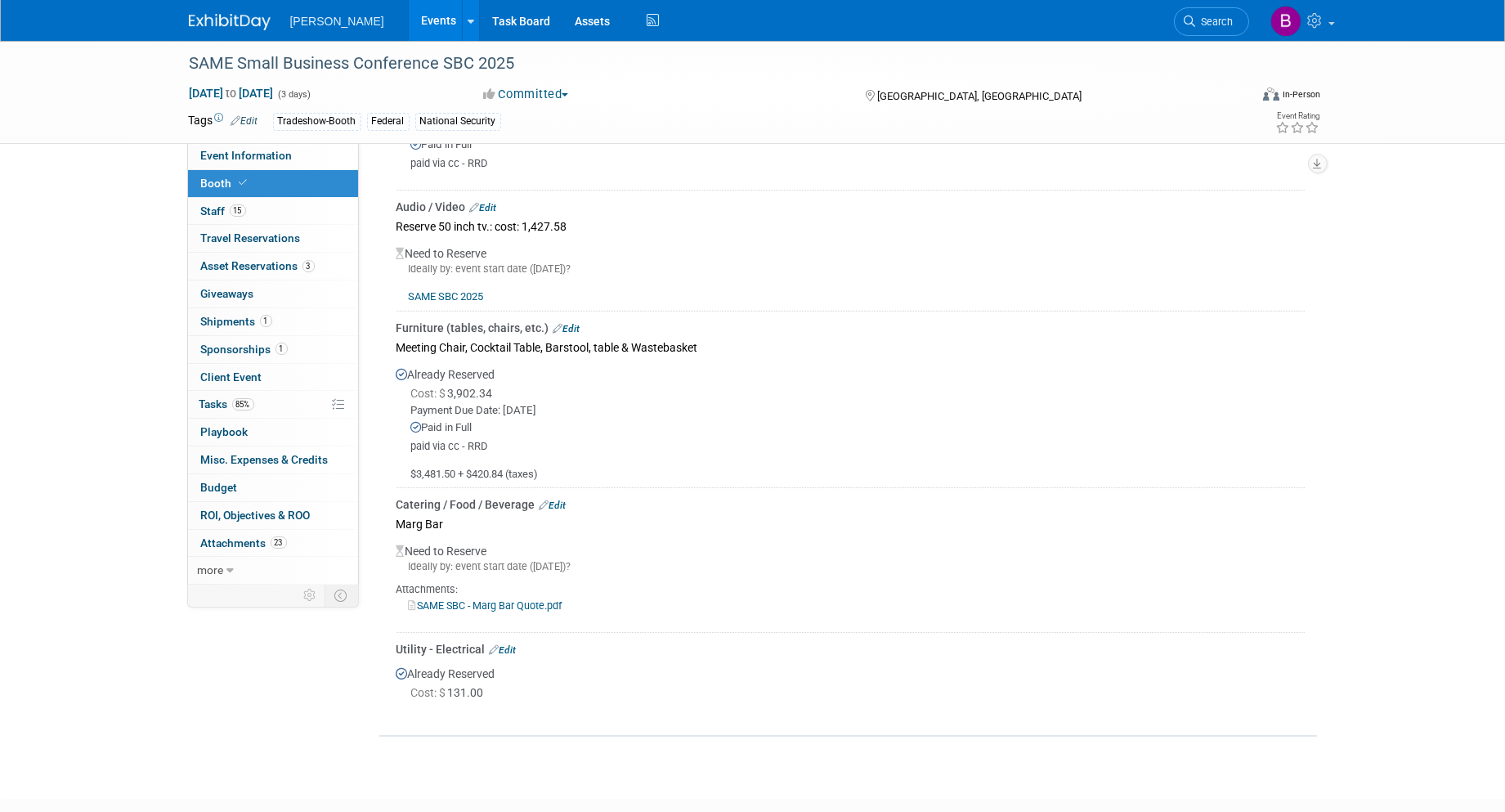
drag, startPoint x: 632, startPoint y: 266, endPoint x: 491, endPoint y: 247, distance: 142.3
click at [491, 247] on div "Need to Reserve Ideally by: event start date (Wed. Nov 19, 2025)? SAME SBC 2025" at bounding box center [851, 271] width 908 height 68
drag, startPoint x: 491, startPoint y: 247, endPoint x: 601, endPoint y: 292, distance: 118.8
click at [601, 292] on div "SAME SBC 2025" at bounding box center [851, 290] width 908 height 29
click at [501, 198] on div "Audio / Video Edit" at bounding box center [851, 207] width 908 height 17
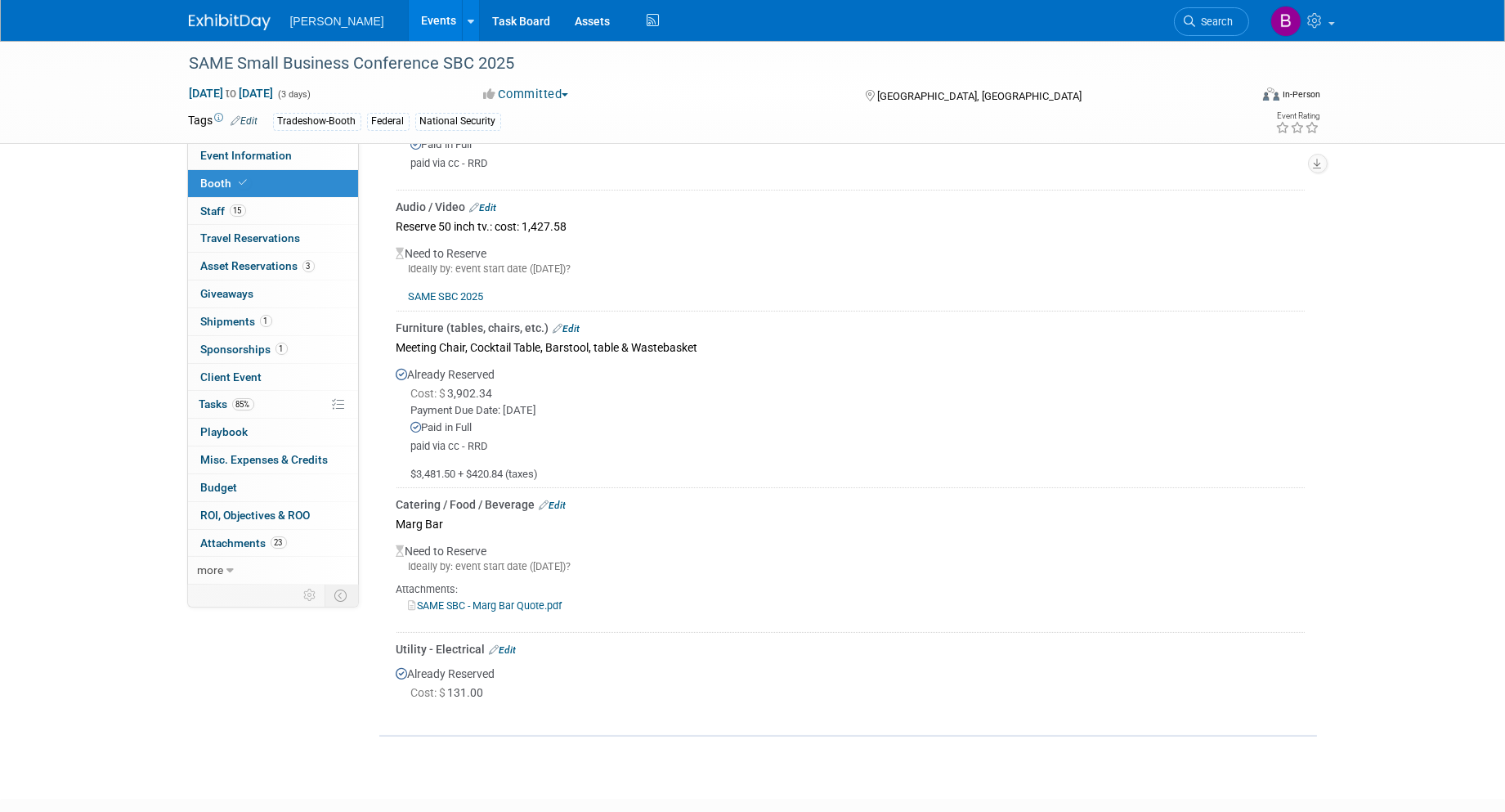
click at [497, 202] on link "Edit" at bounding box center [483, 208] width 27 height 11
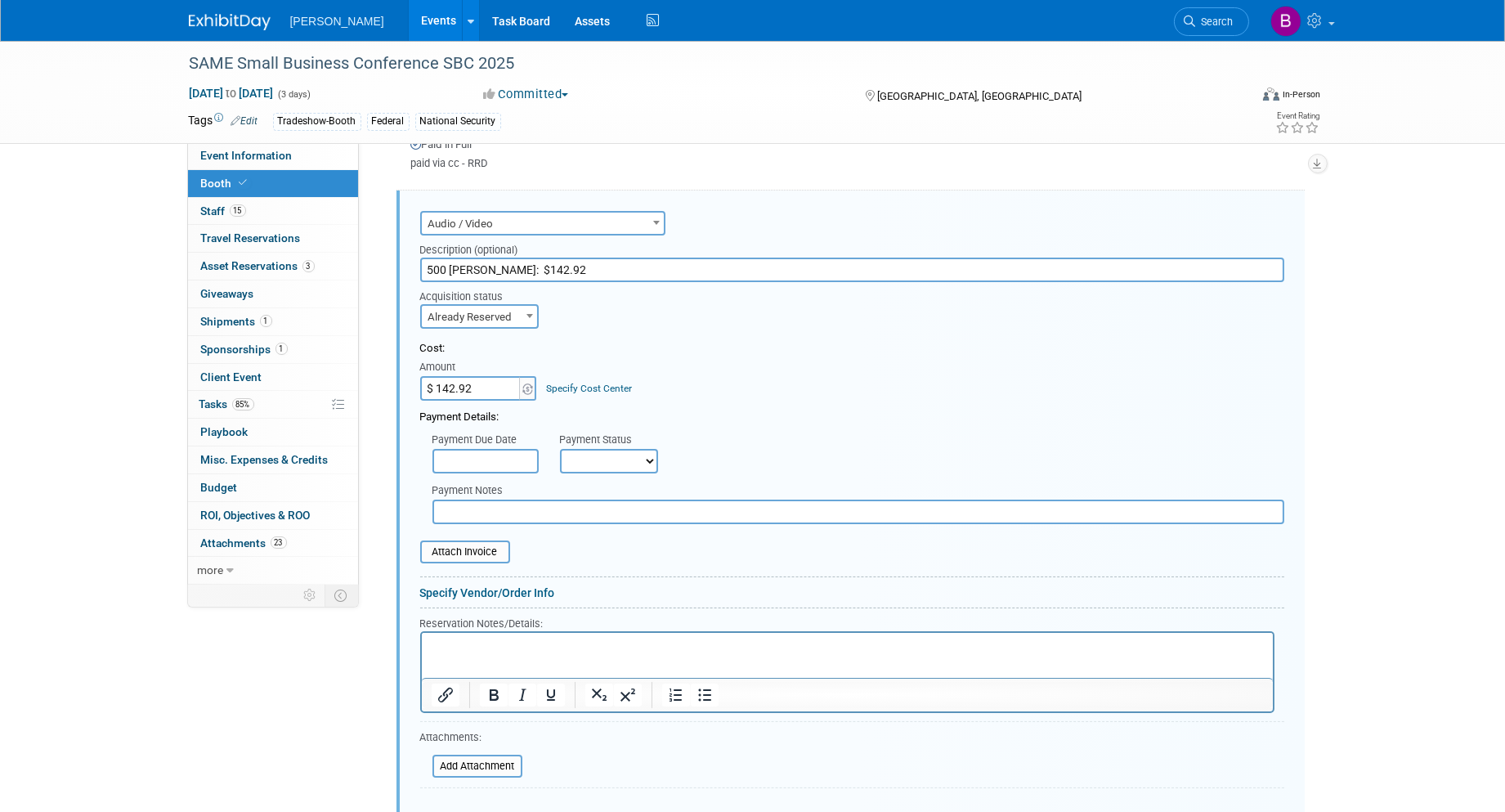
drag, startPoint x: 556, startPoint y: 268, endPoint x: 385, endPoint y: 280, distance: 171.4
click at [385, 280] on div "Carpet / Flooring Edit 10 x 20 Standard Carpet & Padding Already Reserved Cost:…" at bounding box center [848, 650] width 938 height 1251
paste input "1,427.58"
type input "50 INCH TV: $1,427.58"
paste input ",427.58"
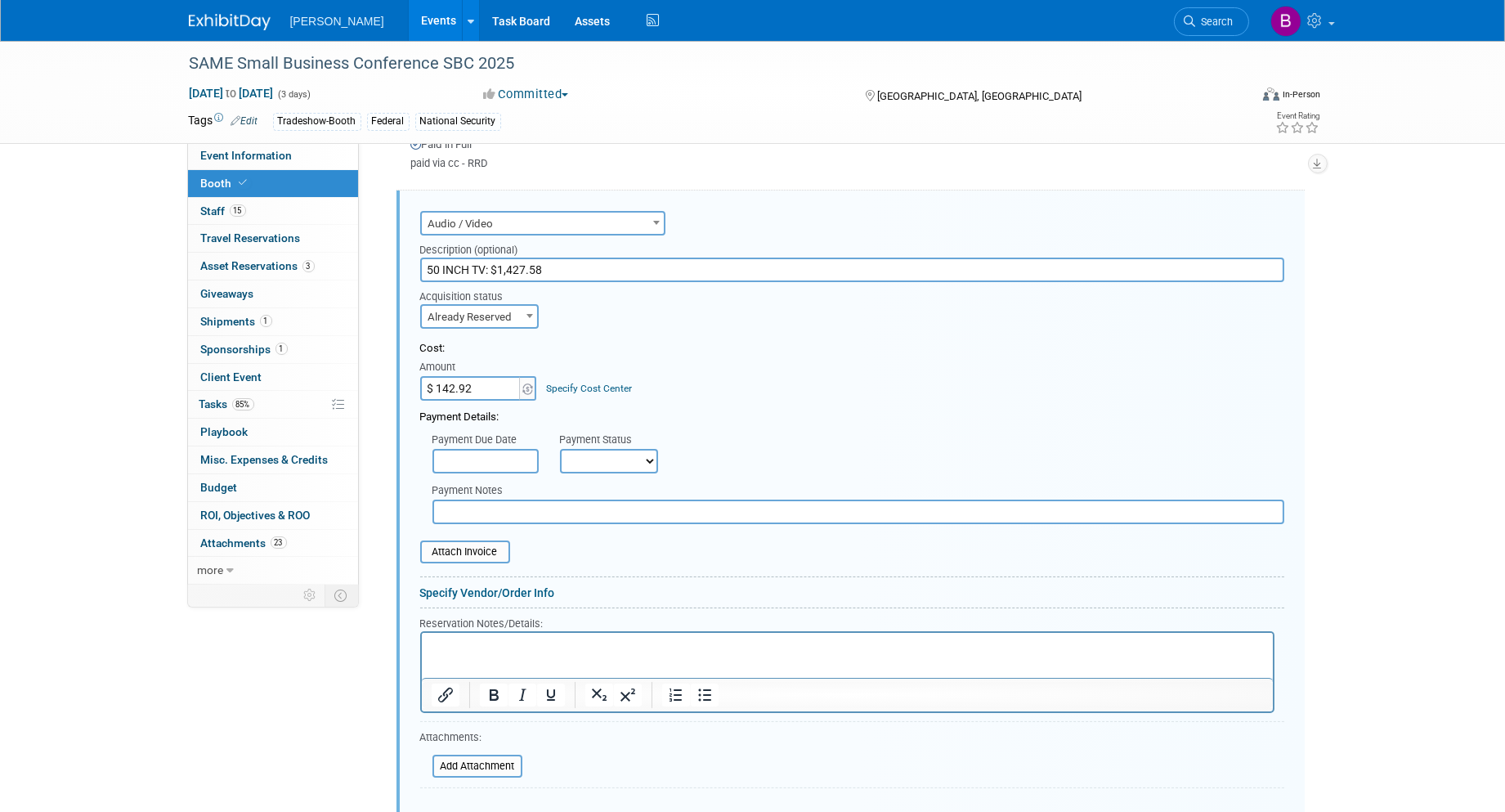
type input "$ 1,427.58"
click at [504, 643] on p "Rich Text Area. Press ALT-0 for help." at bounding box center [847, 647] width 832 height 16
click at [448, 811] on button "Save" at bounding box center [447, 825] width 54 height 23
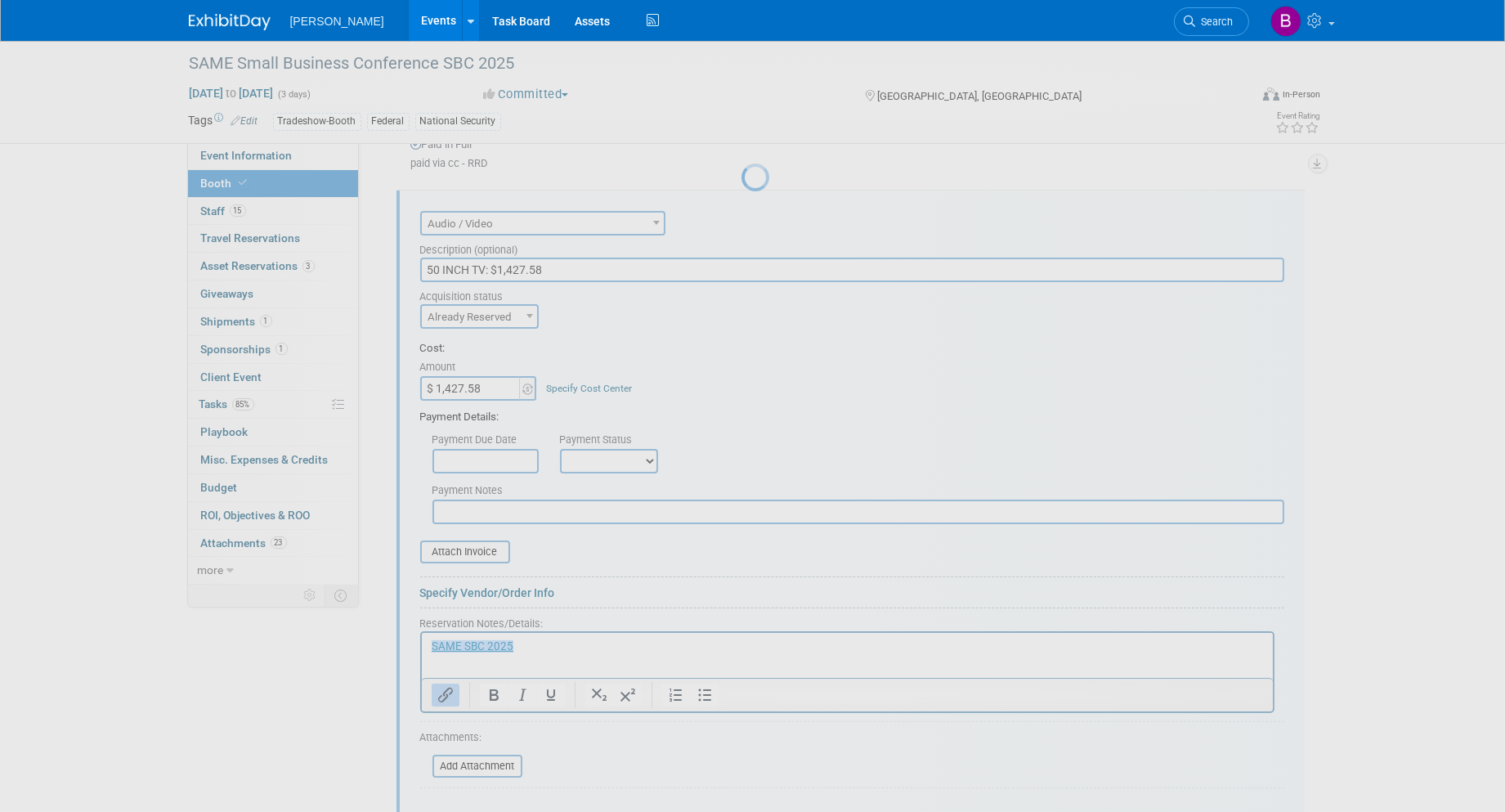
scroll to position [635, 0]
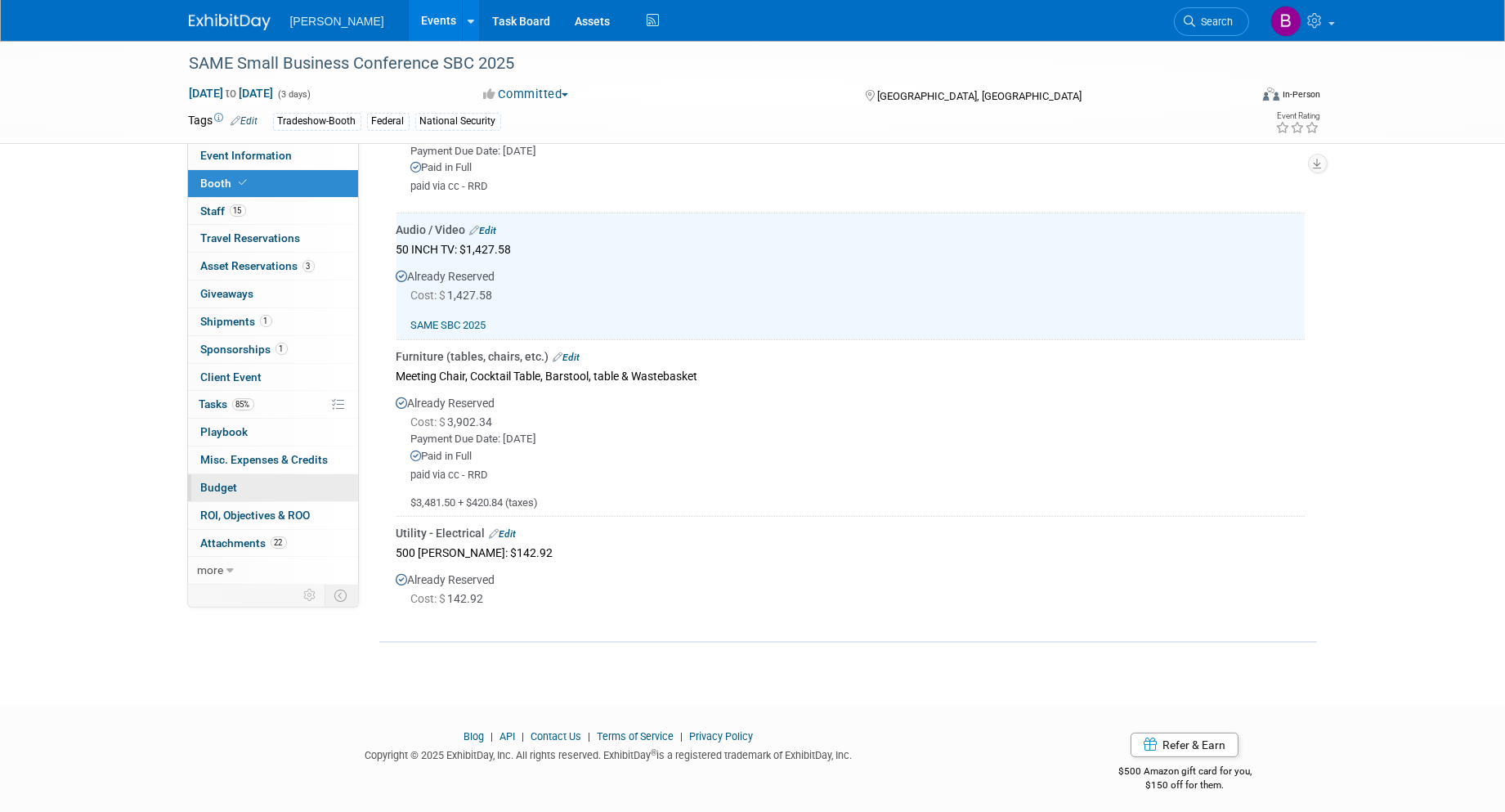
click at [279, 489] on link "Budget" at bounding box center [273, 487] width 170 height 27
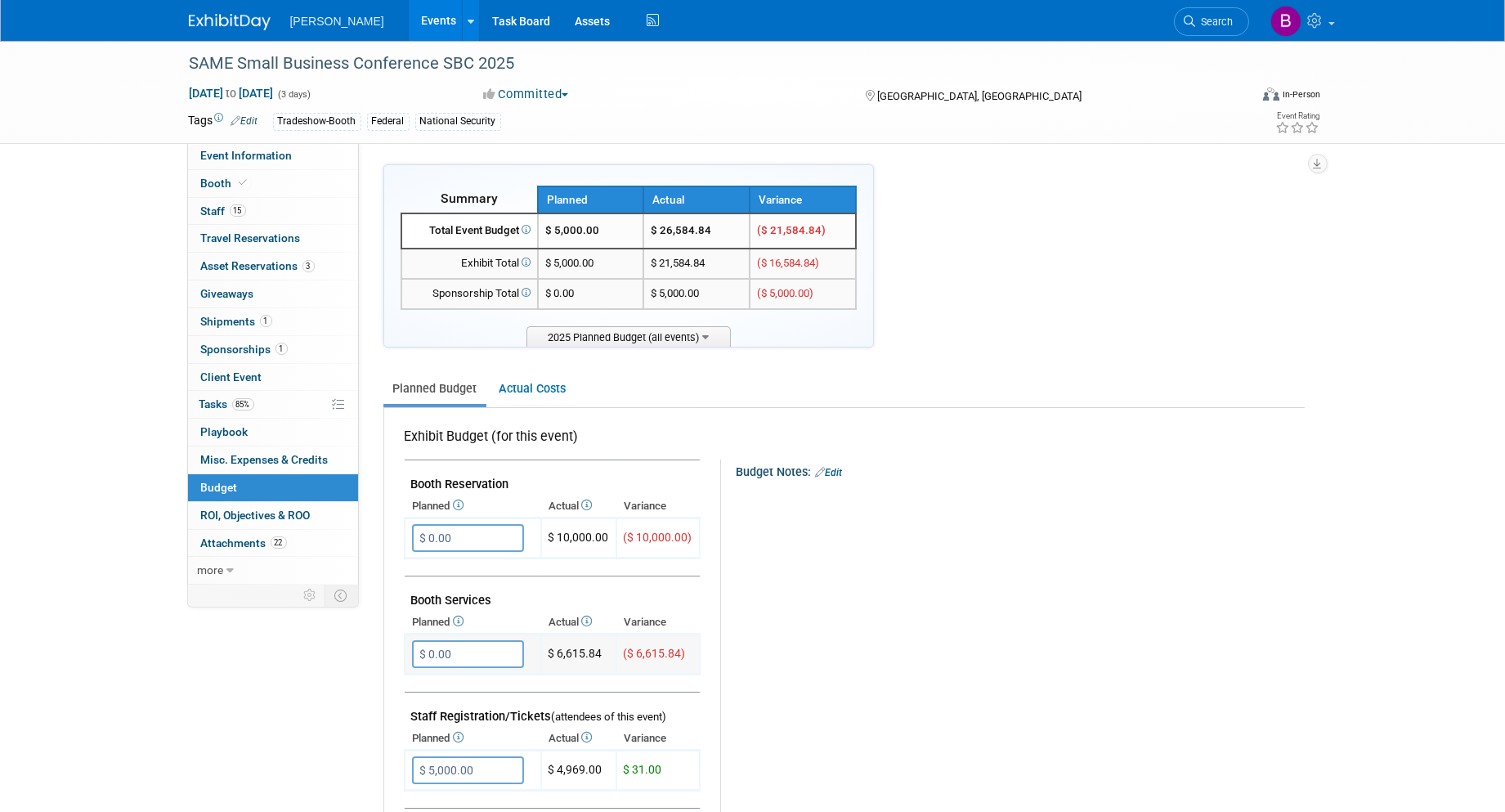
drag, startPoint x: 607, startPoint y: 649, endPoint x: 557, endPoint y: 654, distance: 50.2
click at [557, 654] on td "$ 6,615.84" at bounding box center [579, 654] width 76 height 40
click at [240, 185] on icon at bounding box center [244, 183] width 8 height 9
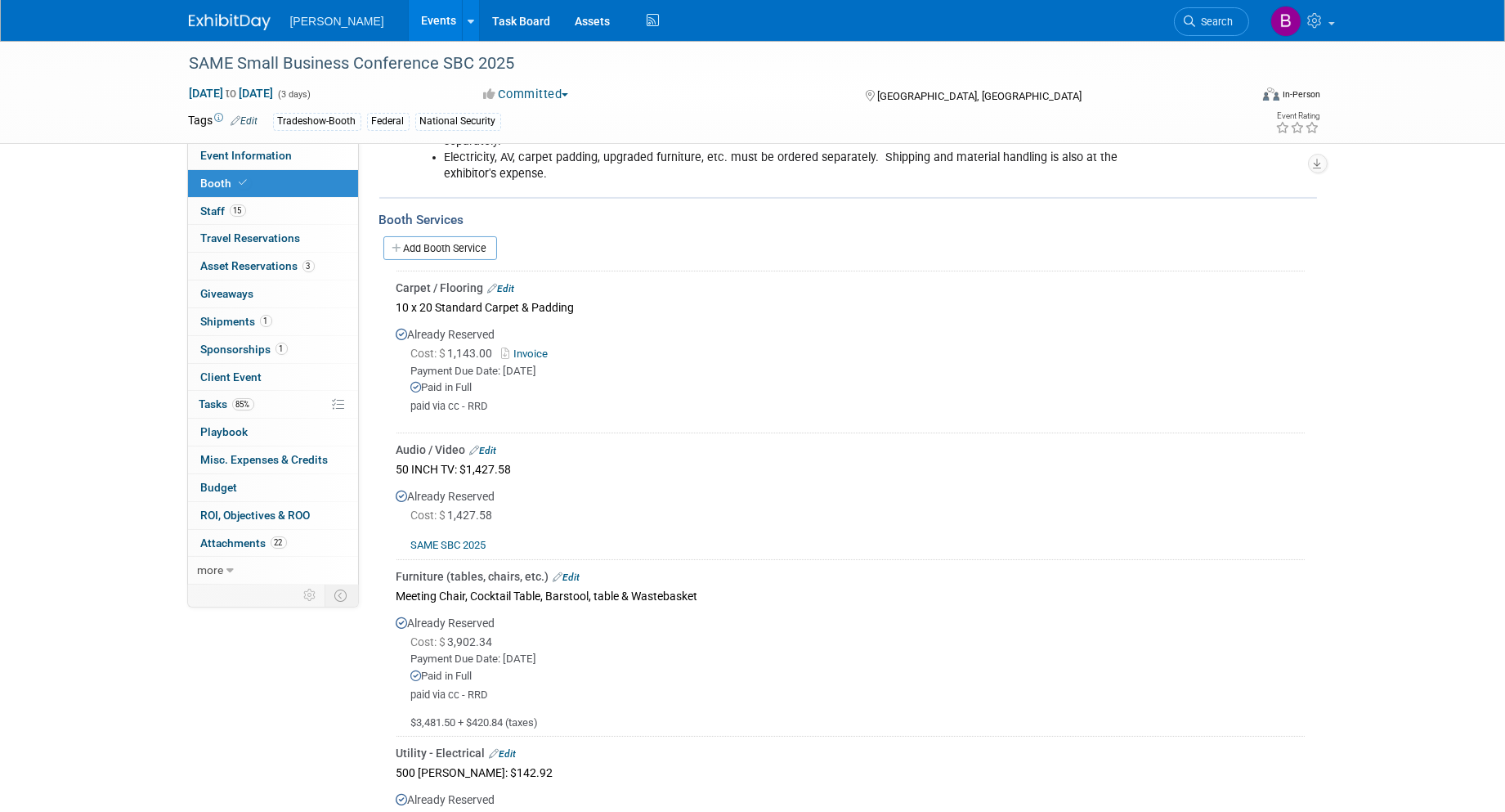
scroll to position [454, 0]
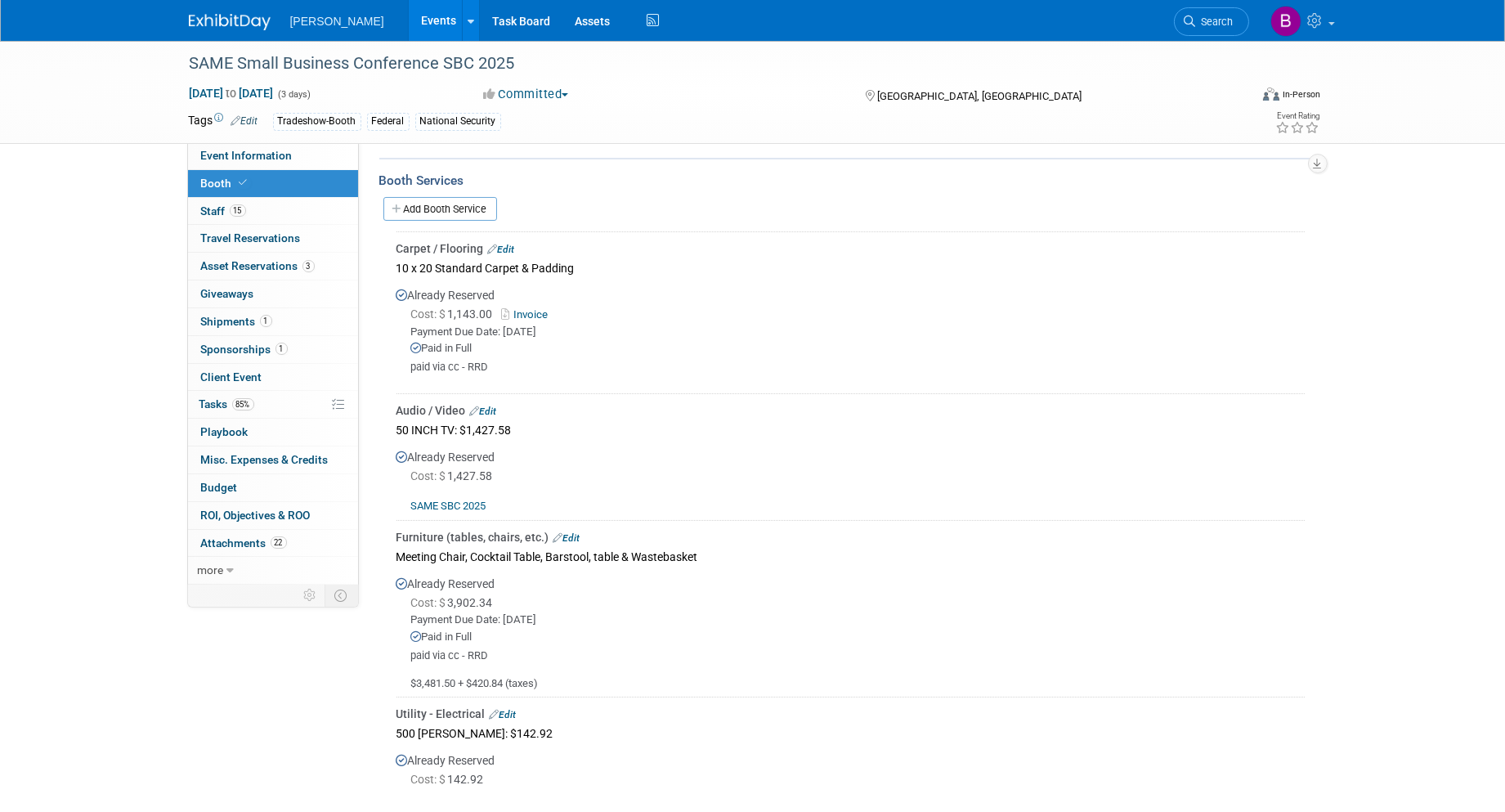
click at [491, 405] on link "Edit" at bounding box center [483, 411] width 27 height 11
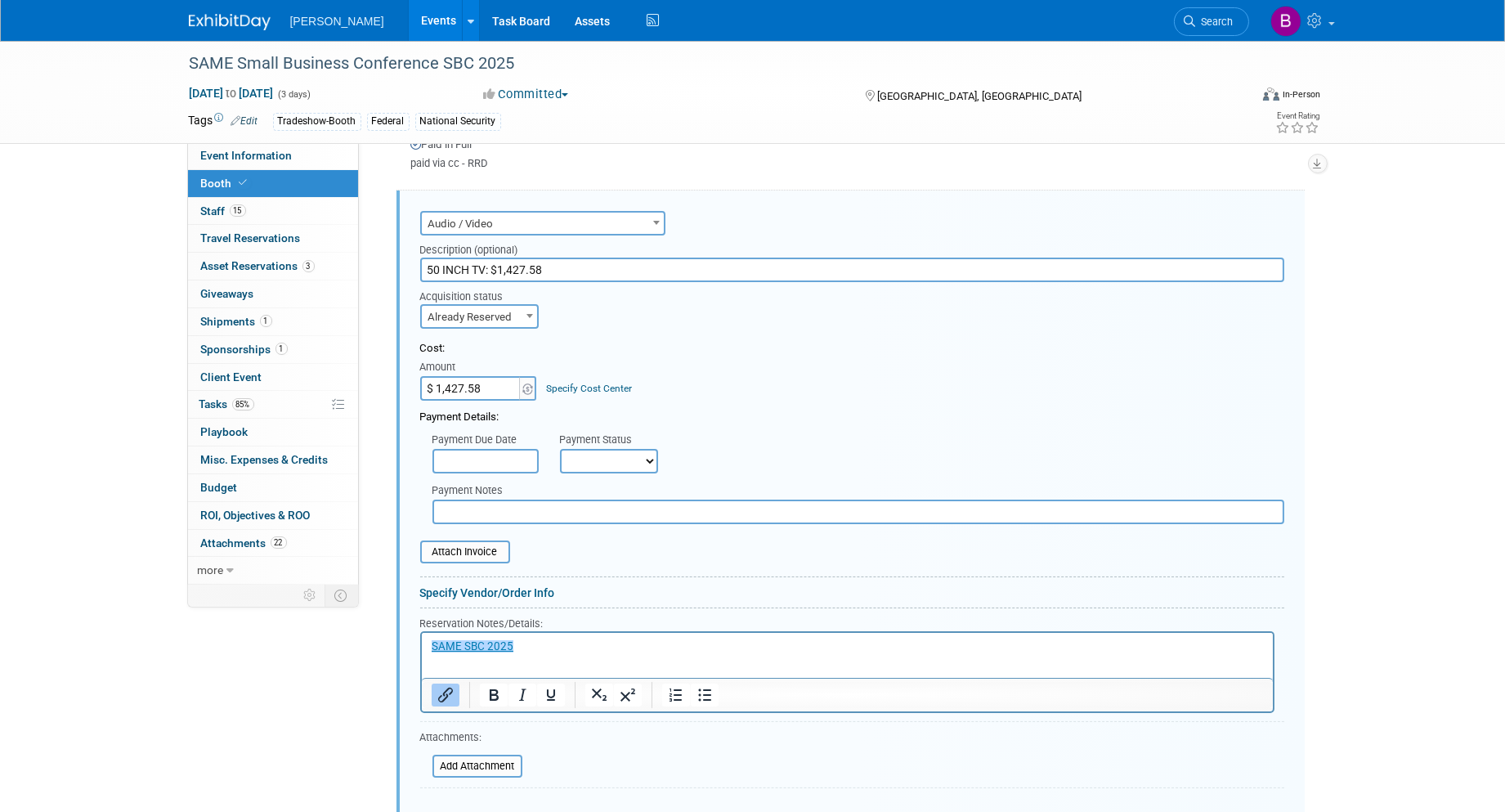
scroll to position [0, 0]
click at [515, 326] on form "Audio / Video Carpet / Flooring Catering / Food / Beverage Floral / Decorative …" at bounding box center [852, 525] width 864 height 638
click at [512, 319] on span "Already Reserved" at bounding box center [480, 316] width 116 height 23
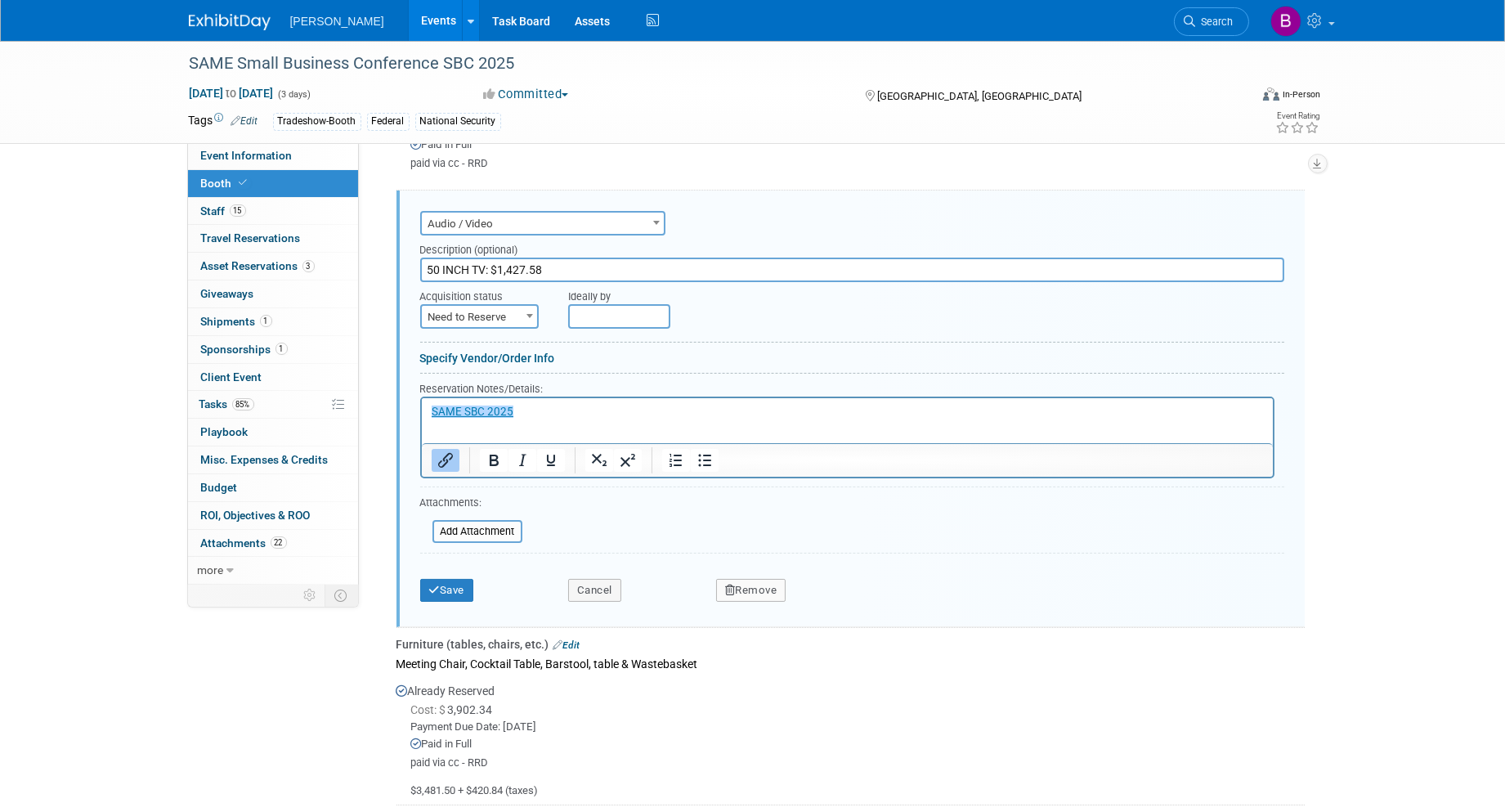
select select "1"
click at [556, 420] on html "﻿SAME SBC 2025" at bounding box center [846, 409] width 851 height 22
click at [439, 583] on button "Save" at bounding box center [447, 590] width 54 height 23
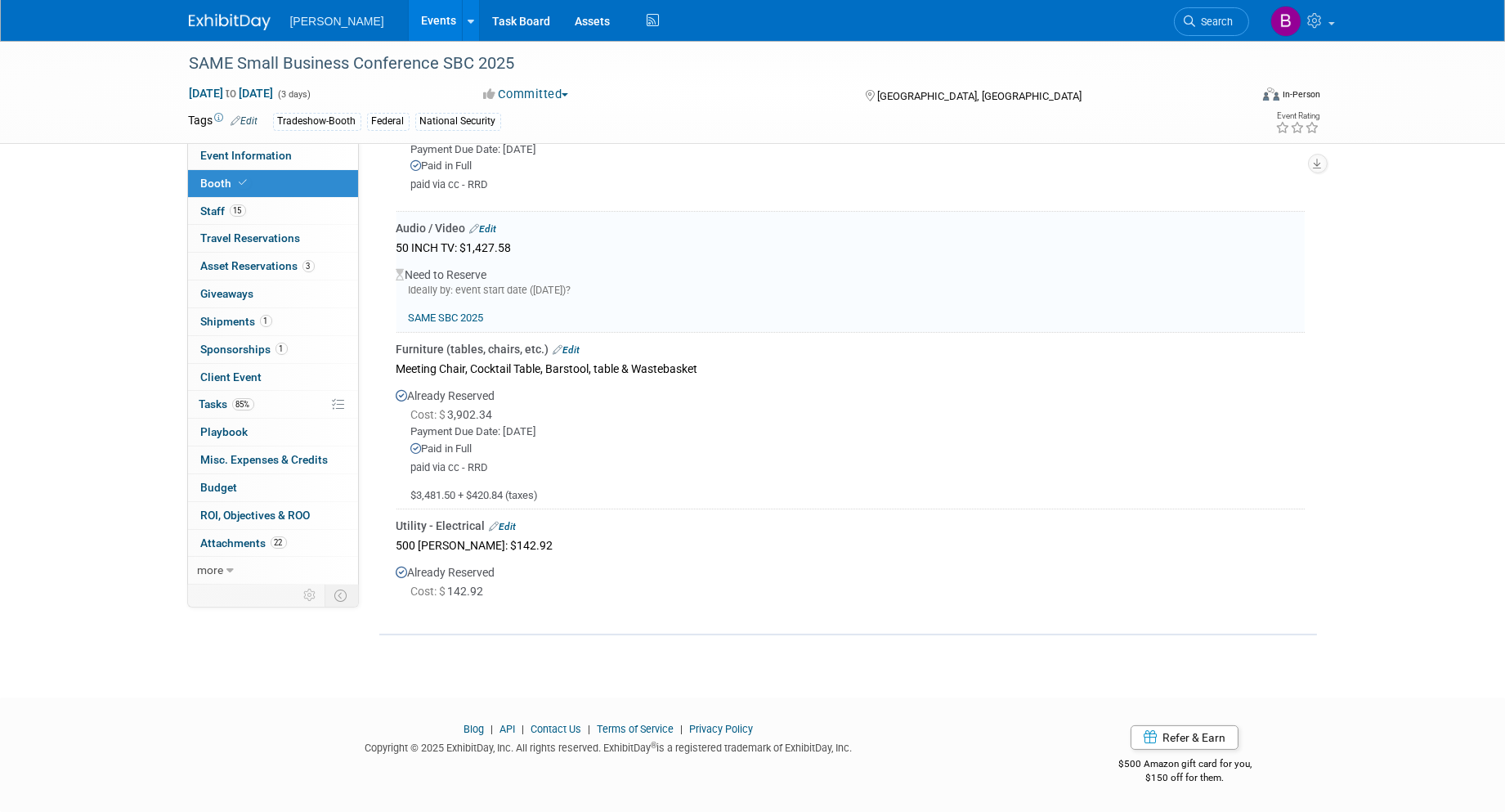
scroll to position [629, 0]
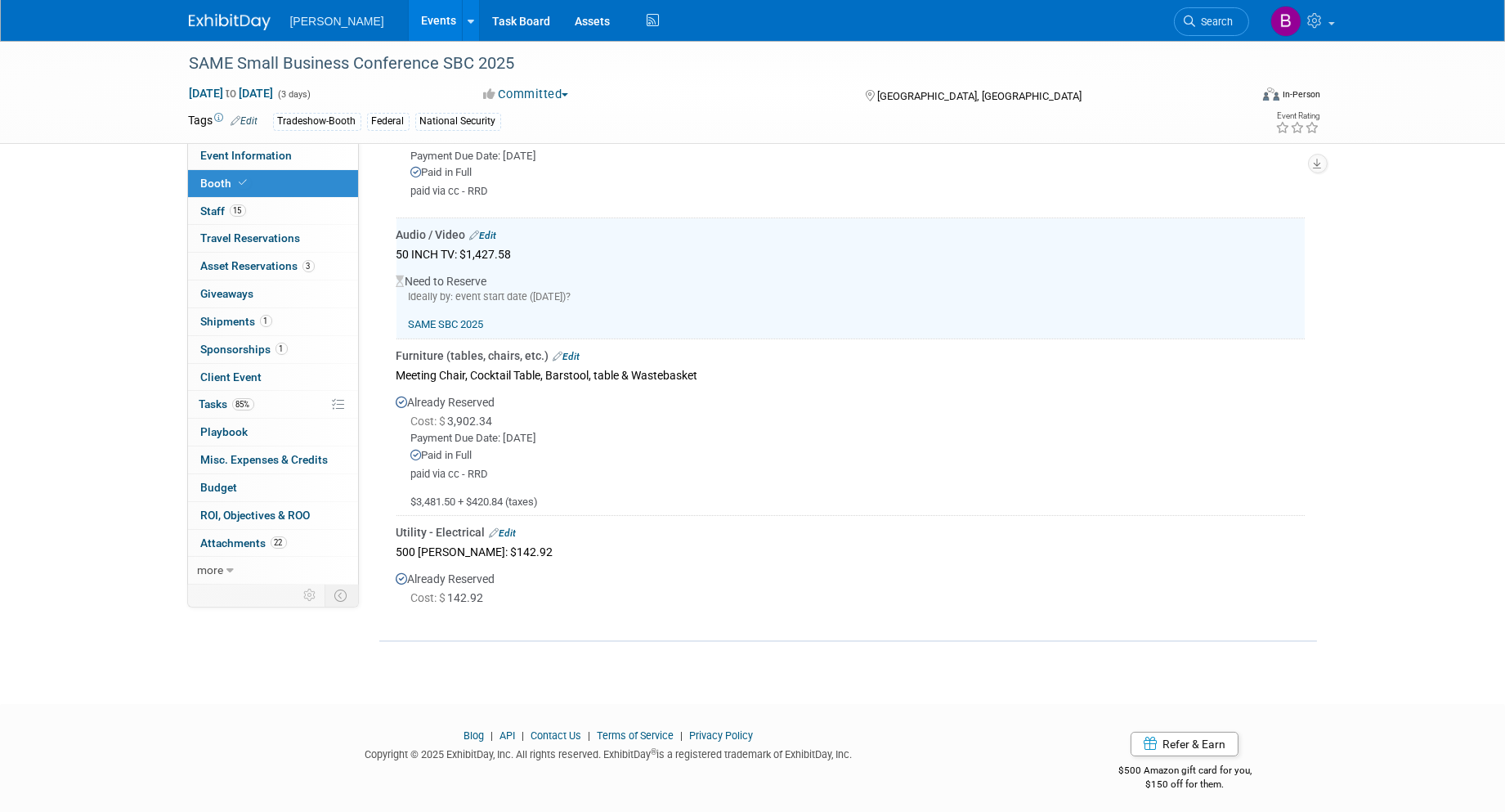
click at [505, 524] on div "Utility - Electrical Edit" at bounding box center [851, 532] width 908 height 17
click at [507, 527] on link "Edit" at bounding box center [503, 532] width 27 height 11
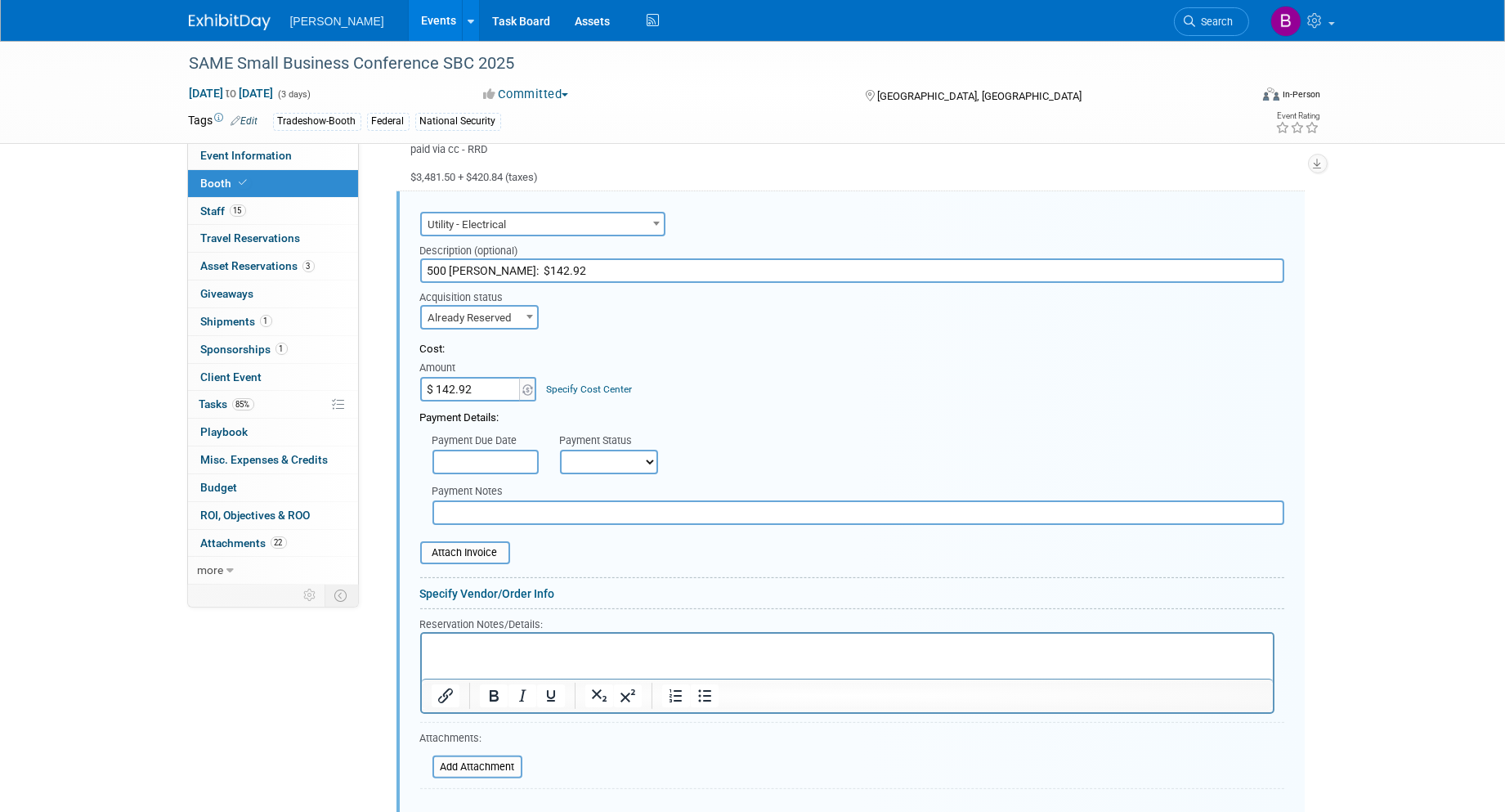
scroll to position [0, 0]
click at [471, 306] on span "Already Reserved" at bounding box center [480, 317] width 116 height 23
select select "1"
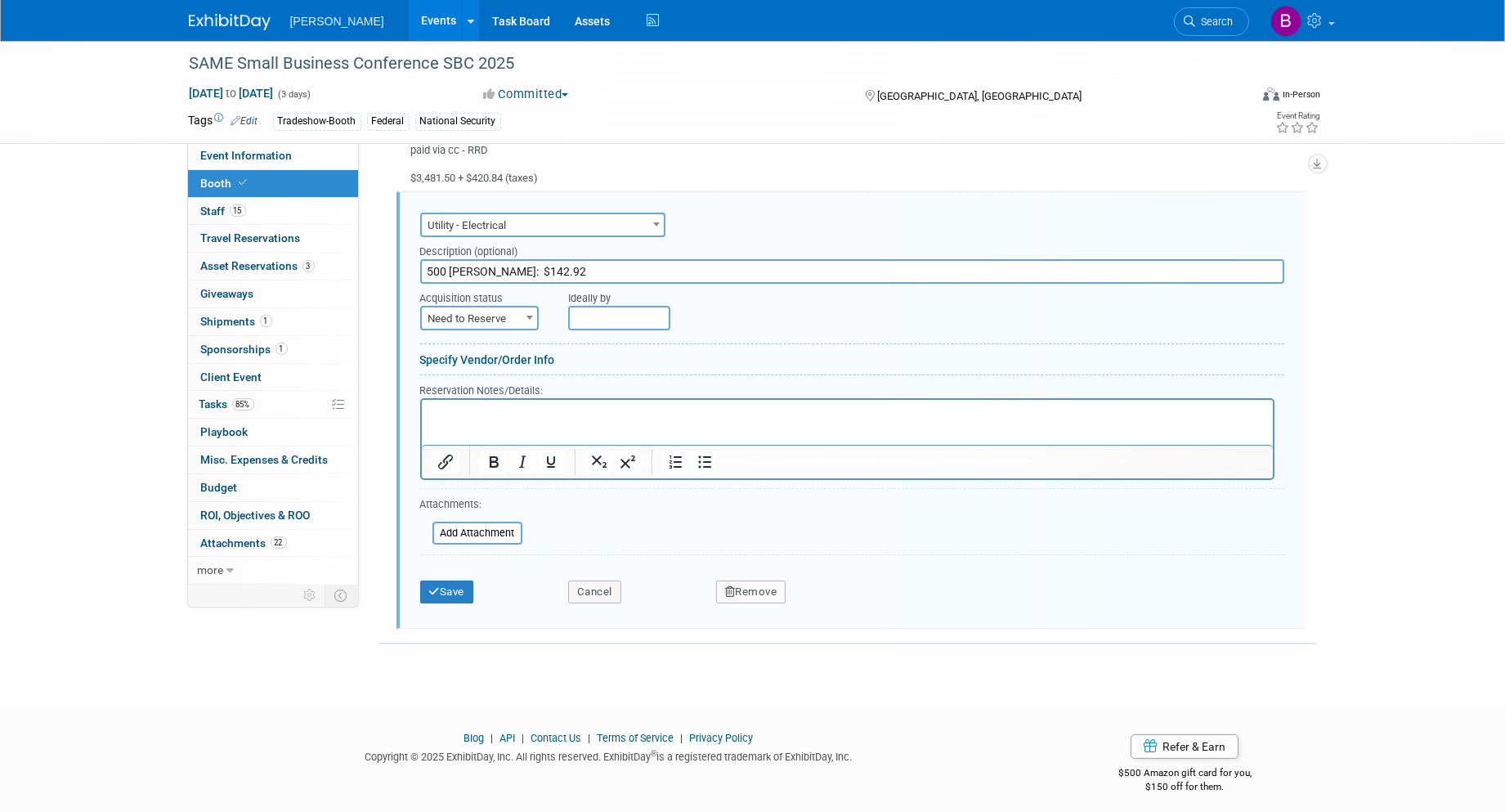
click at [490, 422] on html at bounding box center [846, 411] width 851 height 22
paste body "Rich Text Area. Press ALT-0 for help."
click at [620, 407] on p "Welcome to Commonwealth Electric﻿" at bounding box center [847, 413] width 832 height 16
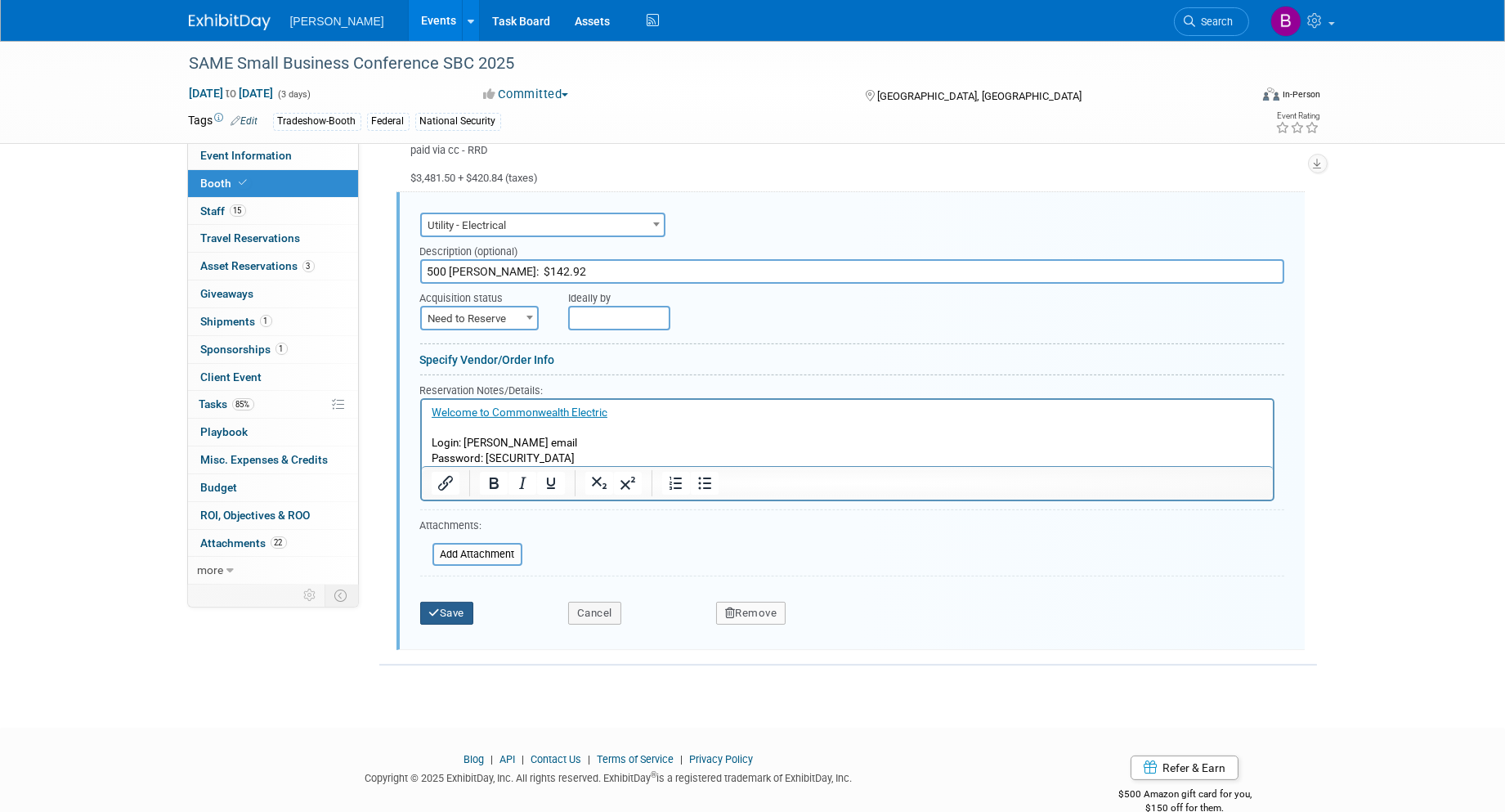
click at [471, 602] on button "Save" at bounding box center [447, 613] width 54 height 23
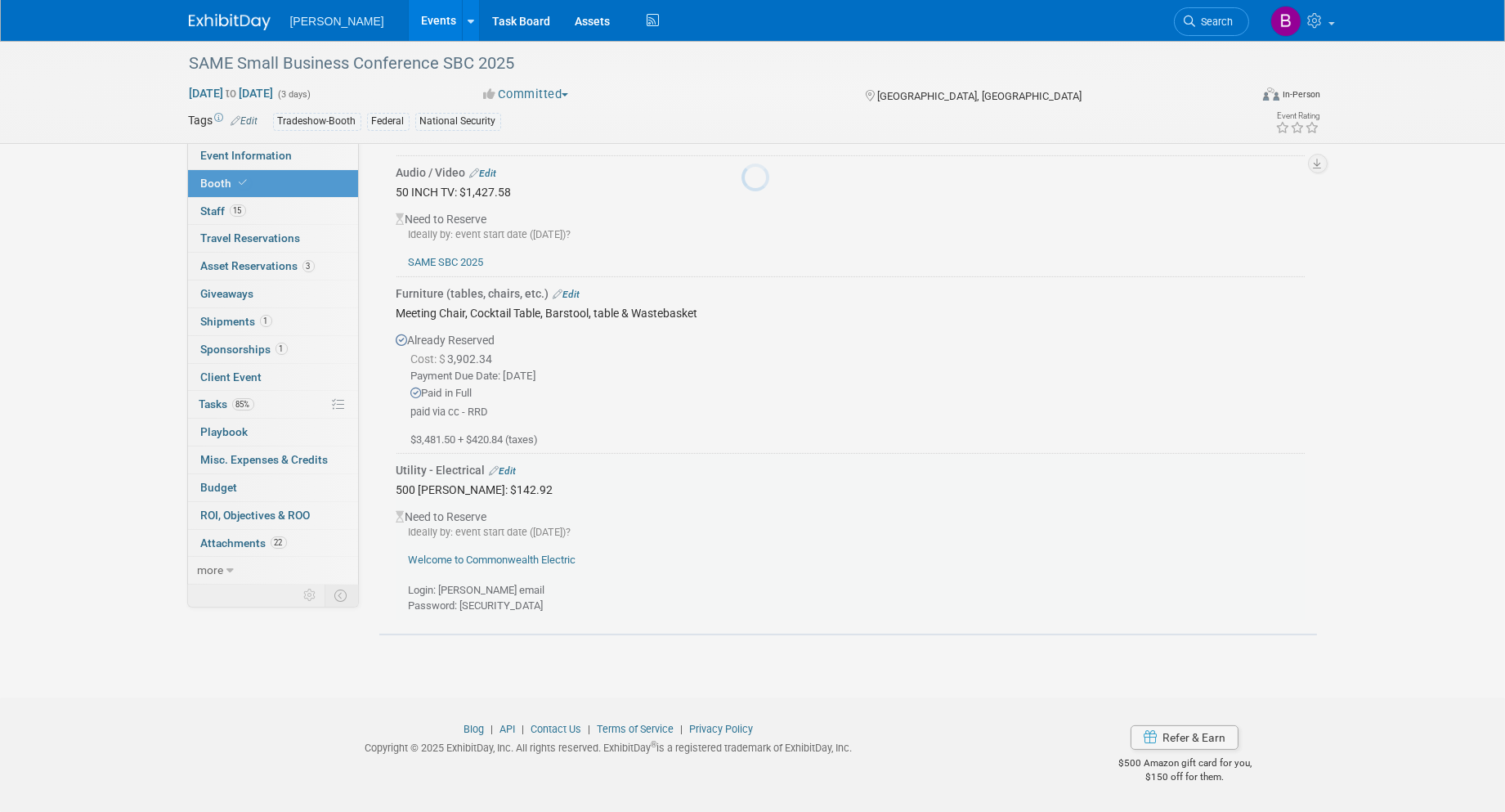
scroll to position [685, 0]
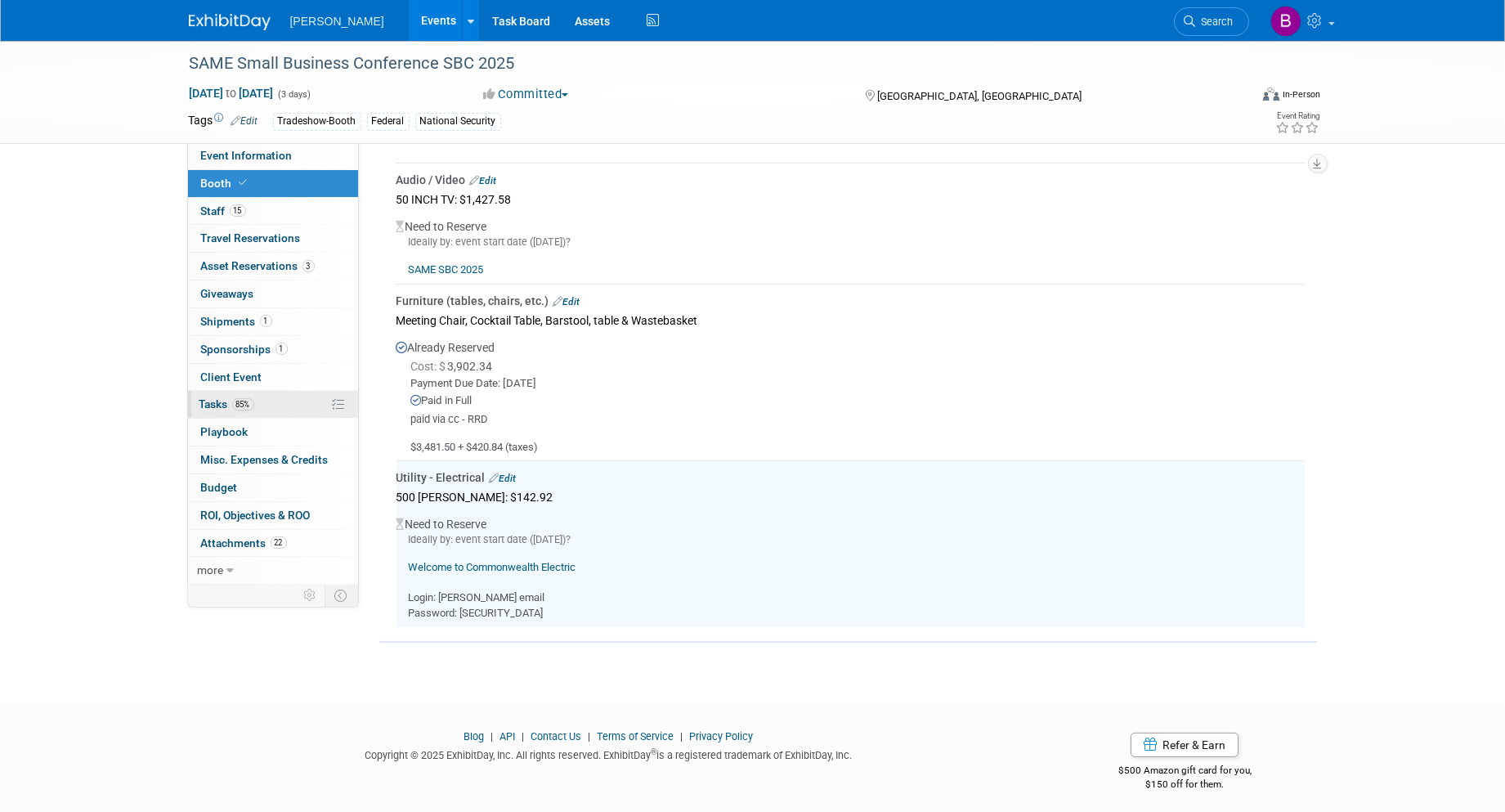
click at [265, 413] on link "85% Tasks 85%" at bounding box center [273, 404] width 170 height 27
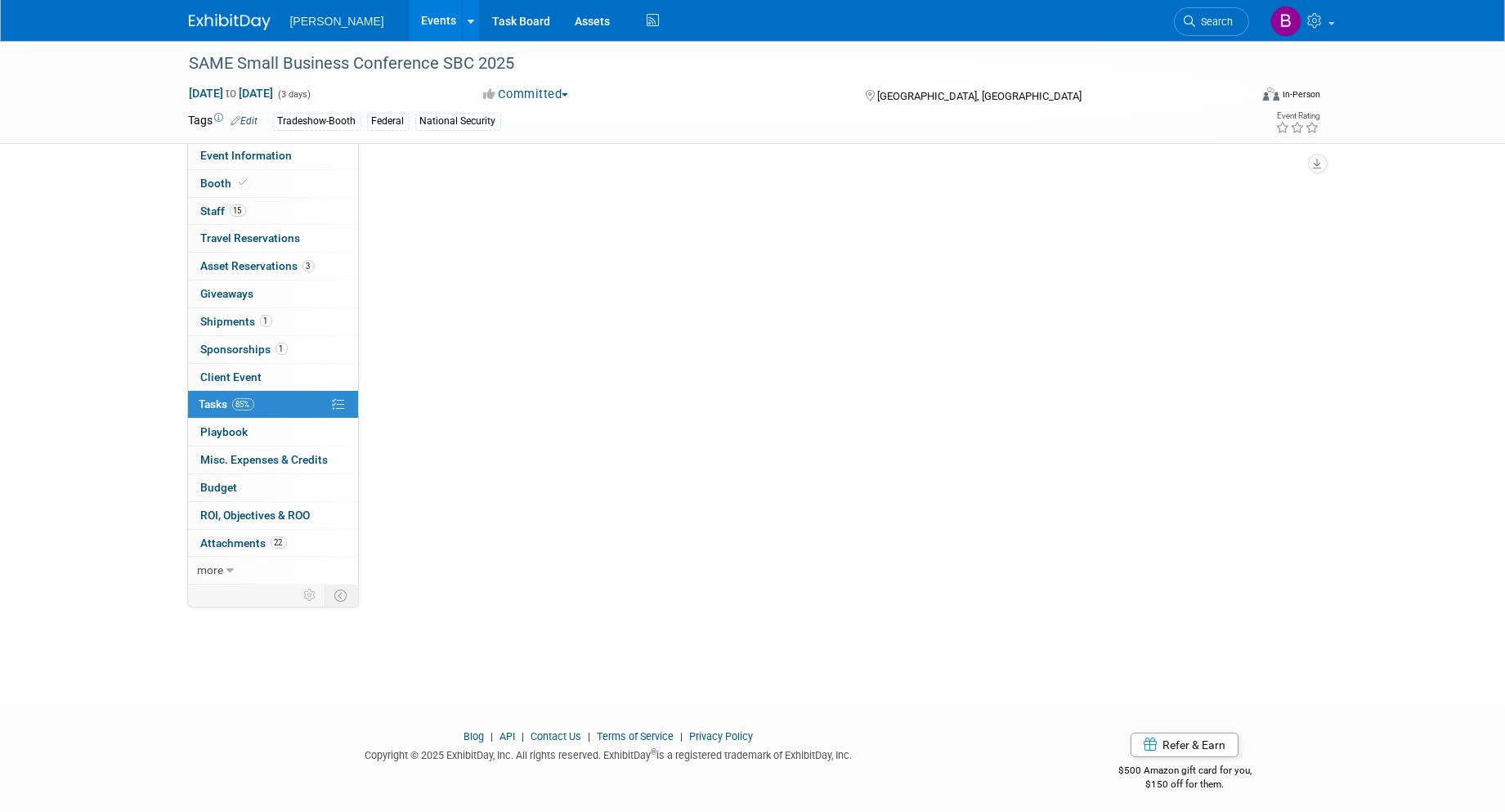
scroll to position [0, 0]
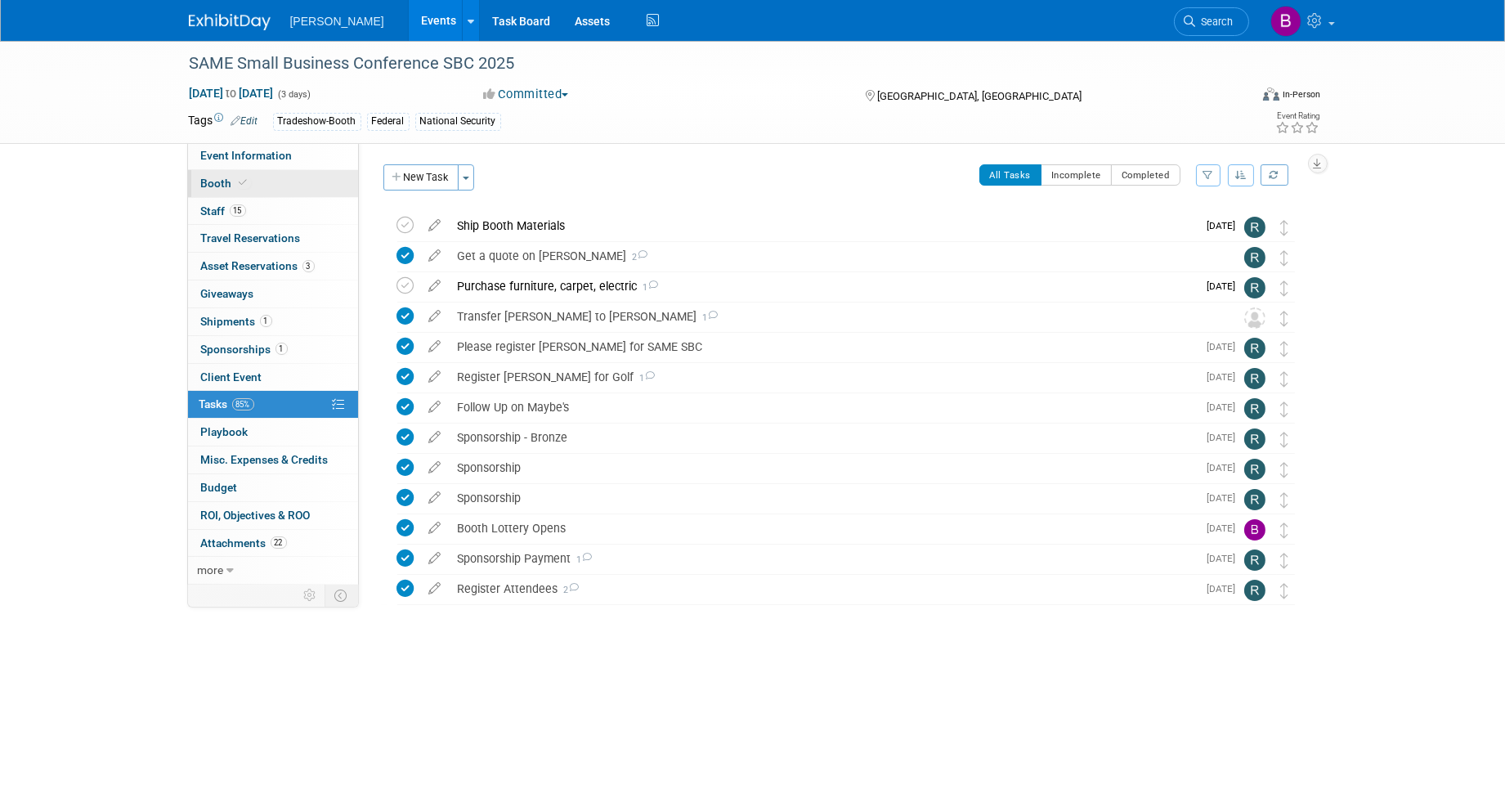
click at [295, 185] on link "Booth" at bounding box center [273, 183] width 170 height 27
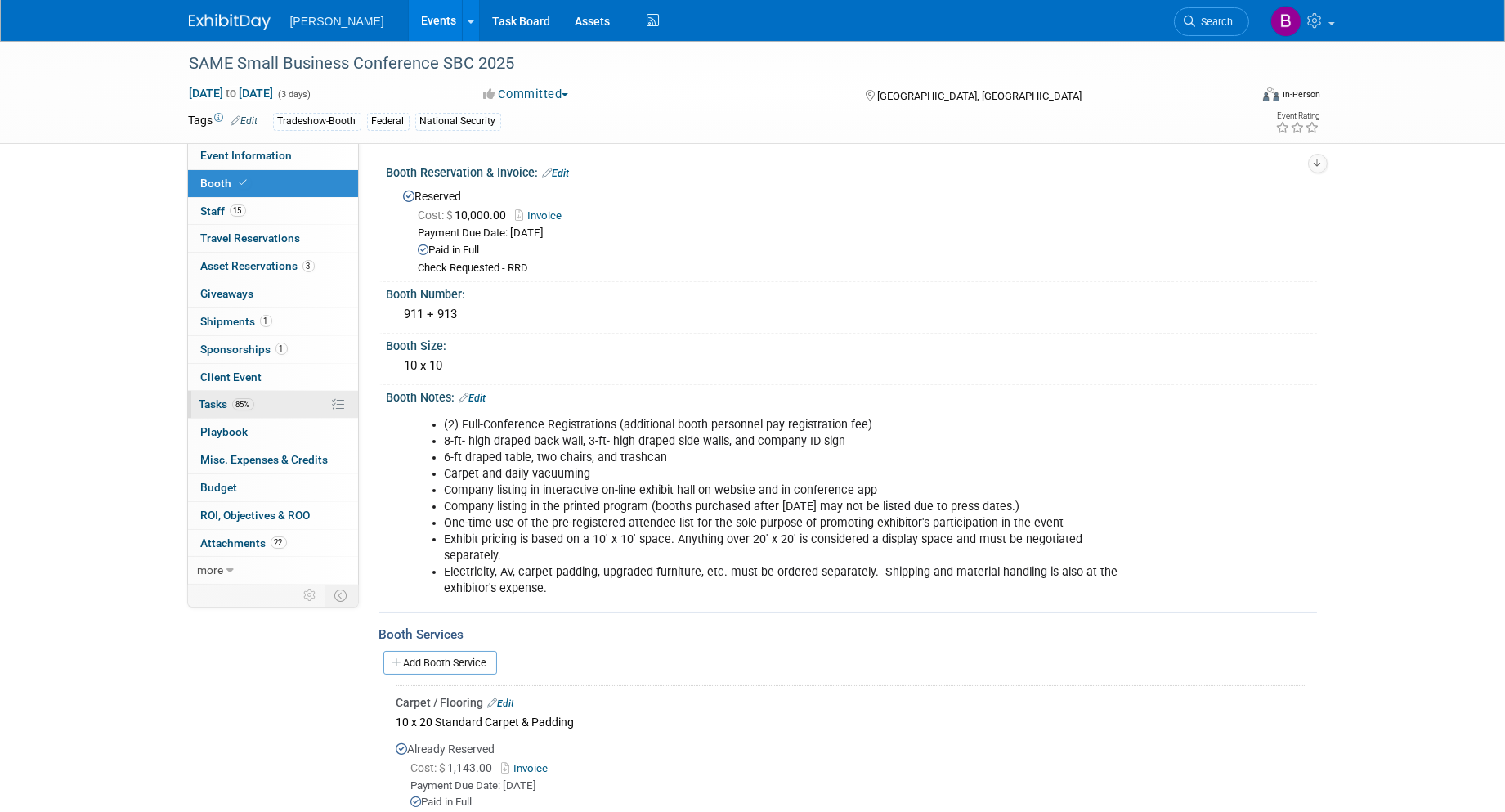
click at [251, 411] on span "Tasks 85%" at bounding box center [226, 404] width 54 height 13
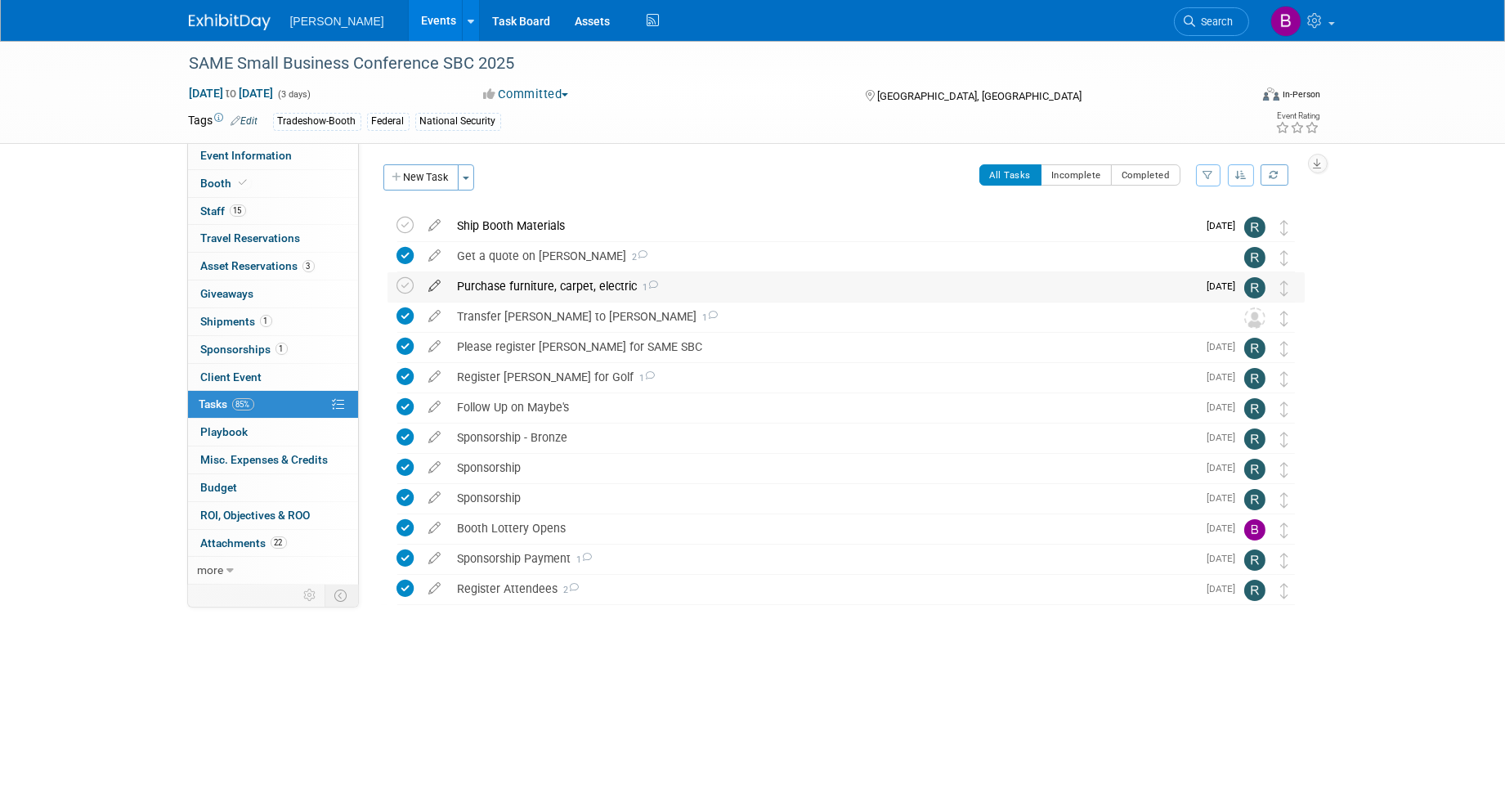
click at [435, 283] on icon at bounding box center [435, 282] width 29 height 20
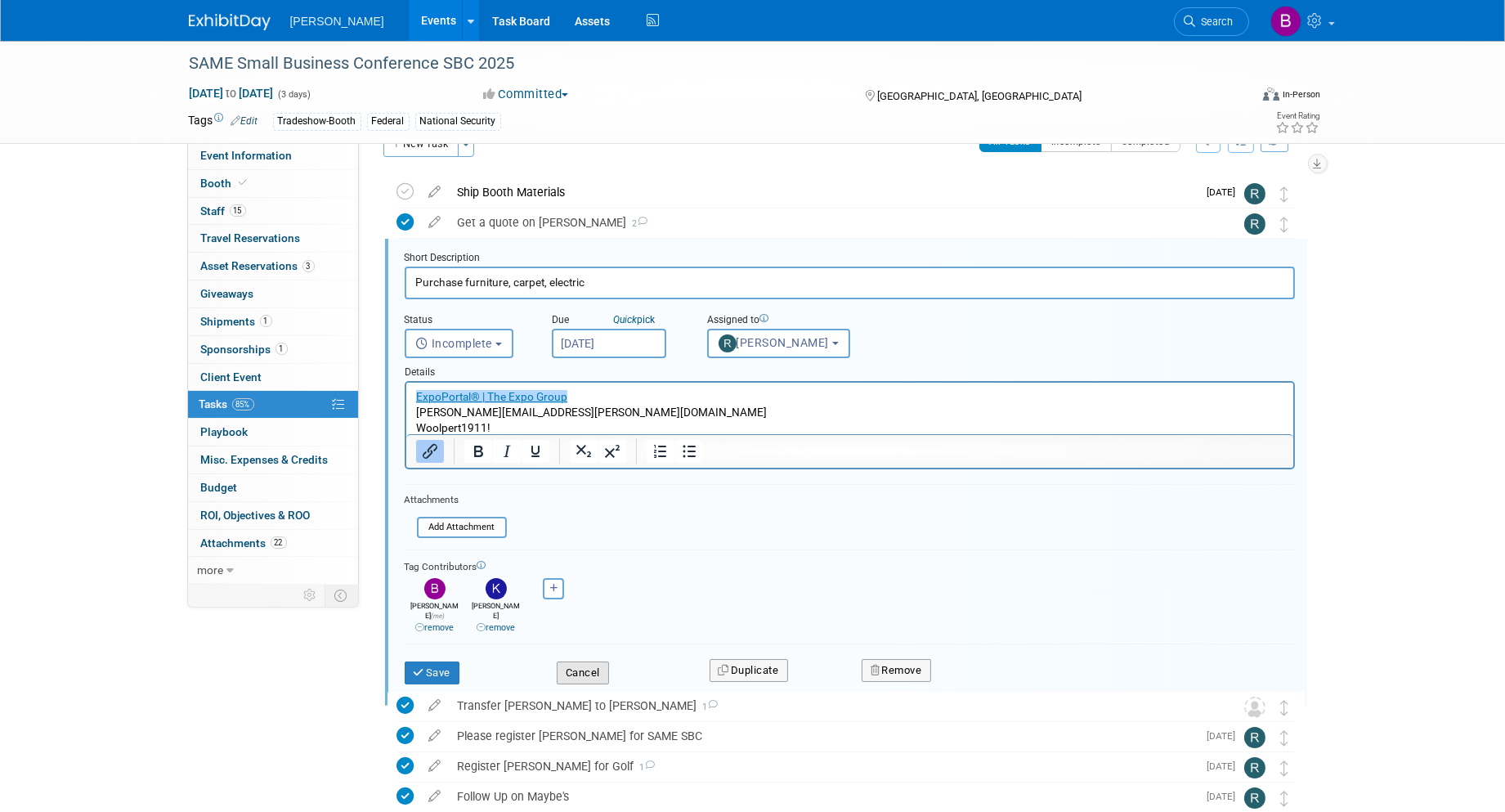
click at [592, 662] on button "Cancel" at bounding box center [582, 673] width 53 height 23
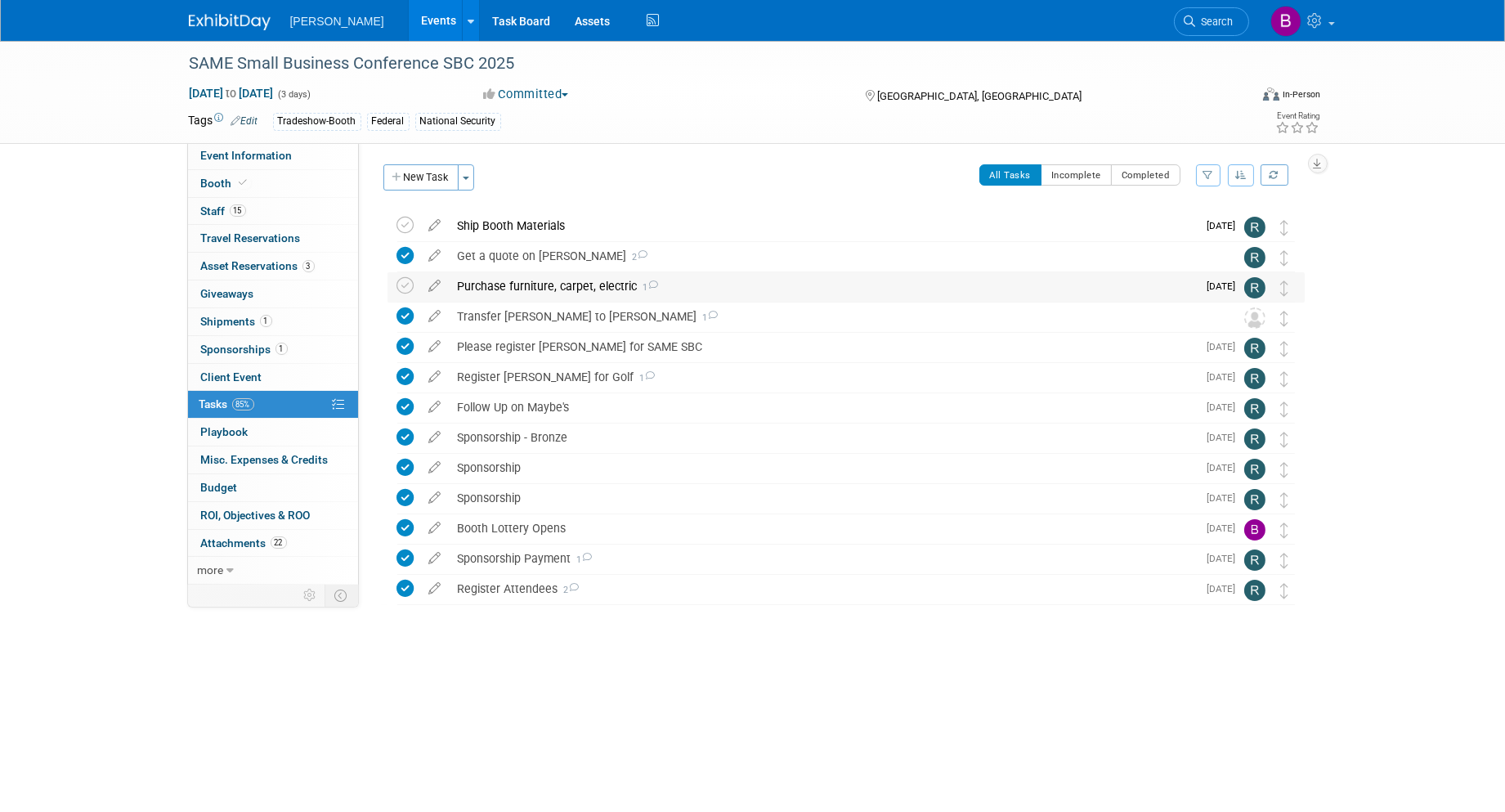
click at [689, 281] on div "Purchase furniture, carpet, electric 1" at bounding box center [823, 286] width 748 height 28
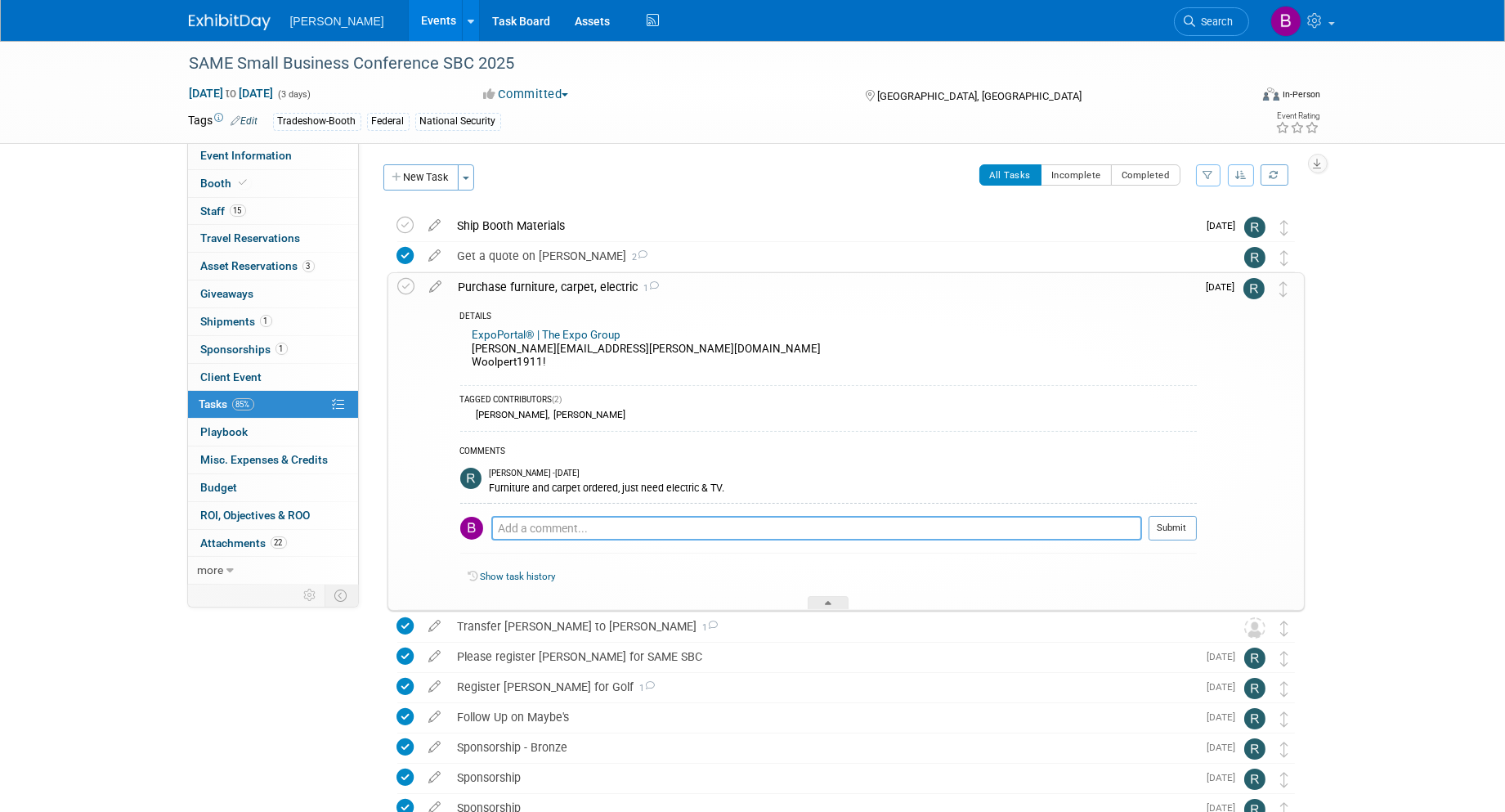
click at [599, 528] on textarea at bounding box center [816, 528] width 651 height 25
type textarea "#"
type textarea "@"
click at [886, 524] on textarea "Rebecca, the size of the tv and what electric and the website and passwords are…" at bounding box center [816, 527] width 651 height 23
click at [543, 526] on textarea "Rebecca, the size of the tv and what electric and the website and passwords are…" at bounding box center [816, 527] width 651 height 23
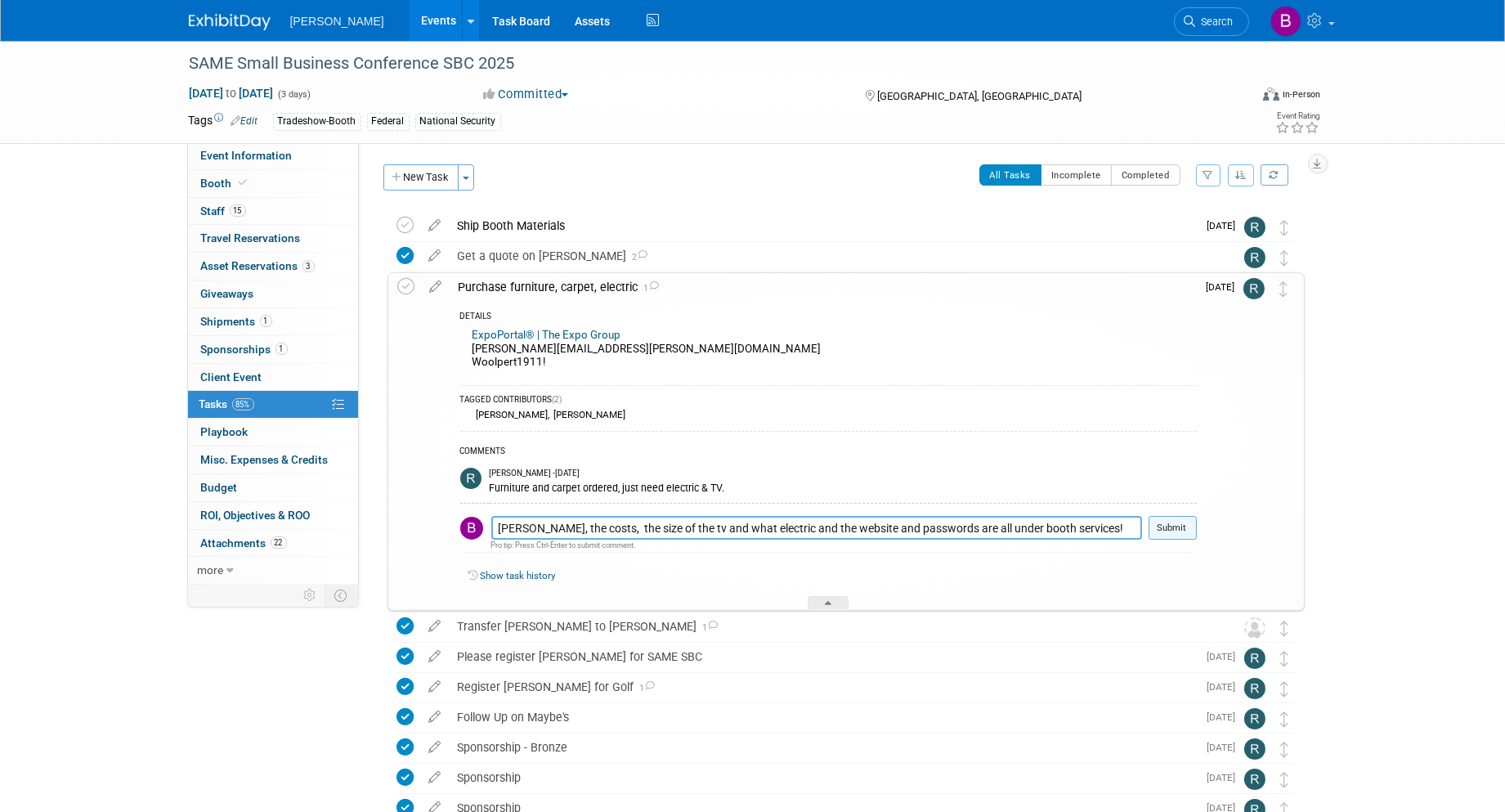
type textarea "Rebecca, the costs, the size of the tv and what electric and the website and pa…"
click at [1190, 530] on button "Submit" at bounding box center [1173, 528] width 48 height 25
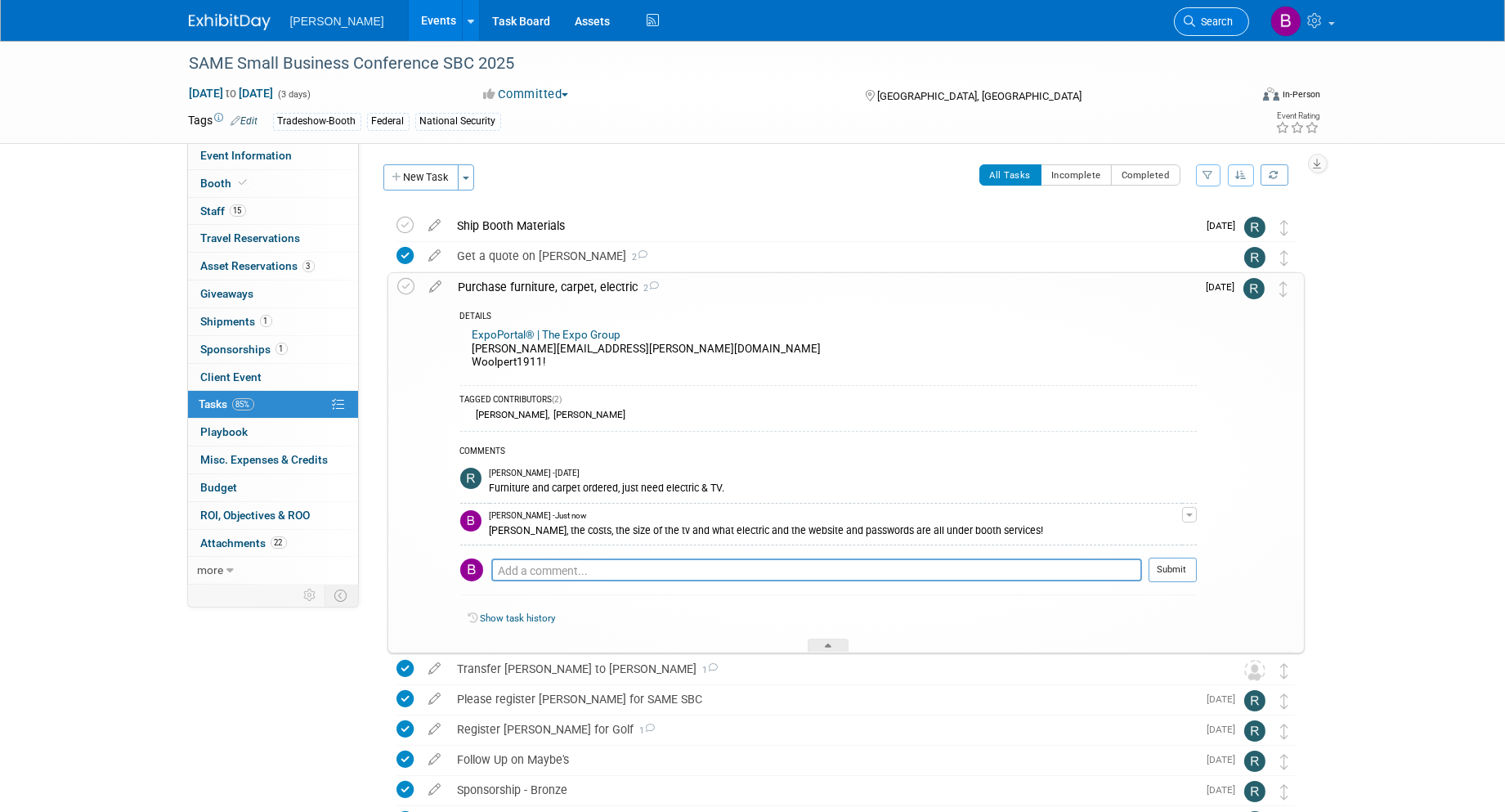
click at [1202, 29] on link "Search" at bounding box center [1212, 21] width 76 height 29
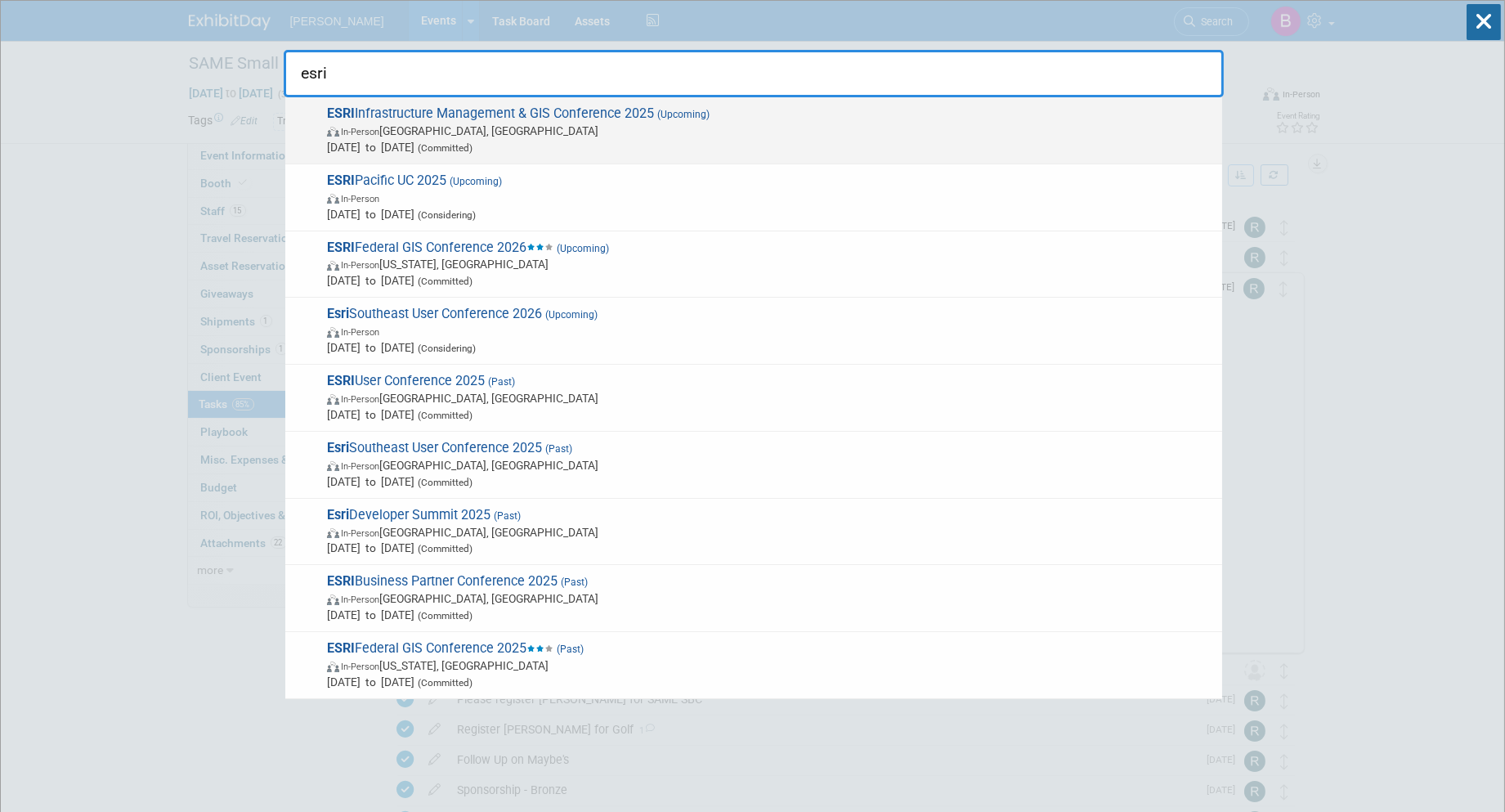
type input "esri"
click at [915, 146] on span "Oct 28, 2025 to Oct 30, 2025 (Committed)" at bounding box center [770, 148] width 887 height 17
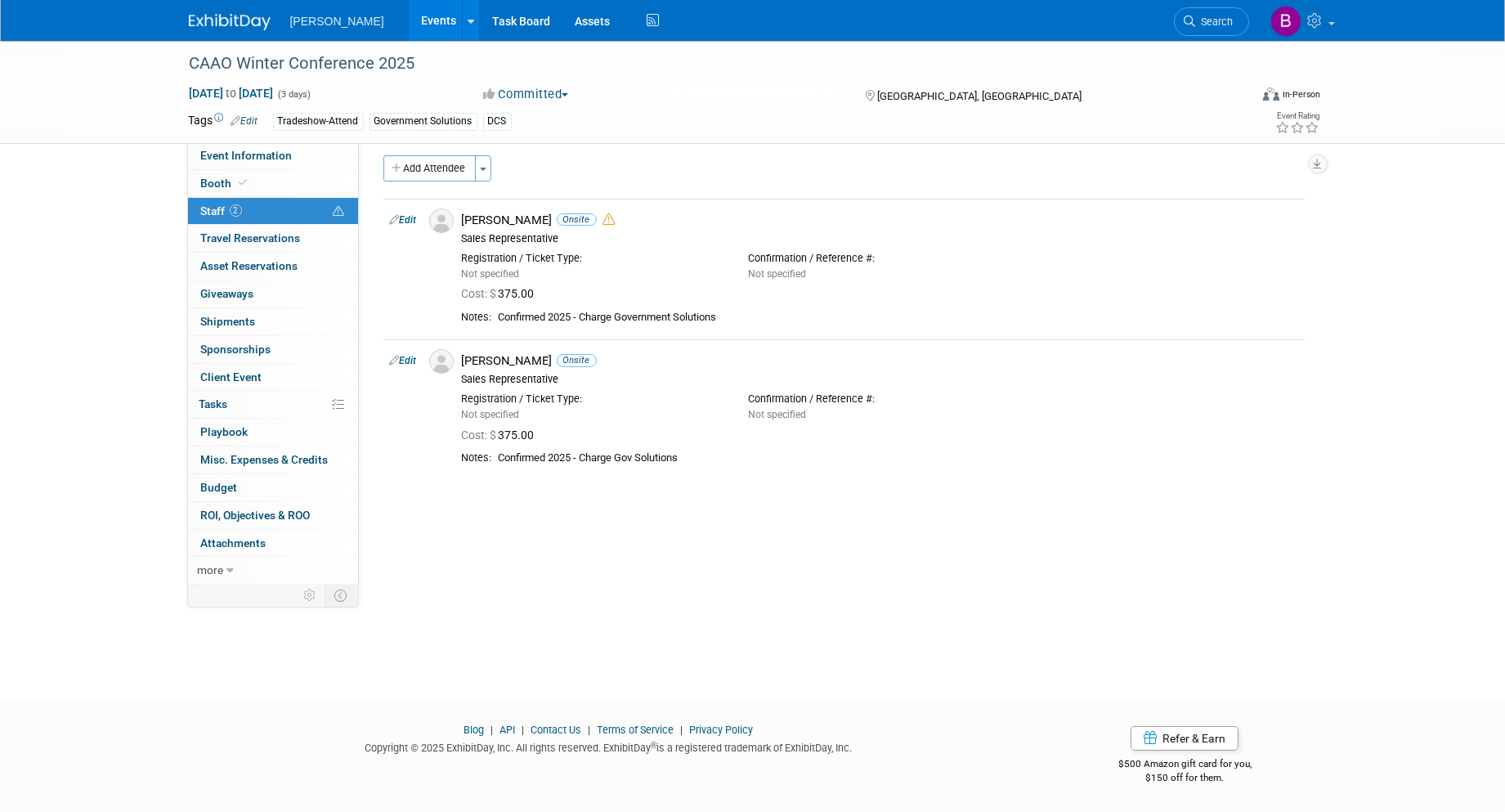
scroll to position [9, 0]
click at [1197, 18] on span "Search" at bounding box center [1214, 21] width 38 height 12
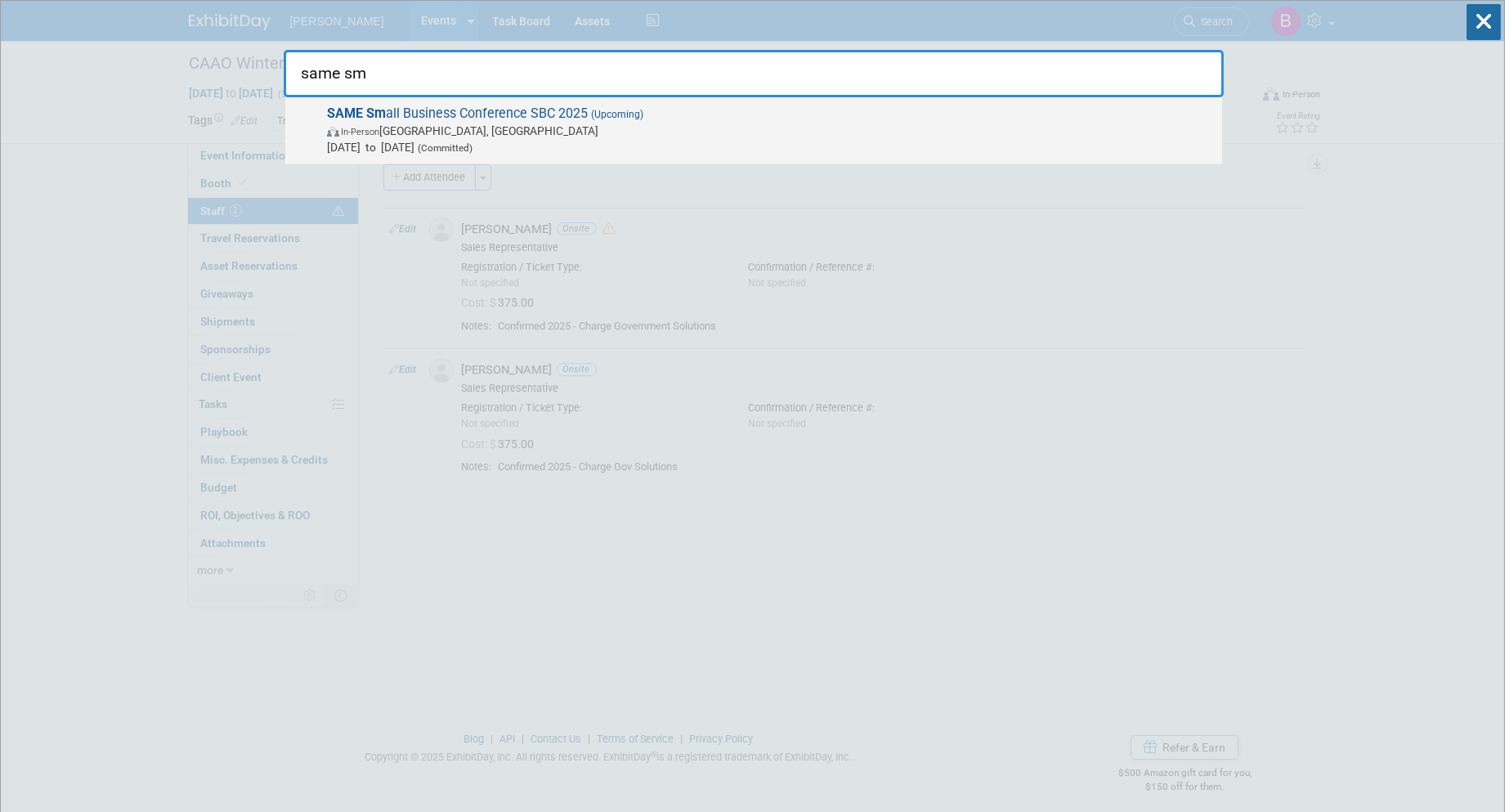
type input "same sm"
click at [1012, 119] on span "SAME Sm all Business Conference SBC 2025 (Upcoming) In-Person Phoenix, AZ Nov 1…" at bounding box center [768, 130] width 892 height 50
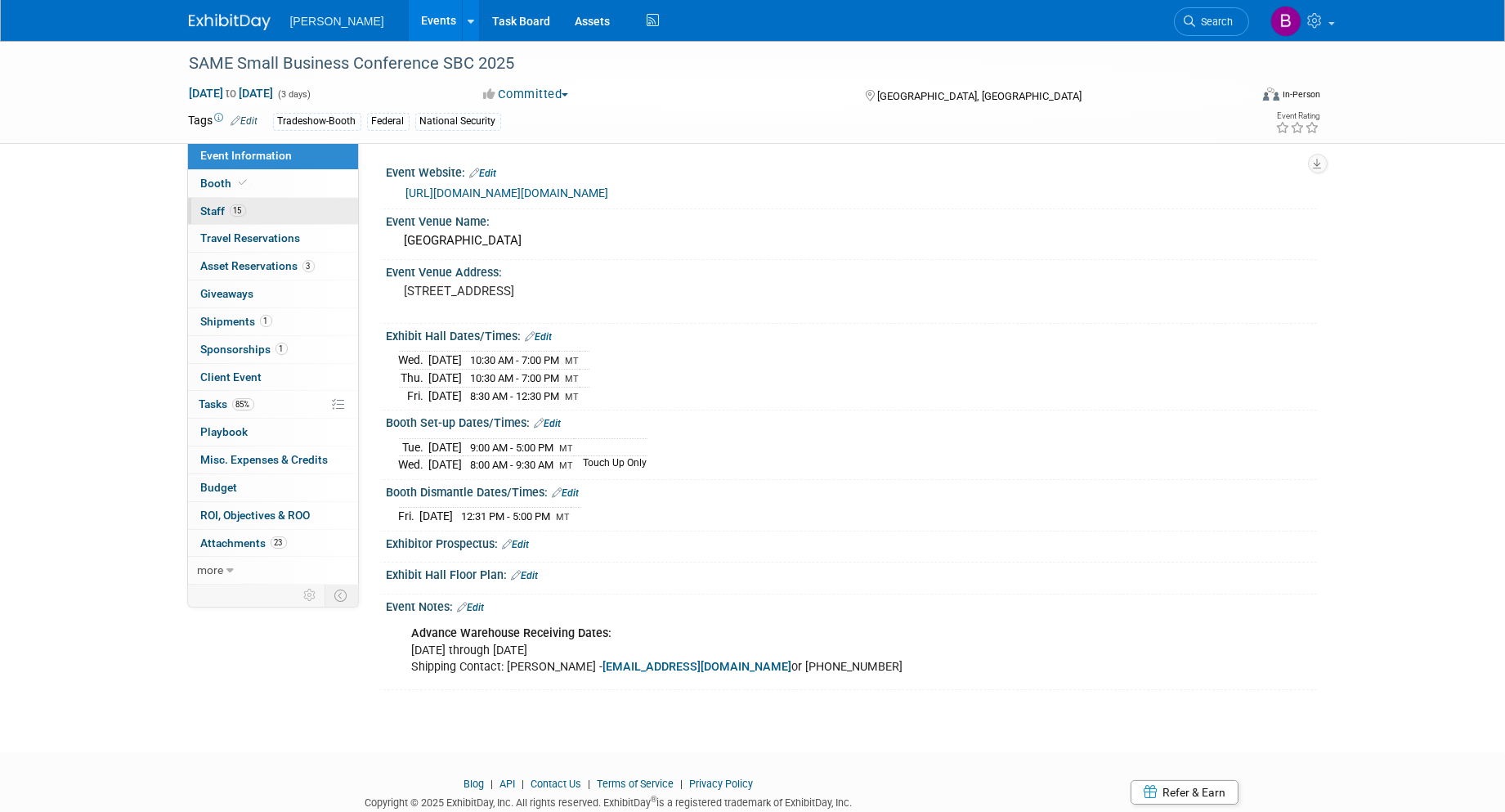
click at [324, 198] on link "15 Staff 15" at bounding box center [273, 210] width 170 height 27
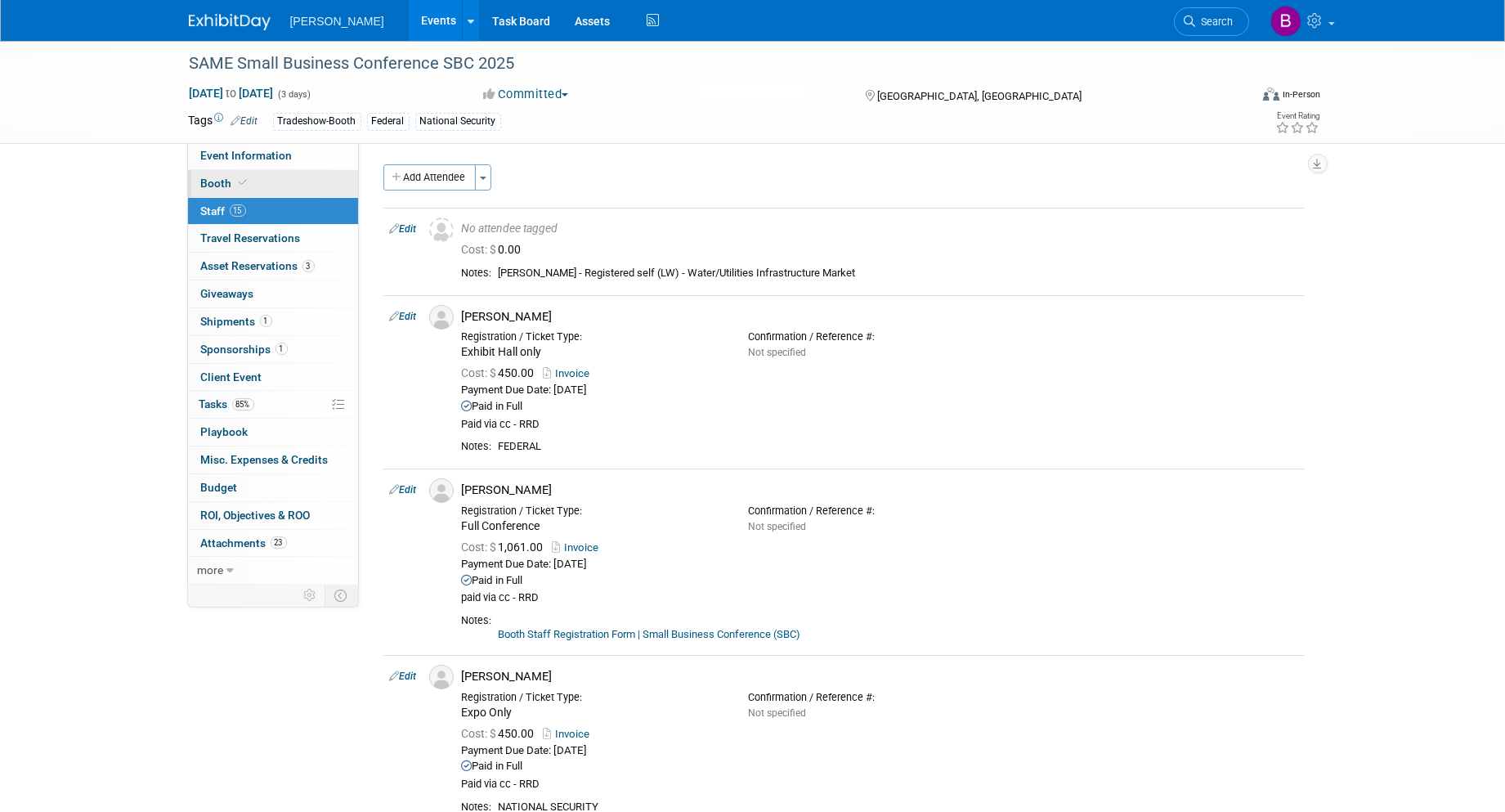
click at [317, 186] on link "Booth" at bounding box center [273, 183] width 170 height 27
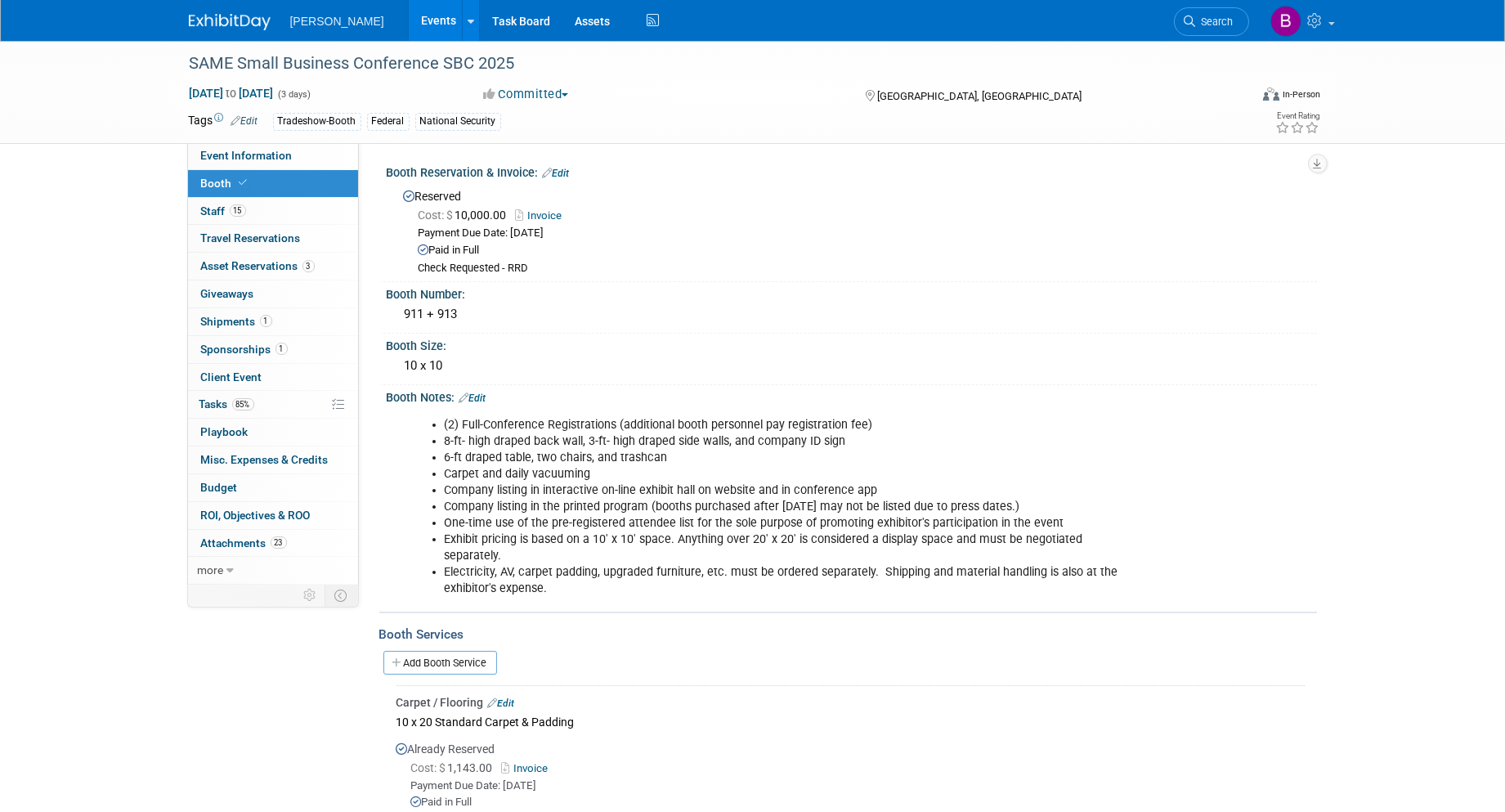
click at [567, 173] on link "Edit" at bounding box center [555, 173] width 27 height 11
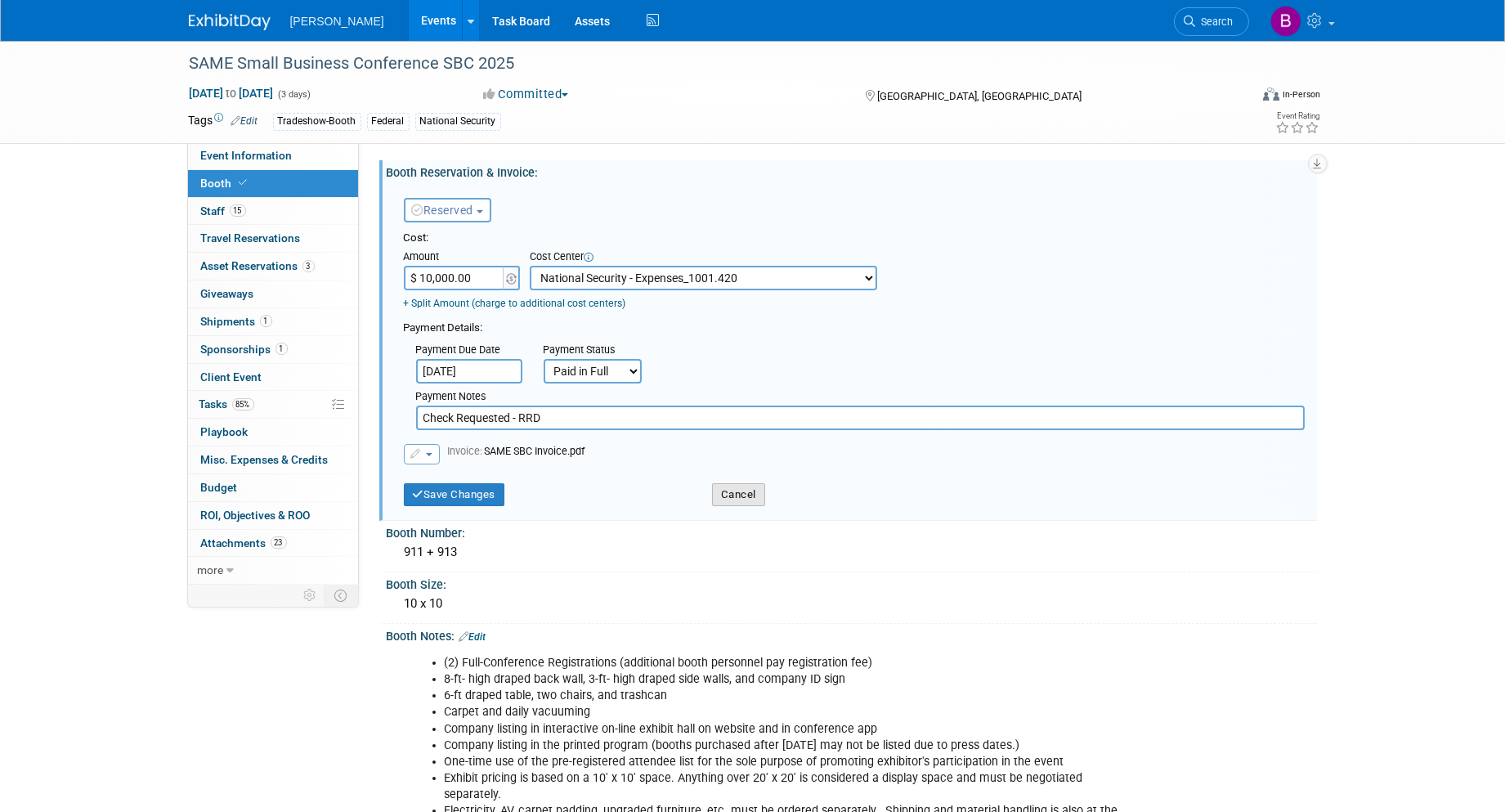
click at [739, 486] on button "Cancel" at bounding box center [739, 495] width 54 height 23
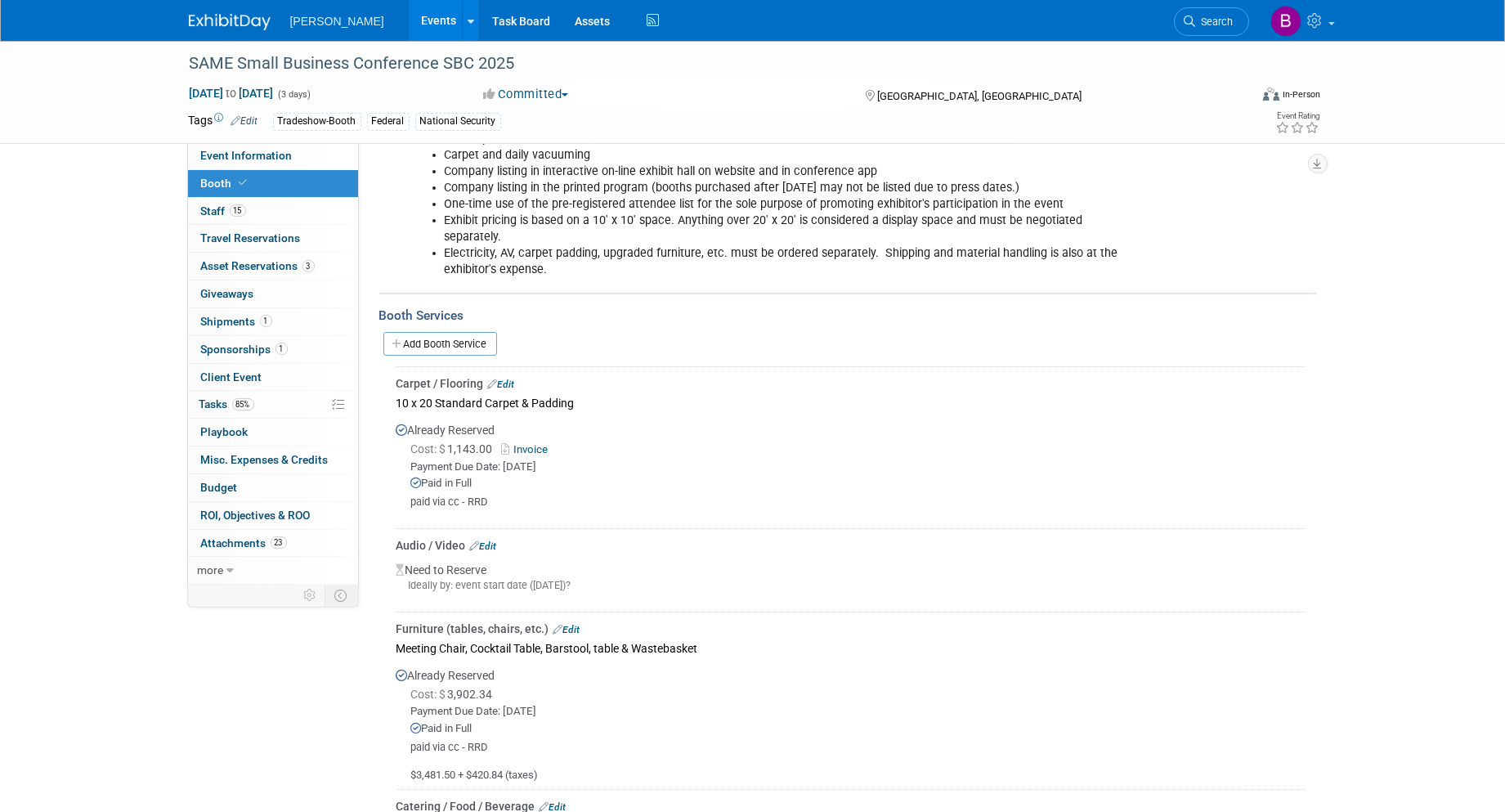
scroll to position [454, 0]
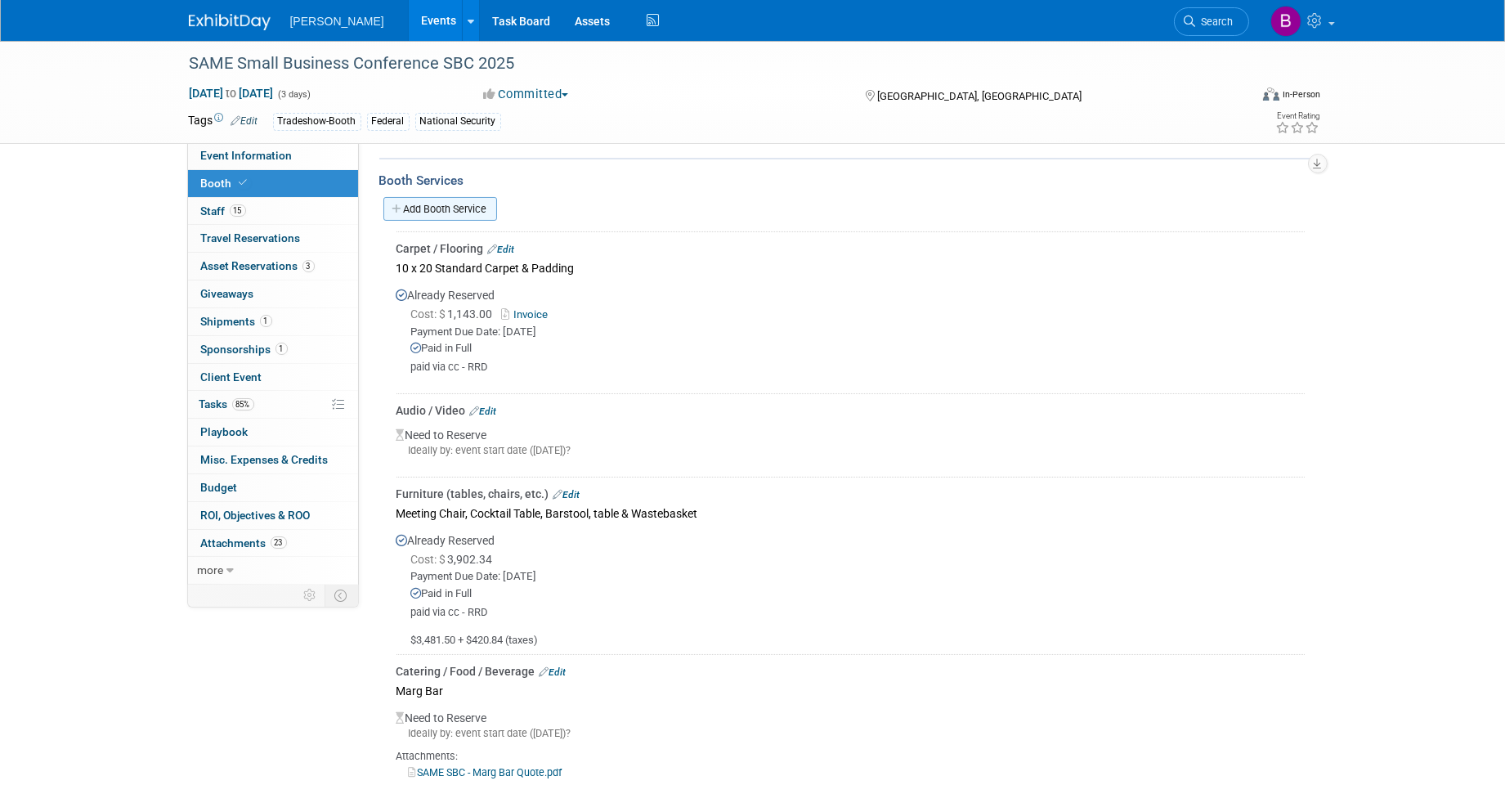
click at [443, 209] on link "Add Booth Service" at bounding box center [440, 209] width 113 height 24
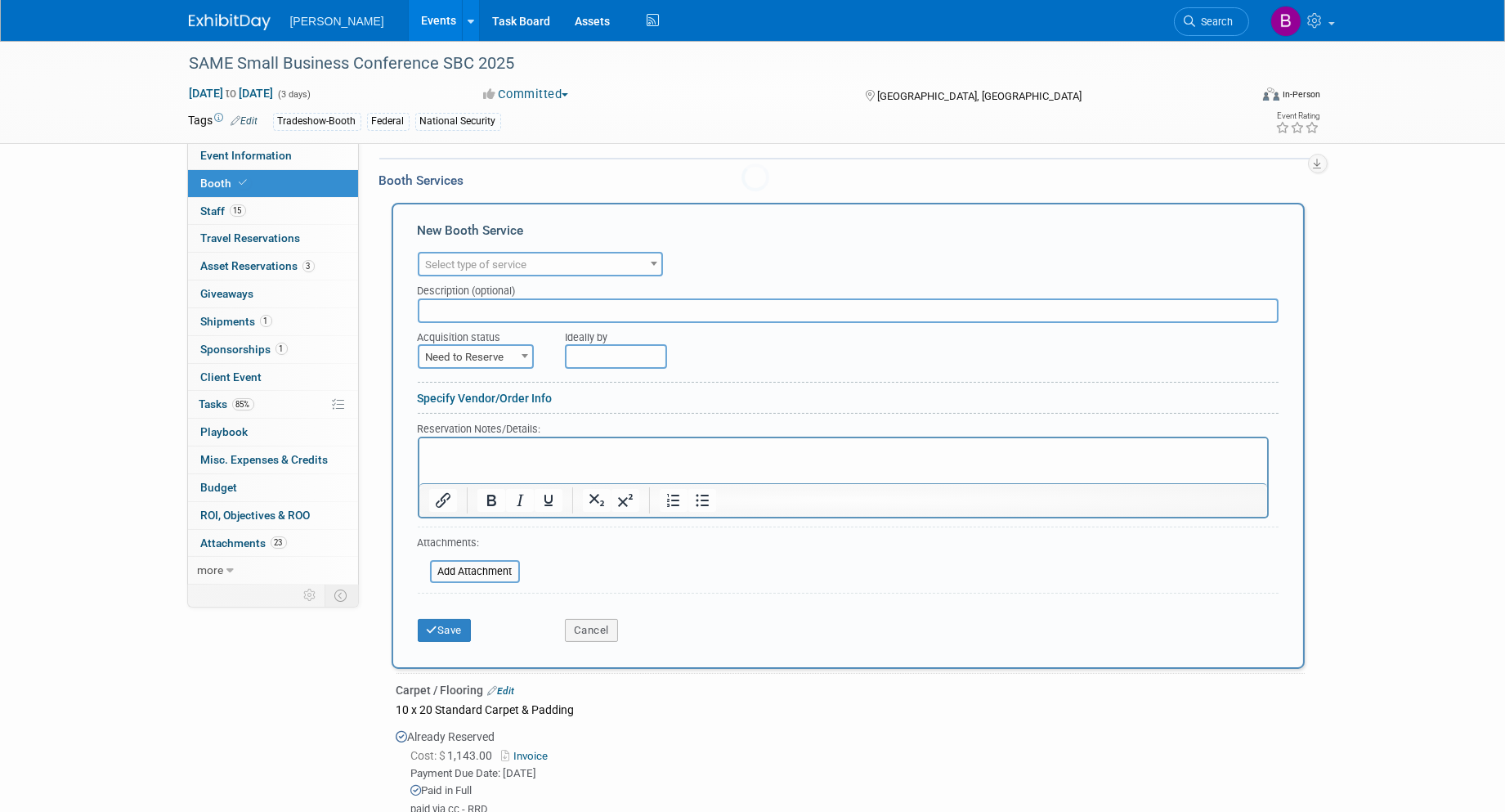
scroll to position [0, 0]
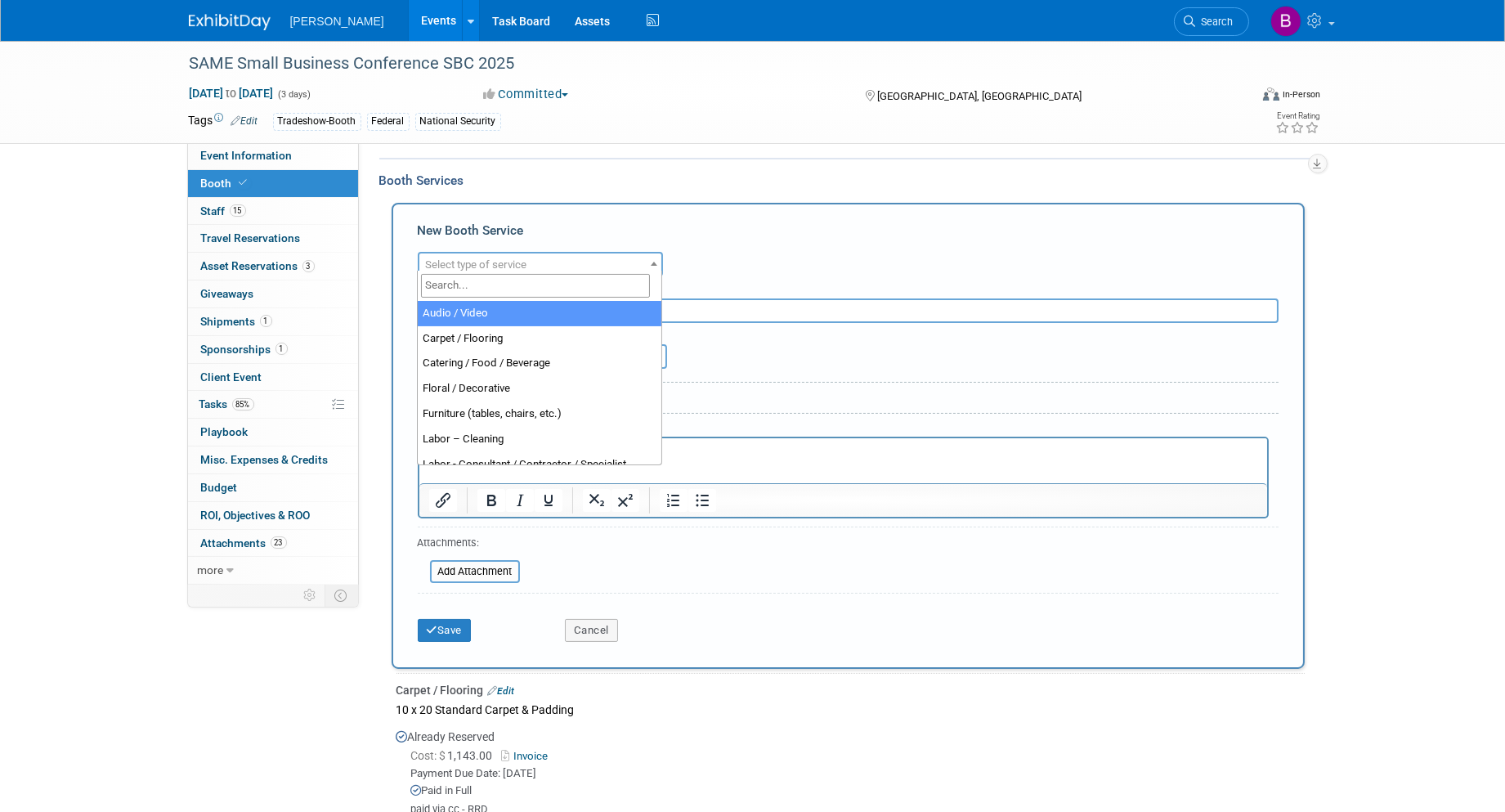
click at [476, 264] on span "Select type of service" at bounding box center [541, 265] width 242 height 23
click at [472, 283] on input "search" at bounding box center [535, 286] width 229 height 24
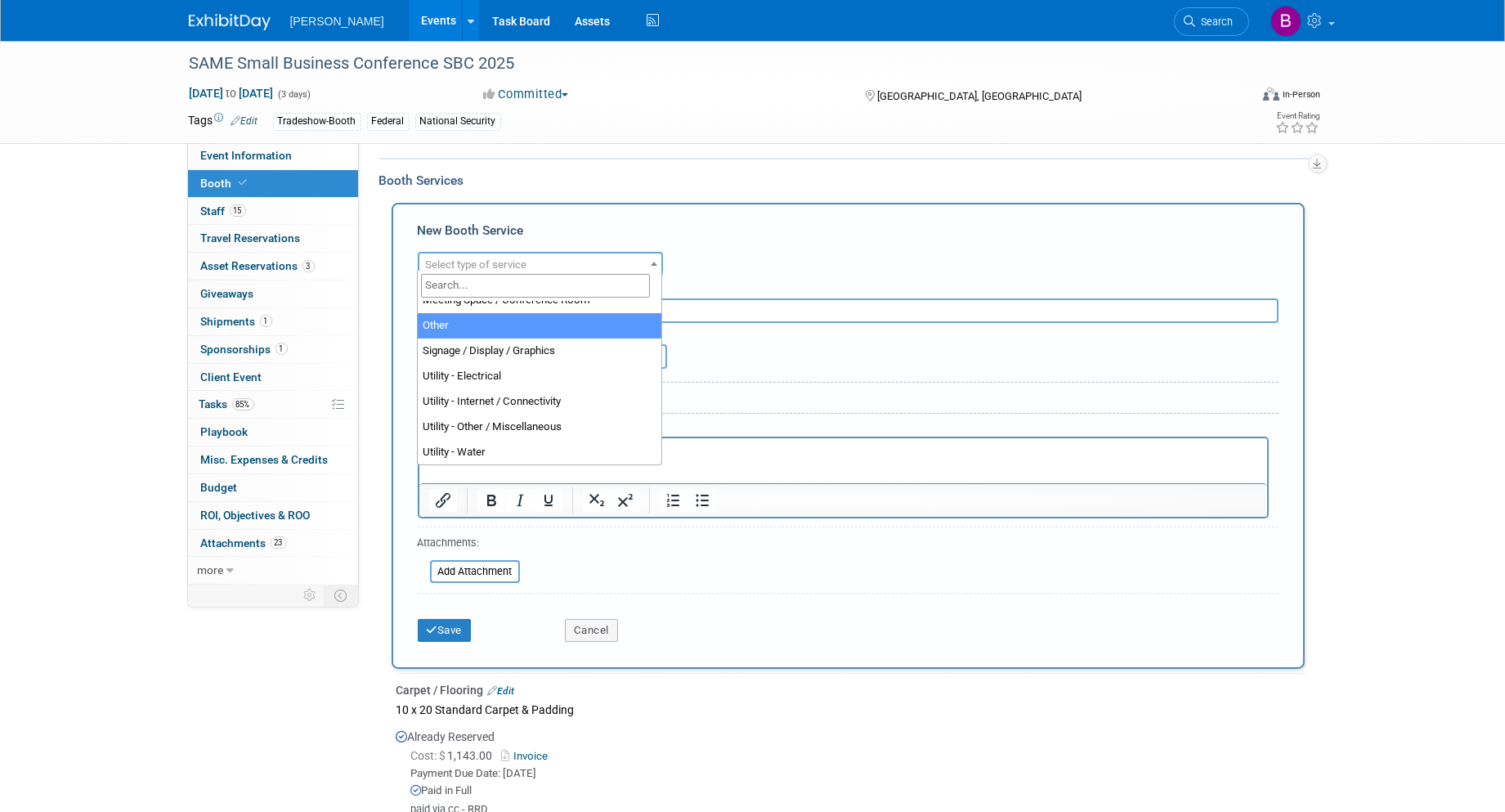
scroll to position [419, 0]
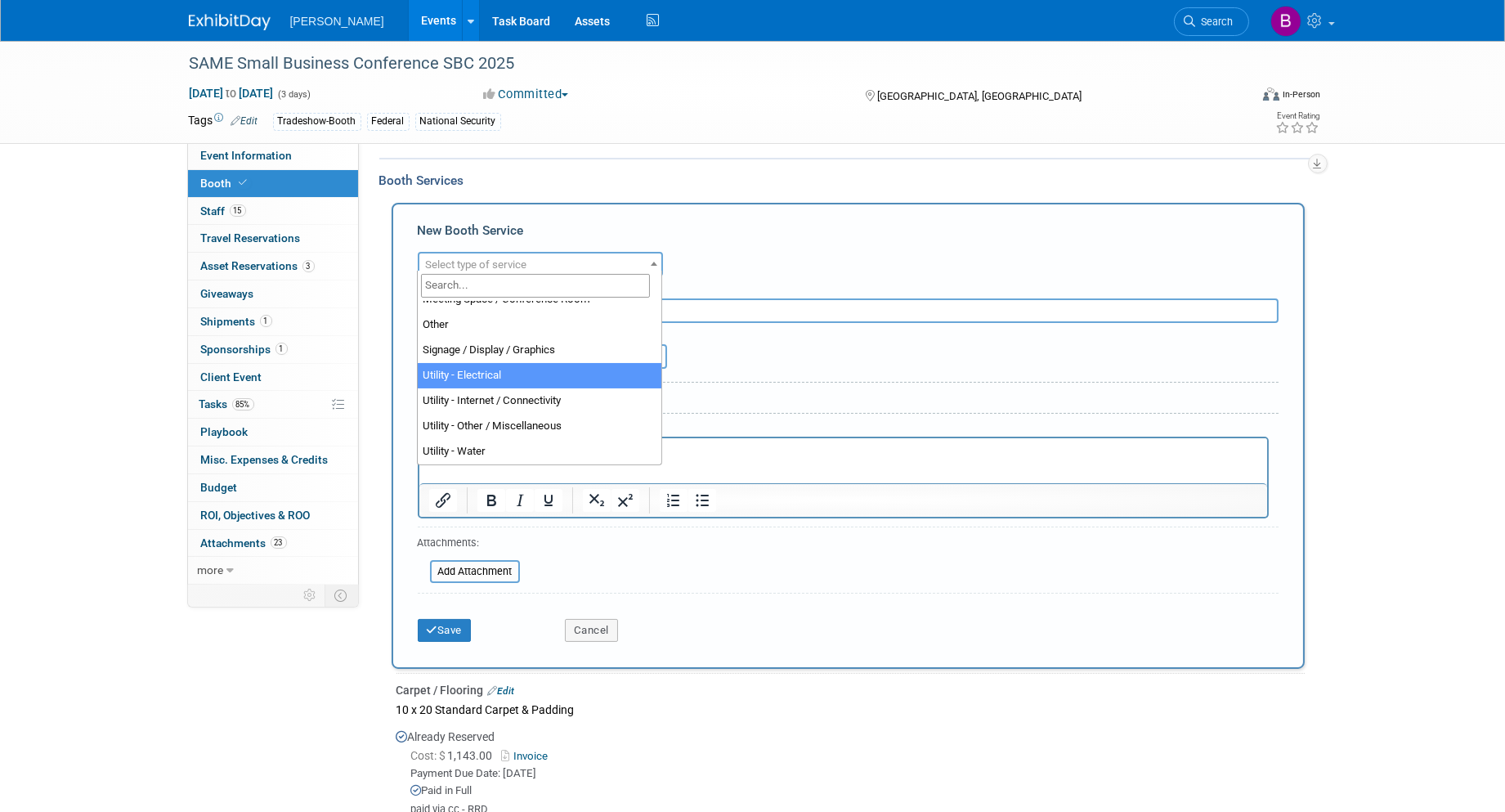
select select "8"
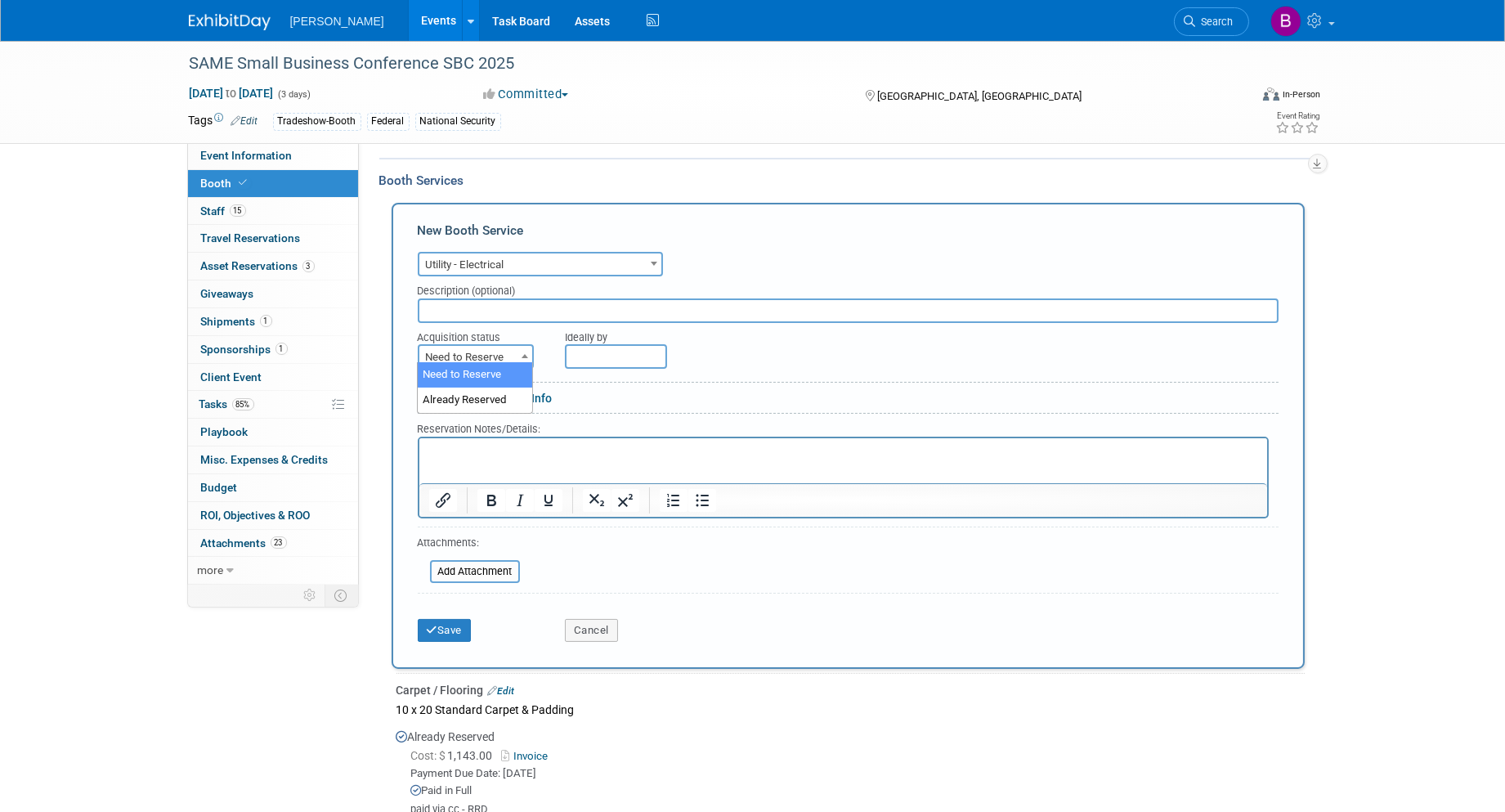
click at [480, 348] on span "Need to Reserve" at bounding box center [476, 357] width 113 height 23
click at [472, 346] on span "Need to Reserve" at bounding box center [476, 357] width 113 height 23
select select "2"
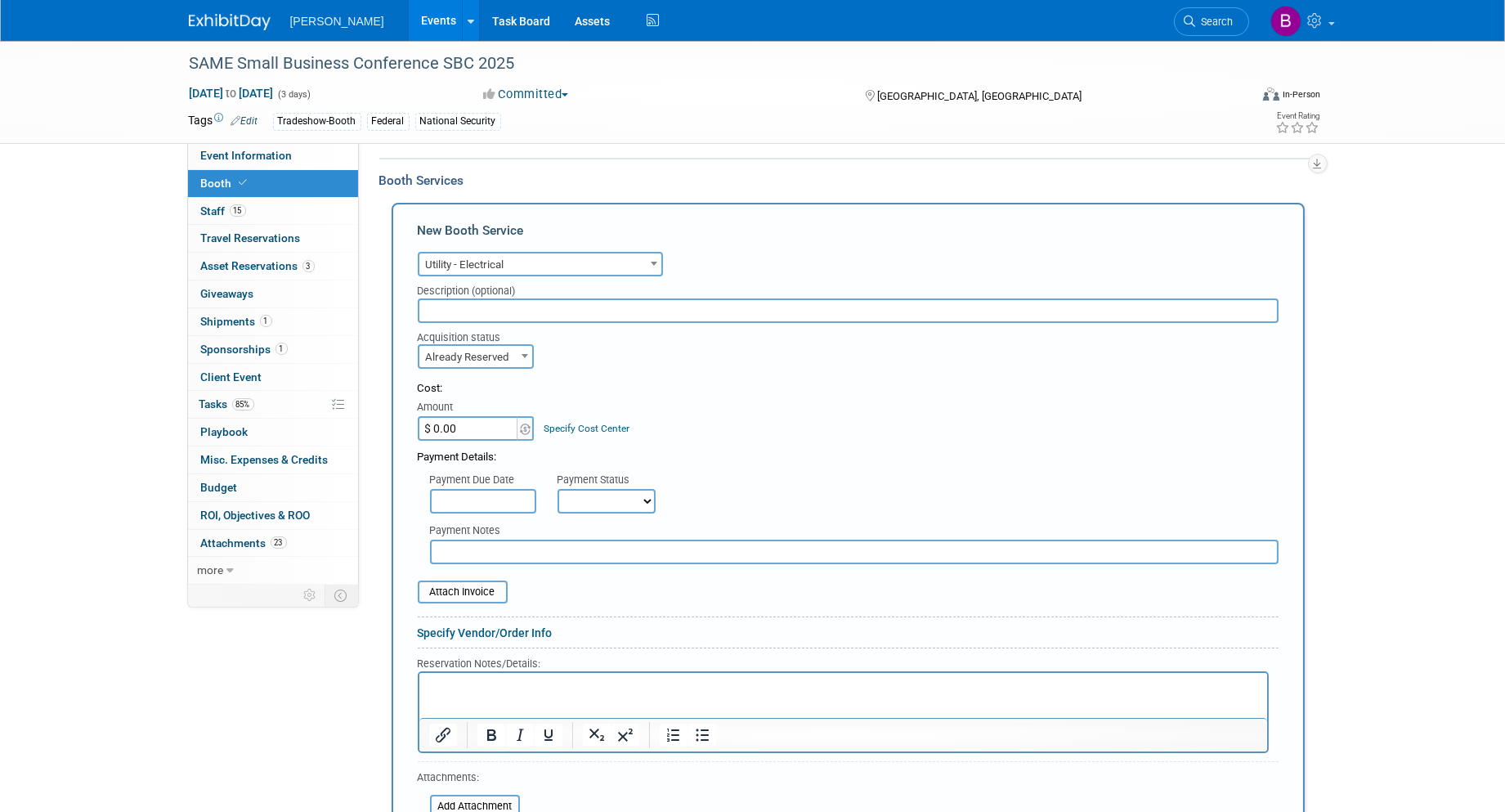
click at [460, 416] on input "$ 0.00" at bounding box center [469, 428] width 102 height 25
type input "$ 131.00"
click at [569, 425] on link "Specify Cost Center" at bounding box center [586, 428] width 86 height 11
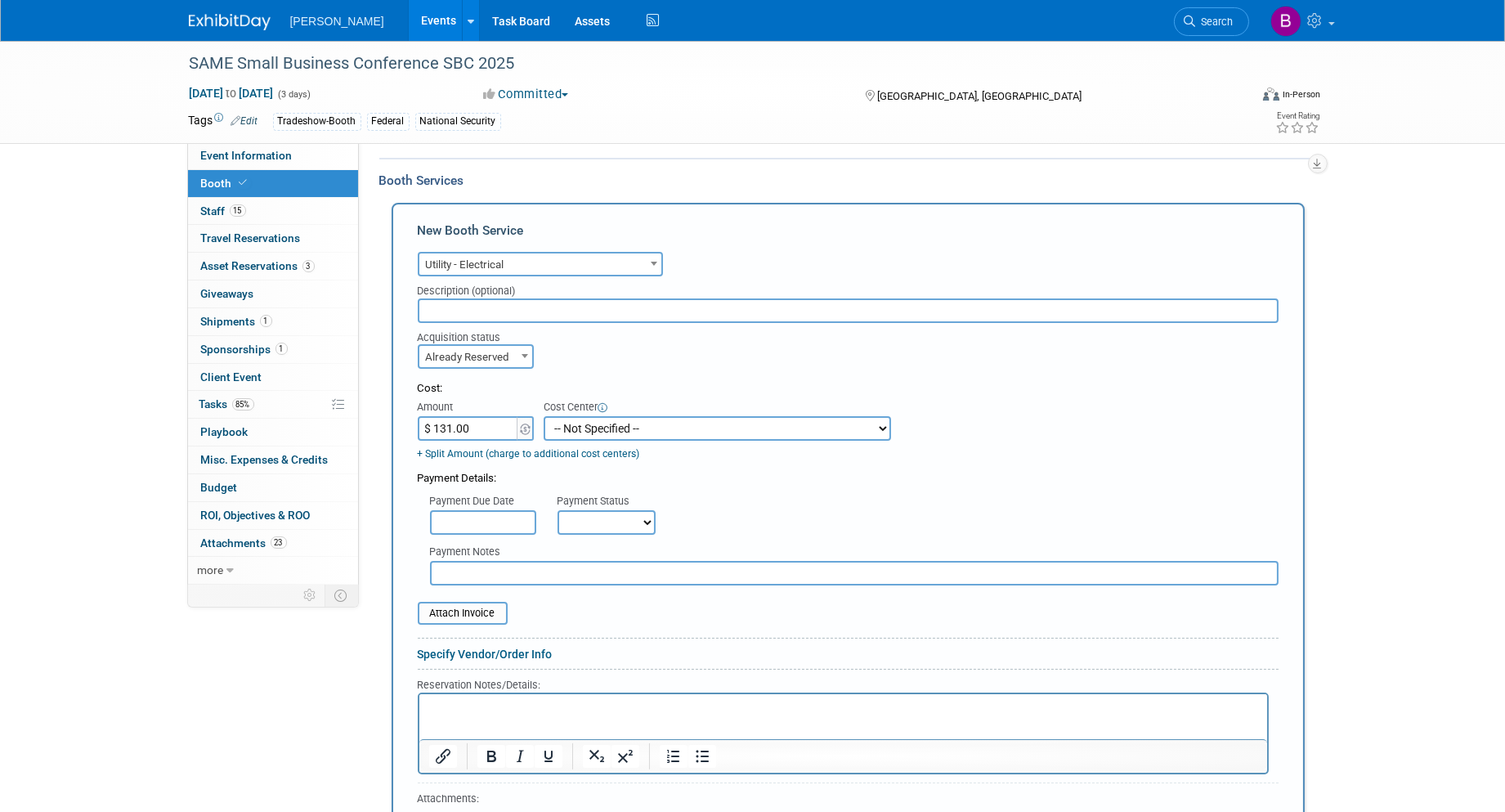
click at [605, 425] on select "-- Not Specified -- Advisory Services - Expenses_1001.502 Aerial Acquisition - …" at bounding box center [717, 428] width 348 height 25
click at [730, 512] on div "Payment Due Date Payment Status Not Paid Yet Partially Paid Paid in Full Next P…" at bounding box center [848, 510] width 886 height 48
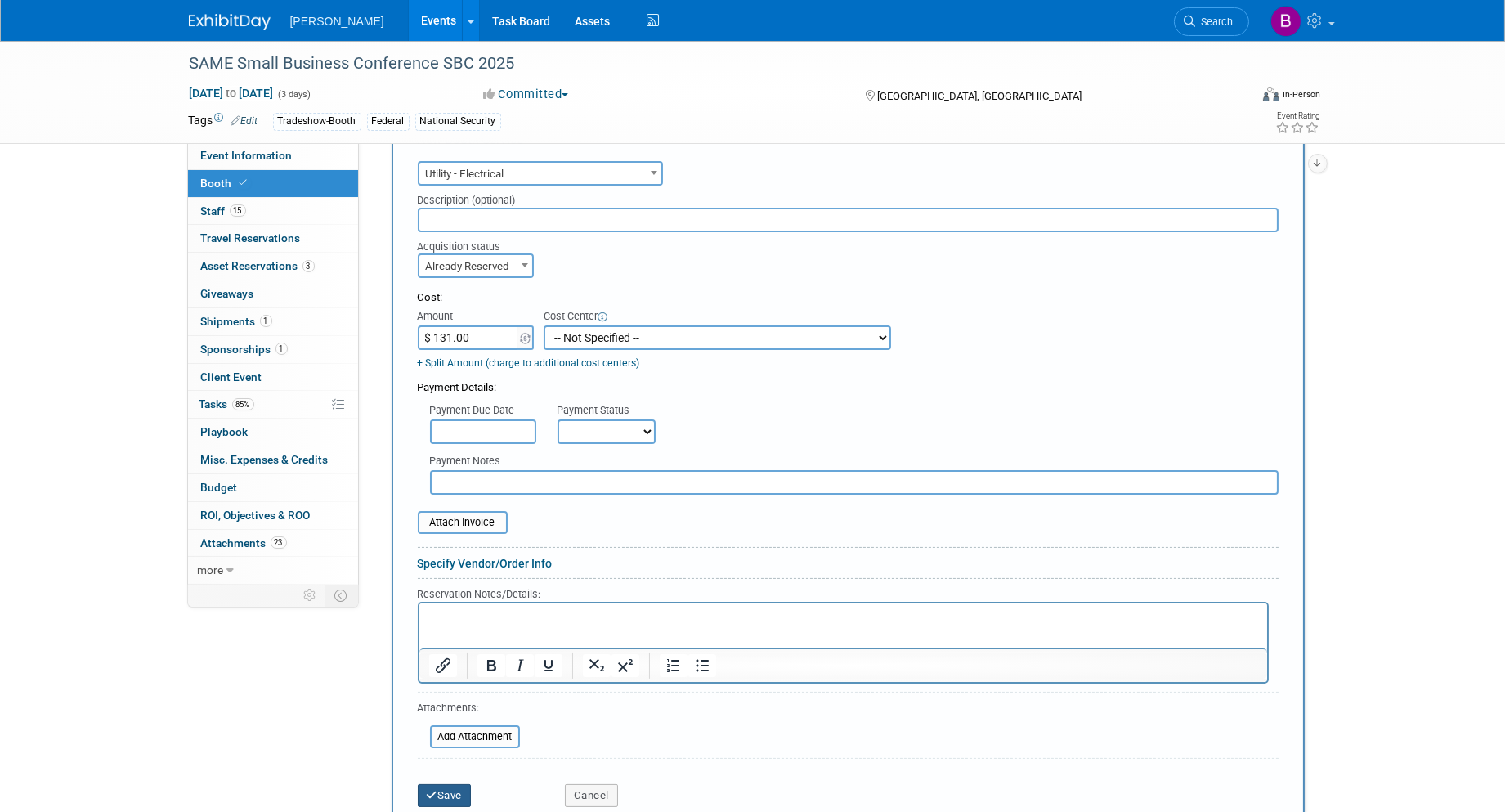
click at [434, 790] on icon "submit" at bounding box center [432, 795] width 11 height 11
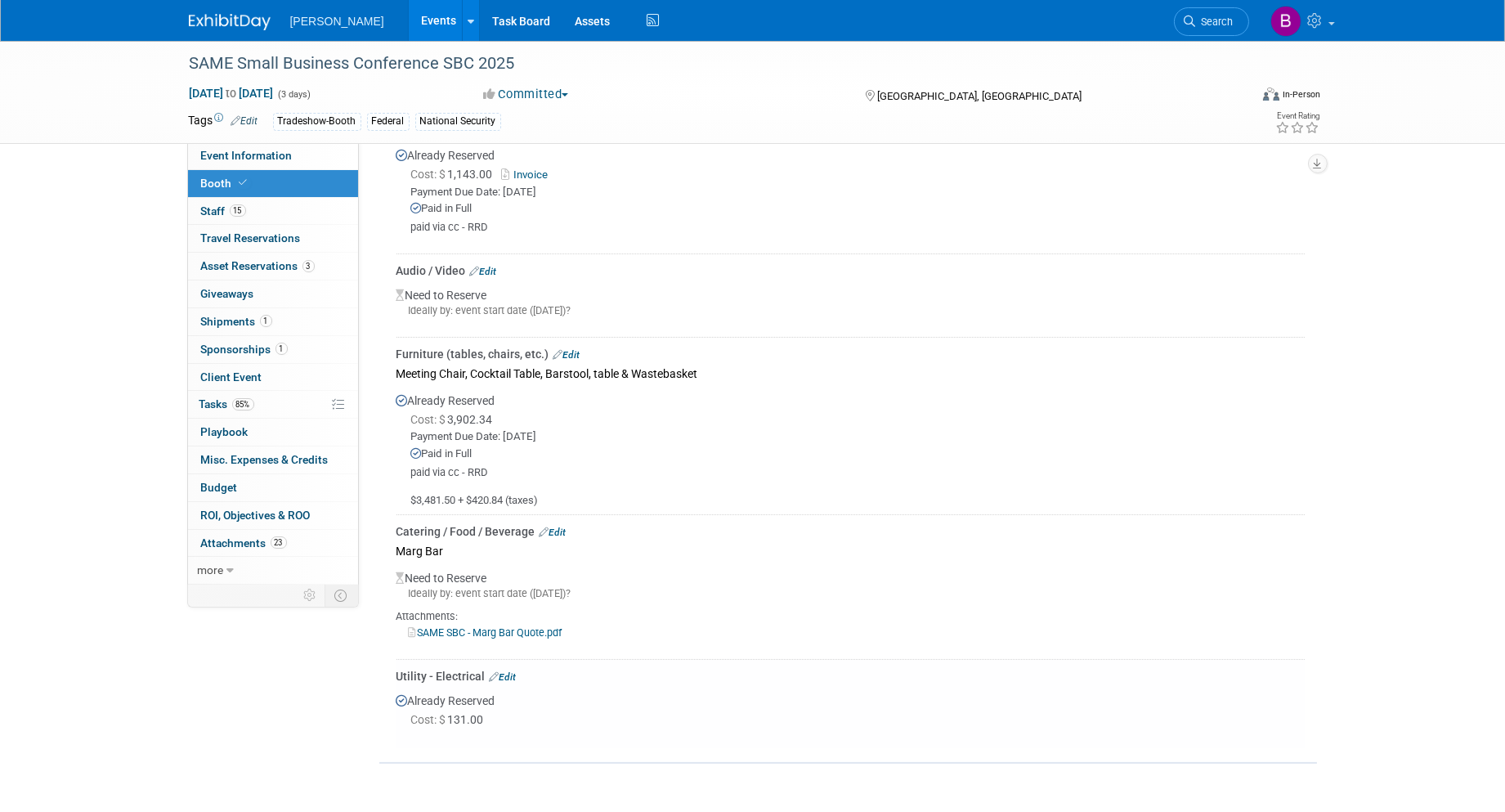
scroll to position [442, 0]
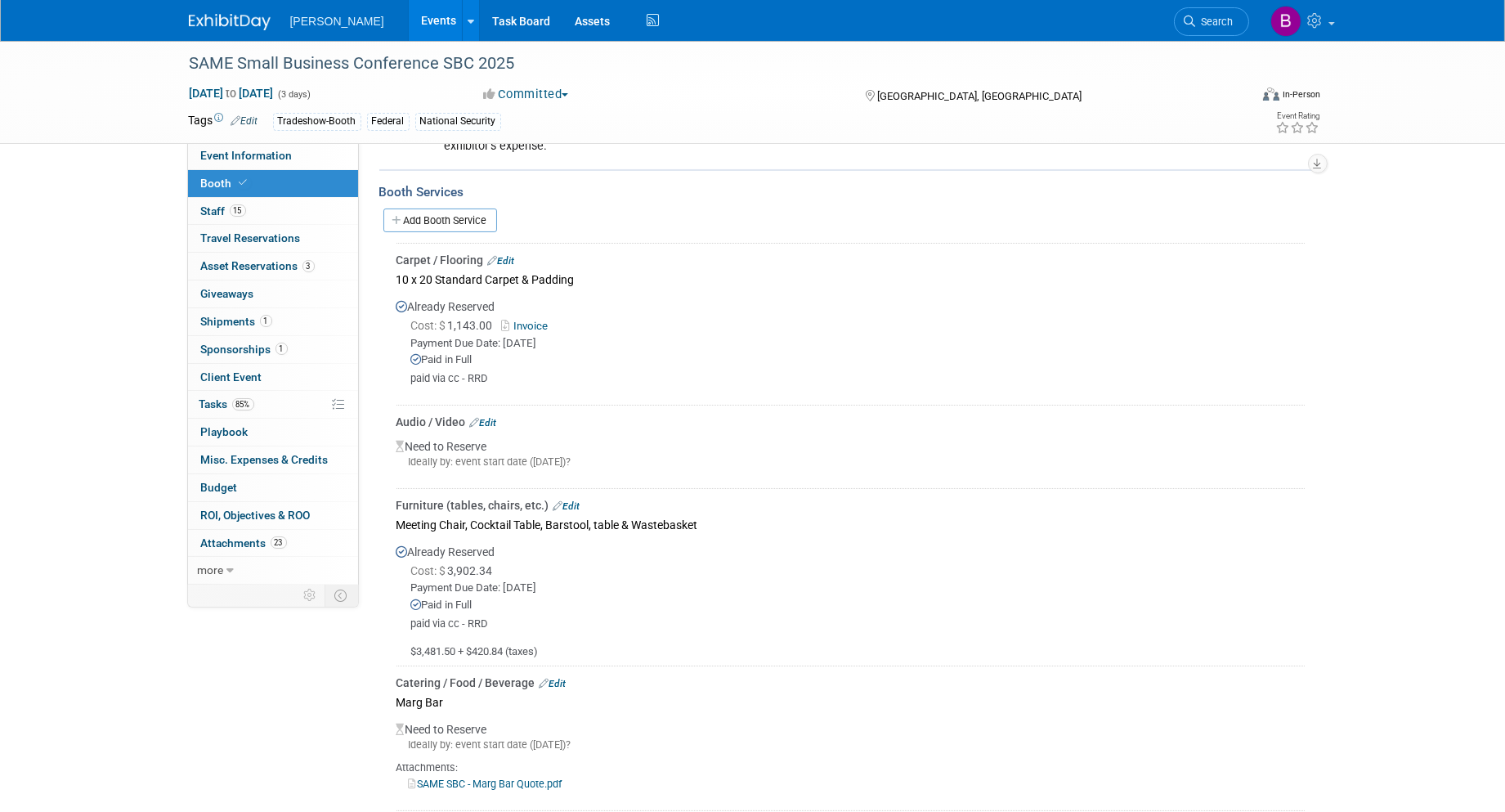
click at [485, 214] on link "Add Booth Service" at bounding box center [440, 221] width 113 height 24
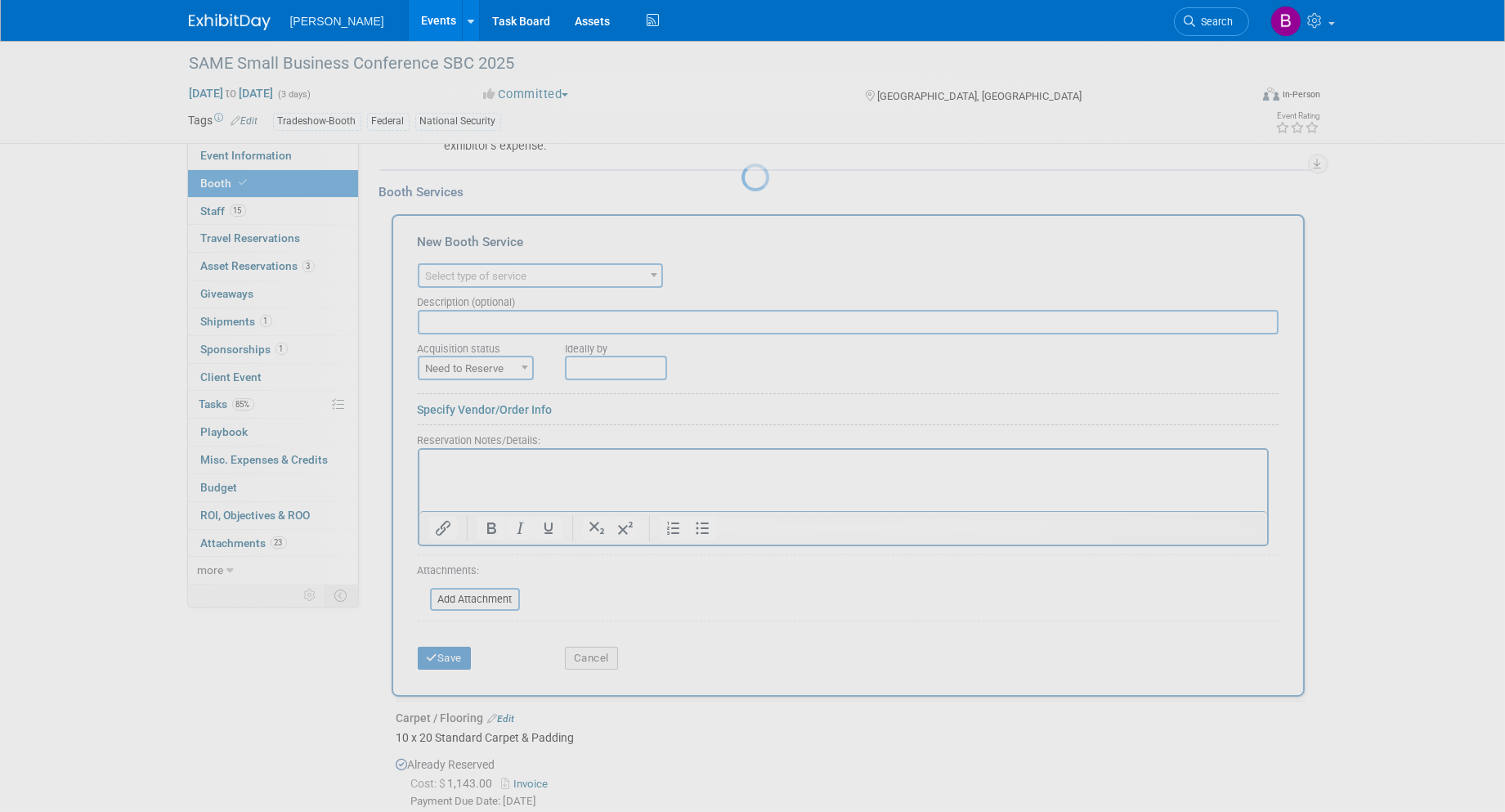
scroll to position [0, 0]
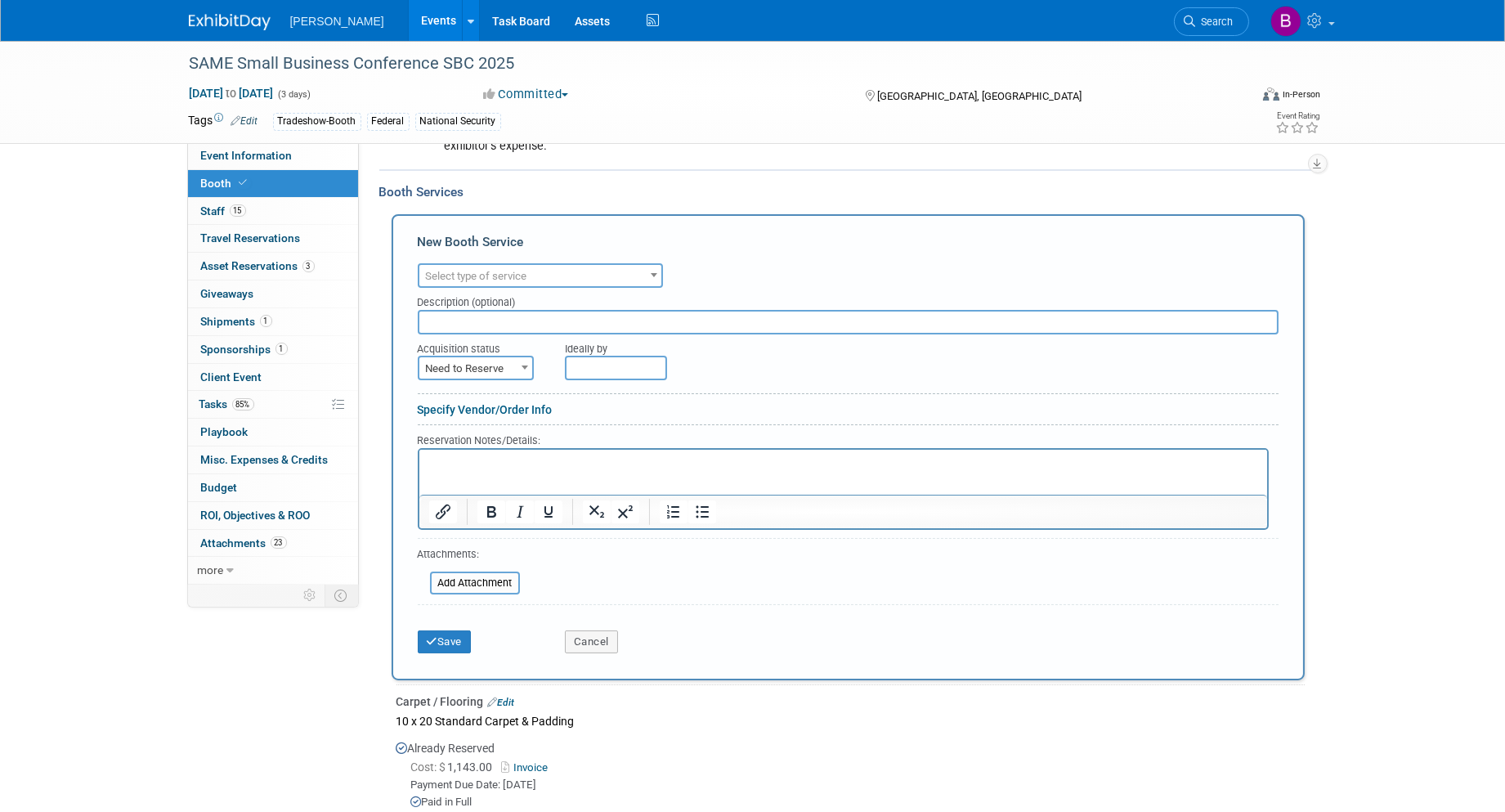
click at [509, 270] on span "Select type of service" at bounding box center [477, 275] width 102 height 12
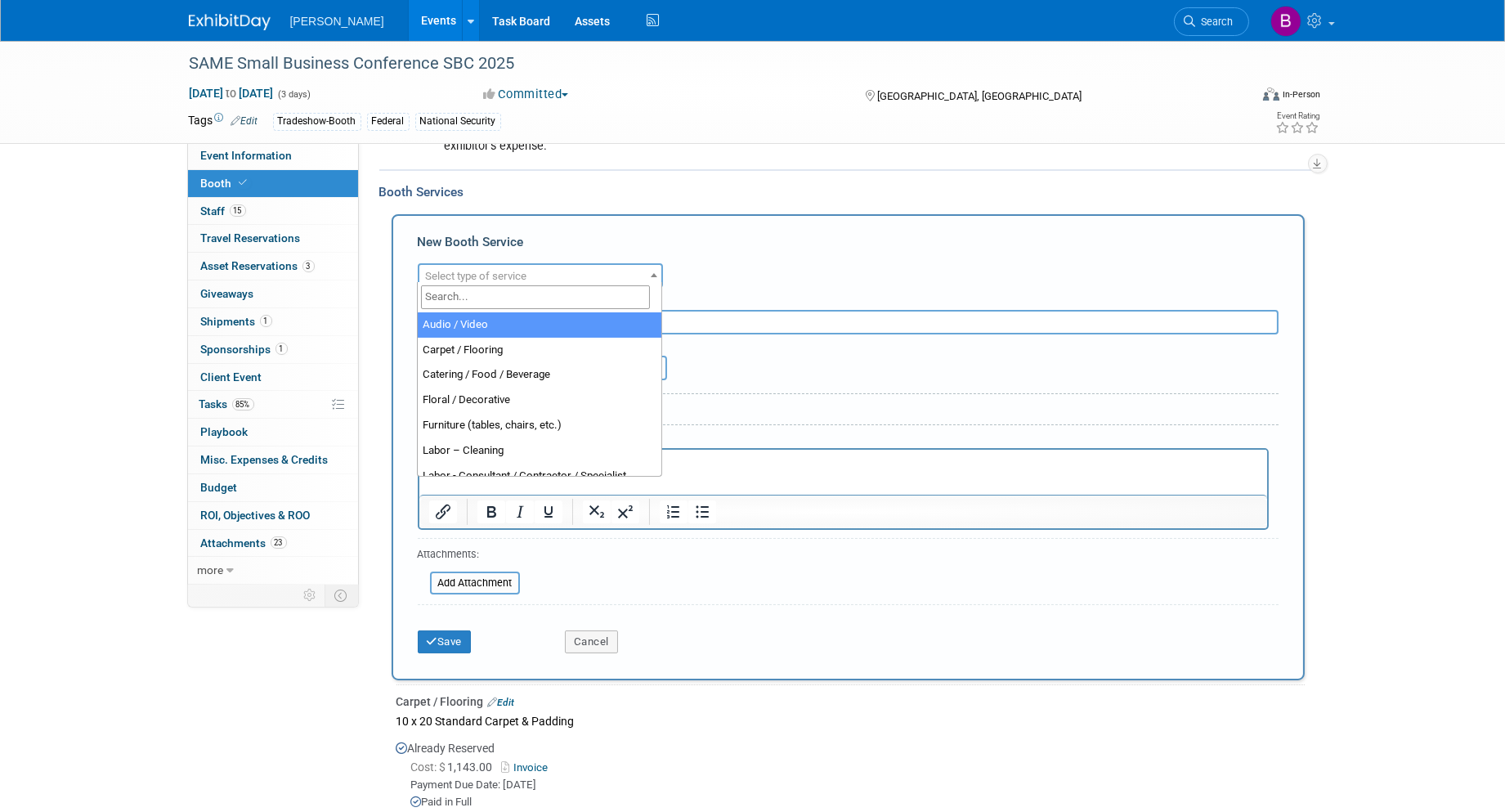
select select "2"
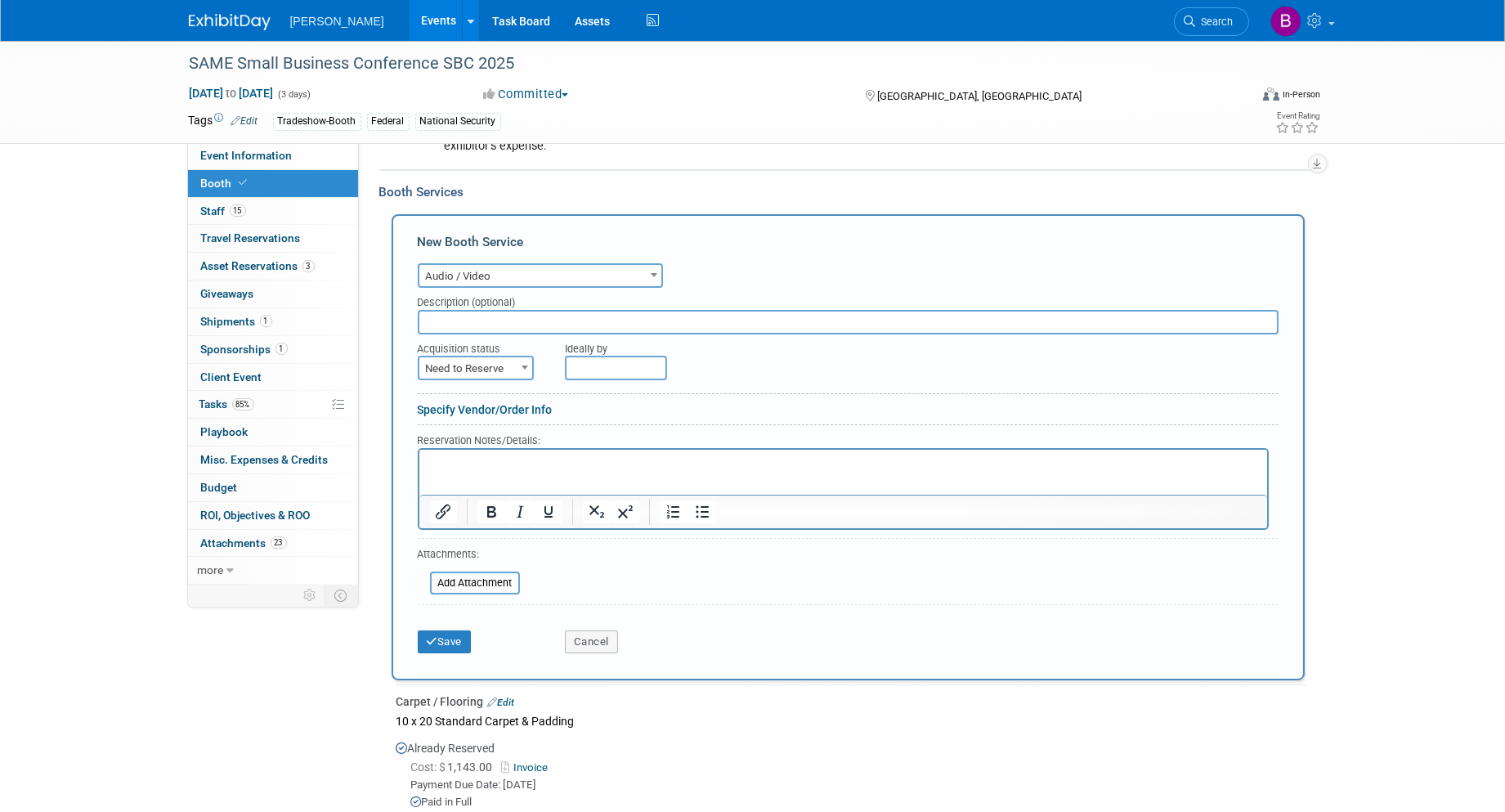
click at [593, 621] on div "Cancel" at bounding box center [627, 637] width 148 height 33
click at [591, 630] on button "Cancel" at bounding box center [591, 641] width 54 height 23
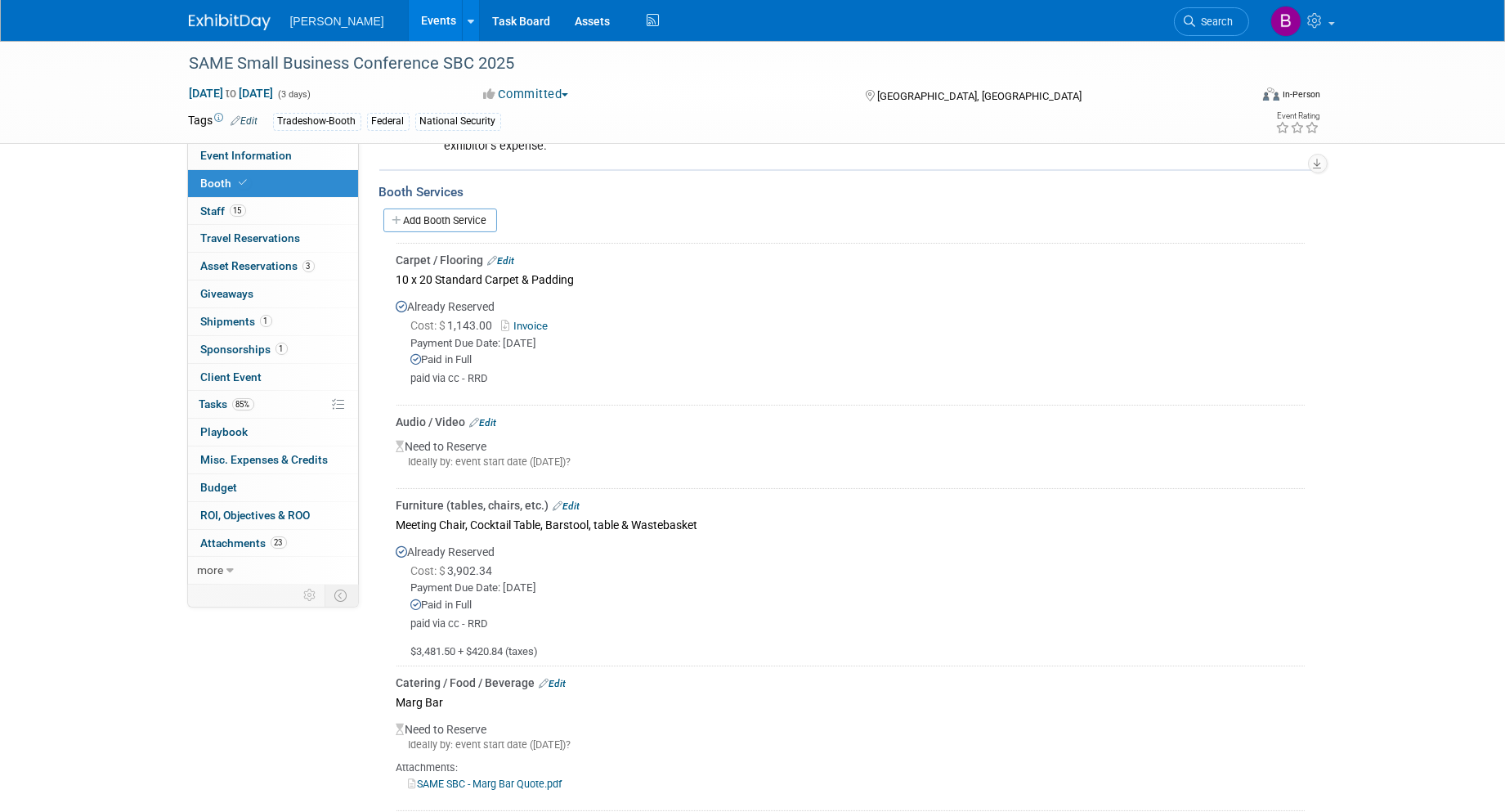
click at [485, 417] on link "Edit" at bounding box center [483, 423] width 27 height 11
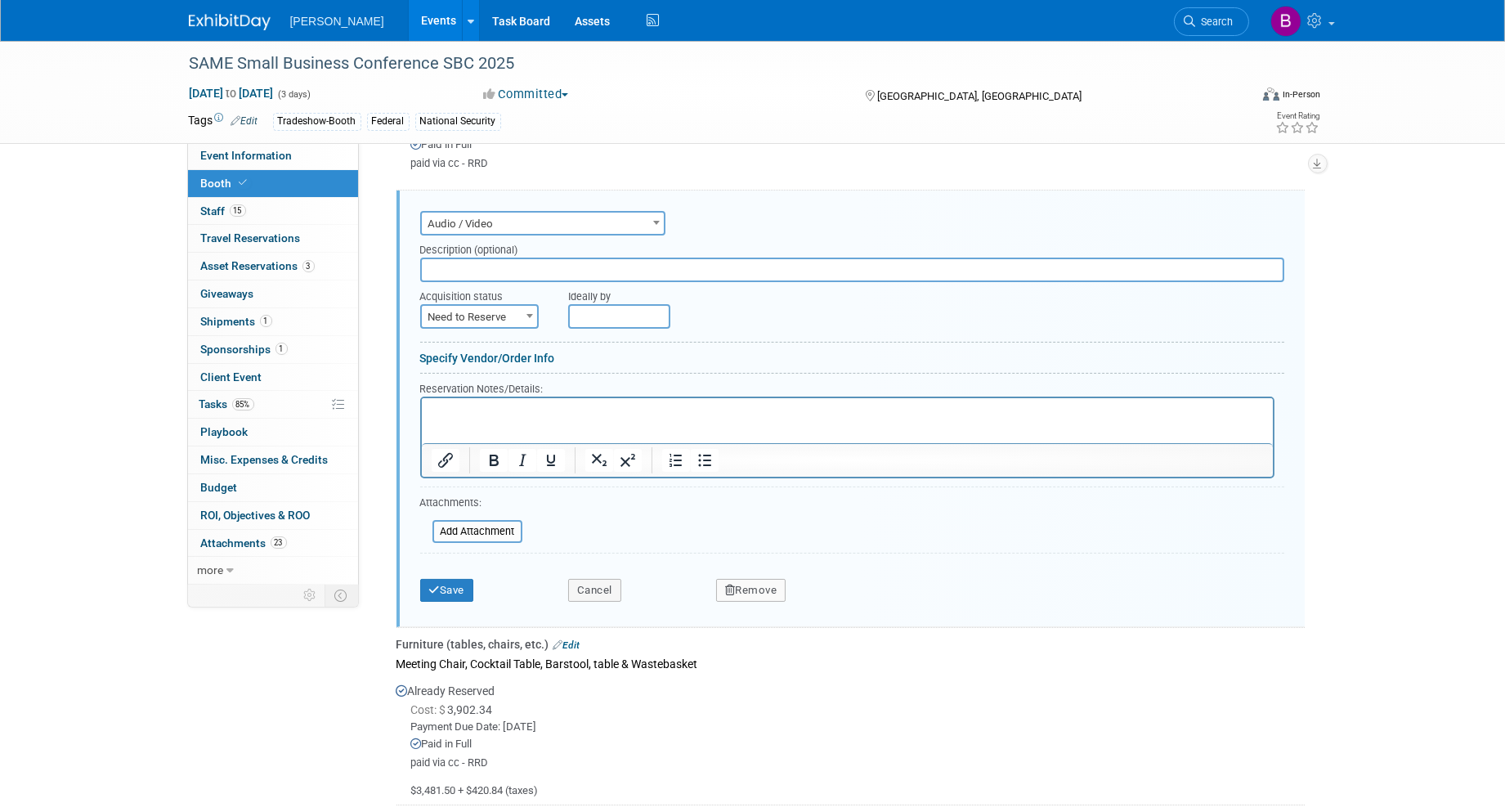
click at [491, 263] on input "text" at bounding box center [852, 269] width 864 height 25
paste input "142.92"
type input "500 [PERSON_NAME]: $142.92"
click at [492, 319] on span "Need to Reserve" at bounding box center [480, 316] width 116 height 23
select select "2"
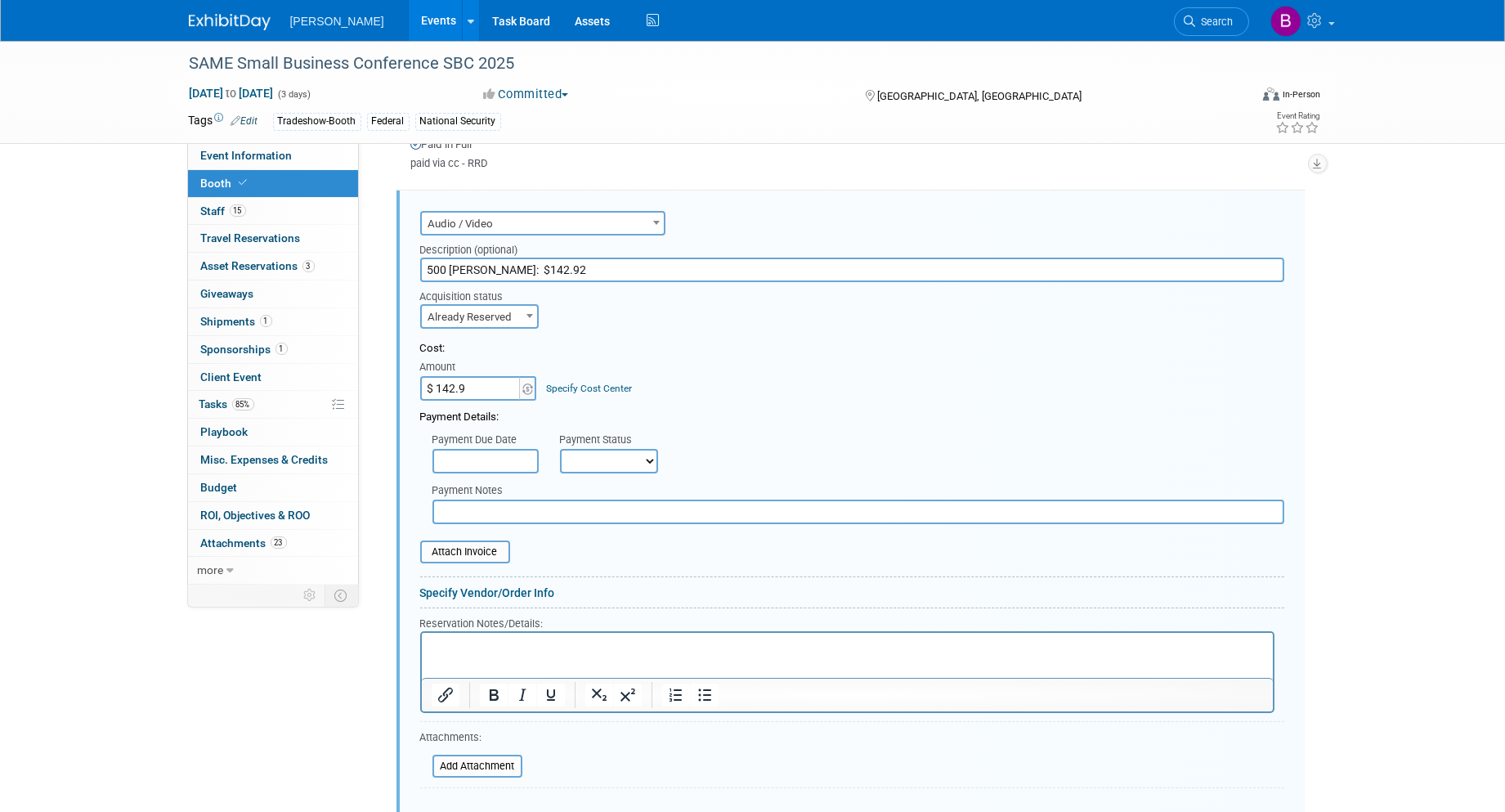
type input "$ 142.92"
click at [461, 811] on button "Save" at bounding box center [447, 825] width 54 height 23
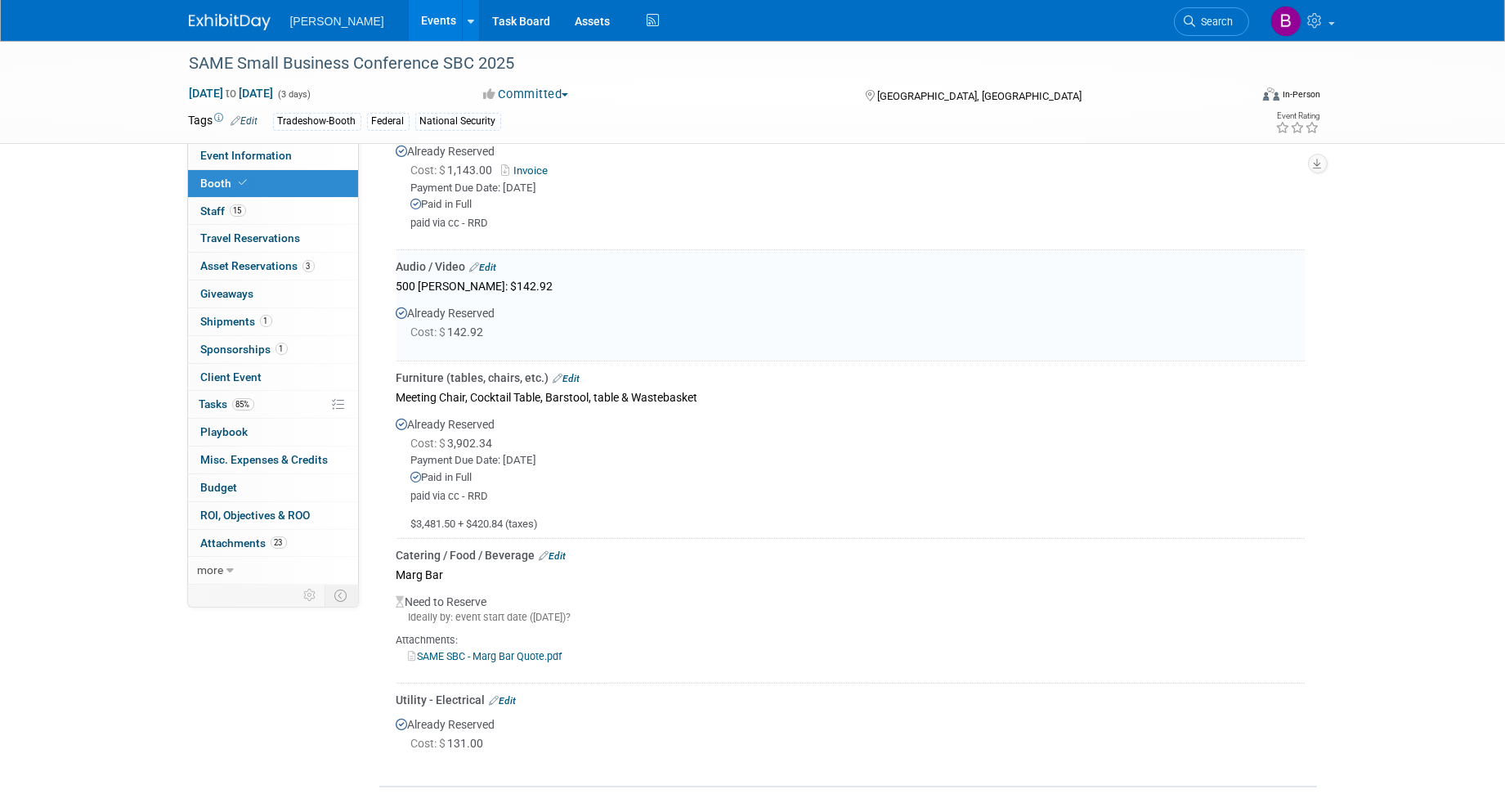
scroll to position [567, 0]
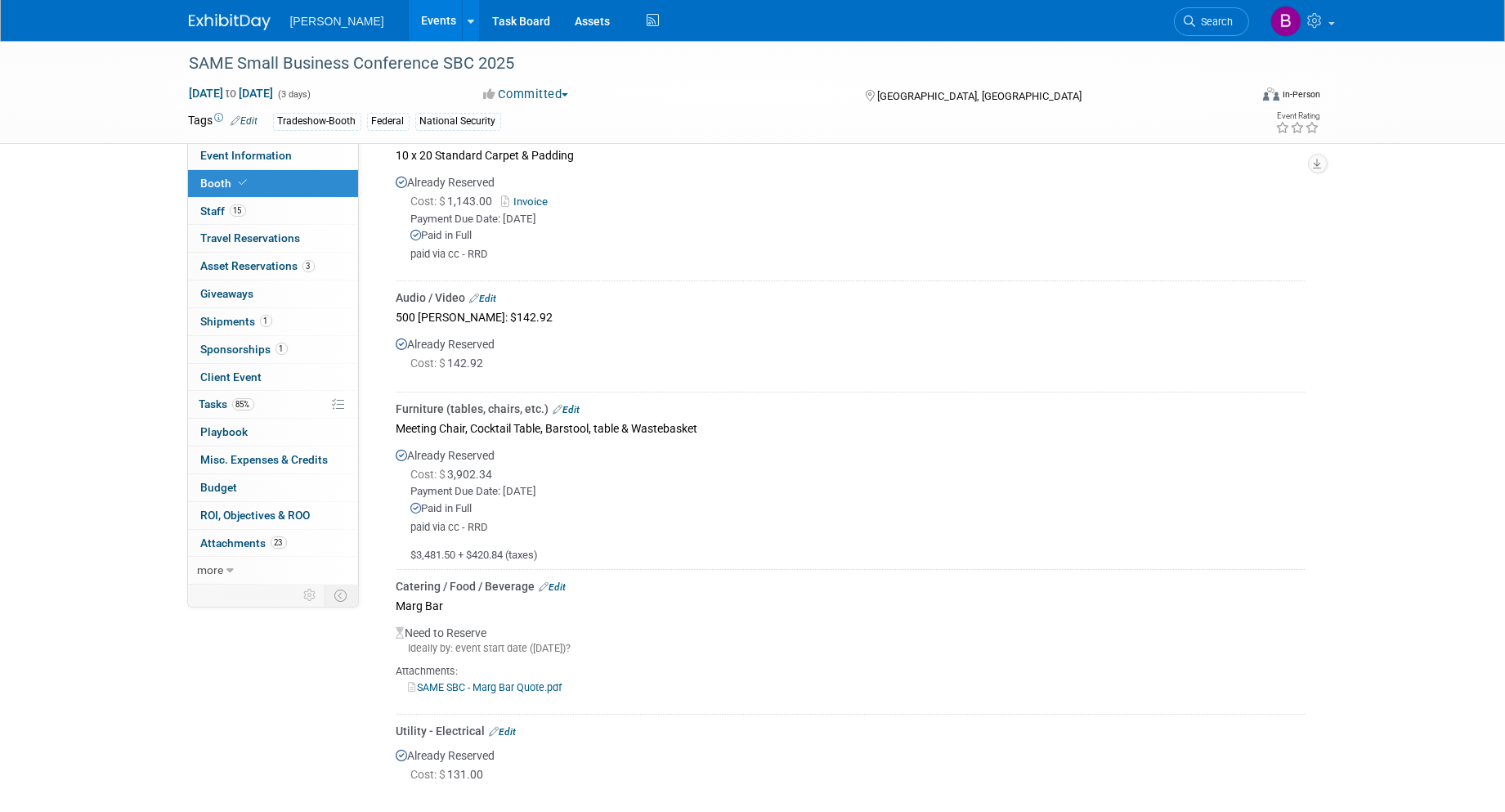
click at [508, 731] on div "Utility - Electrical Edit" at bounding box center [851, 731] width 908 height 17
click at [491, 293] on link "Edit" at bounding box center [483, 298] width 27 height 11
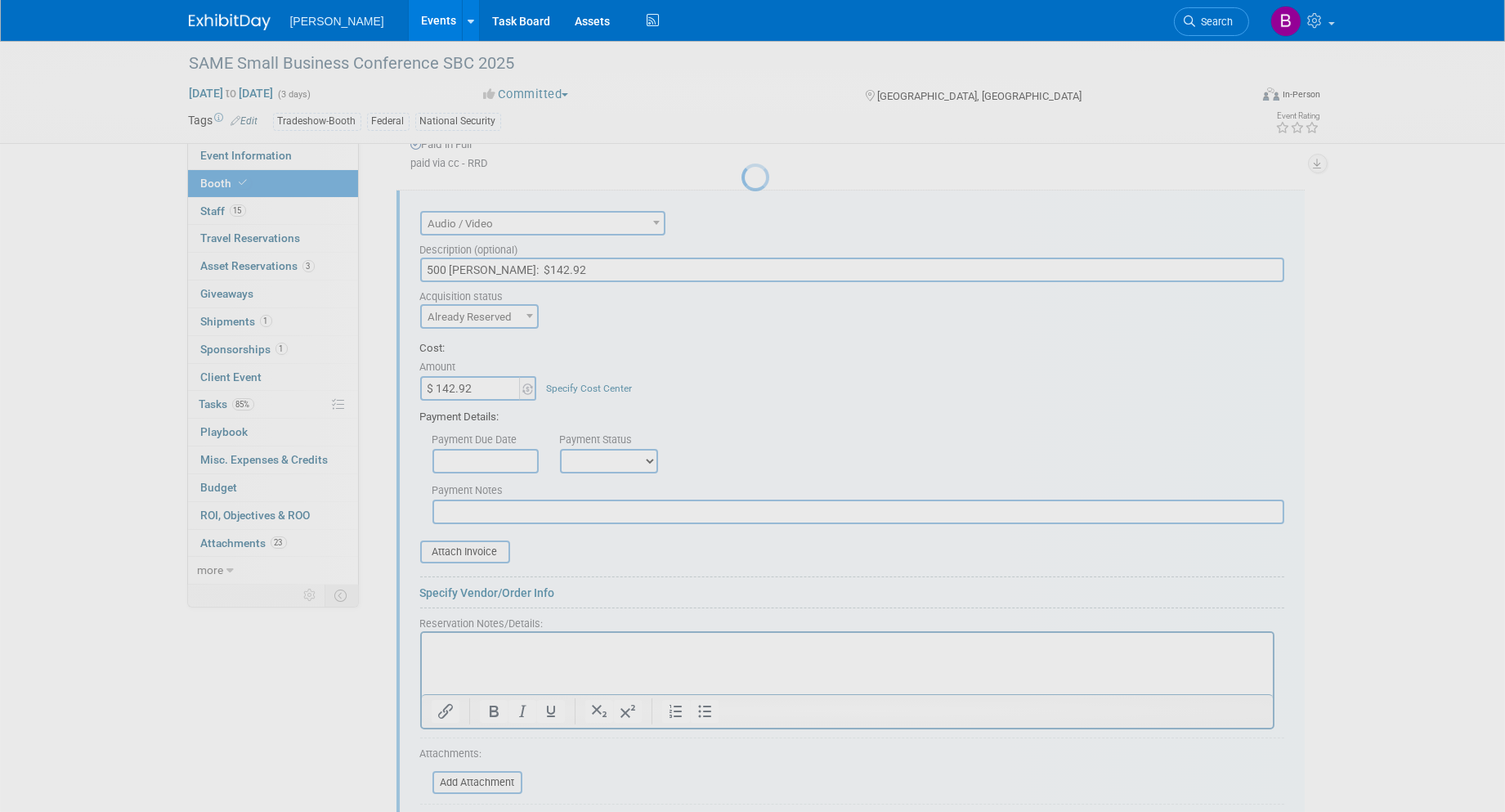
scroll to position [0, 0]
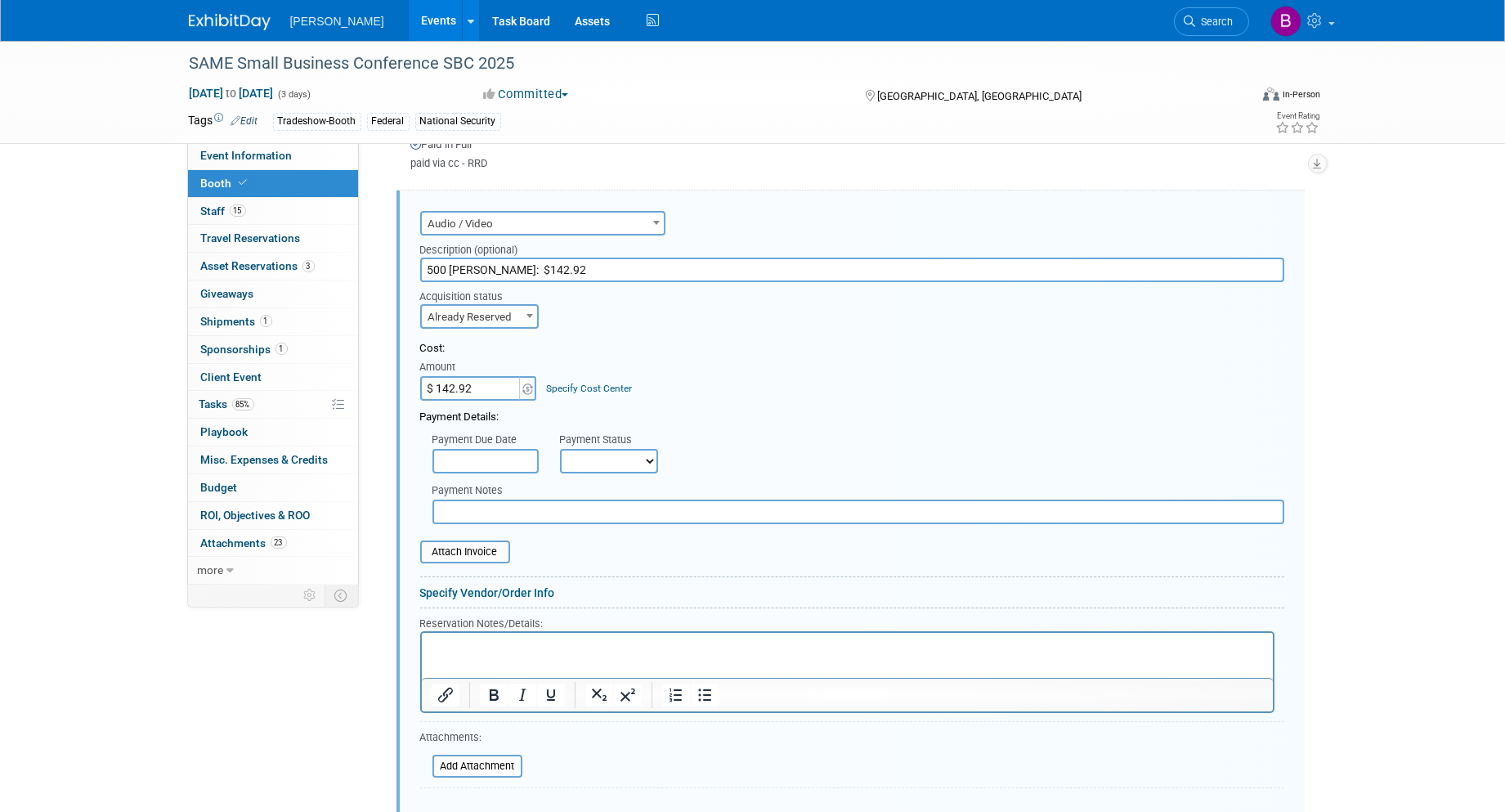
drag, startPoint x: 446, startPoint y: 266, endPoint x: 405, endPoint y: 265, distance: 41.0
click at [405, 265] on div "Audio / Video Carpet / Flooring Catering / Food / Beverage Floral / Decorative …" at bounding box center [851, 525] width 908 height 671
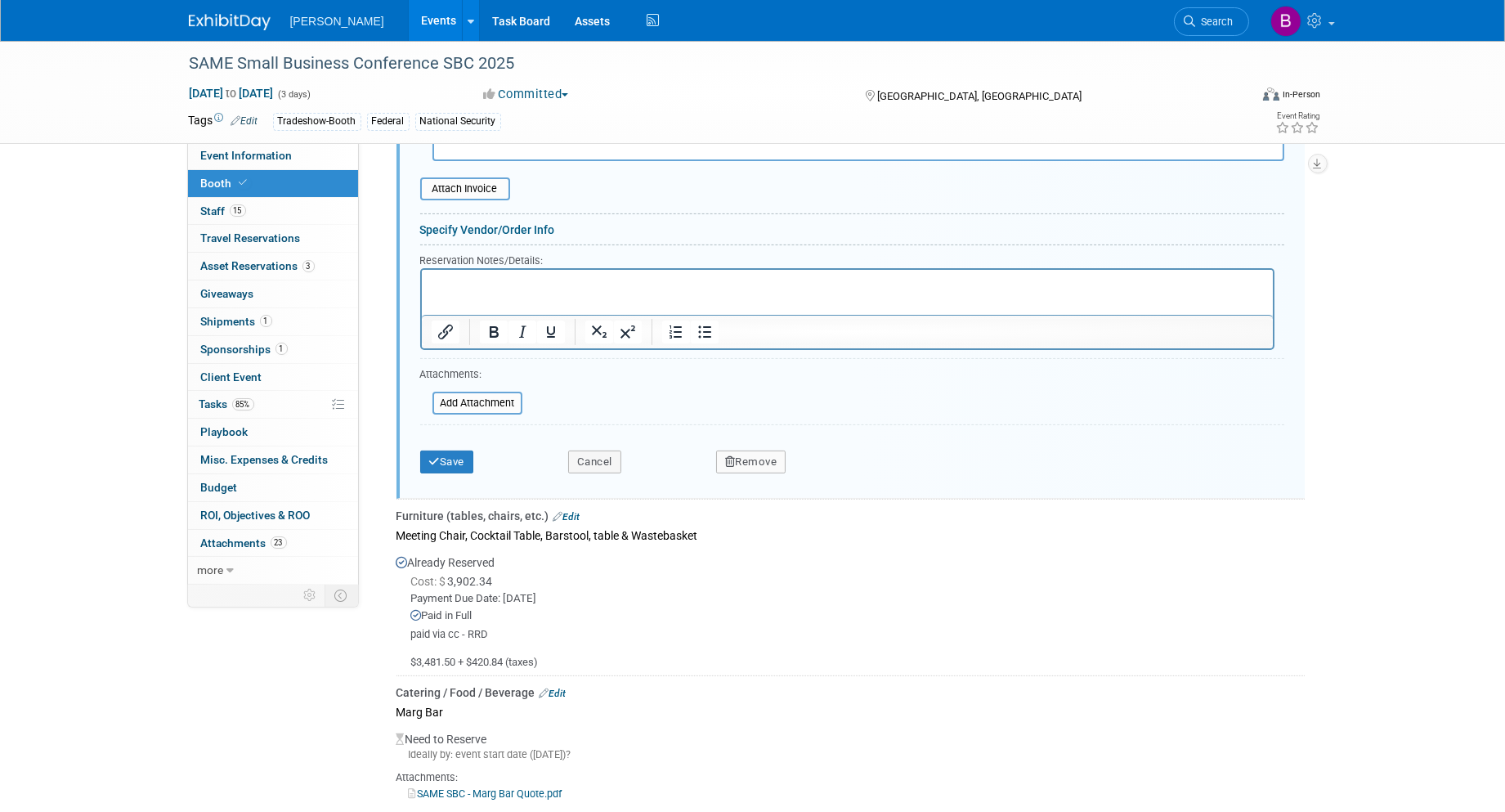
click at [559, 687] on link "Edit" at bounding box center [553, 693] width 27 height 11
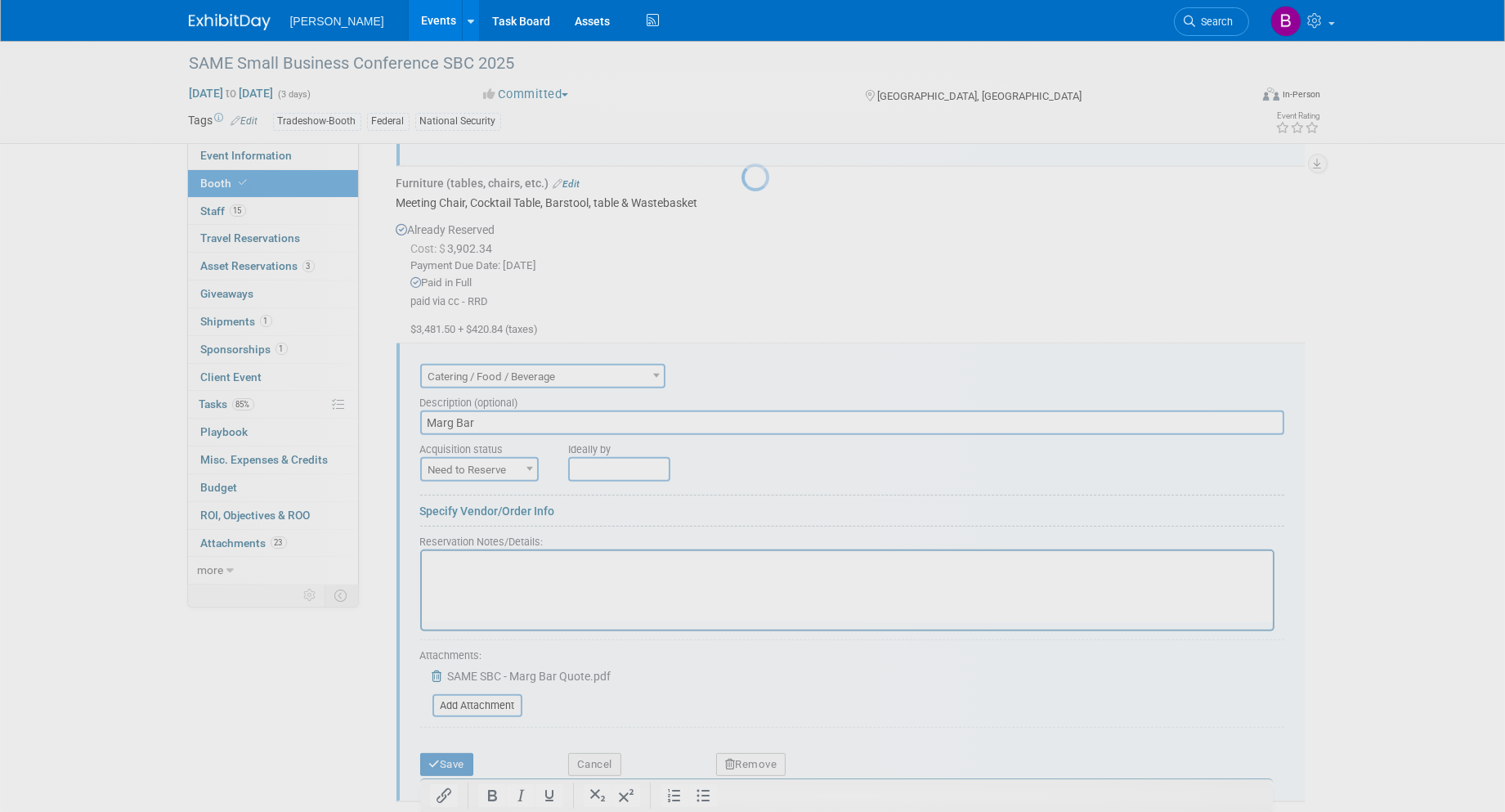
scroll to position [1499, 0]
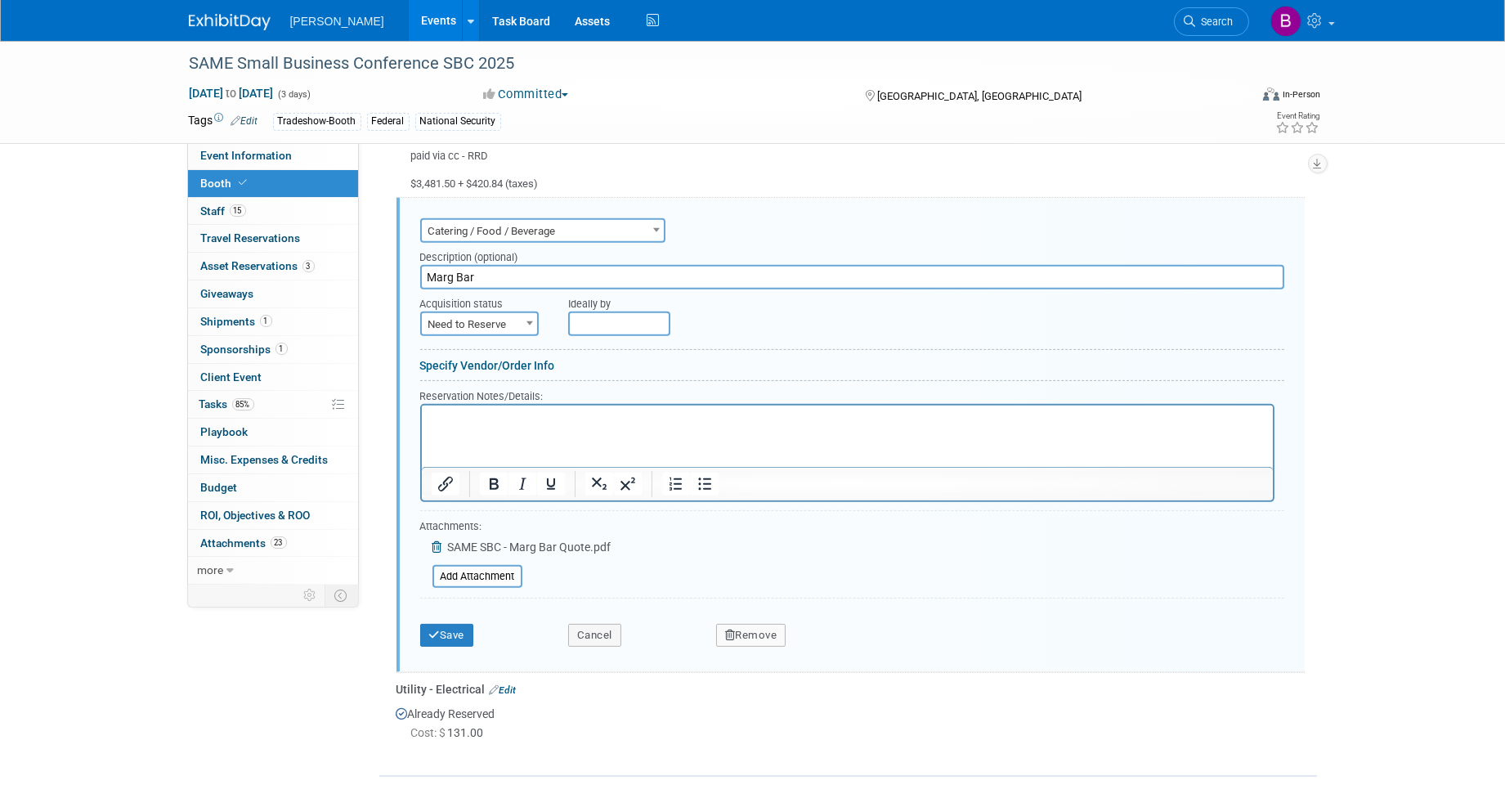
drag, startPoint x: 498, startPoint y: 255, endPoint x: 375, endPoint y: 262, distance: 123.2
click at [722, 624] on button "Remove" at bounding box center [751, 635] width 70 height 23
click at [841, 639] on link "Yes" at bounding box center [842, 648] width 47 height 26
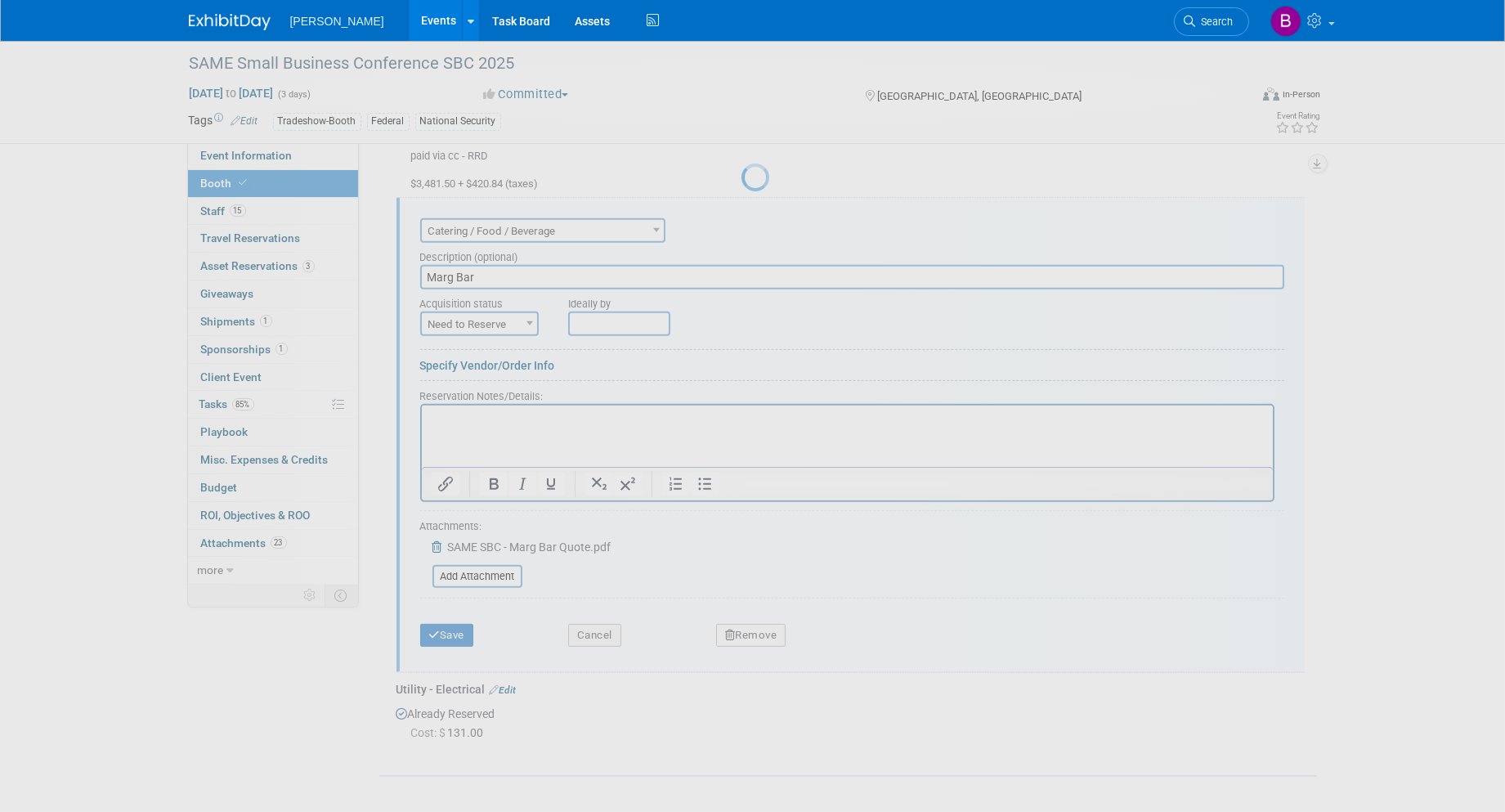
scroll to position [598, 0]
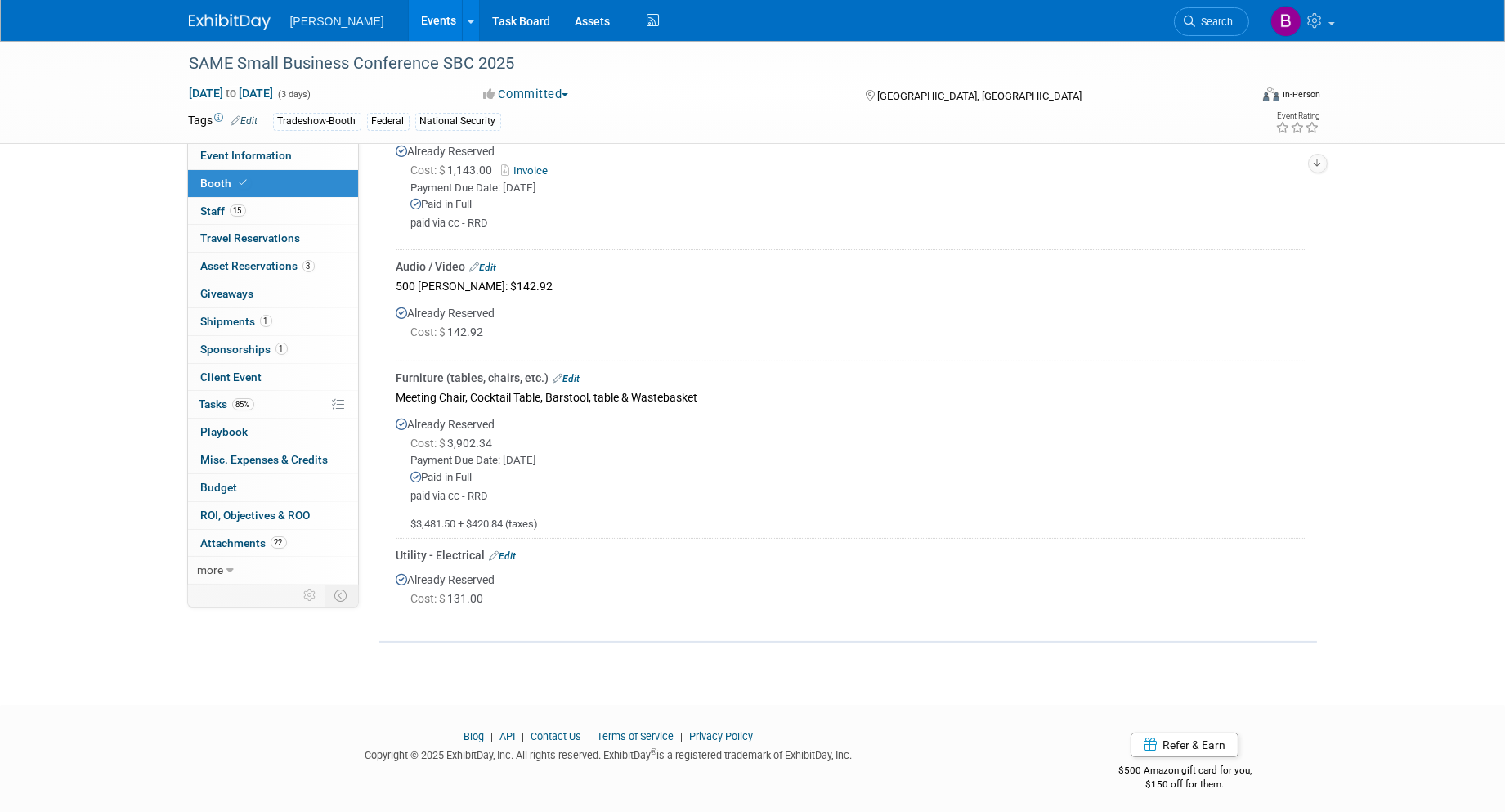
click at [504, 550] on link "Edit" at bounding box center [503, 555] width 27 height 11
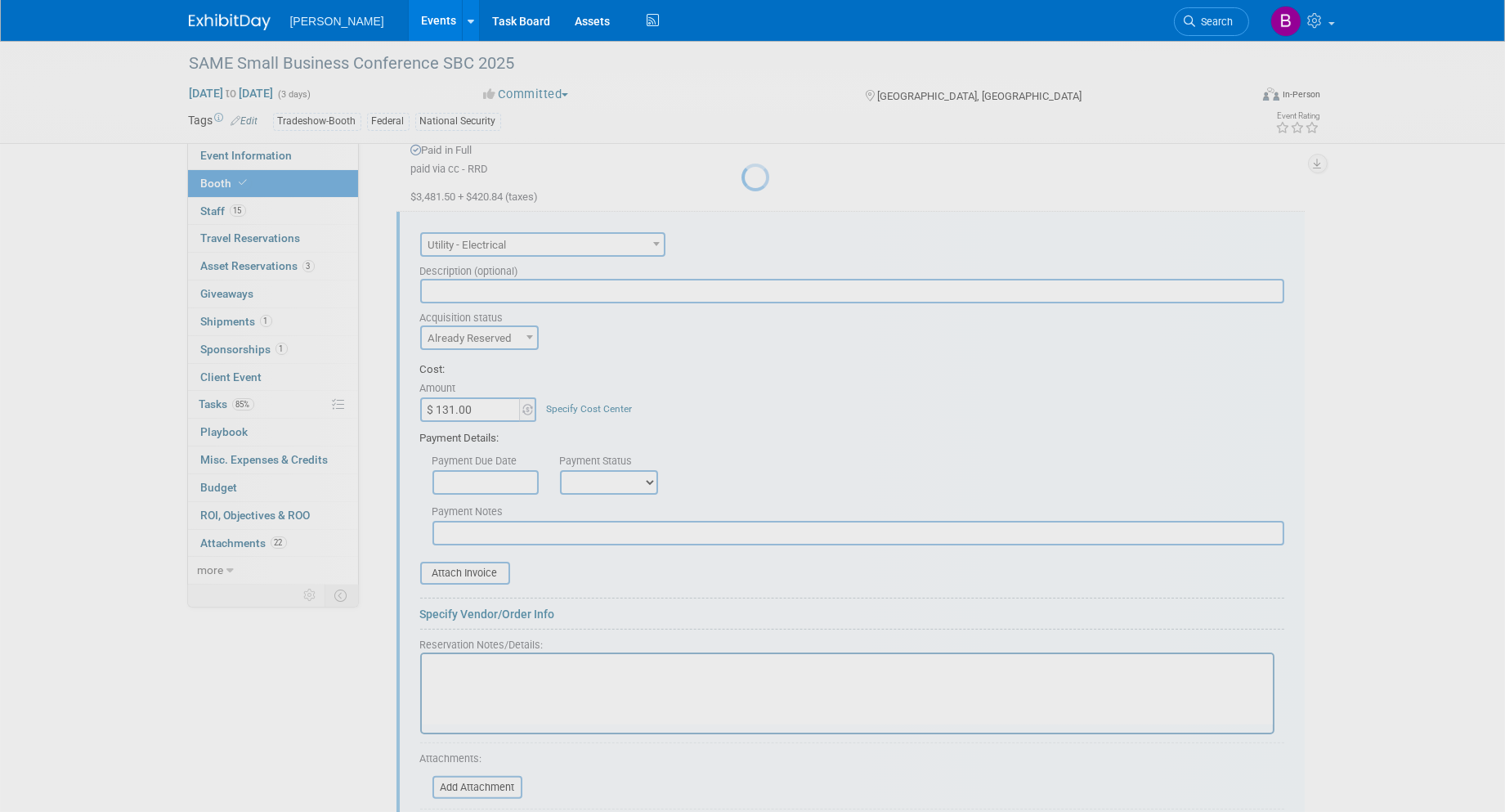
scroll to position [0, 0]
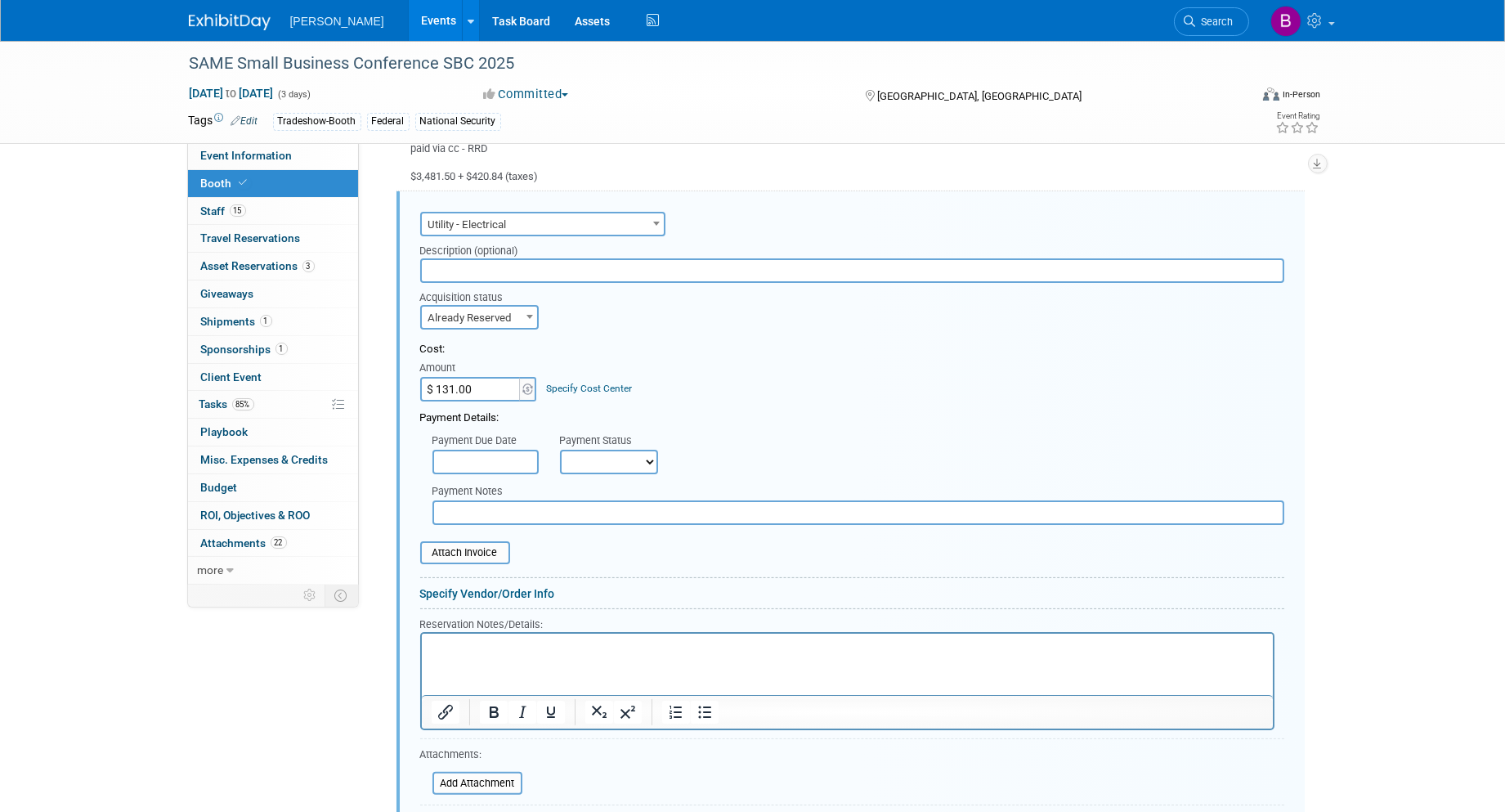
click at [509, 508] on input "text" at bounding box center [858, 512] width 852 height 25
click at [526, 259] on input "text" at bounding box center [852, 270] width 864 height 25
paste input "500 [PERSON_NAME]: $142.92"
drag, startPoint x: 541, startPoint y: 263, endPoint x: 498, endPoint y: 259, distance: 43.2
click at [498, 259] on input "500 [PERSON_NAME]: $142.92" at bounding box center [852, 270] width 864 height 25
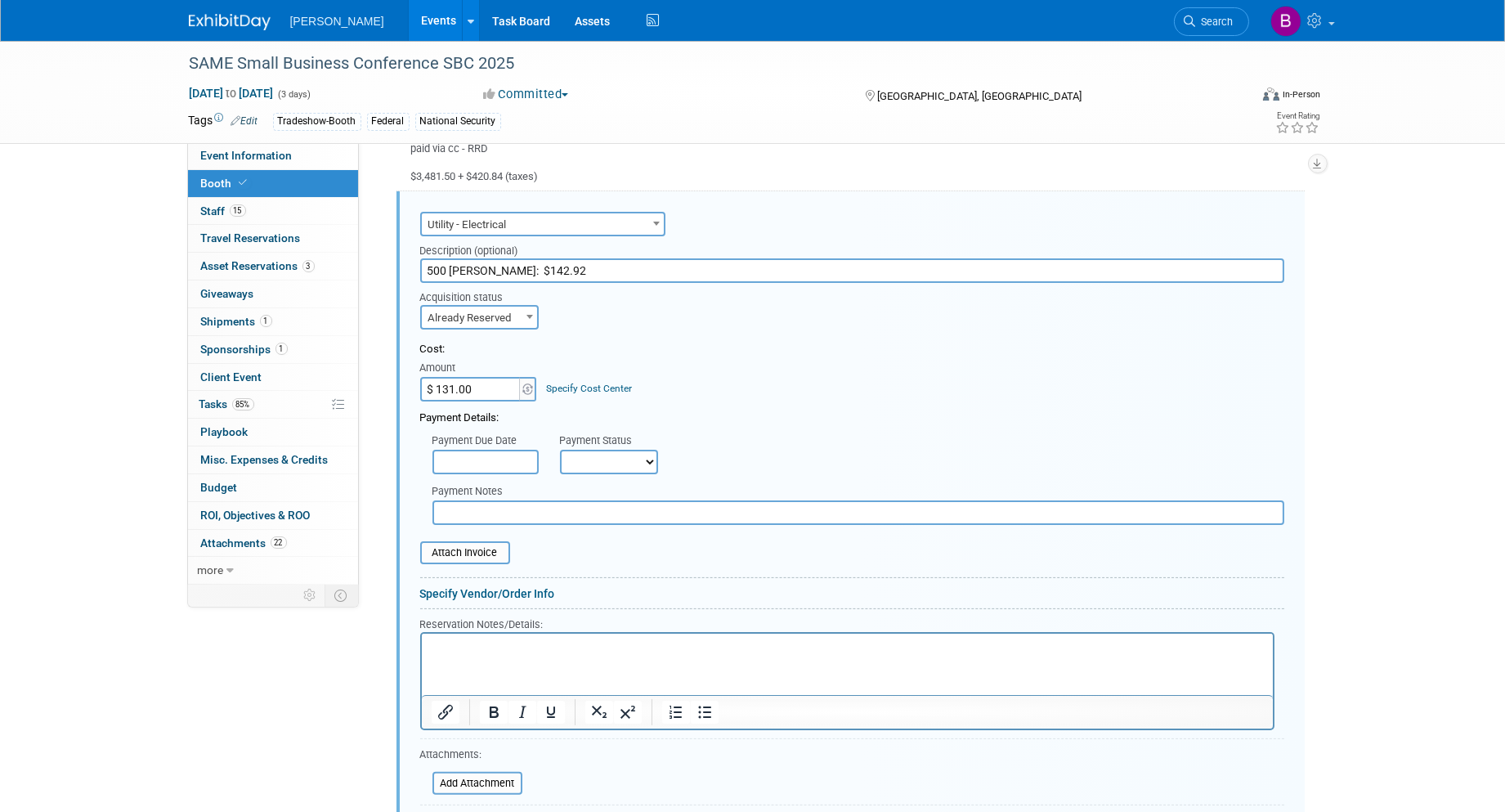
type input "500 [PERSON_NAME]: $142.92"
paste input "42.92"
type input "$ 142.92"
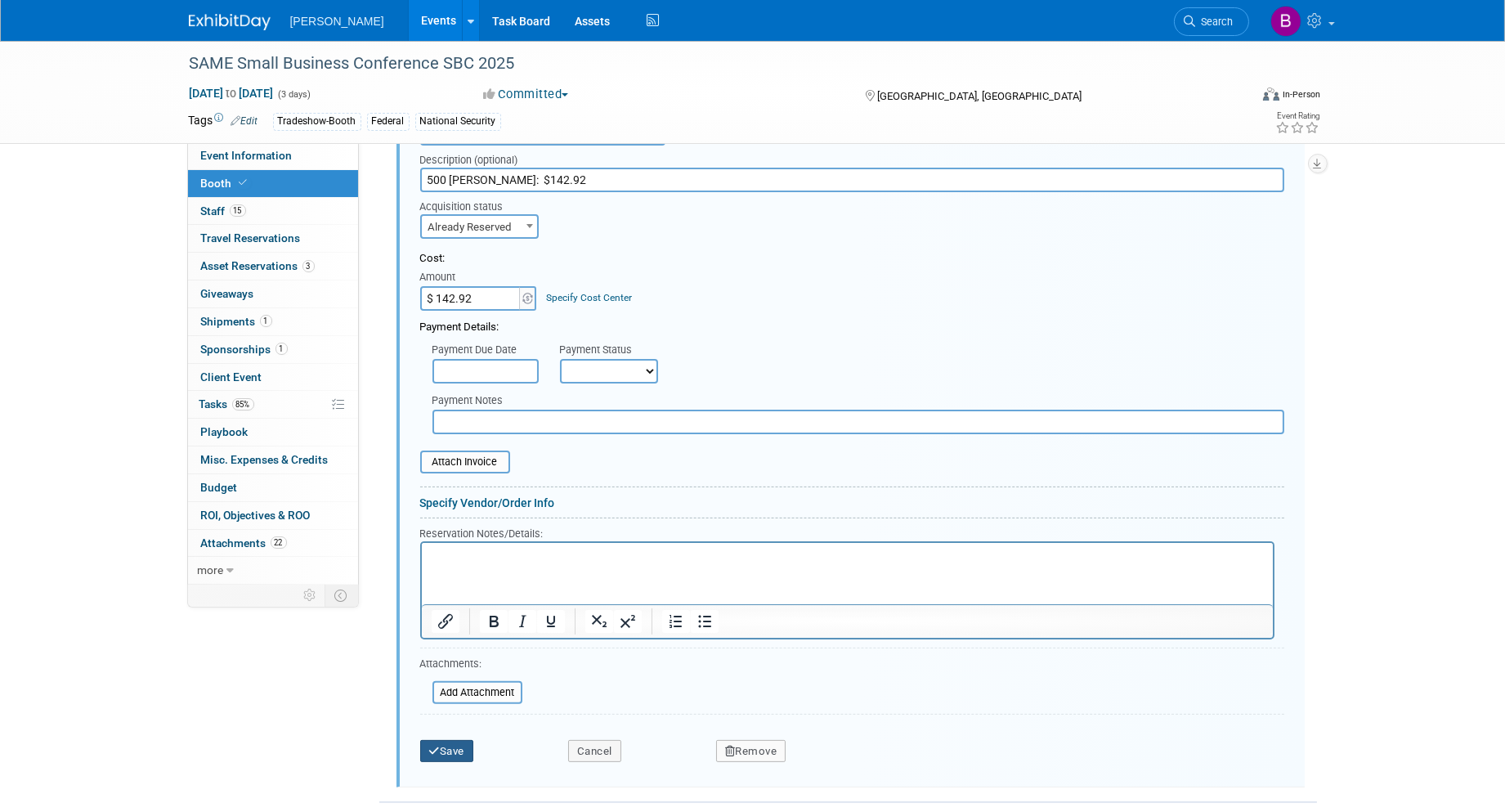
click at [458, 740] on button "Save" at bounding box center [447, 751] width 54 height 23
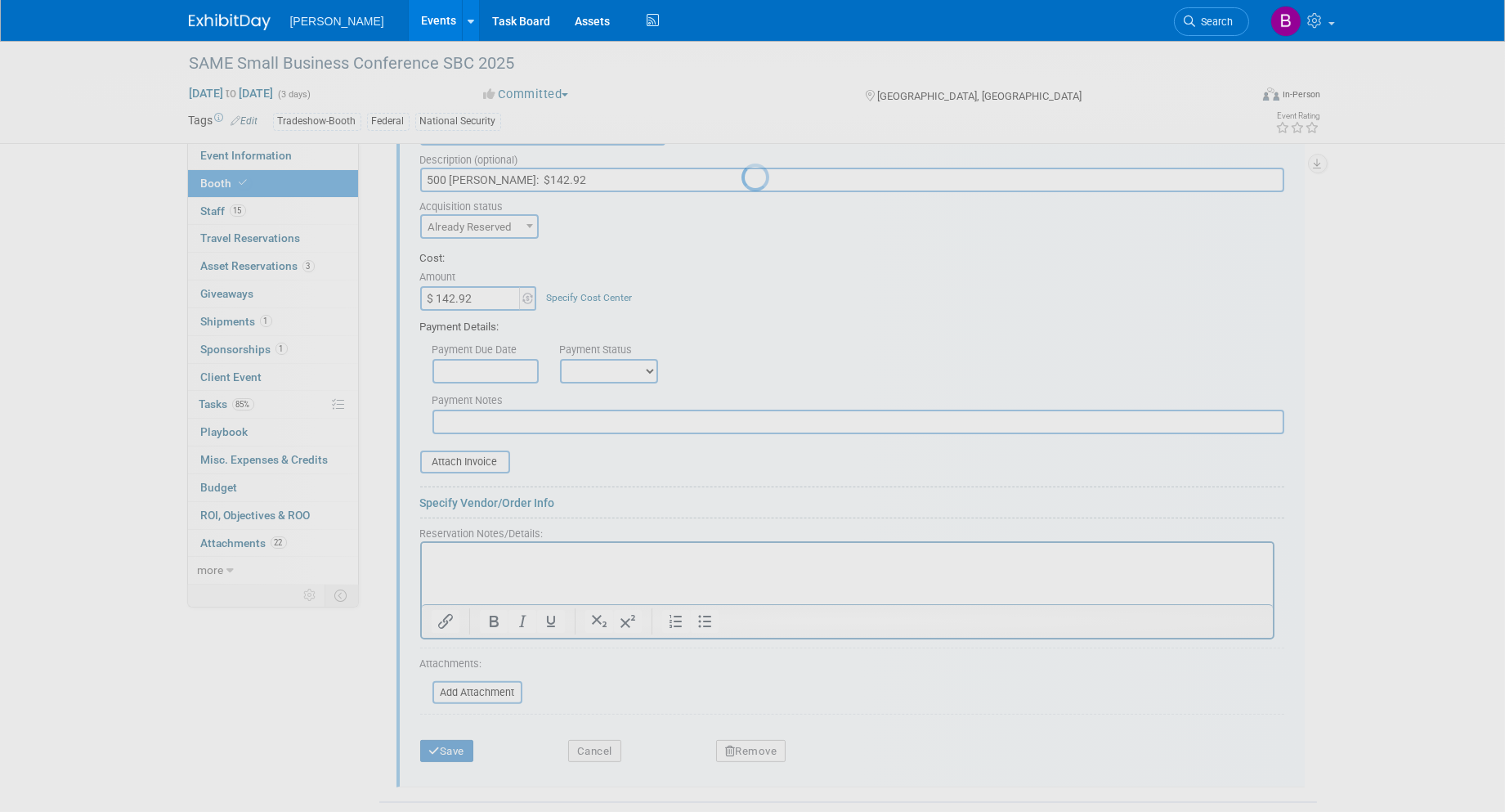
scroll to position [620, 0]
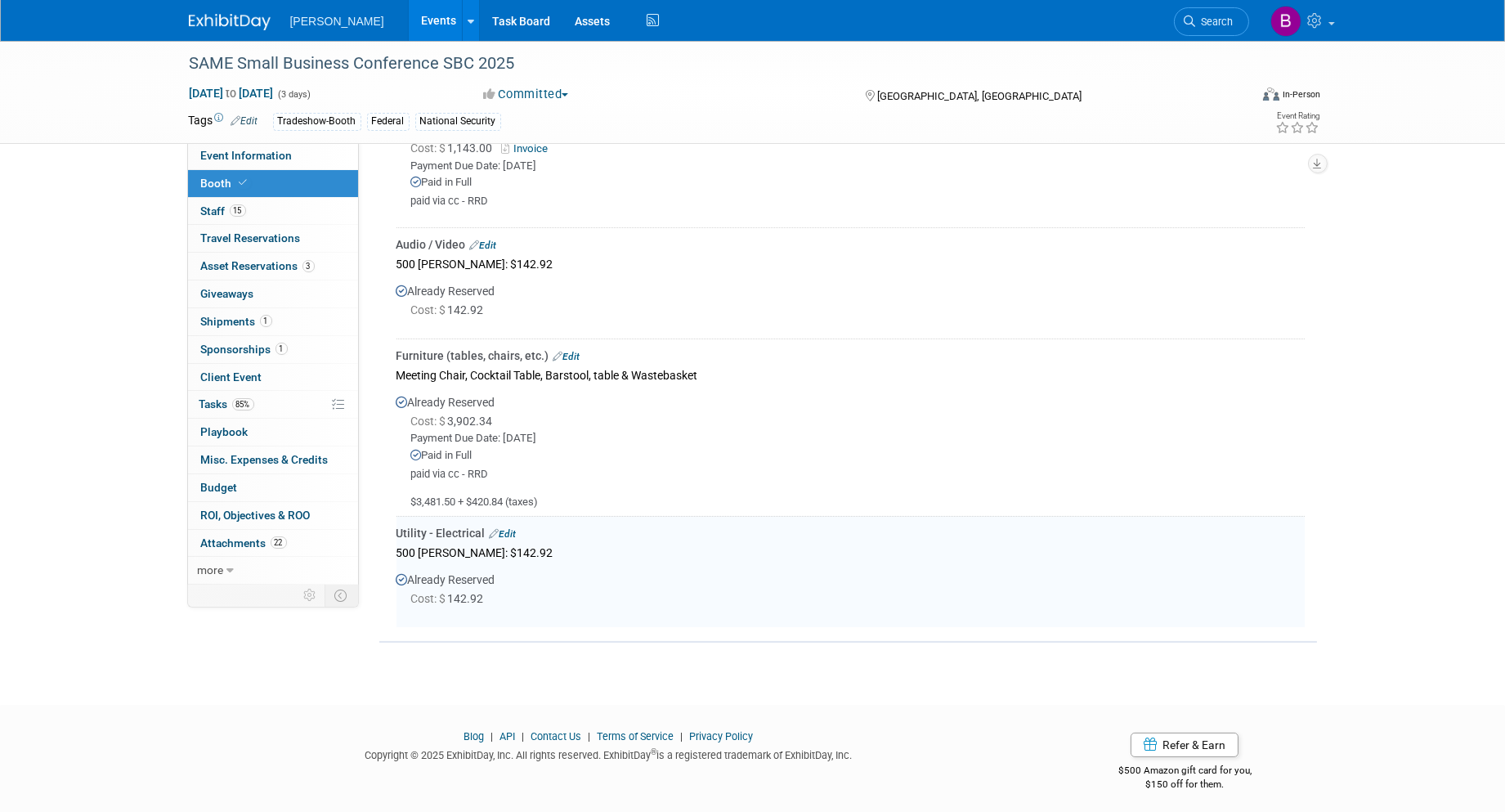
click at [495, 240] on link "Edit" at bounding box center [483, 245] width 27 height 11
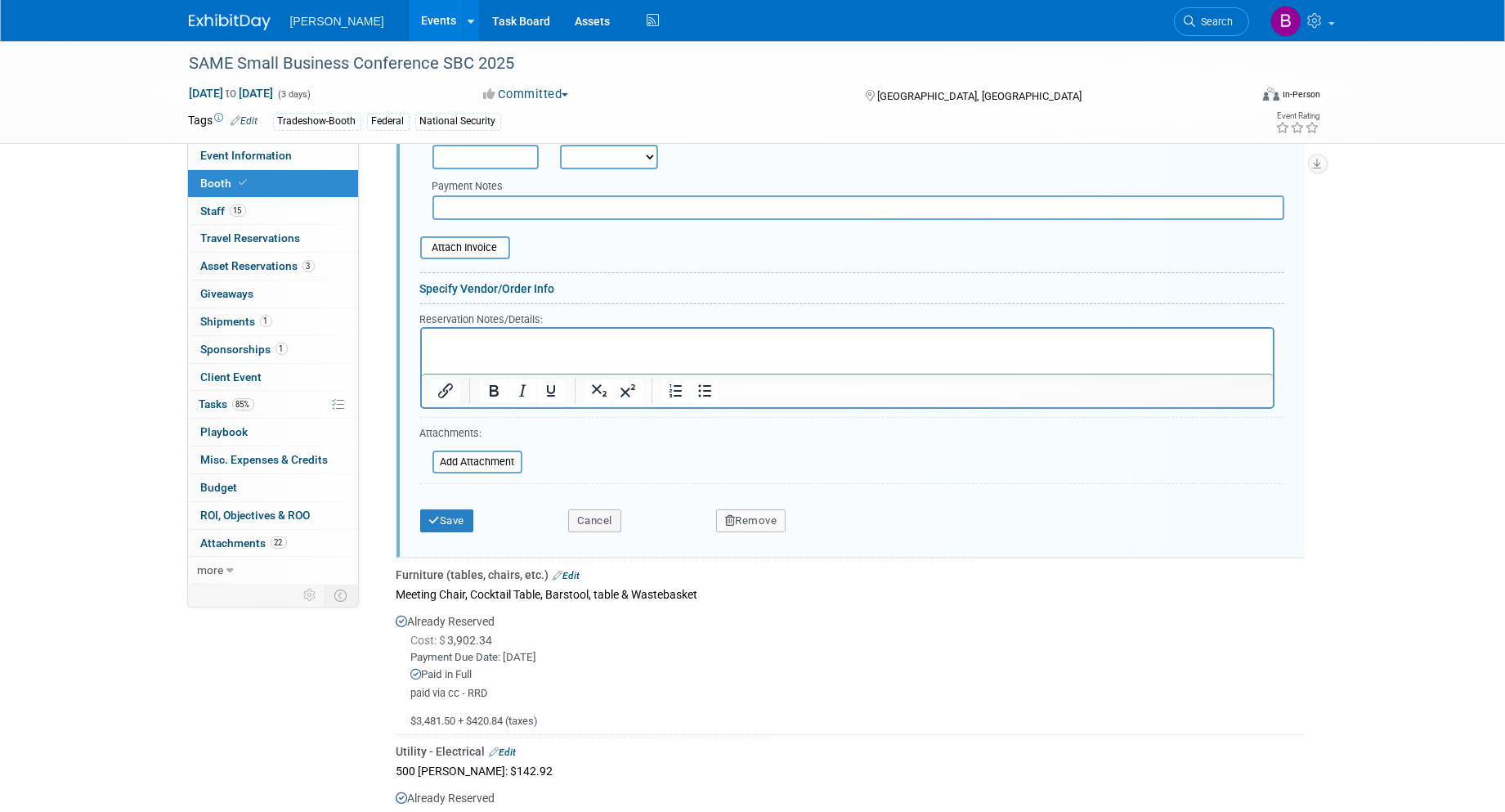
scroll to position [929, 0]
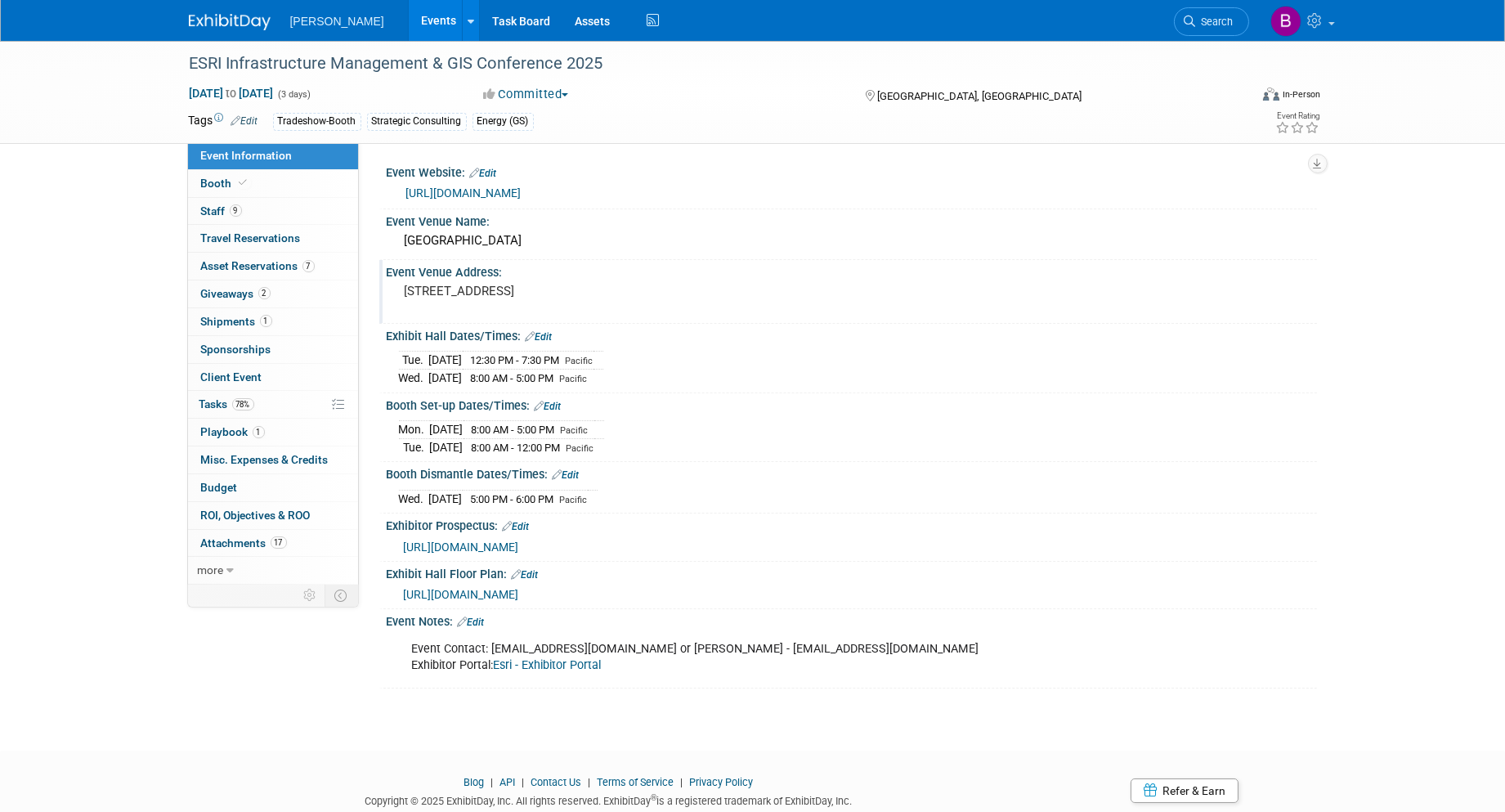
click at [239, 214] on span "9" at bounding box center [235, 209] width 12 height 12
